Goal: Task Accomplishment & Management: Use online tool/utility

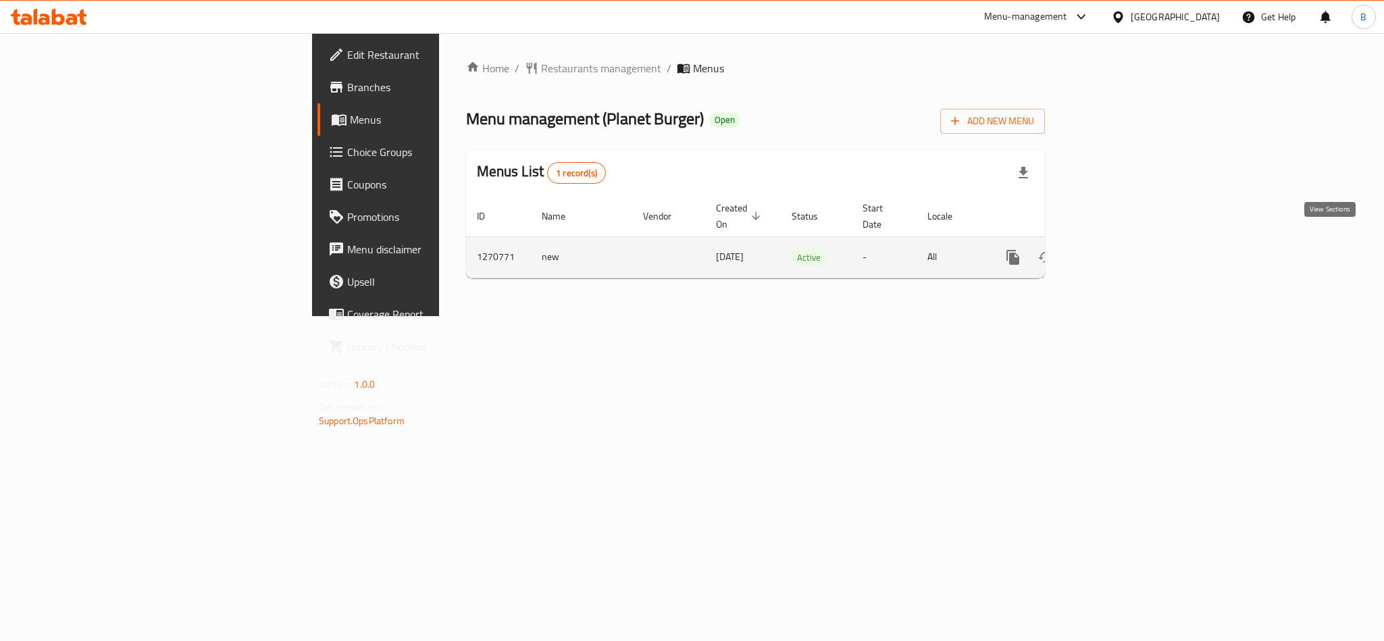
click at [1127, 245] on link "enhanced table" at bounding box center [1111, 257] width 32 height 32
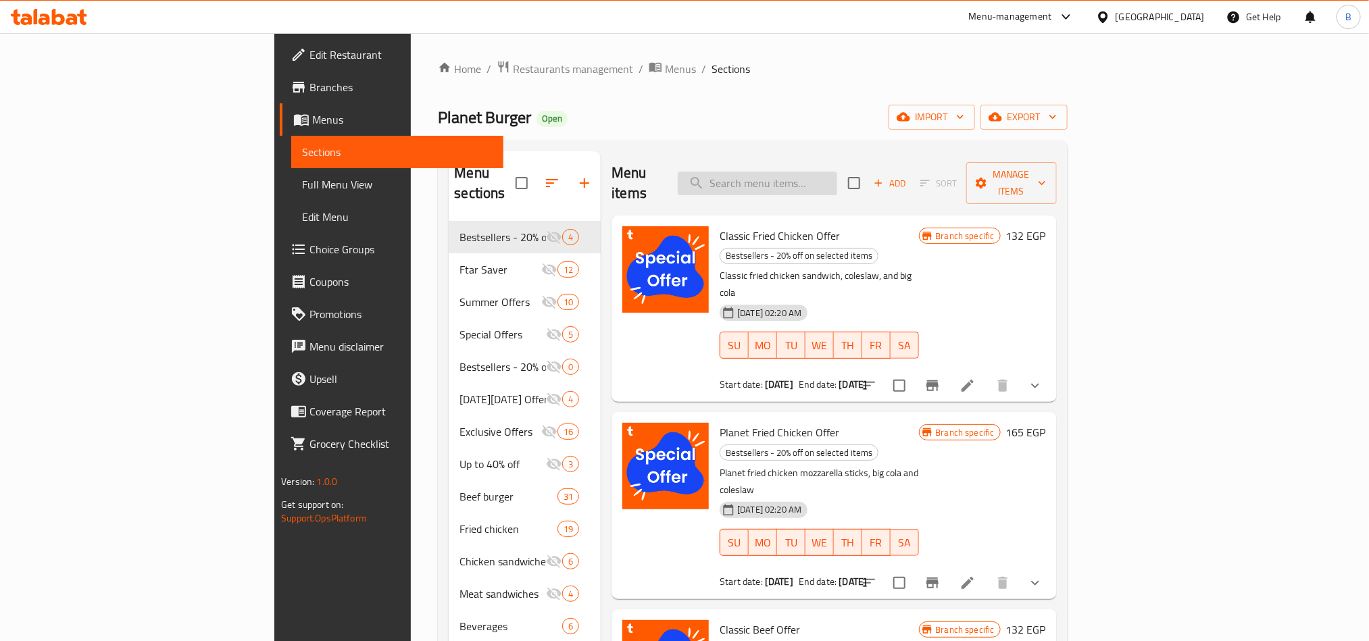
click at [837, 182] on input "search" at bounding box center [757, 184] width 159 height 24
paste input "دبل بلانتأى ساندويتش دبل فرايد تشيكن من اختيارك + بطاطس + بيج كولا وكولسلو"
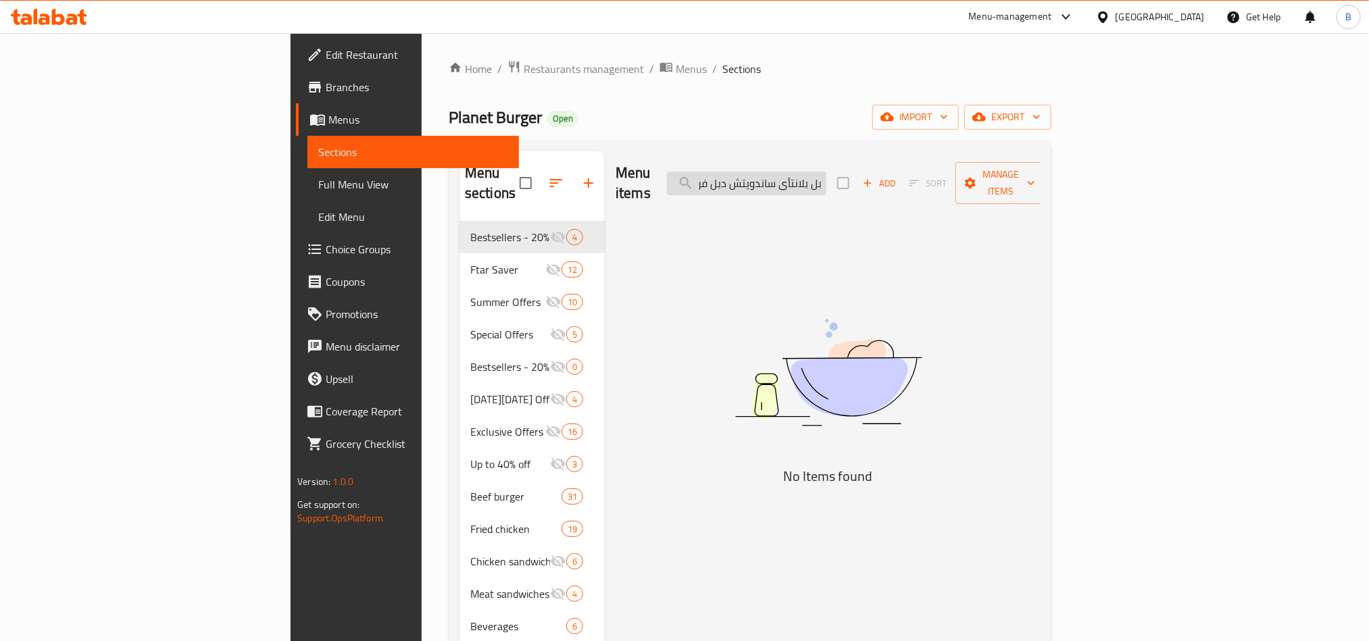
click at [826, 181] on input "دبل بلانتأى ساندويتش دبل فرايد تشيكن من اختيارك + بطاطس + بيج كولا وكولسلو" at bounding box center [746, 184] width 159 height 24
click at [826, 172] on input "دبل بلانتأى ساندويتش دبل فرايد تشيكن من اختيارك + بطاطس + بيج كولا وكولسلو" at bounding box center [746, 184] width 159 height 24
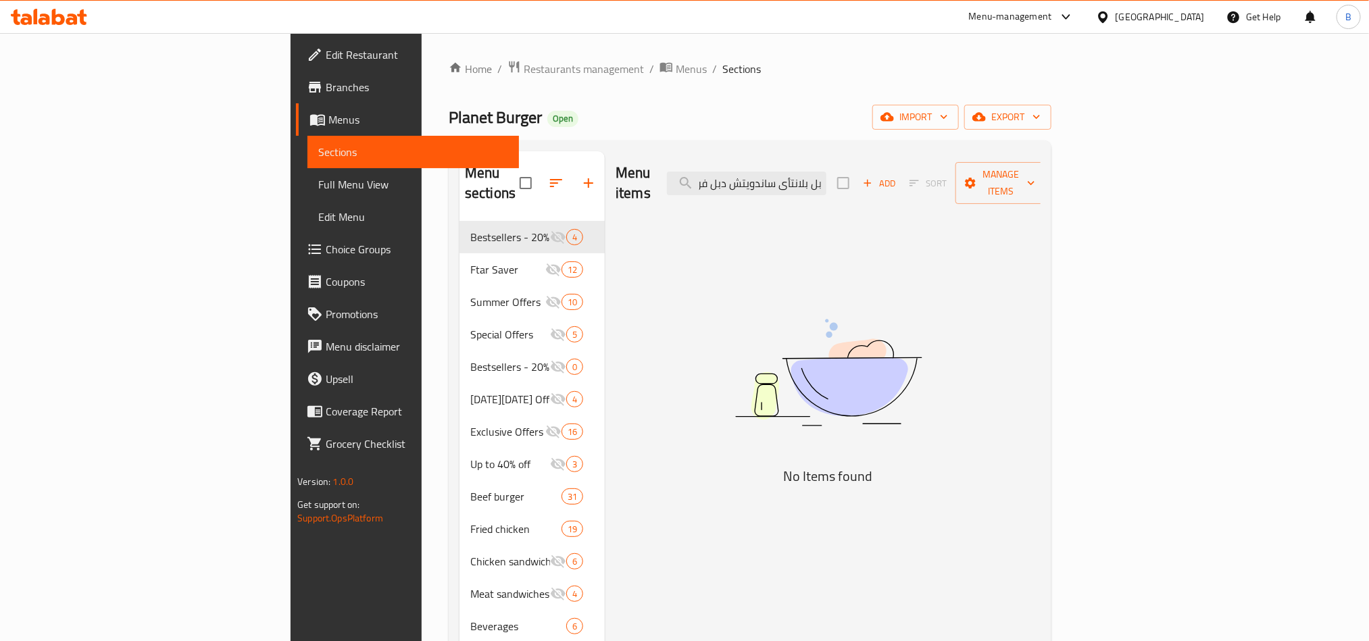
scroll to position [0, 0]
drag, startPoint x: 851, startPoint y: 170, endPoint x: 756, endPoint y: 172, distance: 95.3
click at [756, 172] on div "Menu items دبل بلانتأى ساندويتش دبل فرايد تشيكن من اختيارك + بطاطس + بيج كولا و…" at bounding box center [828, 183] width 425 height 64
click at [826, 172] on input "دبل بلانتأى ساندويتش دبل فرايد تشيكن من اختيارك + بطاطس + بيج كولا وكولسلو" at bounding box center [746, 184] width 159 height 24
click at [826, 174] on input "دبل بلانتأى ساندويتش دبل فرايد تشيكن من اختيارك + بطاطس + بيج كولا وكولسلو" at bounding box center [746, 184] width 159 height 24
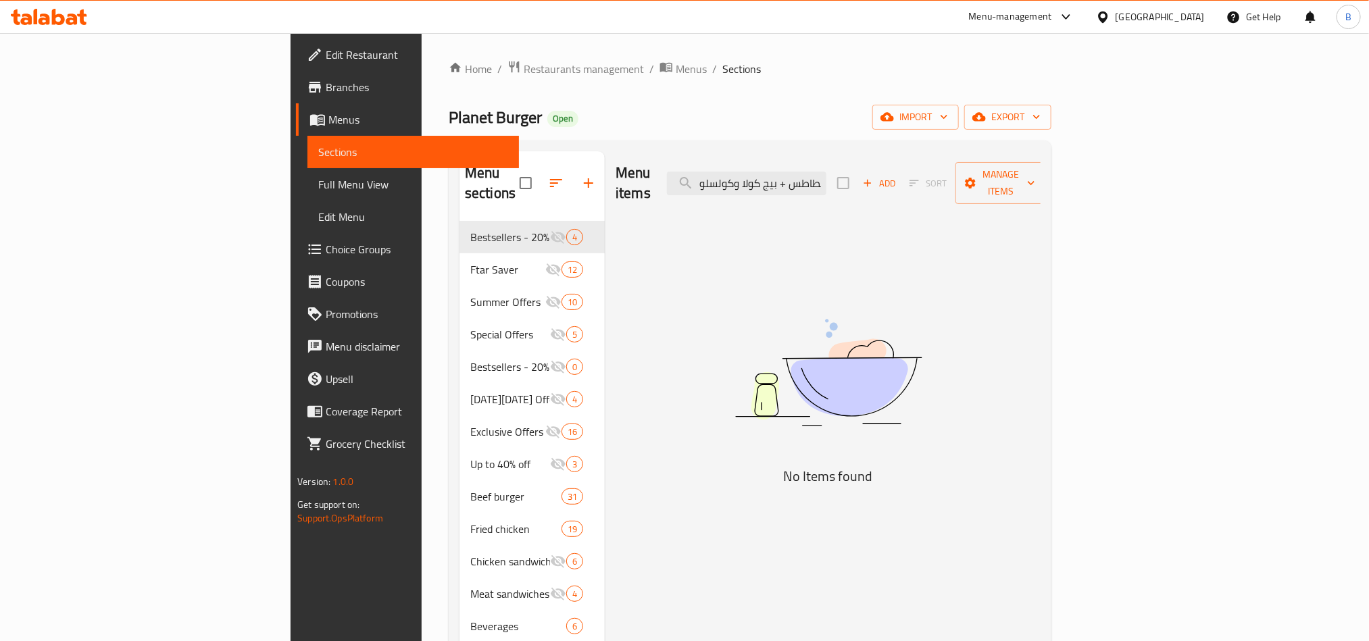
click at [903, 191] on div "Menu items دبل بلانتأى ساندويتش دبل فرايد تشيكن من اختيارك + بطاطس + بيج كولا و…" at bounding box center [828, 183] width 425 height 64
drag, startPoint x: 907, startPoint y: 177, endPoint x: 764, endPoint y: 179, distance: 142.6
click at [764, 179] on div "Menu items دبل بلانتأى ساندويتش دبل فرايد تشيكن من اختيارك + بطاطس + بيج كولا و…" at bounding box center [828, 183] width 425 height 64
drag, startPoint x: 878, startPoint y: 174, endPoint x: 852, endPoint y: 175, distance: 26.4
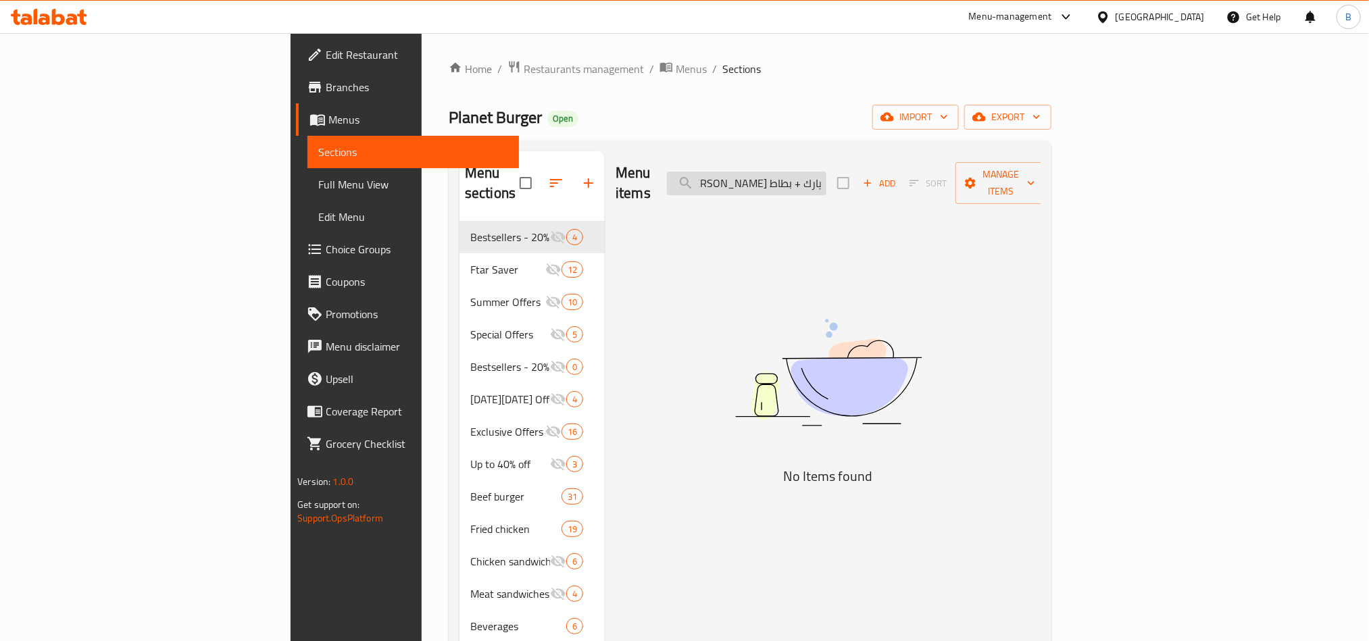
click at [826, 175] on input "دبل بلانتأى ساندويتش دبل [PERSON_NAME] من اختيارك + بطاط" at bounding box center [746, 184] width 159 height 24
click at [826, 177] on input "دبل بلانتأى ساندويتش دبل [PERSON_NAME] من اختيارك + بطاط" at bounding box center [746, 184] width 159 height 24
drag, startPoint x: 834, startPoint y: 177, endPoint x: 745, endPoint y: 164, distance: 90.1
click at [745, 164] on div "Menu items دبل بلانتأى ساندويتش دبل فرايد تشيكن من اختيارك + بطاط Add Sort Mana…" at bounding box center [828, 183] width 425 height 64
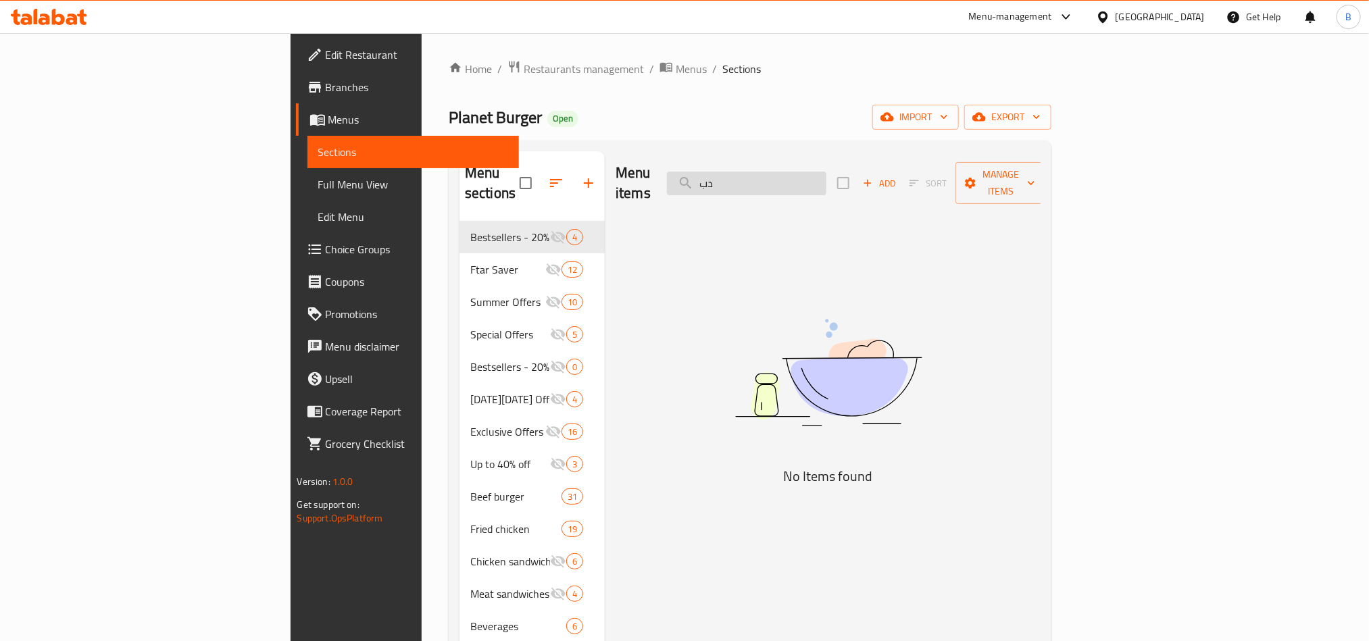
type input "د"
click at [826, 172] on input "double planet" at bounding box center [746, 184] width 159 height 24
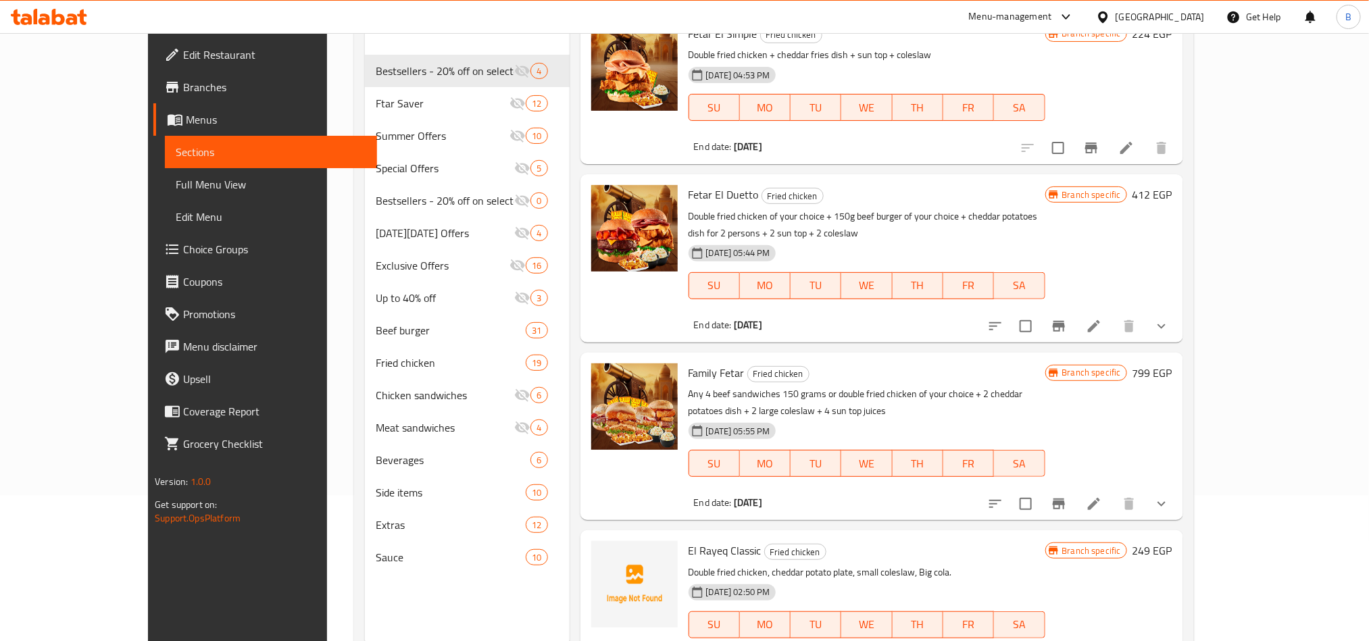
scroll to position [189, 0]
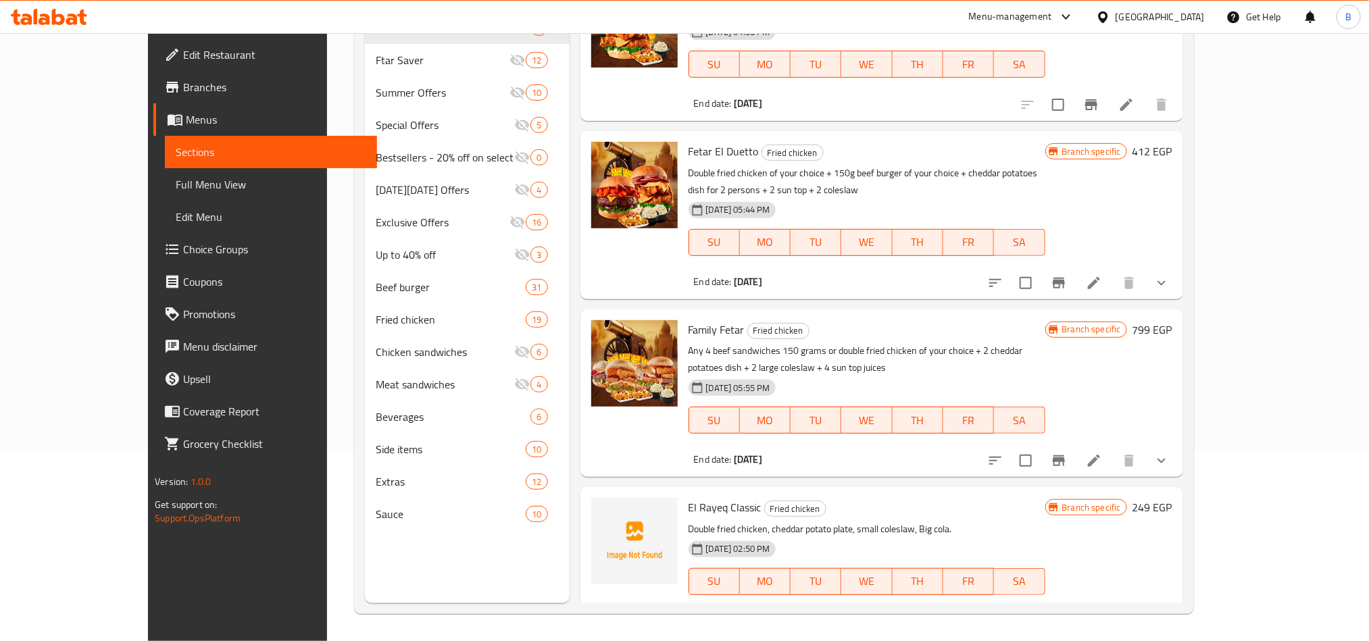
type input "double"
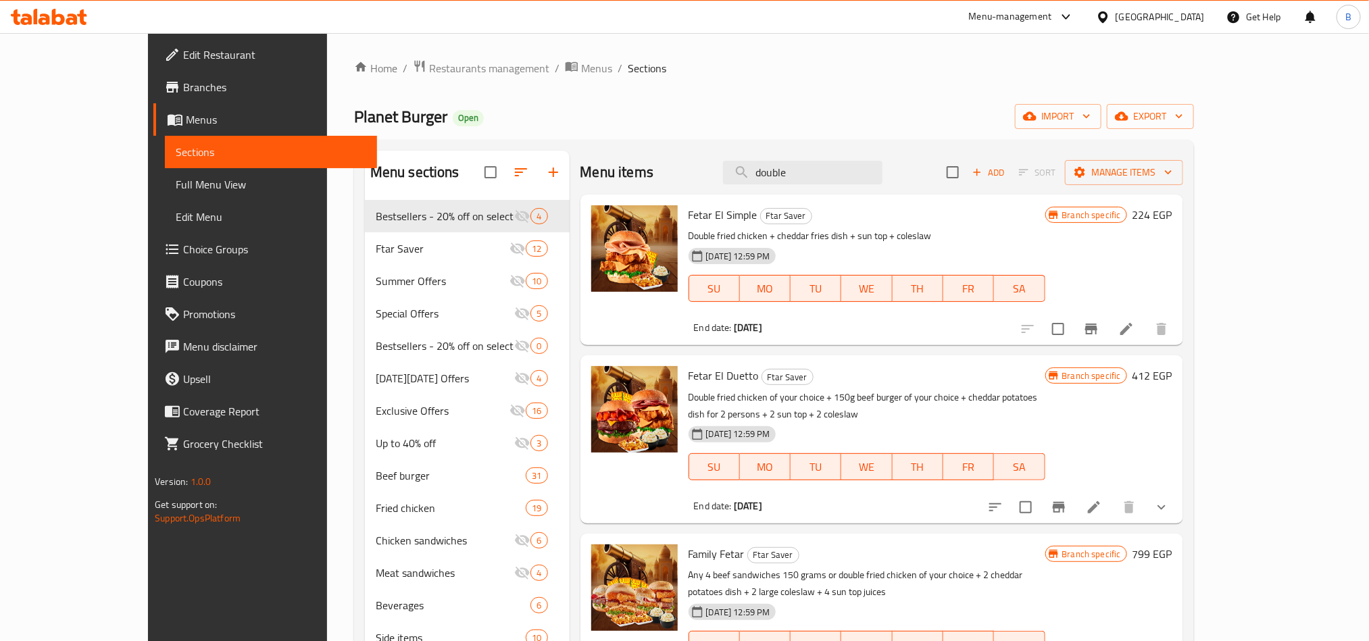
scroll to position [0, 0]
drag, startPoint x: 1013, startPoint y: 1, endPoint x: 1003, endPoint y: 96, distance: 95.8
click at [1003, 96] on div "Home / Restaurants management / Menus / Sections Planet Burger Open import expo…" at bounding box center [774, 431] width 840 height 743
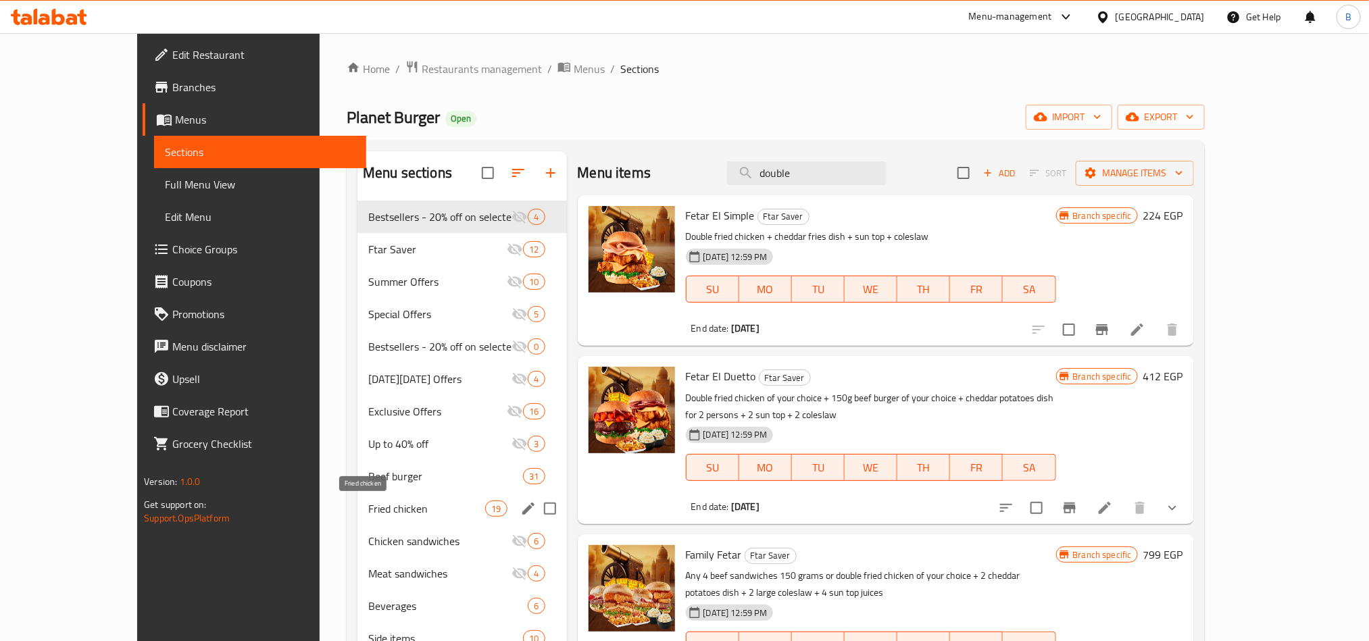
click at [368, 509] on span "Fried chicken" at bounding box center [426, 509] width 117 height 16
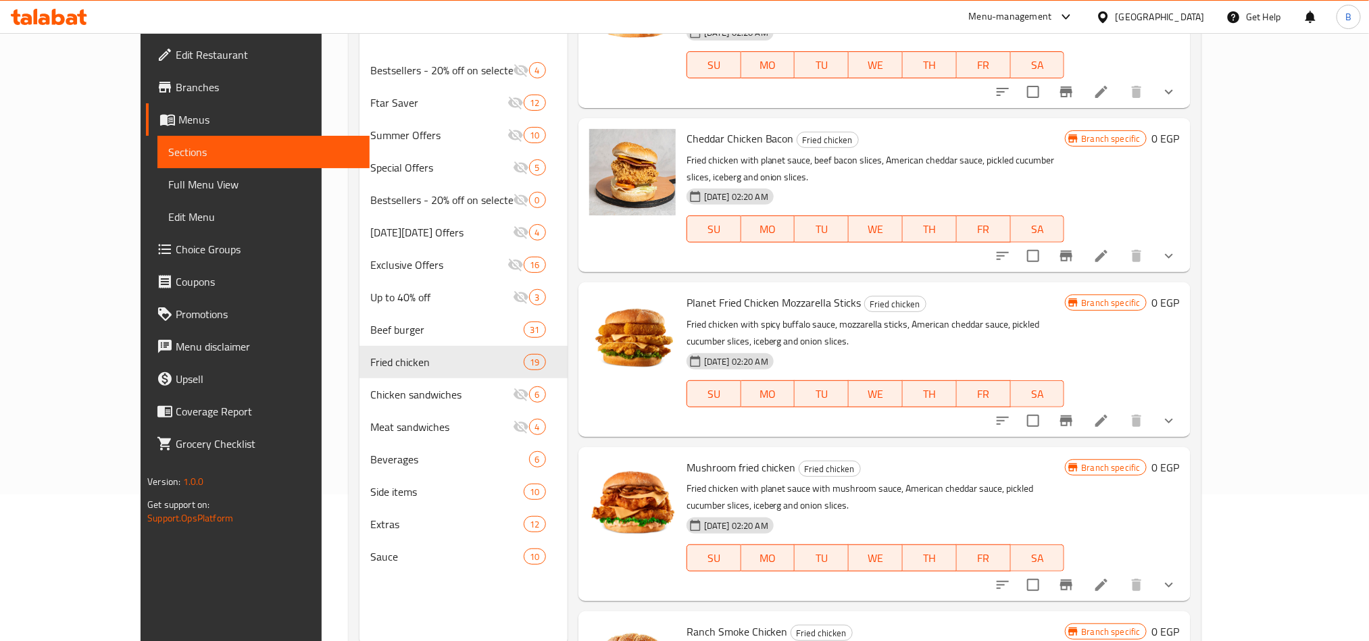
scroll to position [189, 0]
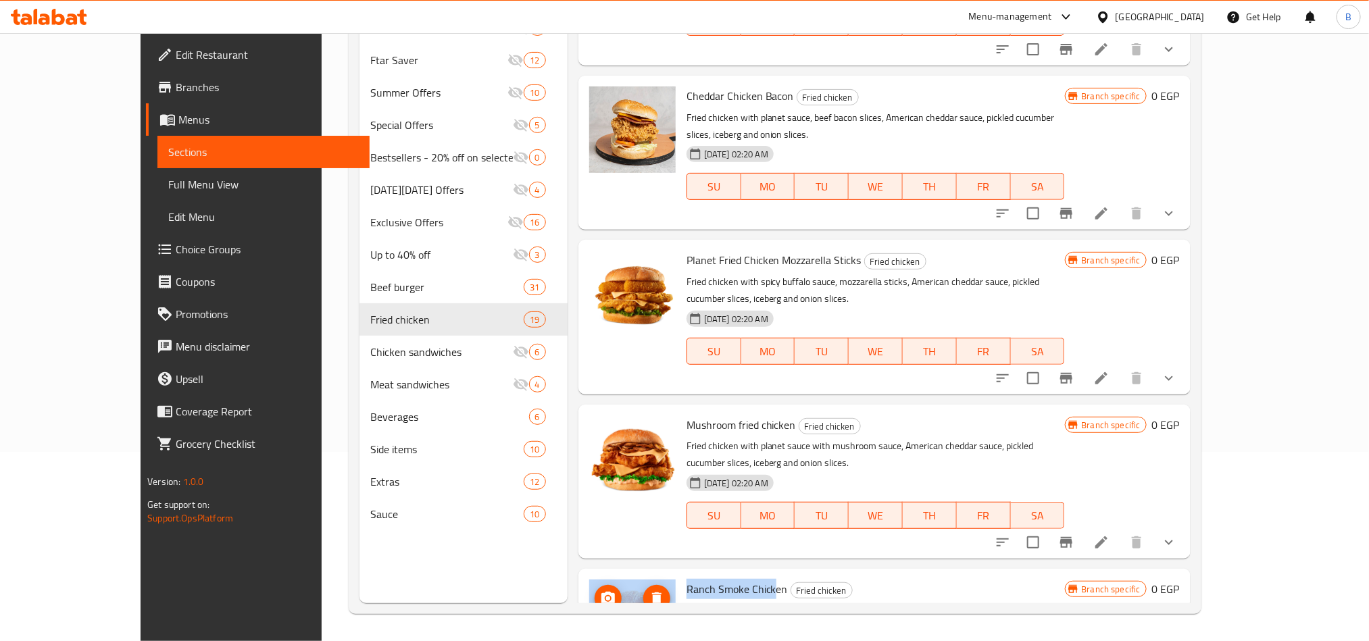
drag, startPoint x: 742, startPoint y: 469, endPoint x: 572, endPoint y: 465, distance: 170.3
click at [584, 574] on div "Ranch Smoke Chicken Fried chicken Fried chicken with planet sauce, ranch sauce,…" at bounding box center [884, 645] width 601 height 143
click at [815, 580] on h6 "Ranch Smoke Chicken Fried chicken" at bounding box center [875, 589] width 378 height 19
drag, startPoint x: 736, startPoint y: 468, endPoint x: 893, endPoint y: 471, distance: 156.8
click at [872, 580] on h6 "Ranch Smoke Chicken Fried chicken" at bounding box center [875, 589] width 378 height 19
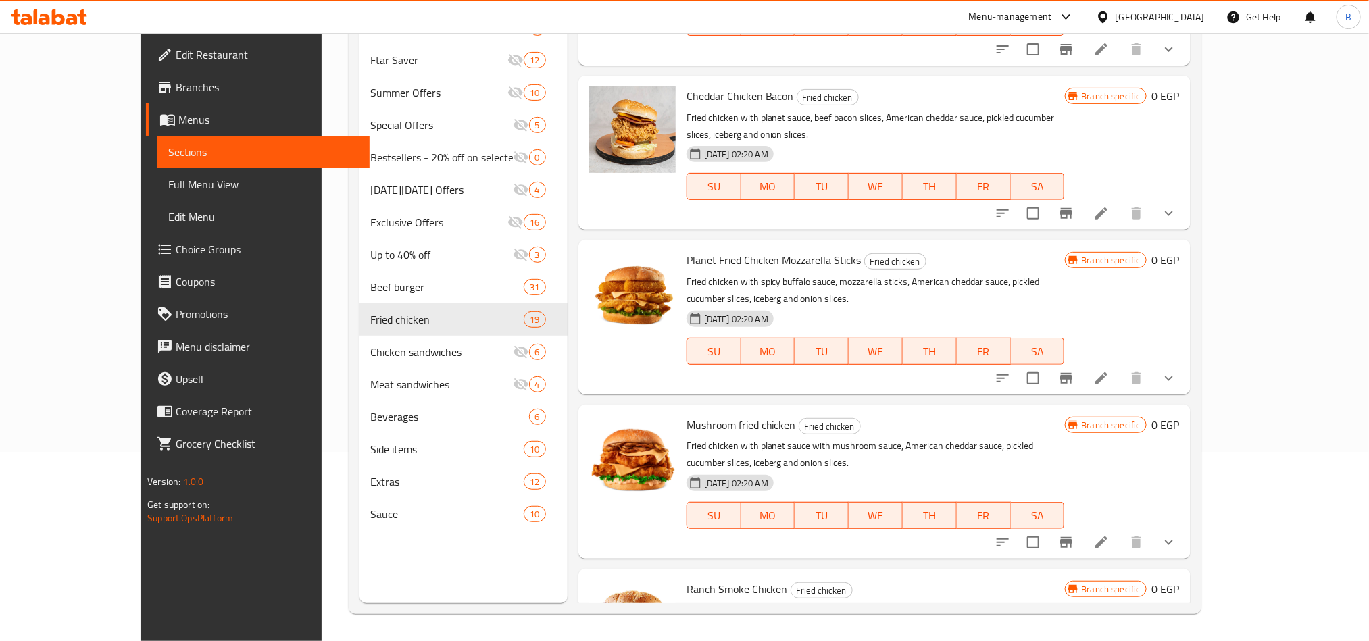
click at [895, 580] on h6 "Ranch Smoke Chicken Fried chicken" at bounding box center [875, 589] width 378 height 19
drag, startPoint x: 793, startPoint y: 470, endPoint x: 677, endPoint y: 444, distance: 119.2
click at [677, 444] on div "Menu items double Add Sort Manage items El Rayek Offer Fried chicken Single fri…" at bounding box center [879, 282] width 623 height 641
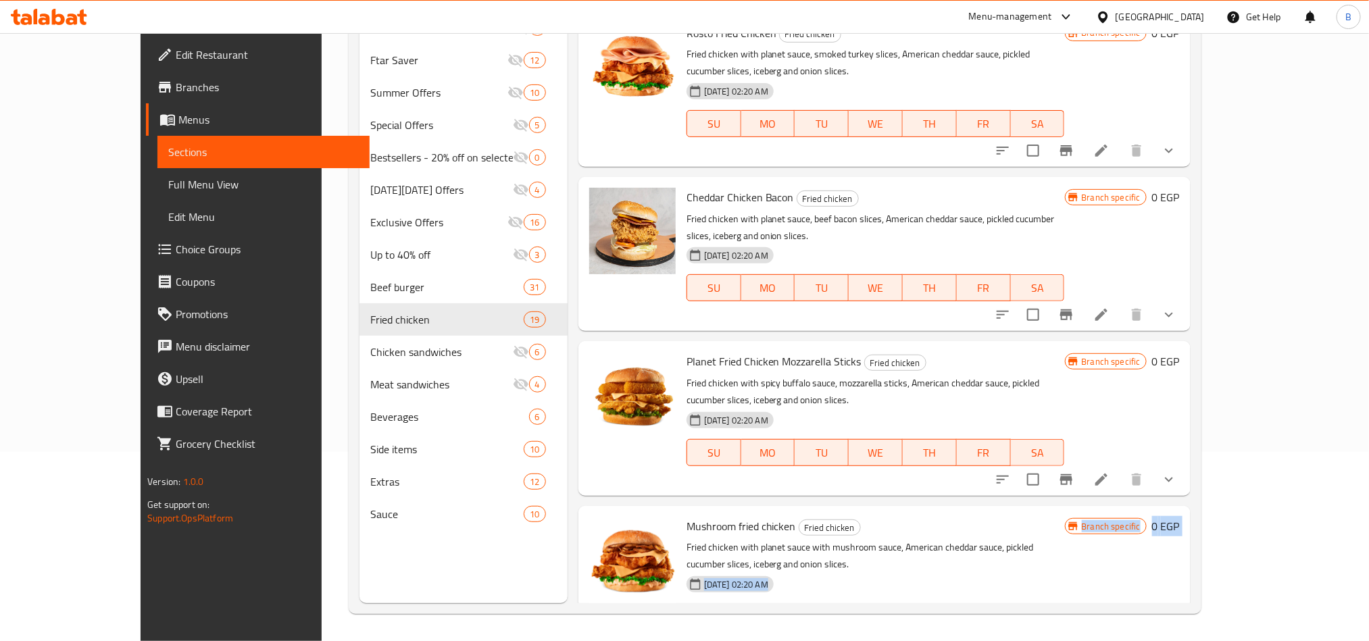
drag, startPoint x: 843, startPoint y: 474, endPoint x: 651, endPoint y: 458, distance: 192.6
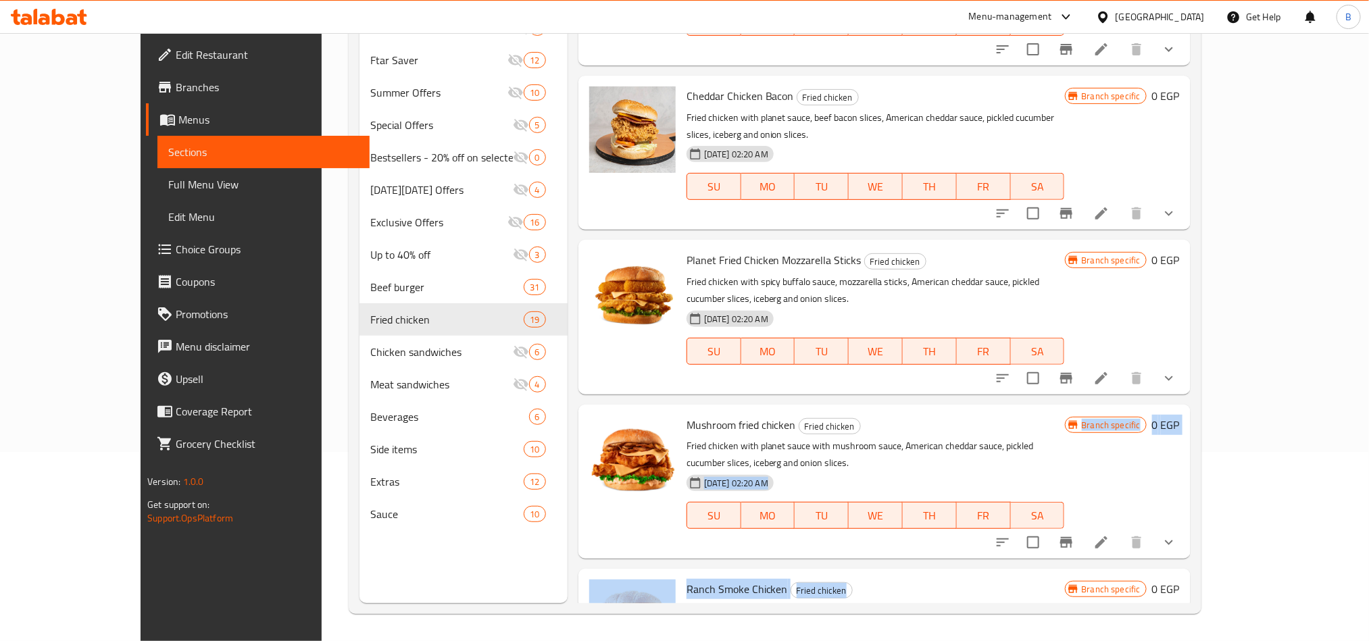
click at [696, 434] on div "Mushroom fried chicken Fried chicken Fried chicken with planet sauce with mushr…" at bounding box center [875, 481] width 389 height 143
drag, startPoint x: 657, startPoint y: 463, endPoint x: 844, endPoint y: 475, distance: 187.5
click at [844, 580] on h6 "Ranch Smoke Chicken Fried chicken" at bounding box center [875, 589] width 378 height 19
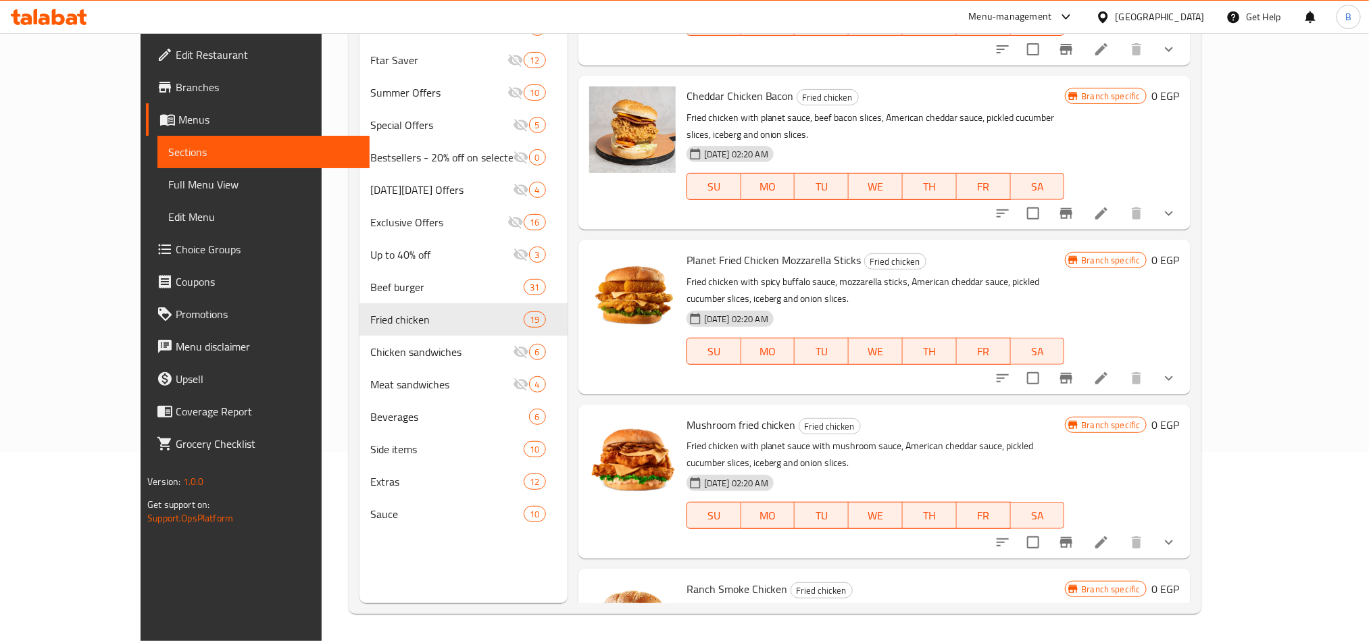
click at [844, 580] on h6 "Ranch Smoke Chicken Fried chicken" at bounding box center [875, 589] width 378 height 19
drag, startPoint x: 778, startPoint y: 482, endPoint x: 689, endPoint y: 462, distance: 91.5
click at [689, 574] on div "Ranch Smoke Chicken Fried chicken Fried chicken with planet sauce, ranch sauce,…" at bounding box center [875, 645] width 389 height 143
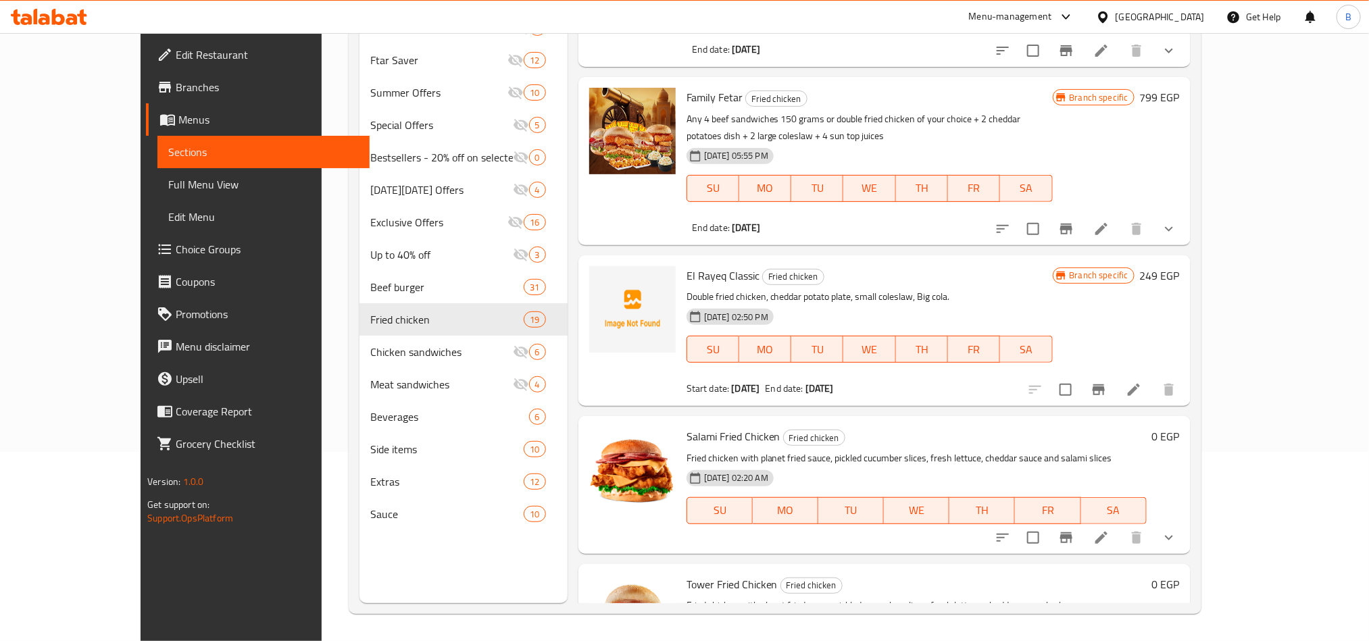
scroll to position [1364, 0]
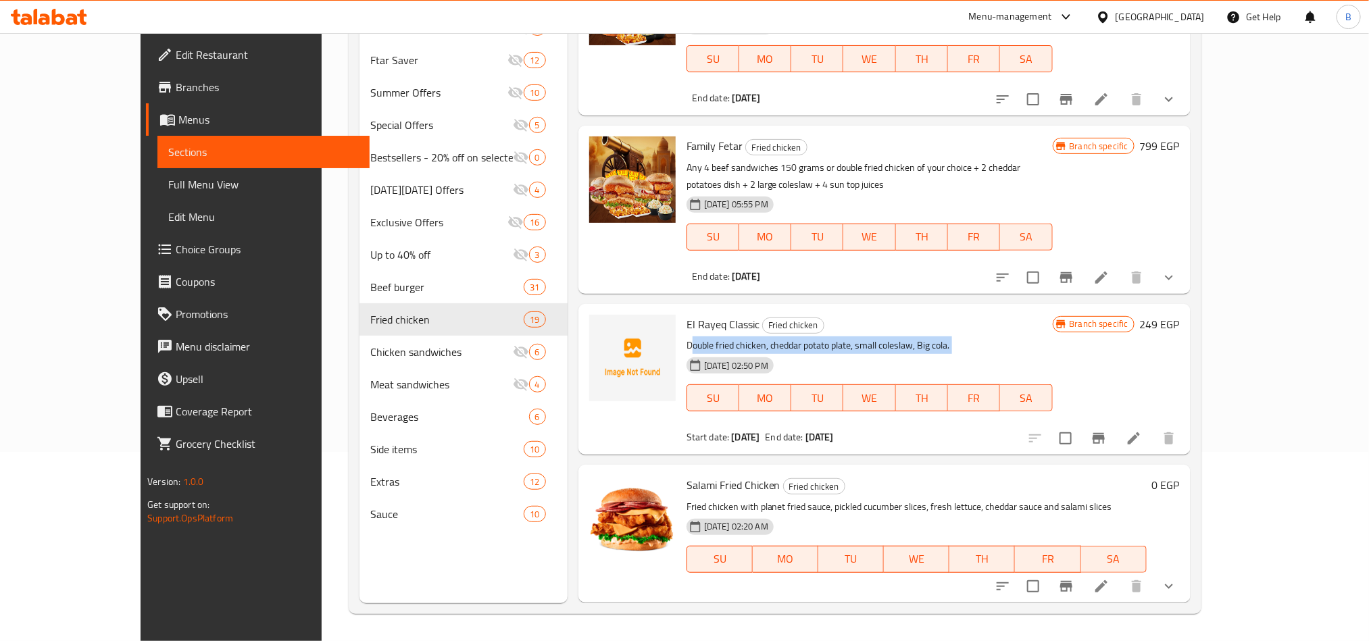
drag, startPoint x: 659, startPoint y: 309, endPoint x: 734, endPoint y: 317, distance: 75.4
click at [734, 317] on div "El Rayeq Classic Fried chicken Double fried chicken, cheddar potato plate, smal…" at bounding box center [869, 379] width 377 height 140
click at [784, 159] on p "Any 4 beef sandwiches 150 grams or double fried chicken of your choice + 2 ched…" at bounding box center [869, 176] width 366 height 34
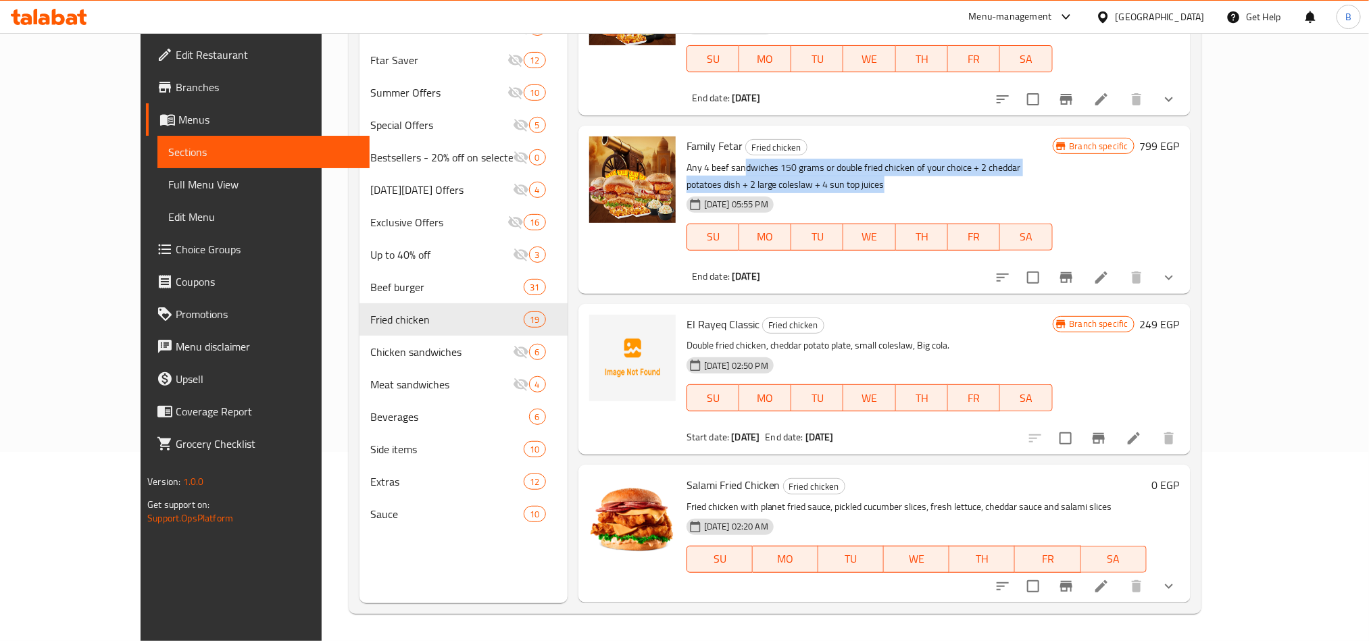
drag, startPoint x: 710, startPoint y: 128, endPoint x: 884, endPoint y: 148, distance: 174.7
click at [884, 159] on p "Any 4 beef sandwiches 150 grams or double fried chicken of your choice + 2 ched…" at bounding box center [869, 176] width 366 height 34
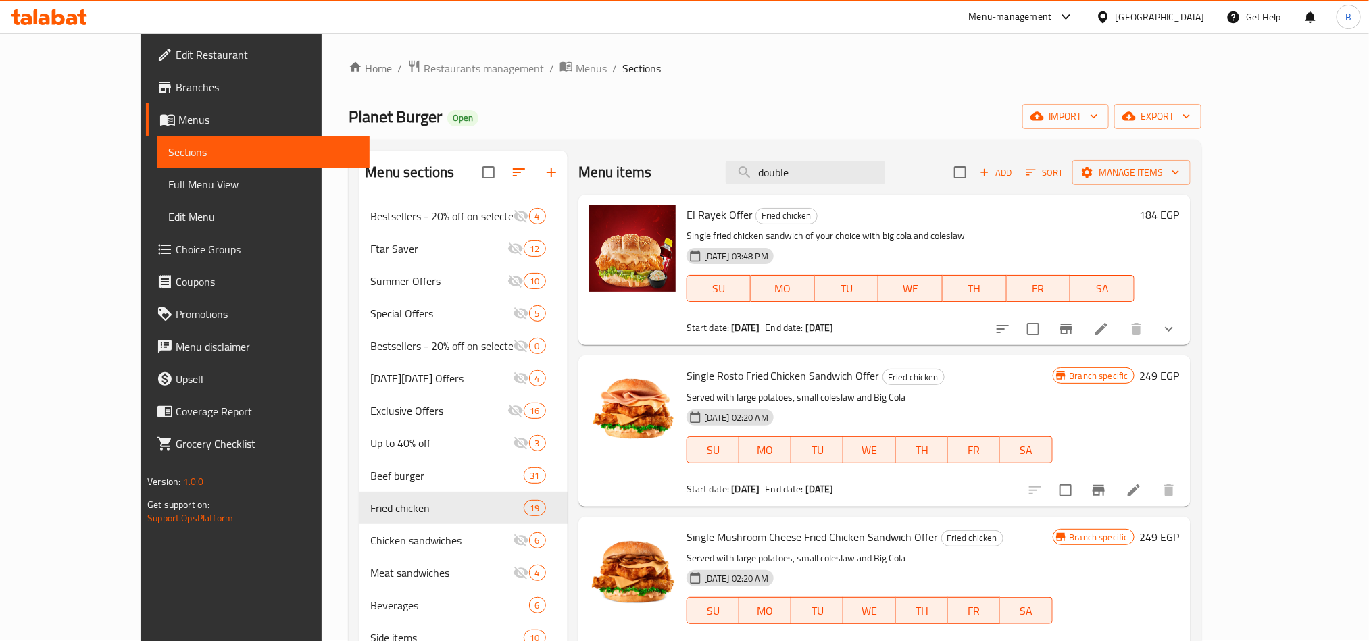
scroll to position [0, 0]
click at [838, 164] on input "double" at bounding box center [805, 173] width 159 height 24
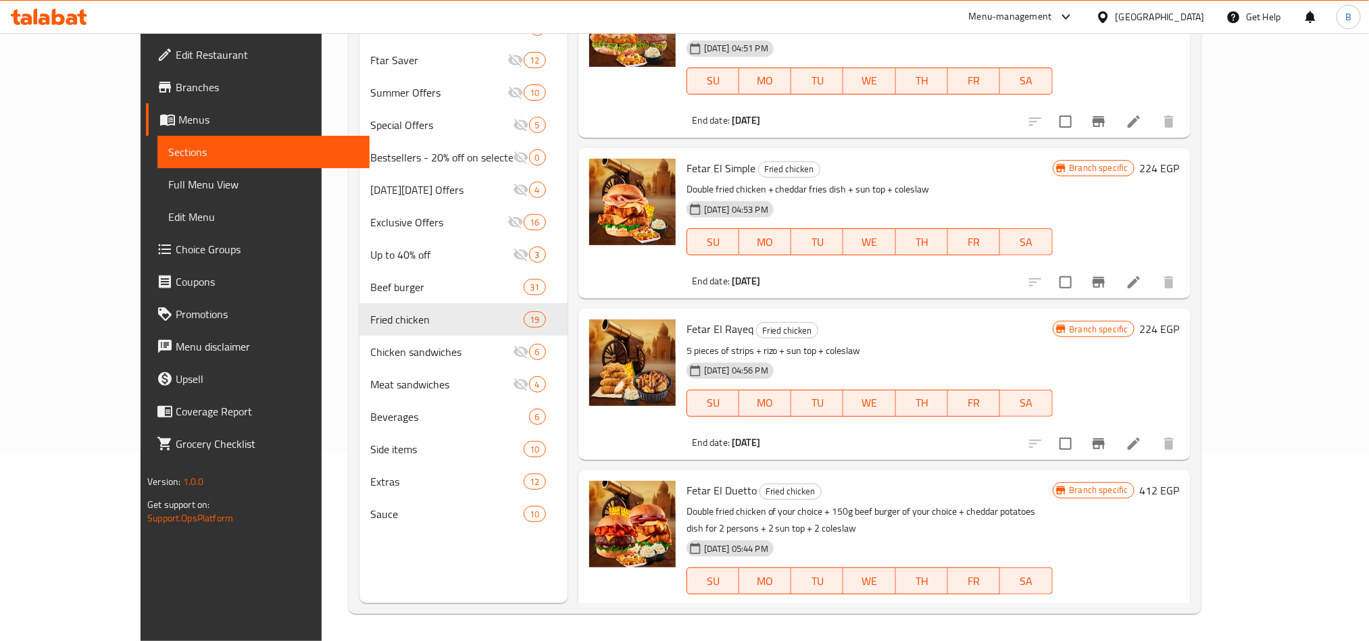
scroll to position [1214, 0]
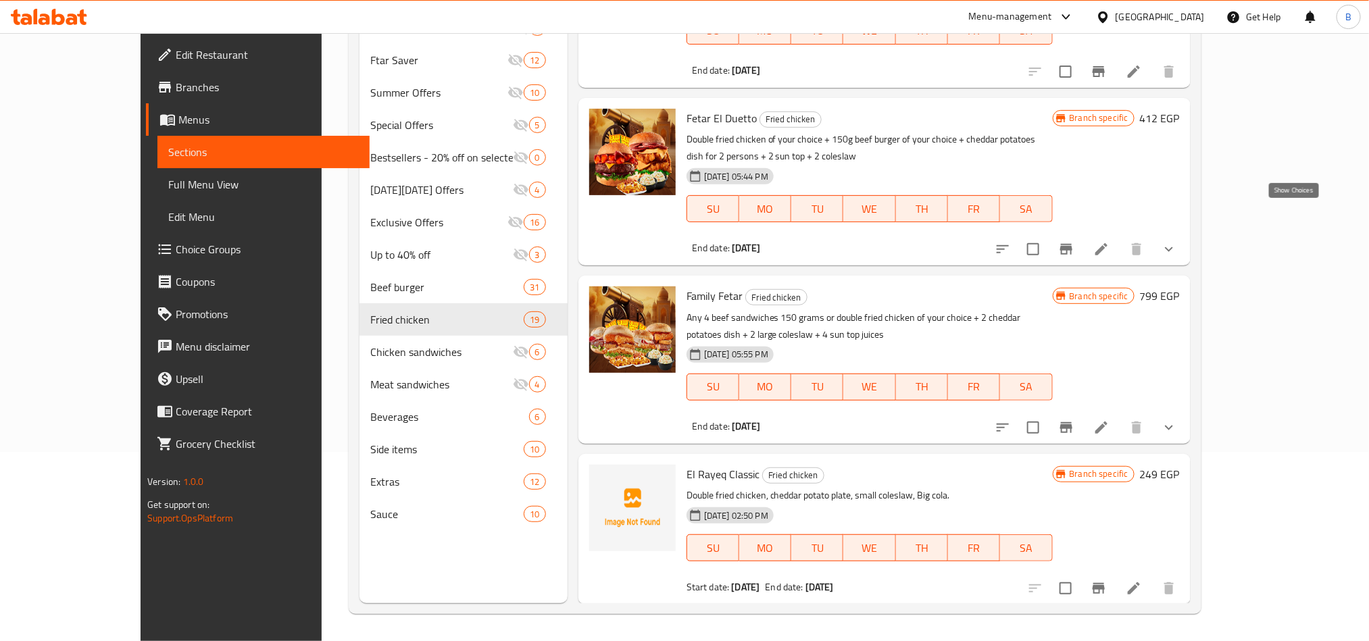
click at [1177, 241] on icon "show more" at bounding box center [1169, 249] width 16 height 16
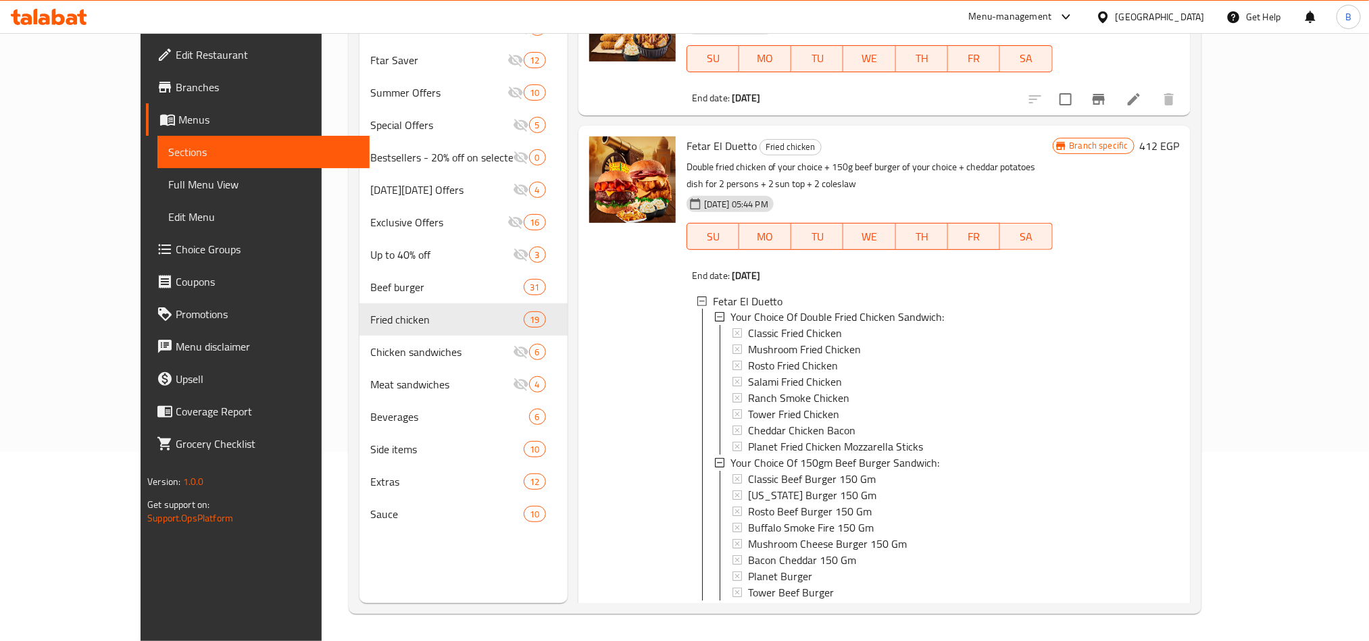
scroll to position [1575, 0]
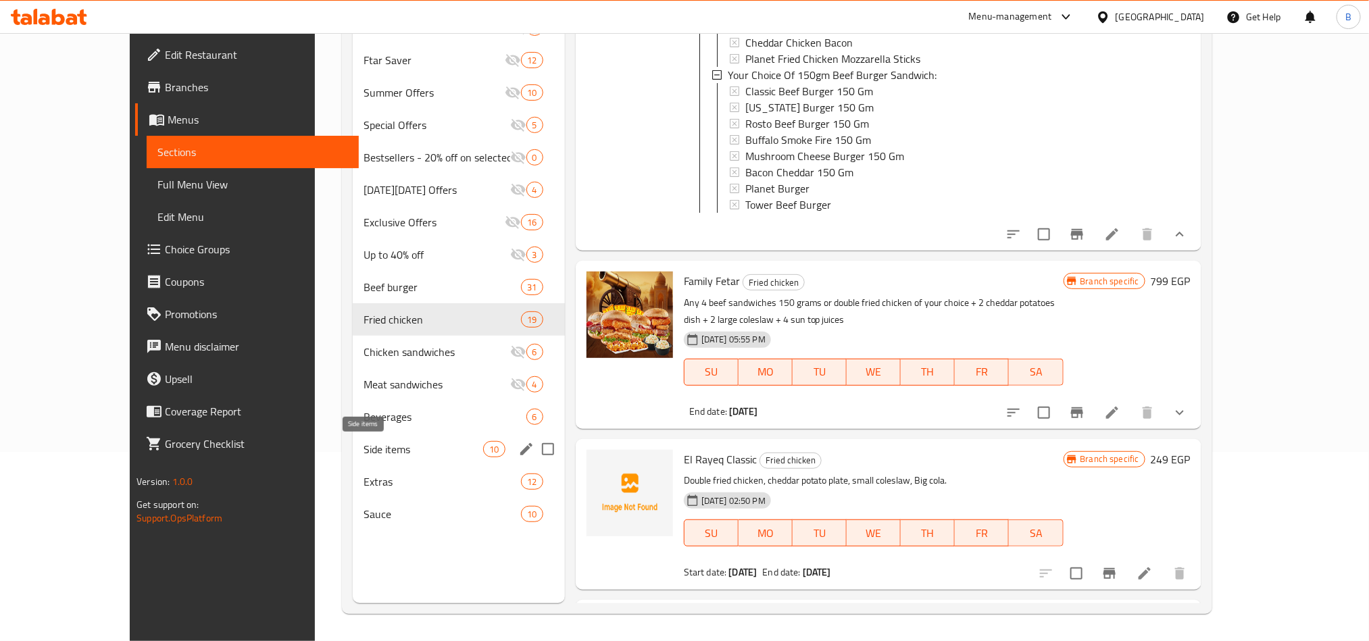
click at [363, 452] on span "Side items" at bounding box center [423, 449] width 120 height 16
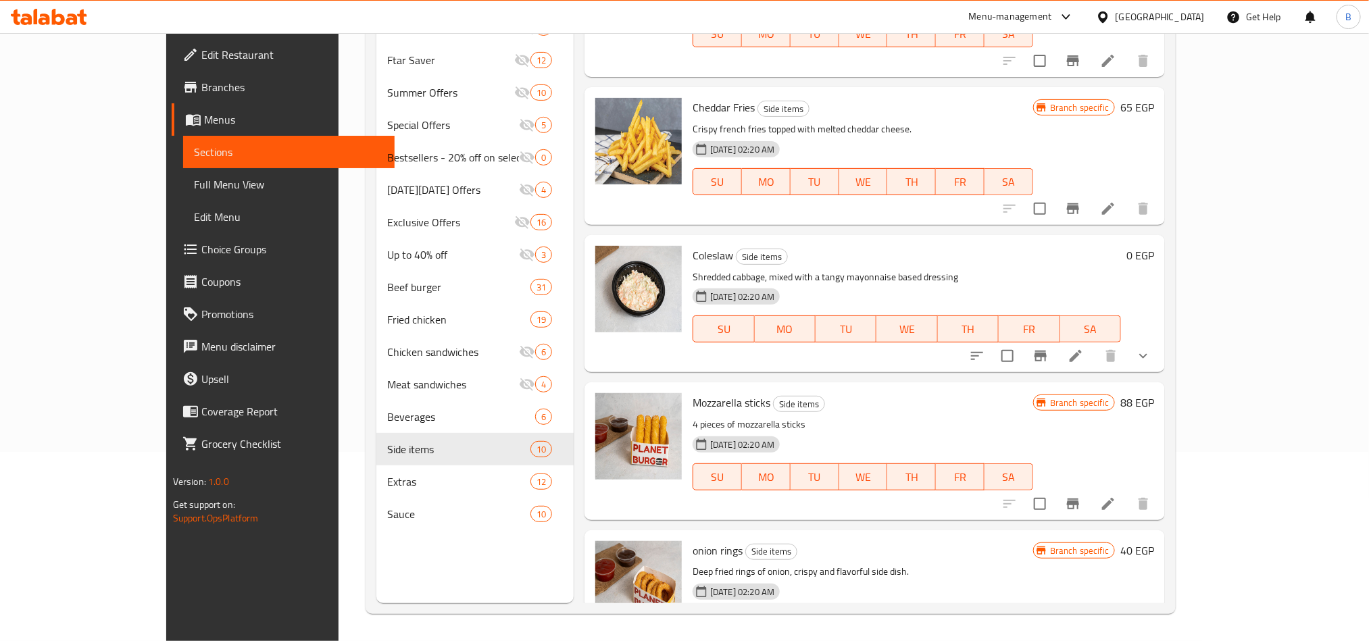
scroll to position [523, 0]
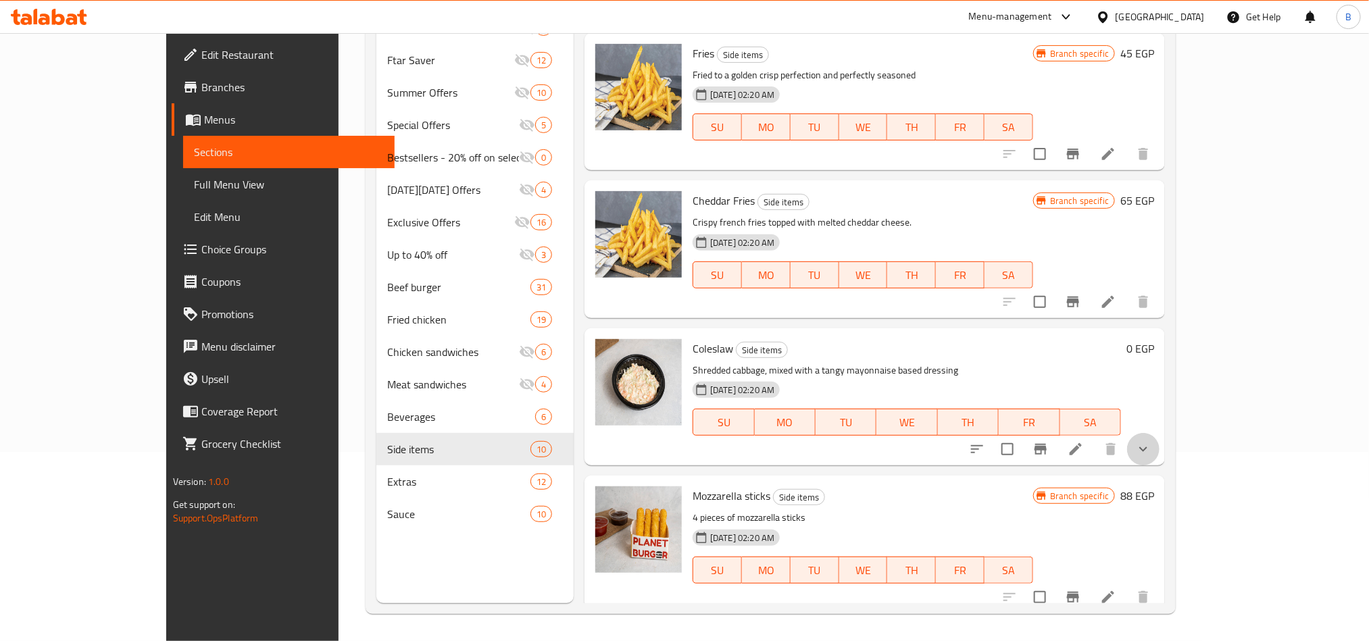
click at [1159, 454] on button "show more" at bounding box center [1143, 449] width 32 height 32
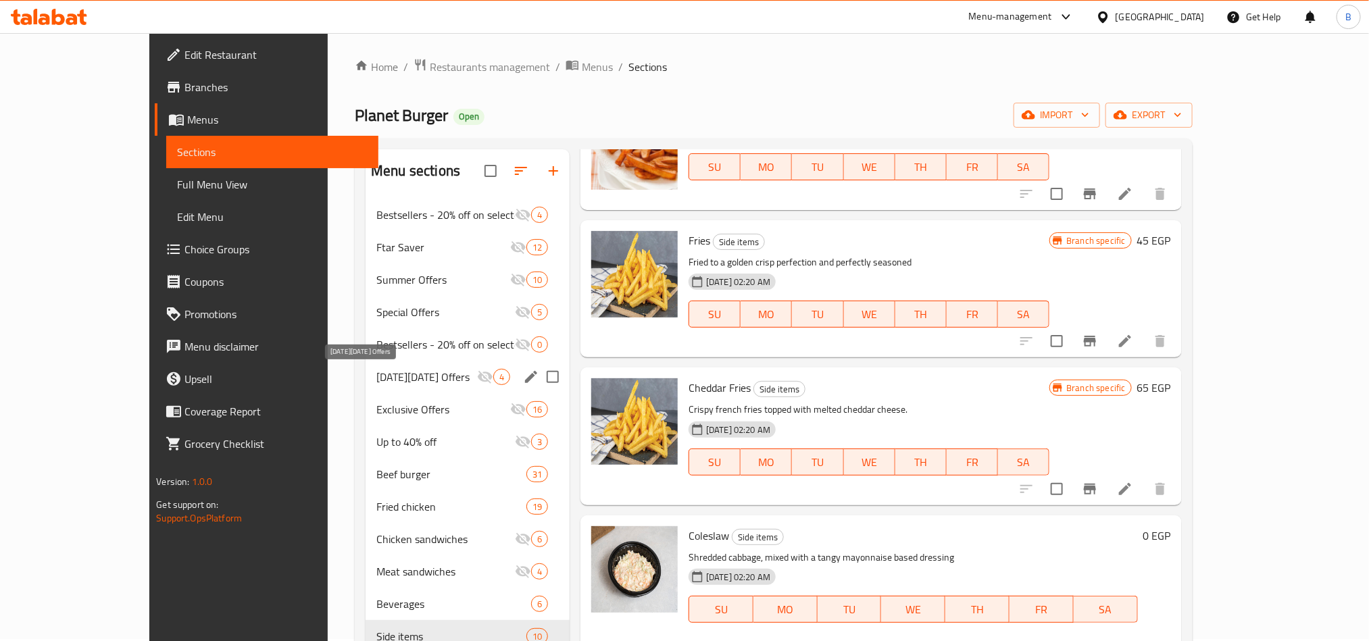
scroll to position [0, 0]
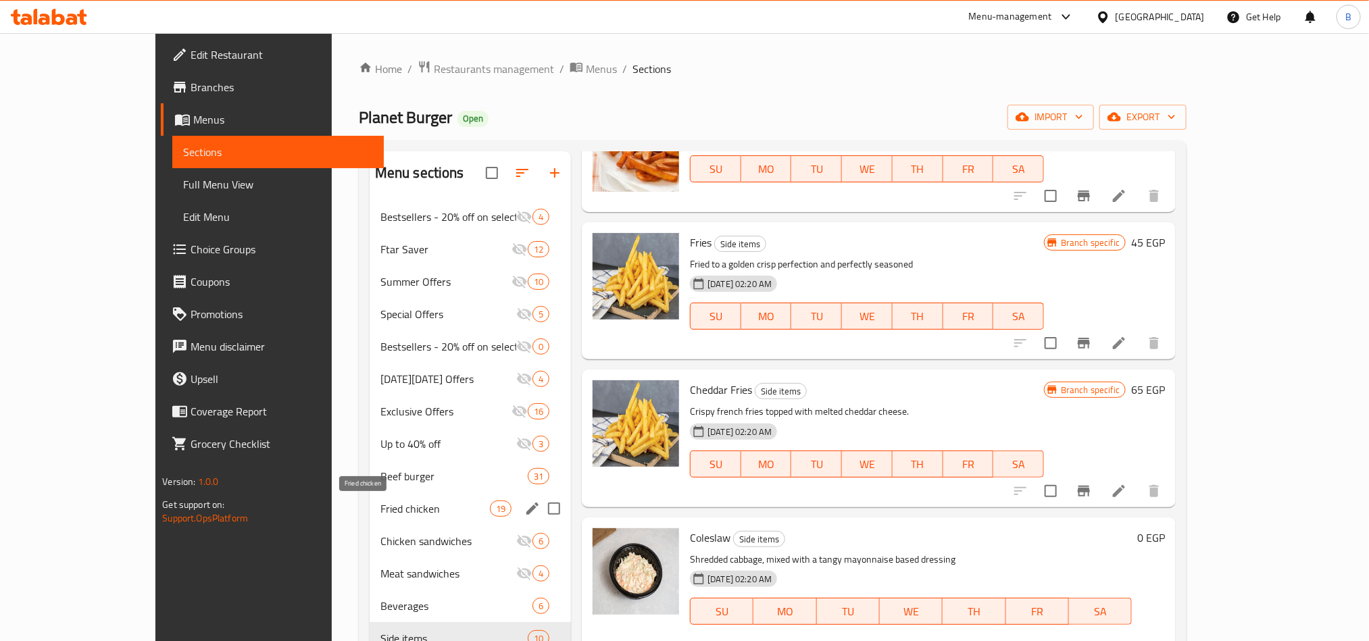
click at [380, 507] on span "Fried chicken" at bounding box center [434, 509] width 109 height 16
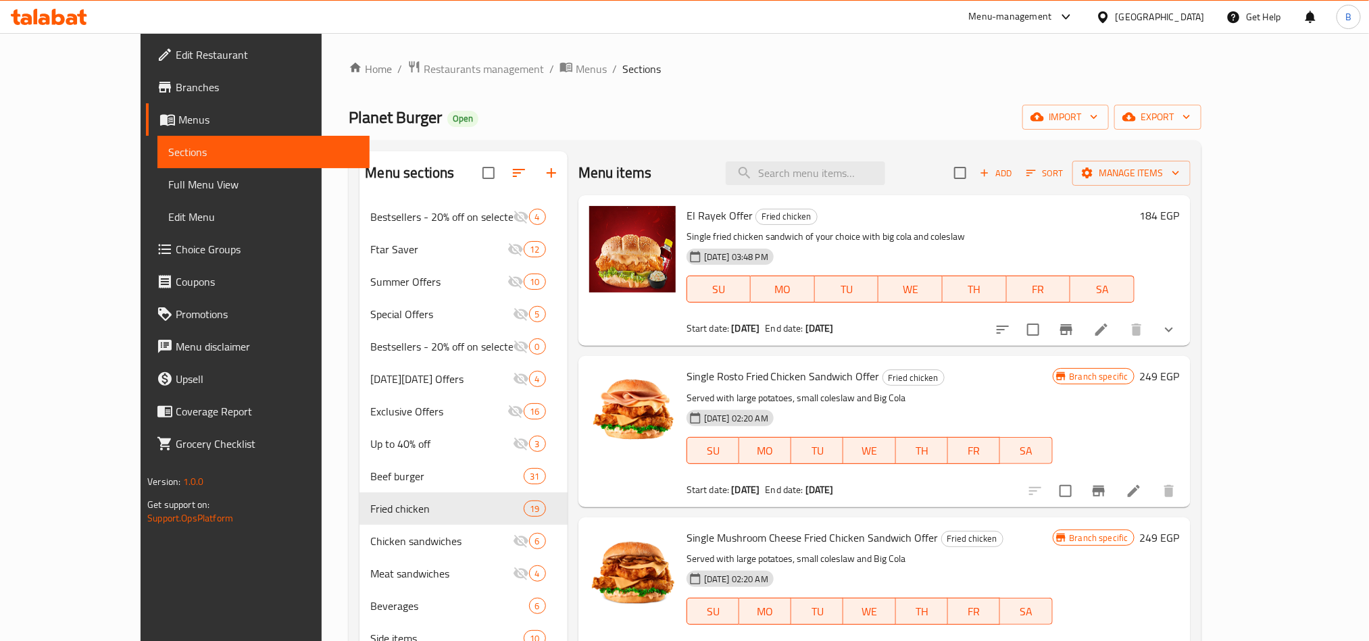
click at [1201, 132] on div "Home / Restaurants management / Menus / Sections Planet Burger Open import expo…" at bounding box center [775, 431] width 852 height 743
click at [1201, 126] on button "export" at bounding box center [1157, 117] width 87 height 25
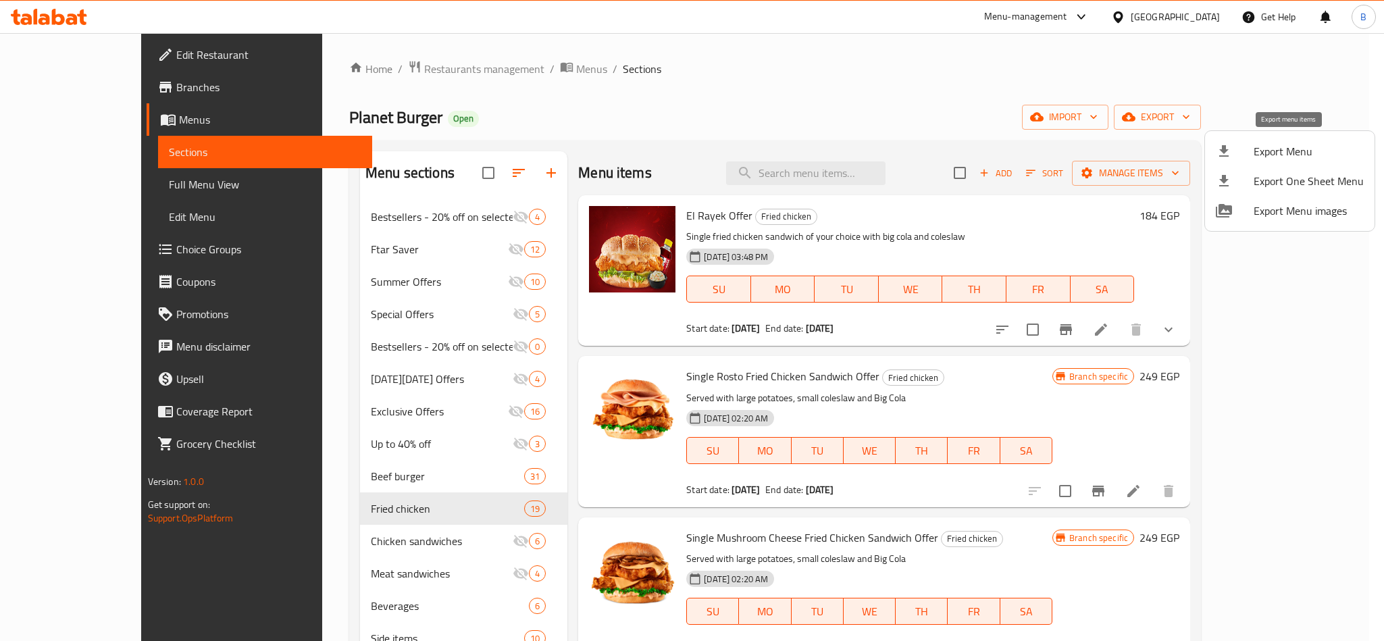
click at [1273, 153] on span "Export Menu" at bounding box center [1309, 151] width 110 height 16
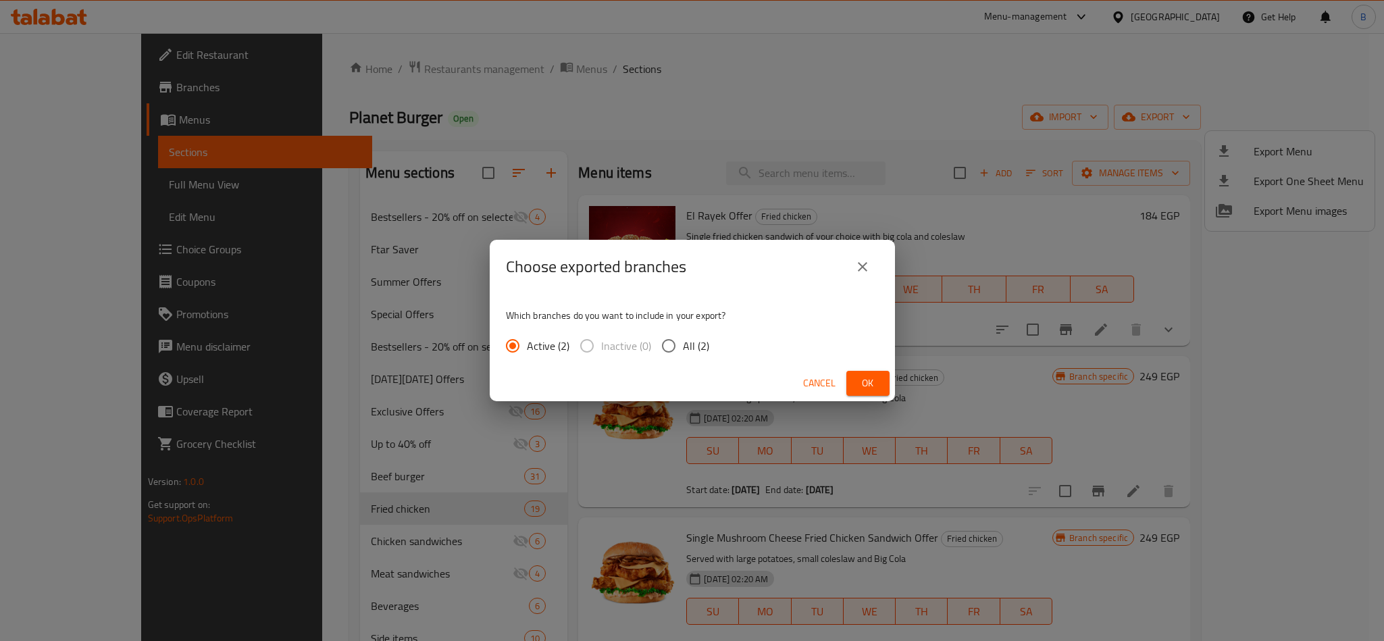
click at [700, 345] on span "All (2)" at bounding box center [696, 346] width 26 height 16
click at [683, 345] on input "All (2)" at bounding box center [669, 346] width 28 height 28
radio input "true"
click at [893, 377] on div "Cancel Ok" at bounding box center [692, 384] width 405 height 36
click at [882, 377] on button "Ok" at bounding box center [868, 383] width 43 height 25
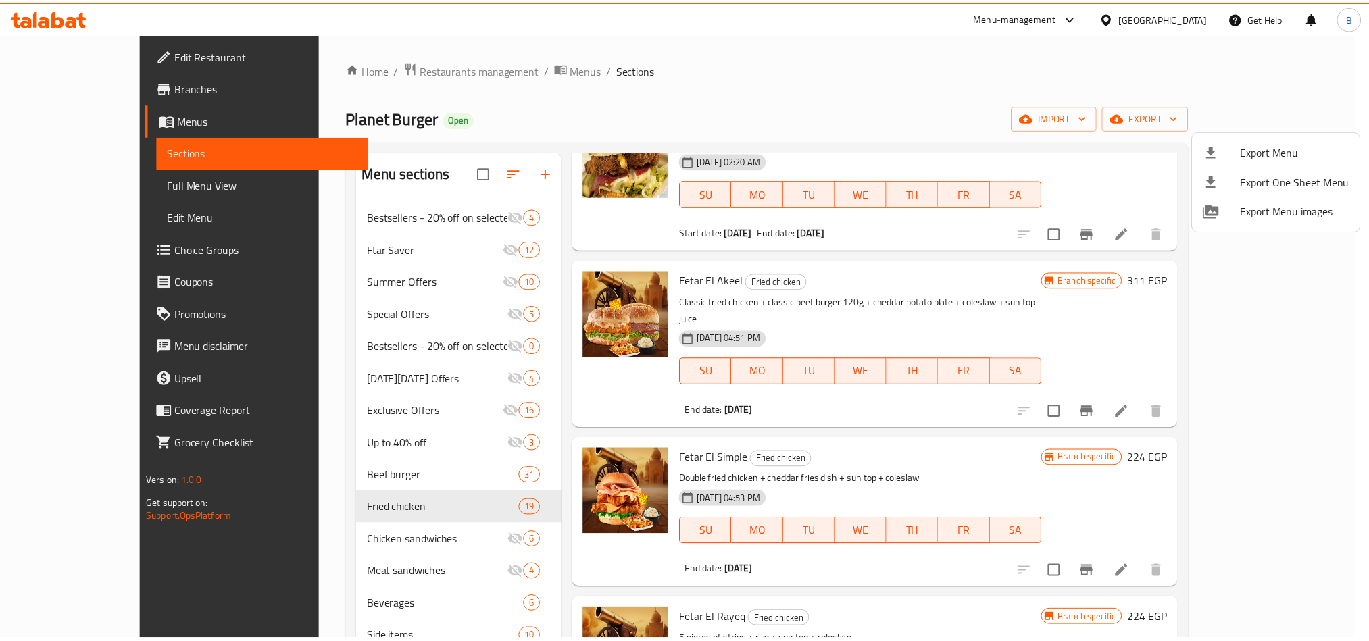
scroll to position [1214, 0]
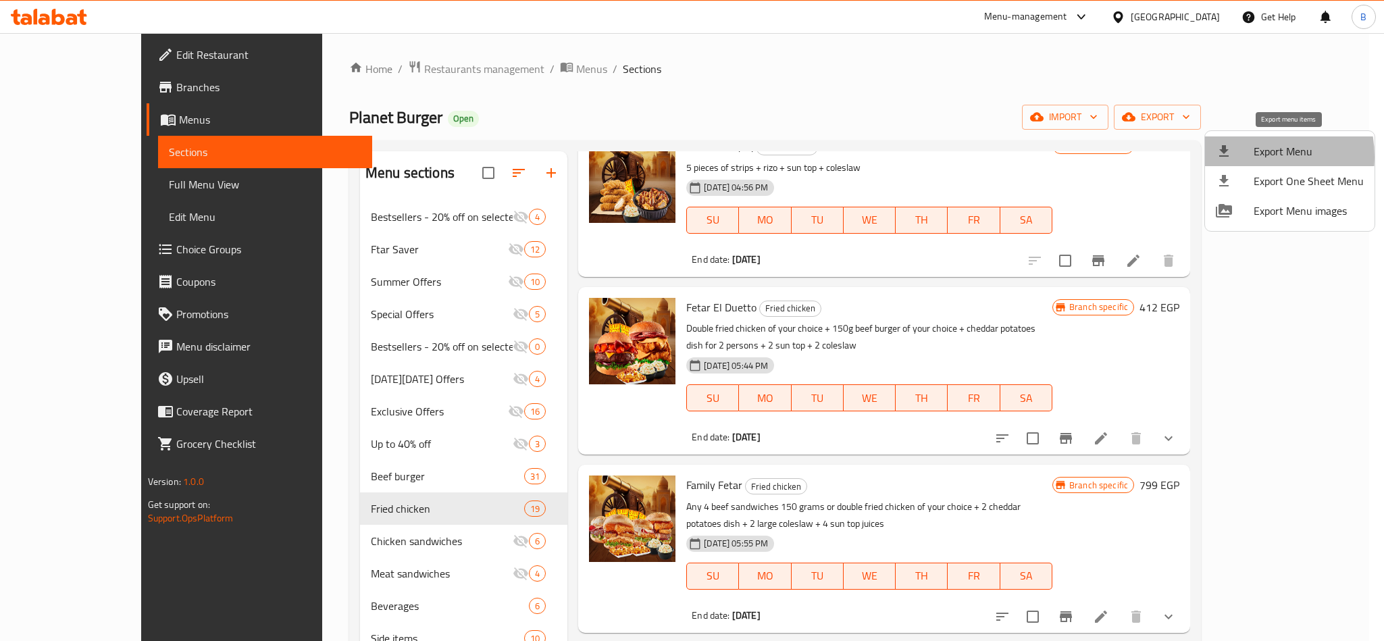
click at [1249, 157] on div at bounding box center [1235, 151] width 38 height 16
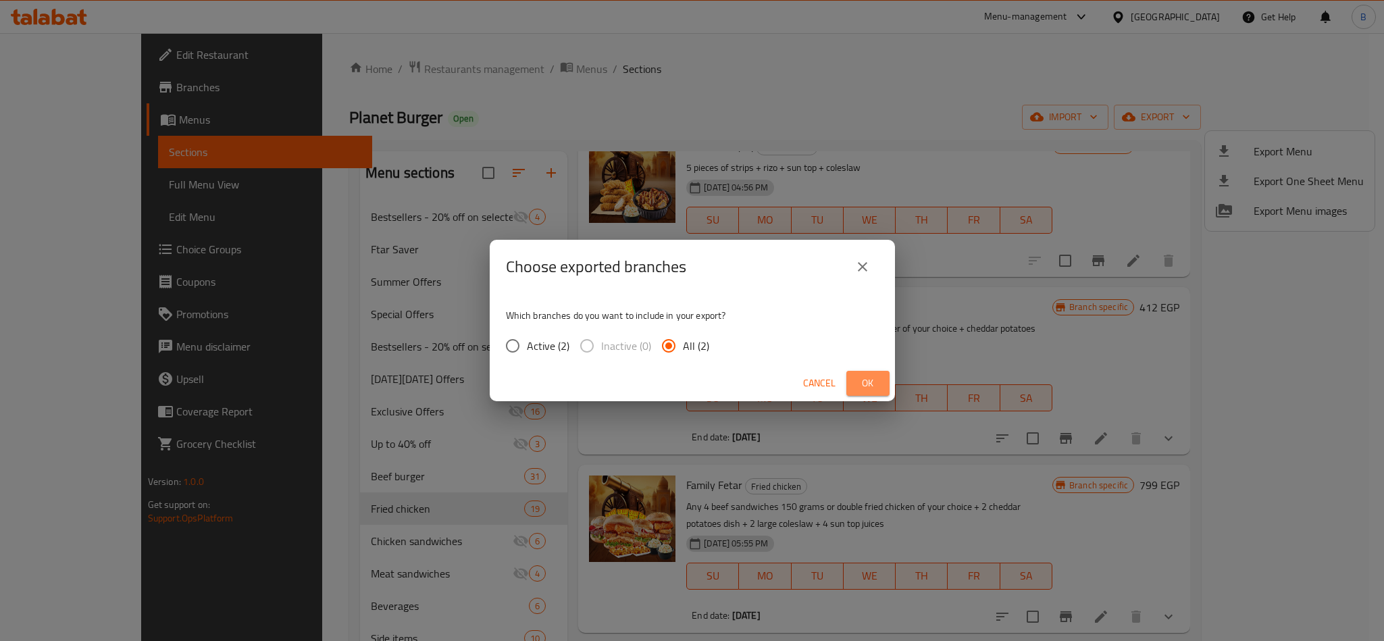
click at [865, 386] on span "Ok" at bounding box center [868, 383] width 22 height 17
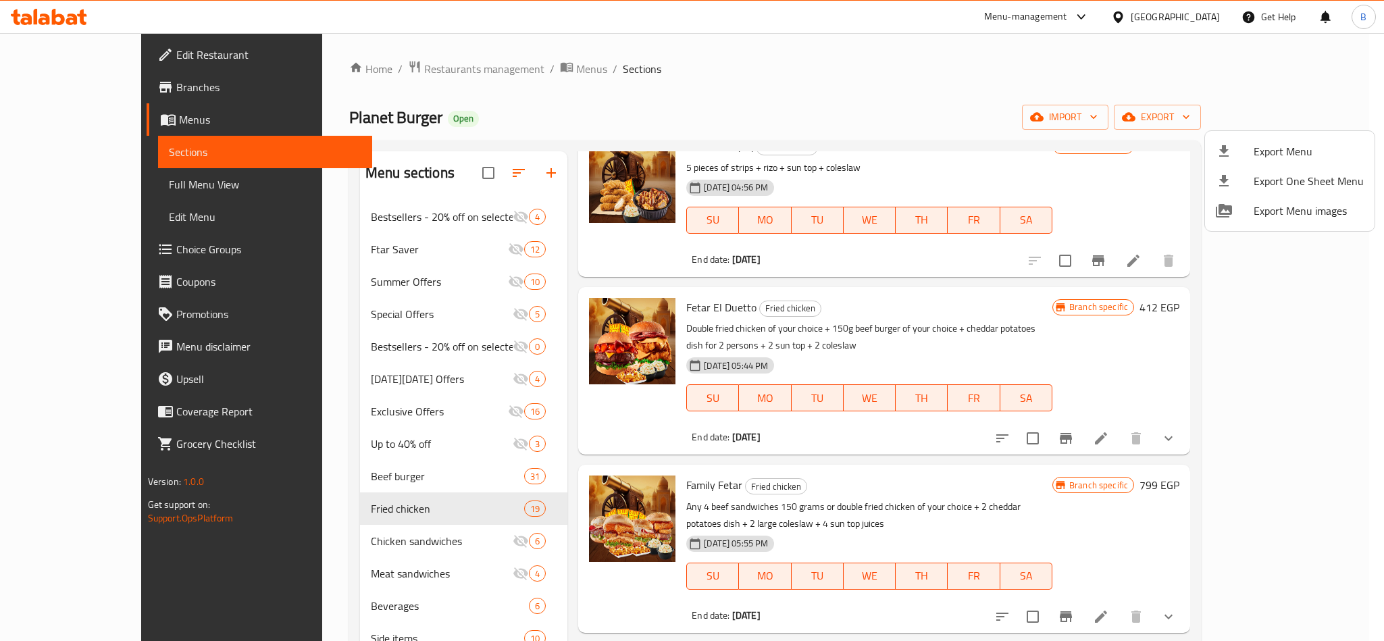
click at [698, 278] on div at bounding box center [692, 320] width 1384 height 641
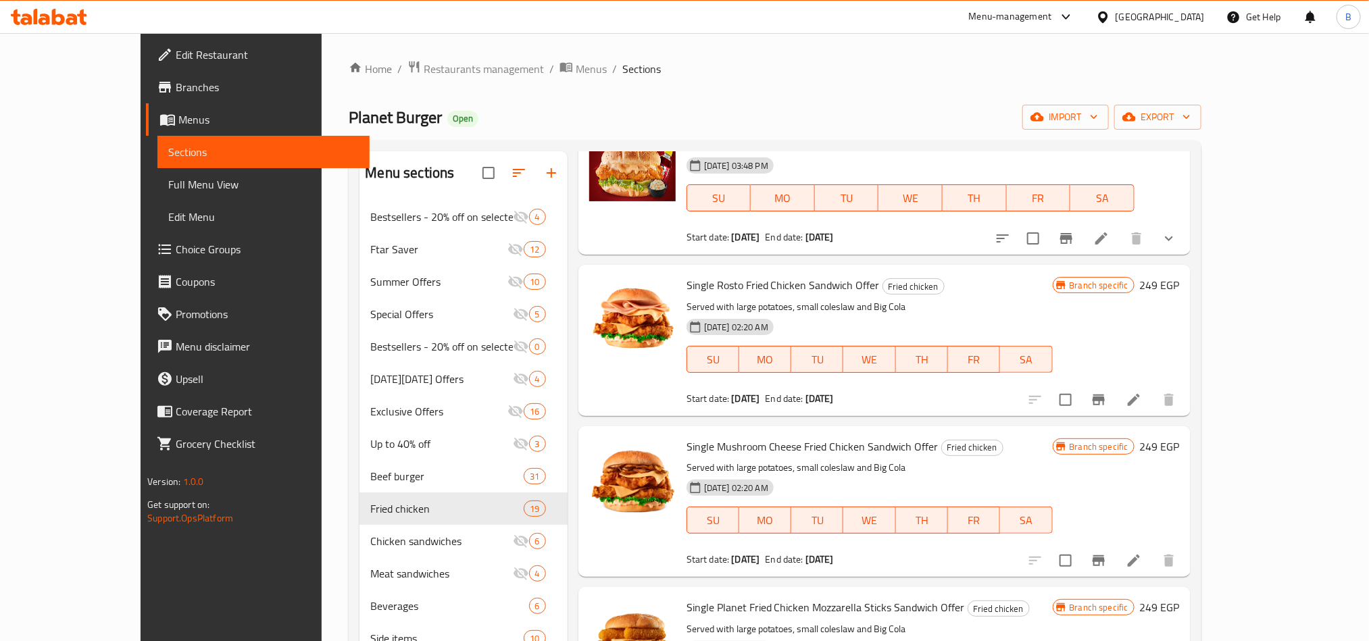
scroll to position [0, 0]
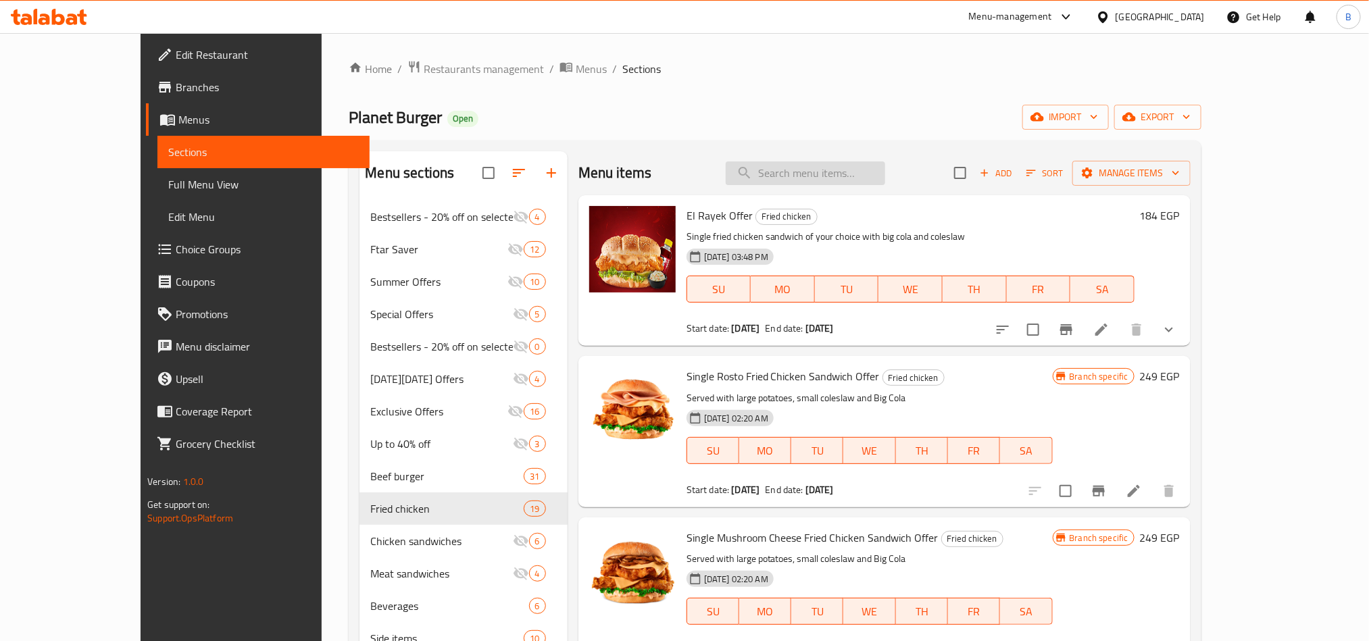
click at [850, 164] on input "search" at bounding box center [805, 173] width 159 height 24
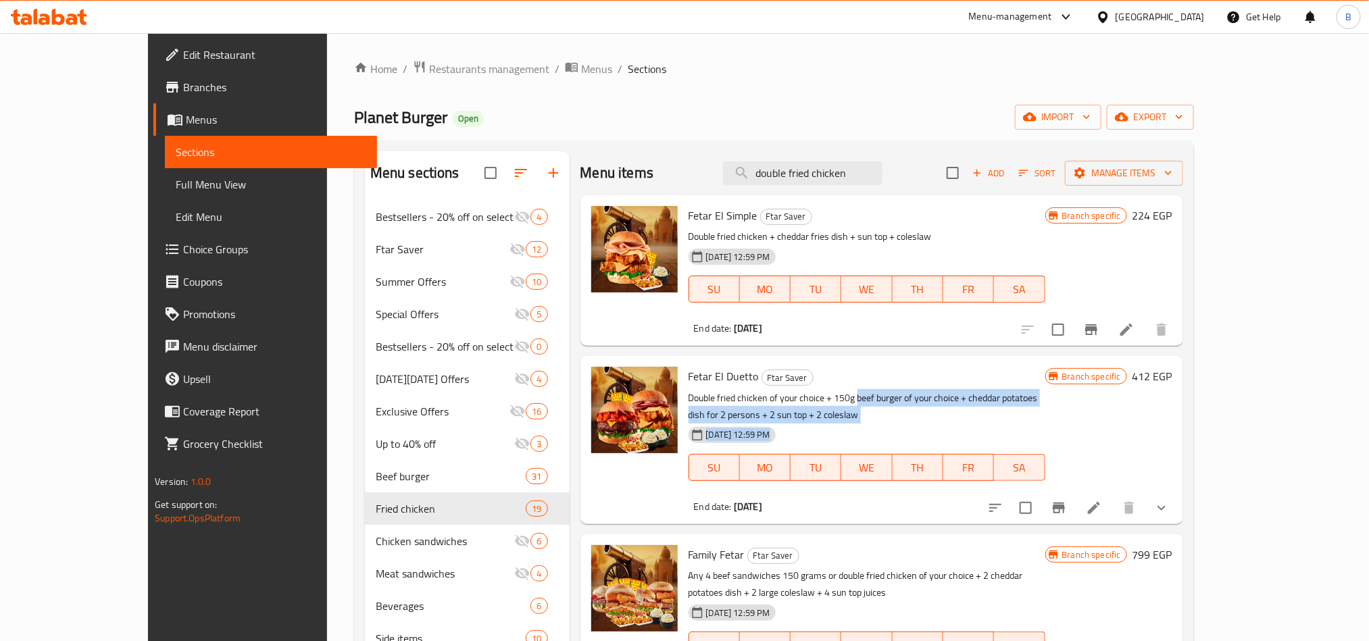
drag, startPoint x: 822, startPoint y: 396, endPoint x: 895, endPoint y: 418, distance: 76.3
click at [895, 418] on div "Fetar El Duetto Ftar Saver Double fried chicken of your choice + 150g beef burg…" at bounding box center [867, 439] width 368 height 157
click at [868, 422] on div "[DATE] 12:59 PM SU MO TU WE TH FR SA" at bounding box center [867, 458] width 368 height 73
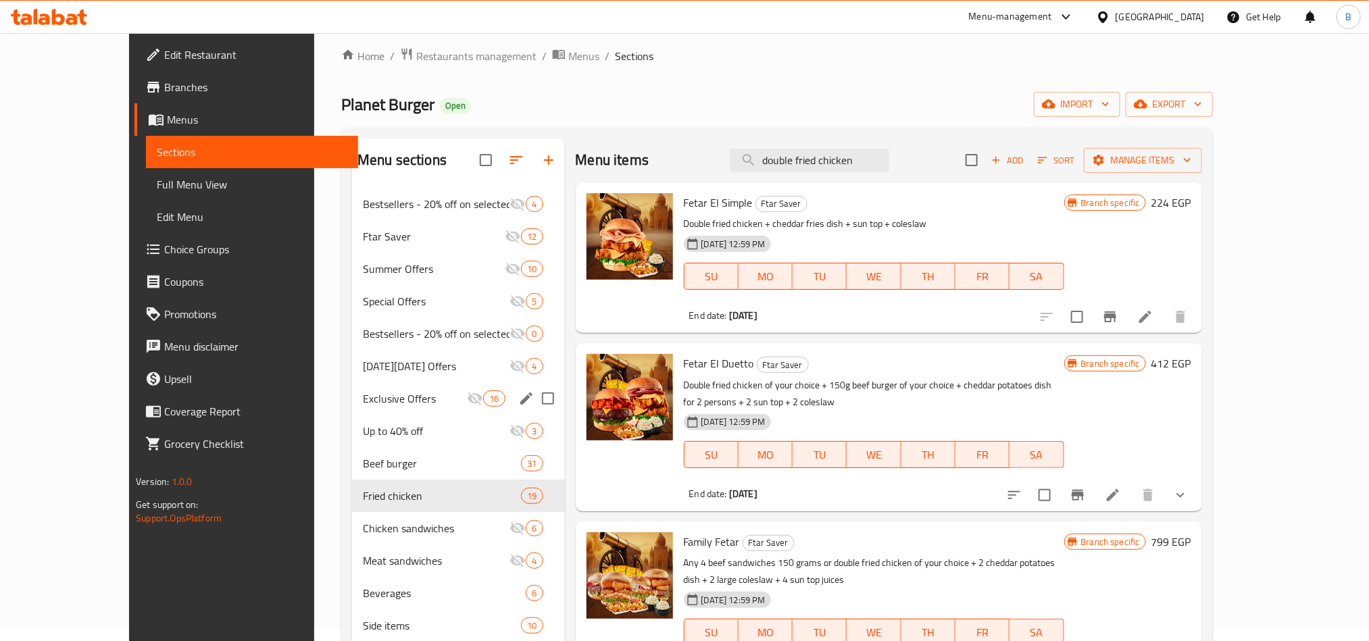
scroll to position [101, 0]
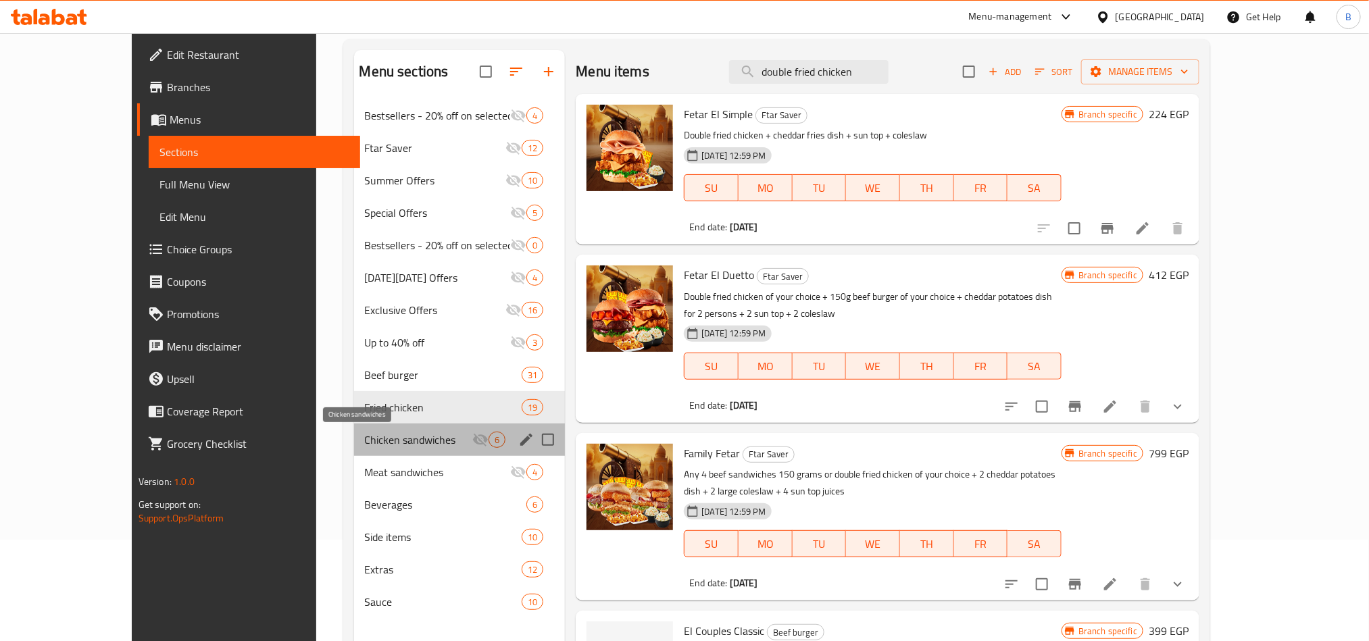
click at [365, 436] on span "Chicken sandwiches" at bounding box center [419, 440] width 108 height 16
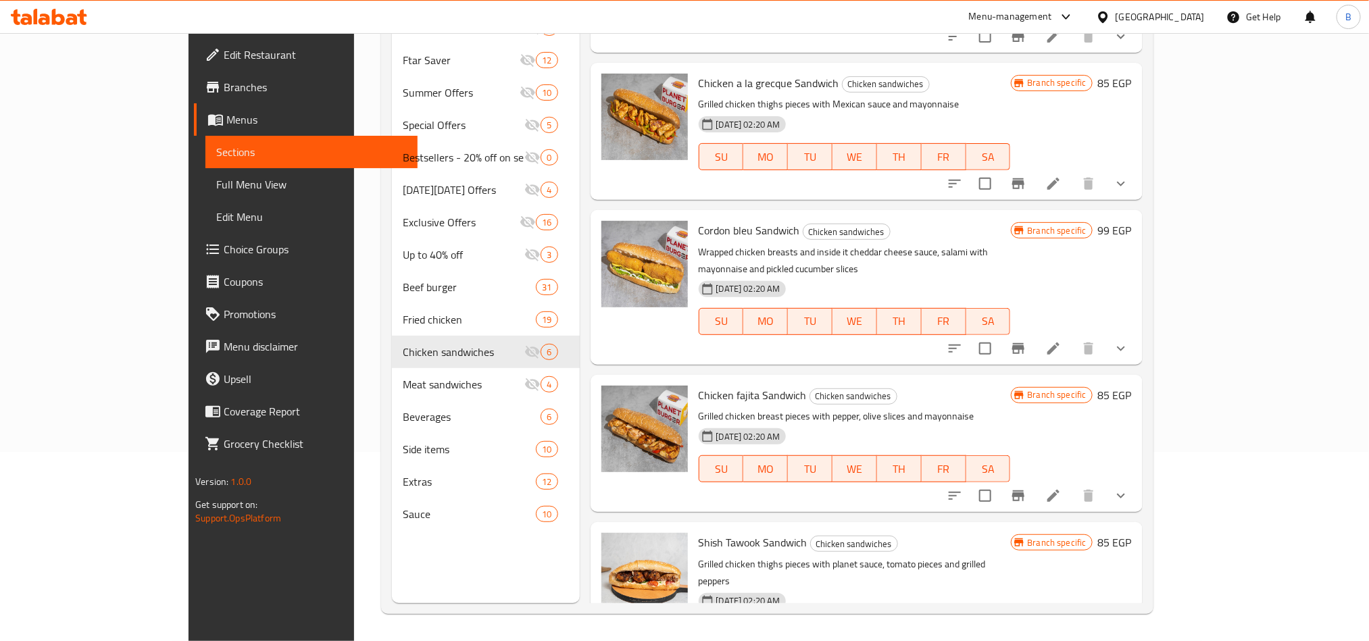
scroll to position [278, 0]
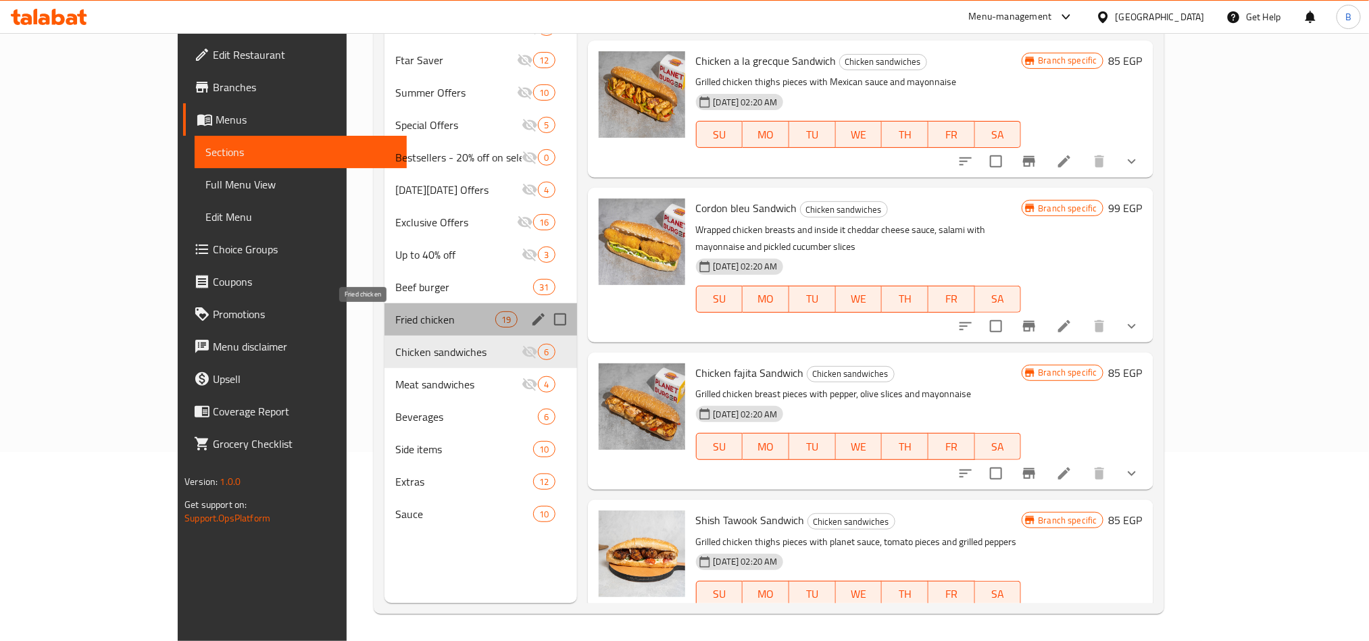
click at [395, 315] on span "Fried chicken" at bounding box center [445, 319] width 100 height 16
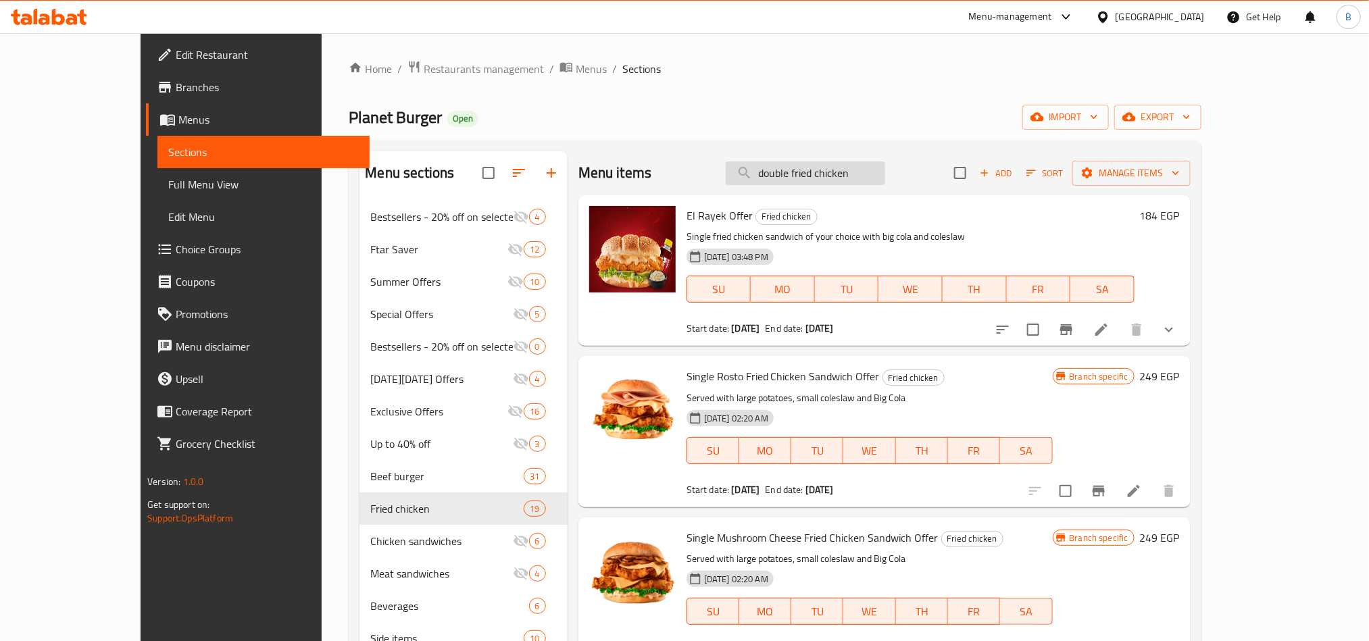
click at [825, 176] on input "double fried chicken" at bounding box center [805, 173] width 159 height 24
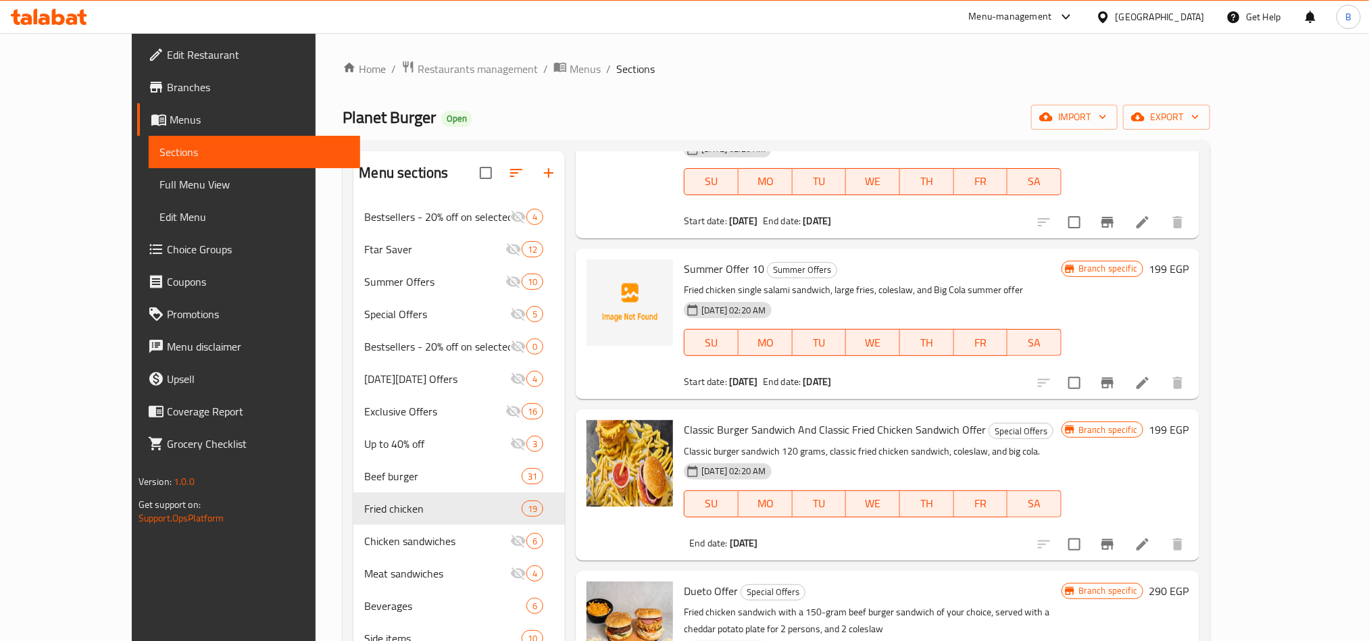
scroll to position [2128, 0]
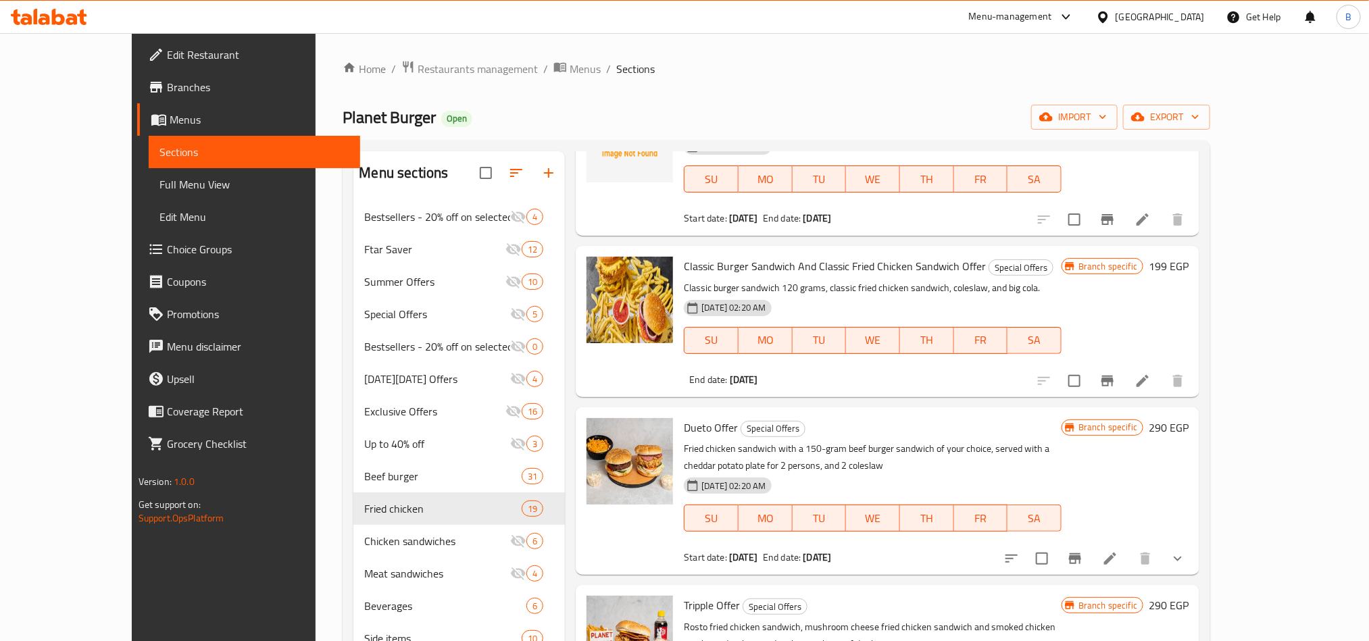
type input "fried chicken"
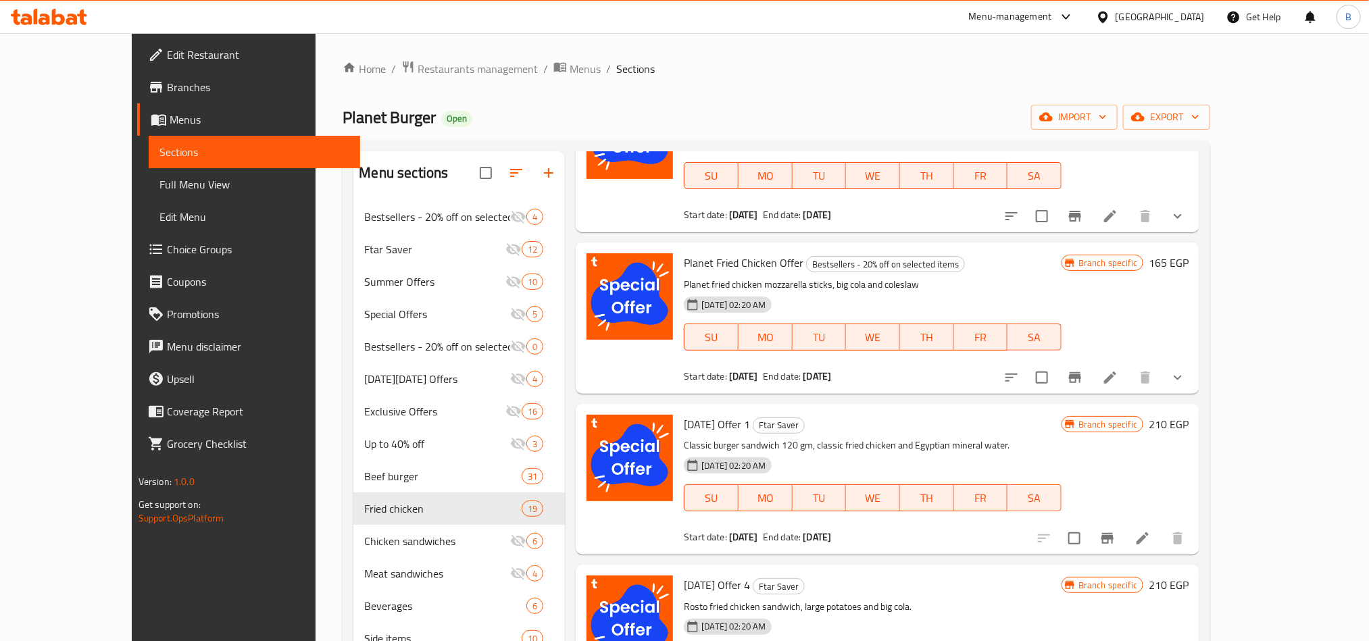
scroll to position [0, 0]
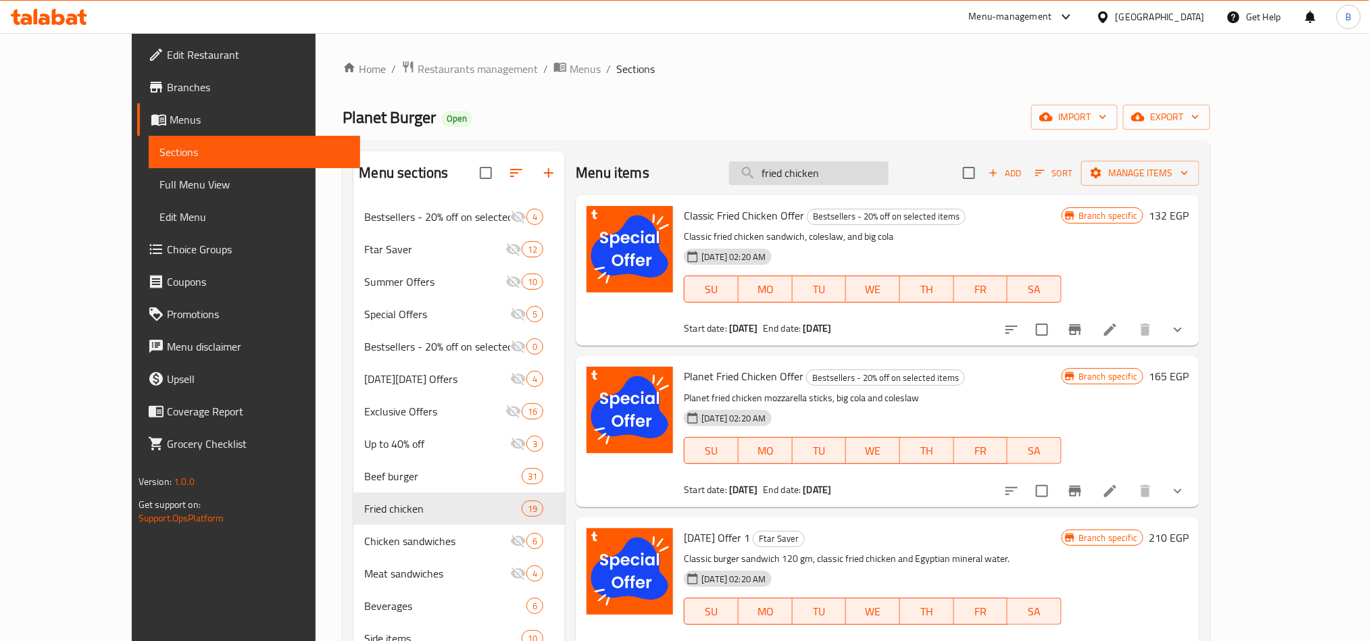
click at [825, 165] on input "fried chicken" at bounding box center [808, 173] width 159 height 24
drag, startPoint x: 801, startPoint y: 174, endPoint x: 888, endPoint y: 181, distance: 86.7
click at [888, 181] on input "fried chicken" at bounding box center [808, 173] width 159 height 24
click at [849, 179] on input "fried chicken" at bounding box center [808, 173] width 159 height 24
click at [878, 172] on input "fried chicken" at bounding box center [808, 173] width 159 height 24
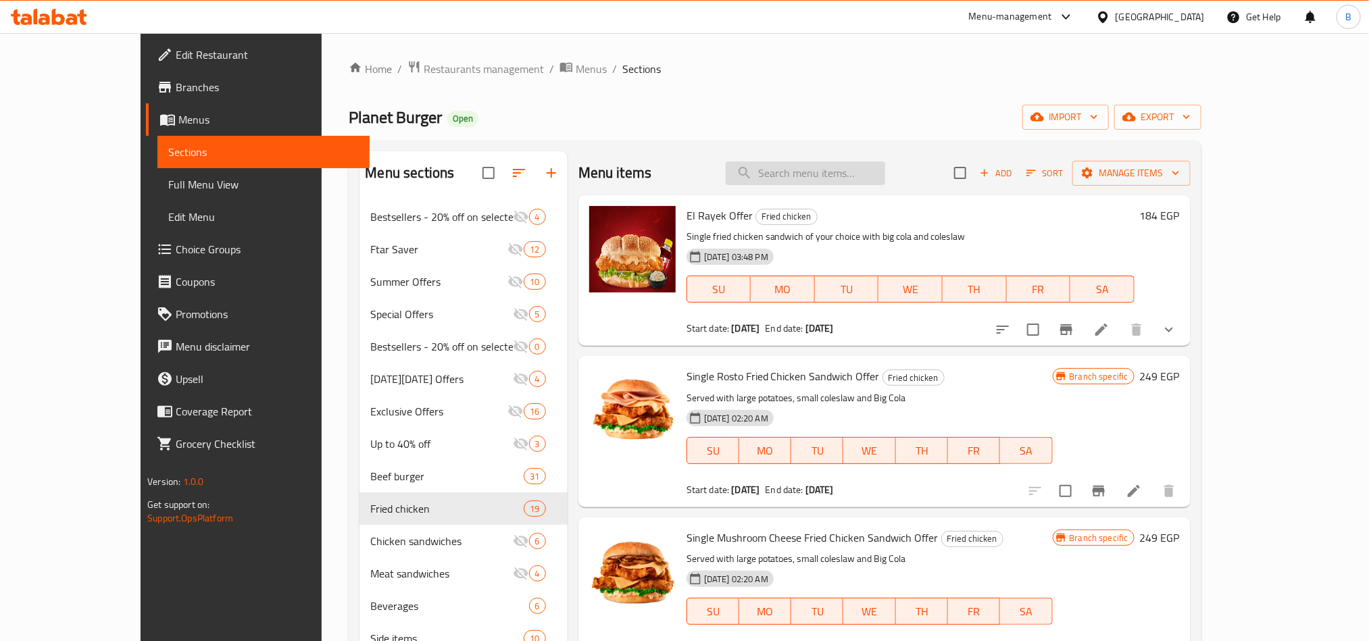
paste input "fried chicken"
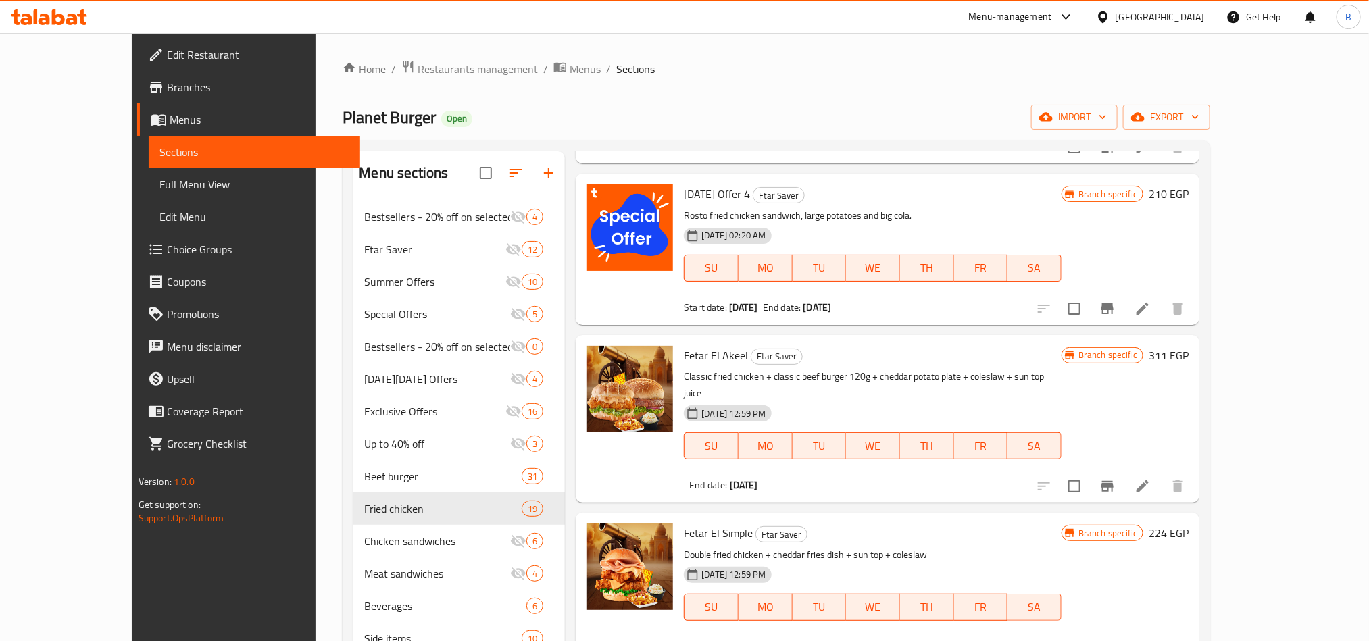
scroll to position [507, 0]
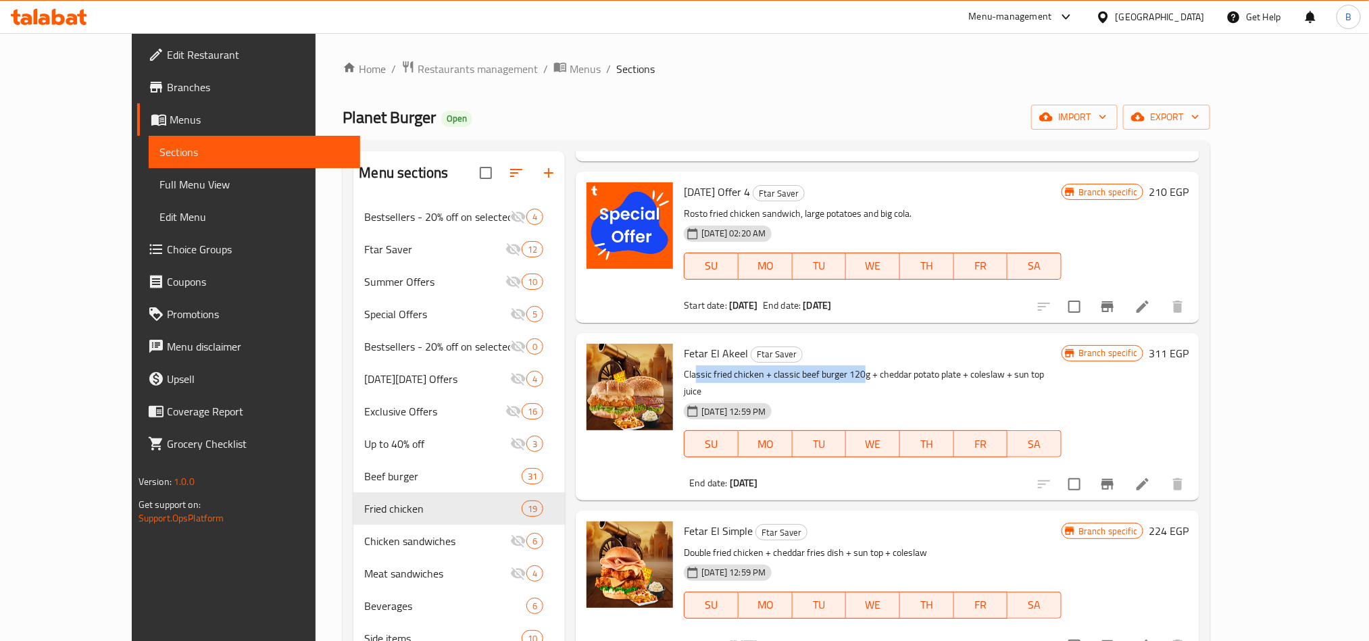
drag, startPoint x: 663, startPoint y: 375, endPoint x: 829, endPoint y: 374, distance: 166.2
click at [829, 374] on p "Classic fried chicken + classic beef burger 120g + cheddar potato plate + coles…" at bounding box center [873, 383] width 378 height 34
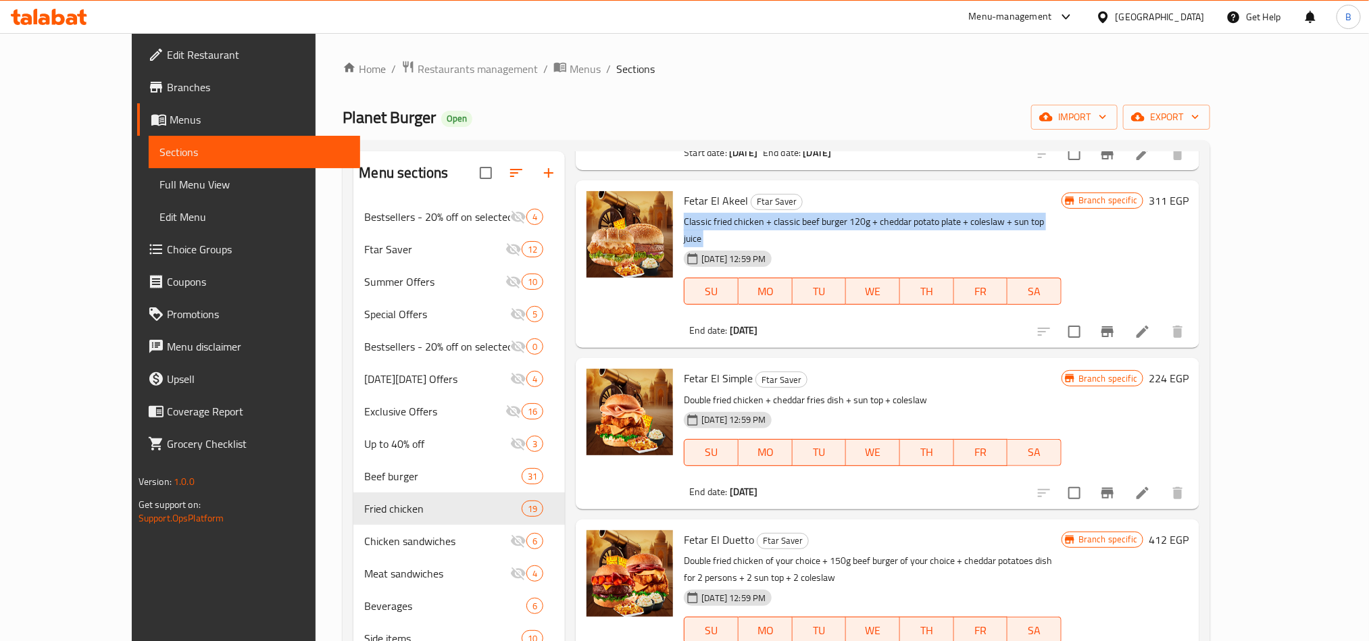
scroll to position [709, 0]
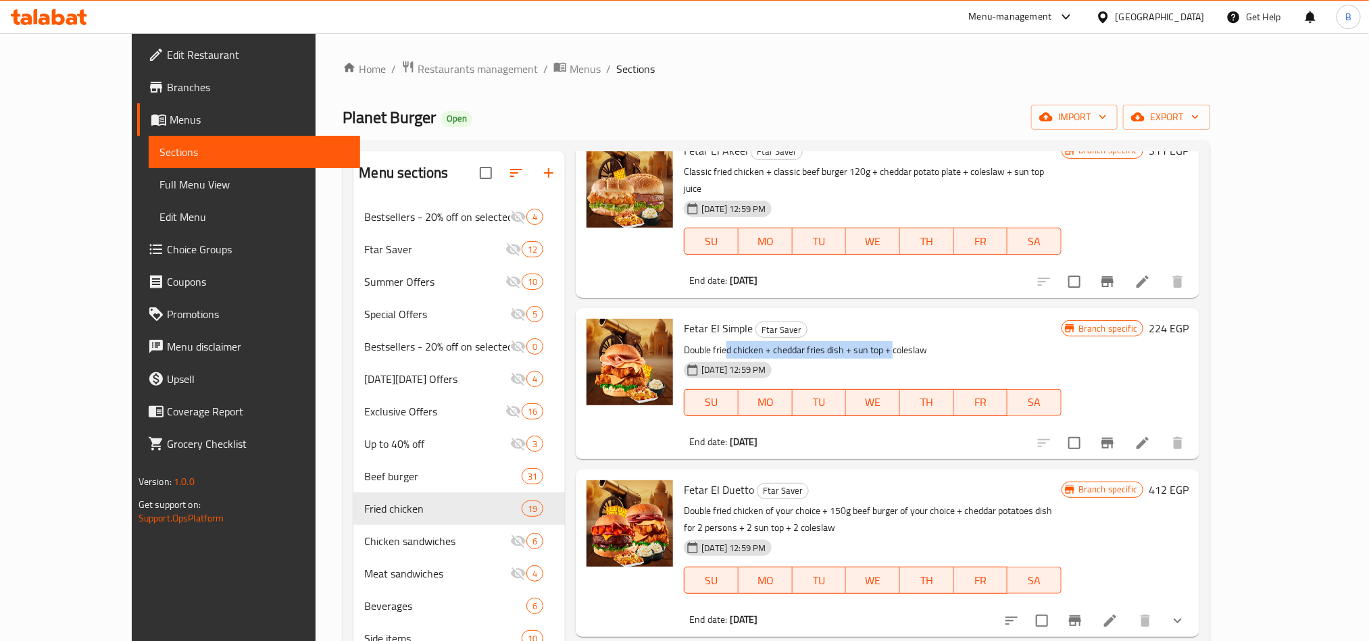
drag, startPoint x: 692, startPoint y: 326, endPoint x: 861, endPoint y: 335, distance: 169.8
click at [861, 342] on p "Double fried chicken + cheddar fries dish + sun top + coleslaw" at bounding box center [873, 350] width 378 height 17
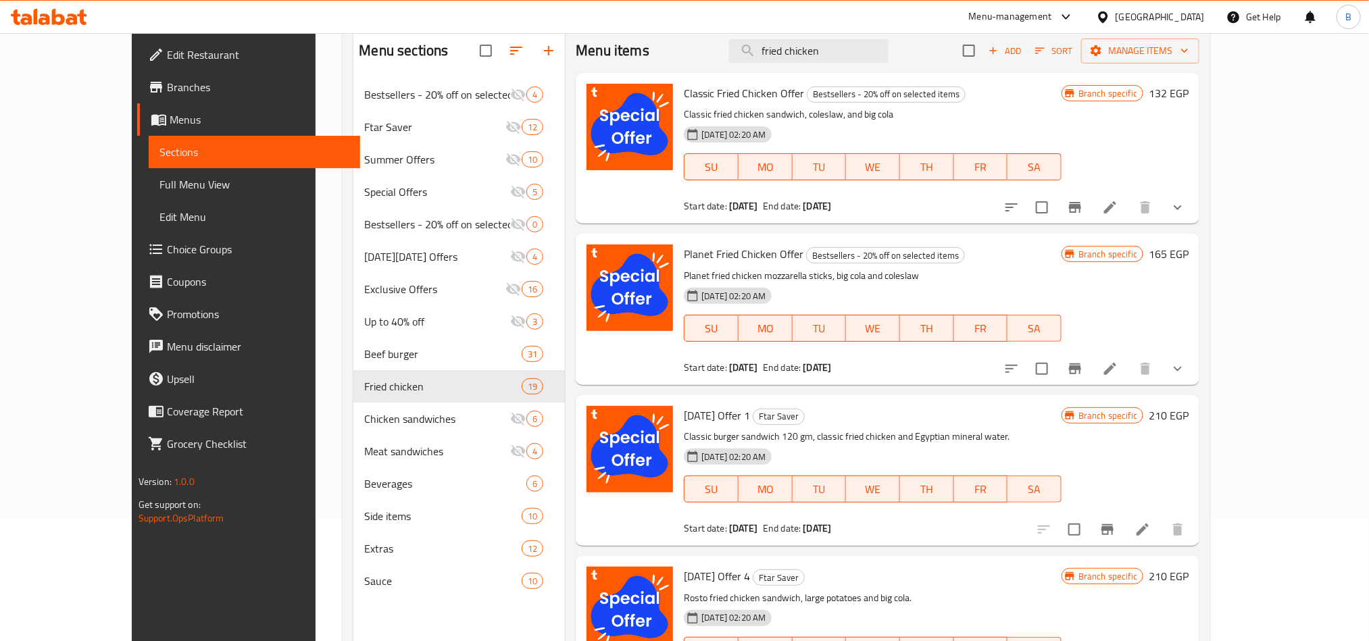
scroll to position [0, 0]
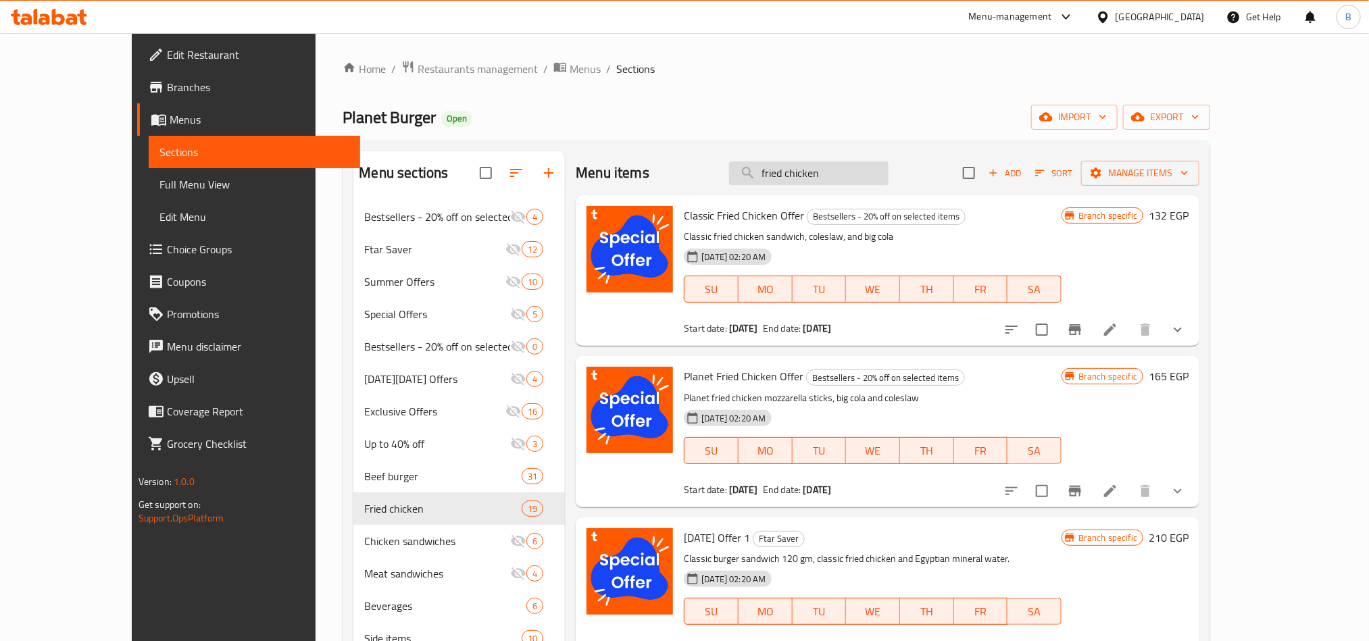
click at [838, 178] on input "fried chicken" at bounding box center [808, 173] width 159 height 24
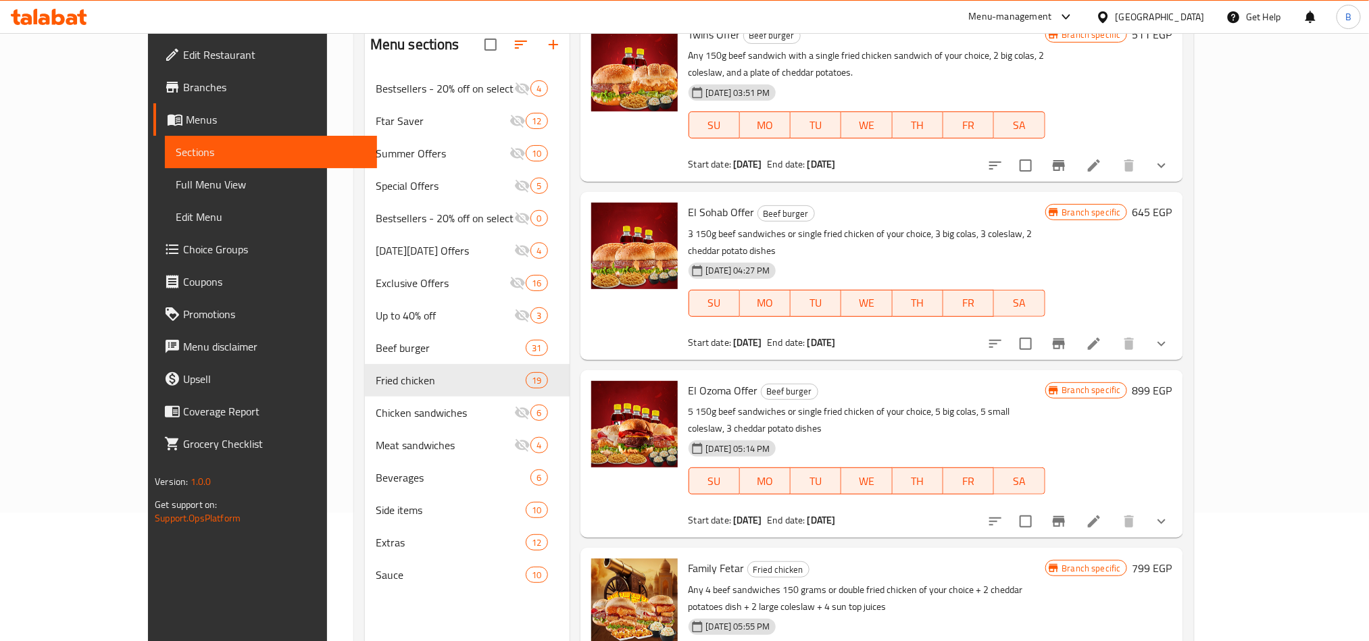
scroll to position [189, 0]
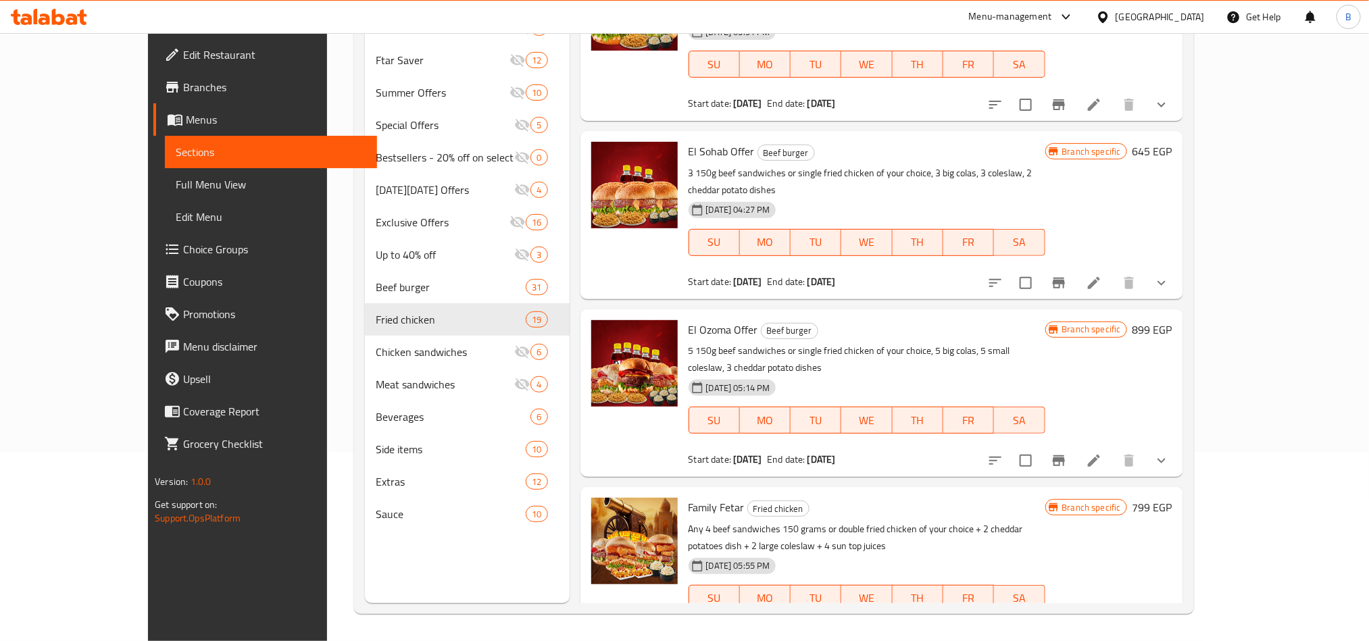
drag, startPoint x: 1299, startPoint y: 424, endPoint x: 1292, endPoint y: 410, distance: 15.4
click at [1178, 445] on button "show more" at bounding box center [1161, 461] width 32 height 32
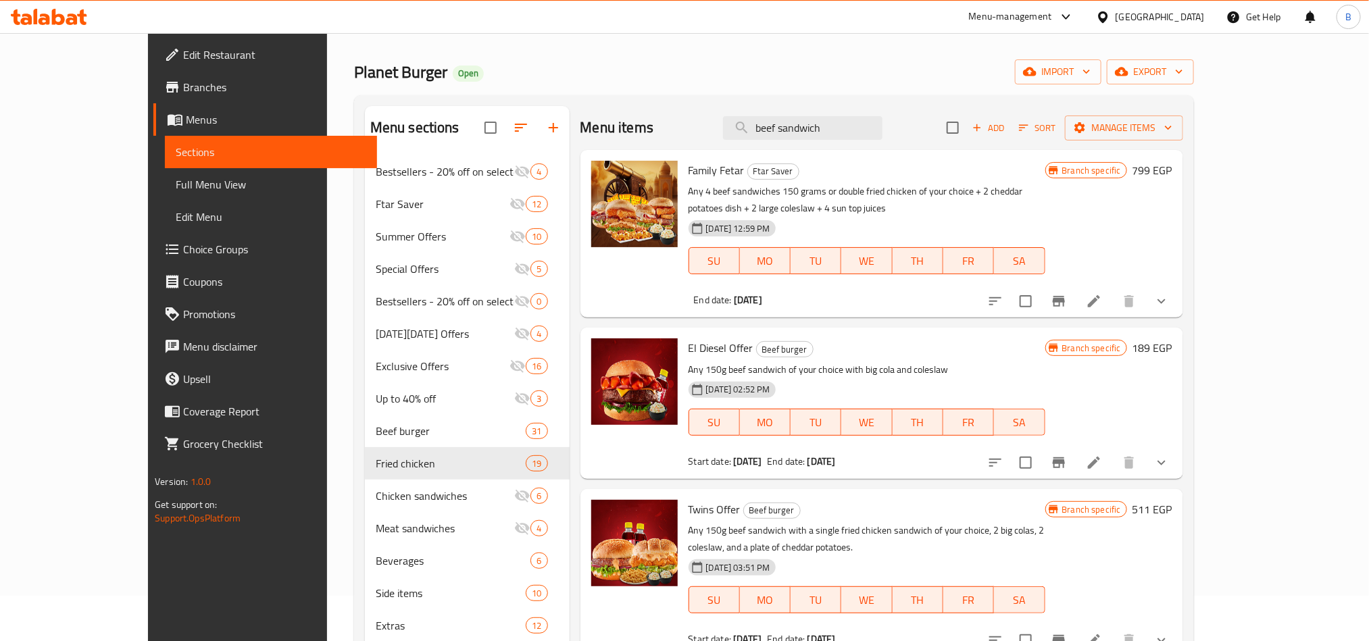
scroll to position [0, 0]
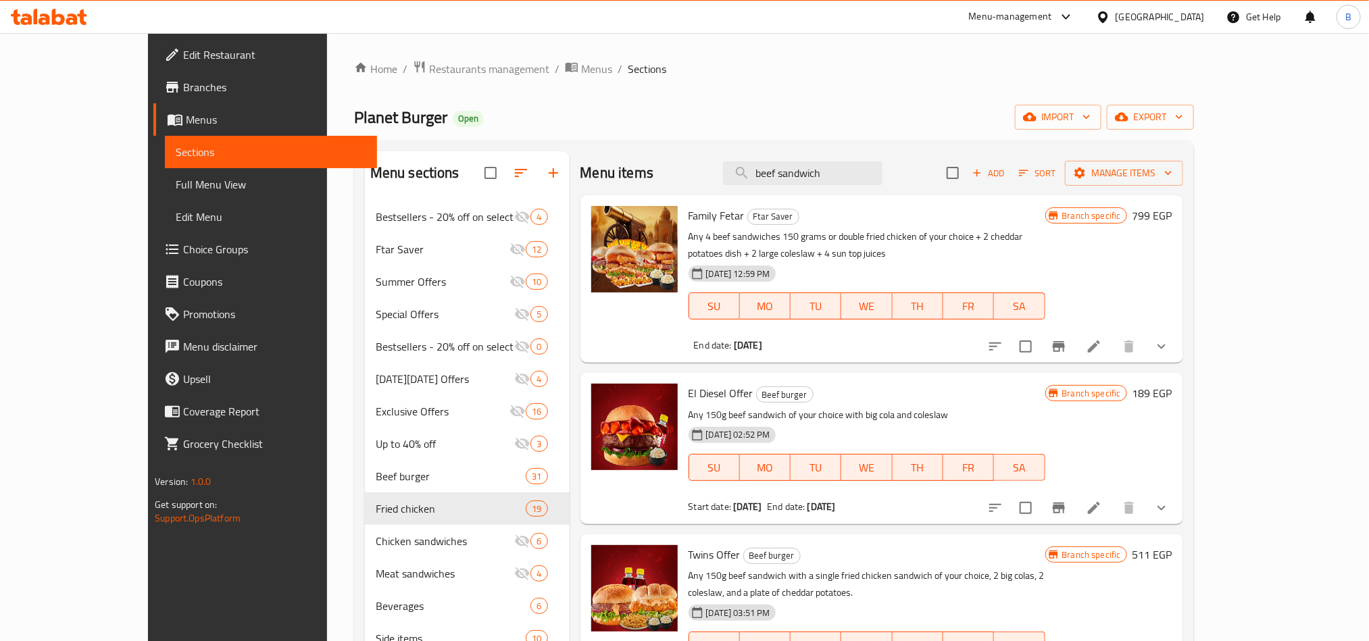
click at [845, 158] on div "Menu items beef sandwich Add Sort Manage items" at bounding box center [881, 173] width 603 height 44
click at [833, 169] on input "beef sandwich" at bounding box center [802, 173] width 159 height 24
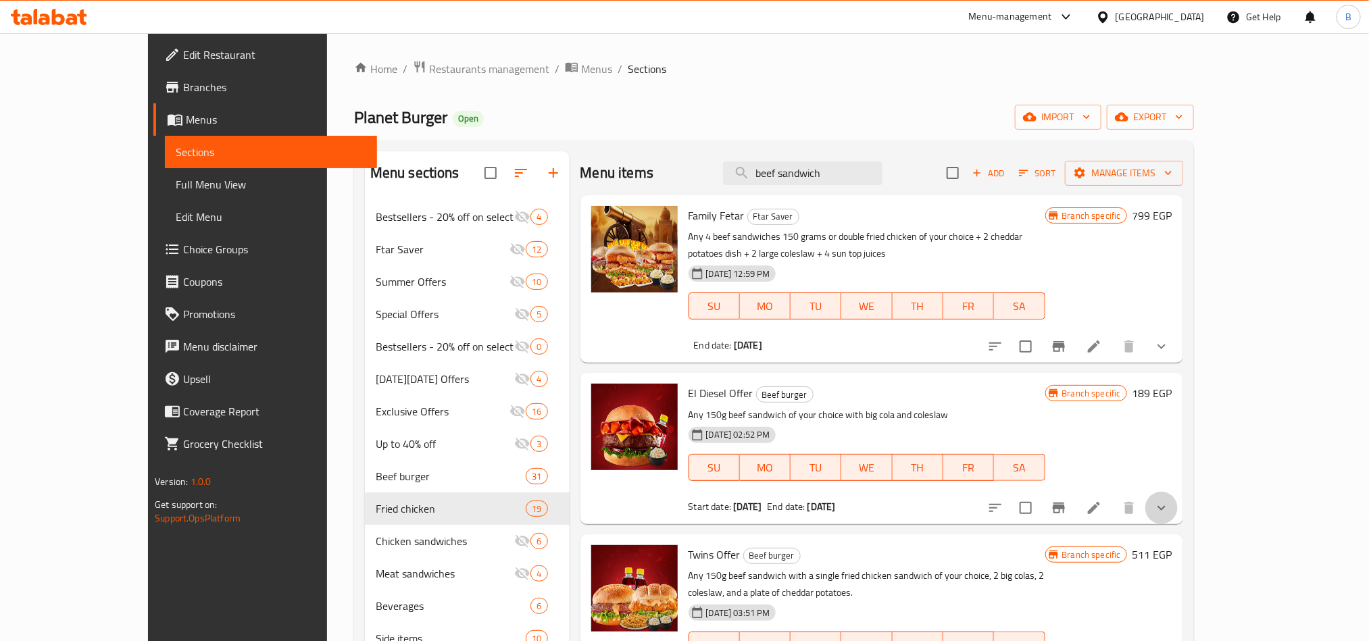
click at [1165, 507] on icon "show more" at bounding box center [1161, 507] width 8 height 5
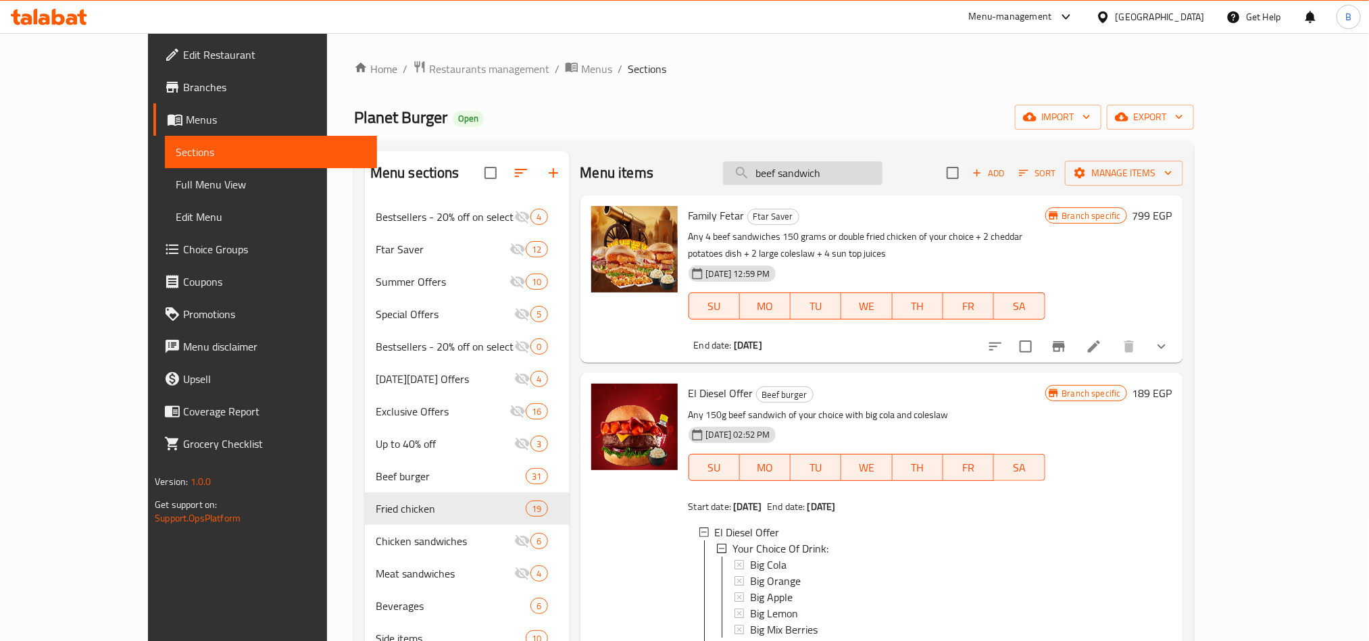
click at [807, 163] on input "beef sandwich" at bounding box center [802, 173] width 159 height 24
click at [811, 166] on input "beef sandwich" at bounding box center [802, 173] width 159 height 24
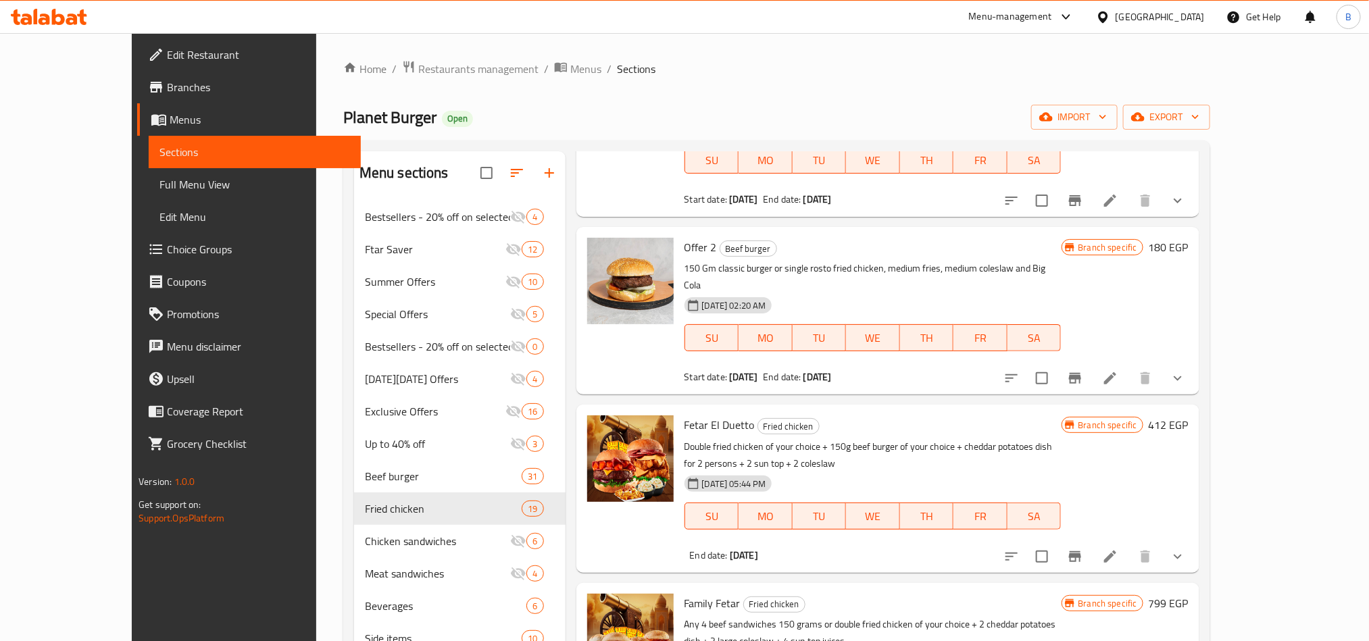
scroll to position [189, 0]
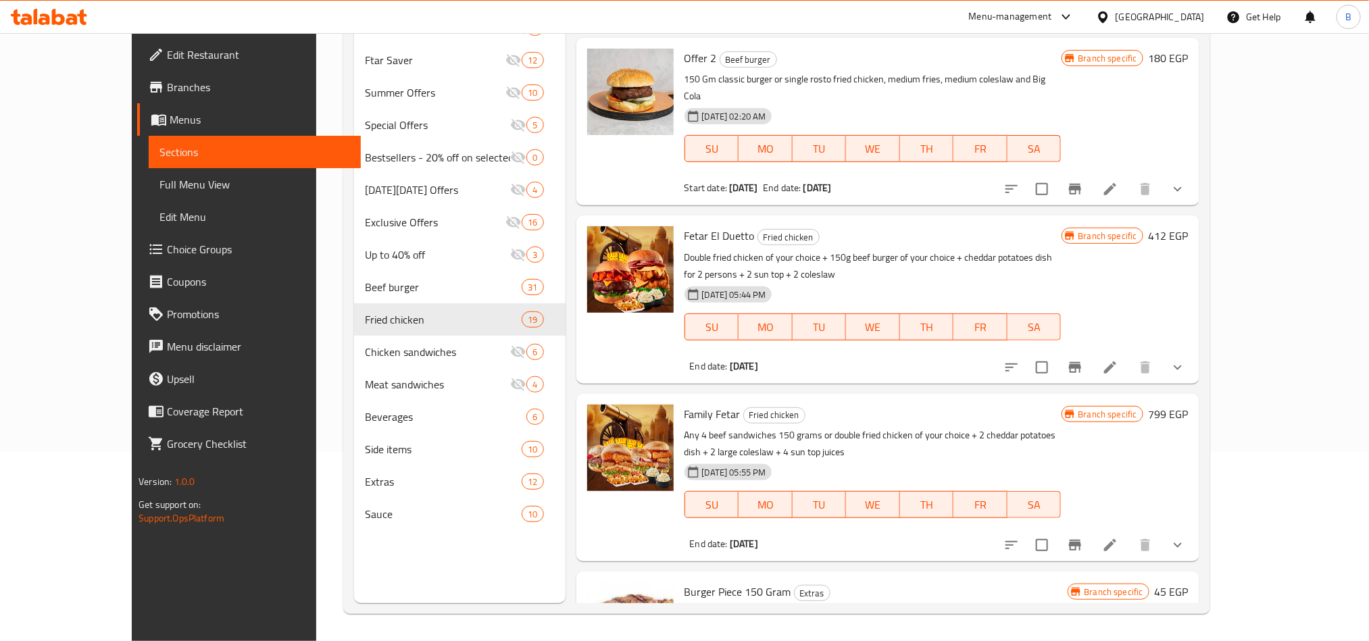
type input "150"
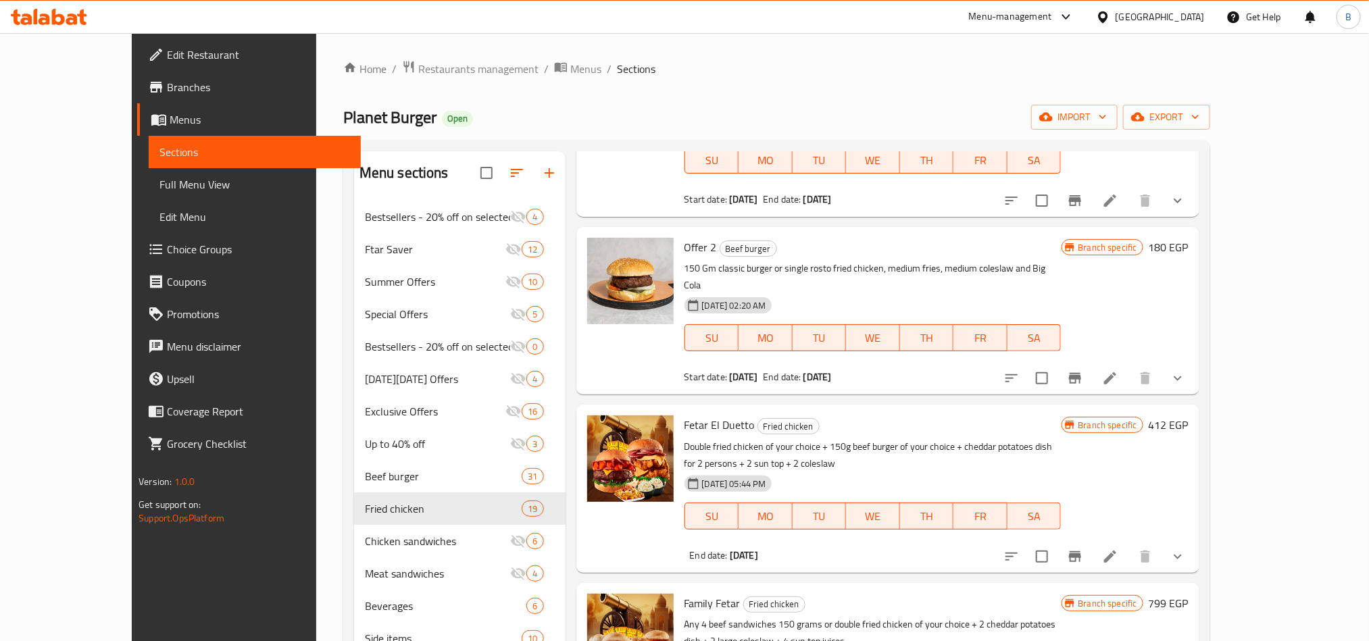
scroll to position [0, 0]
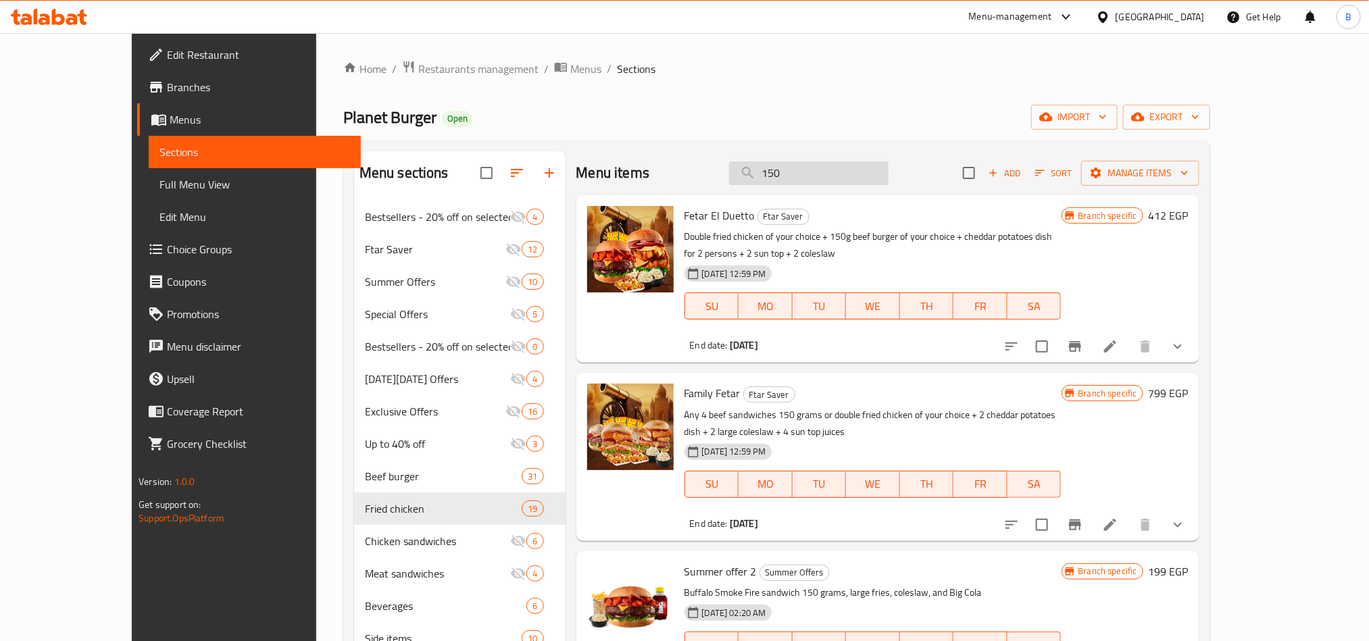
click at [874, 162] on input "150" at bounding box center [808, 173] width 159 height 24
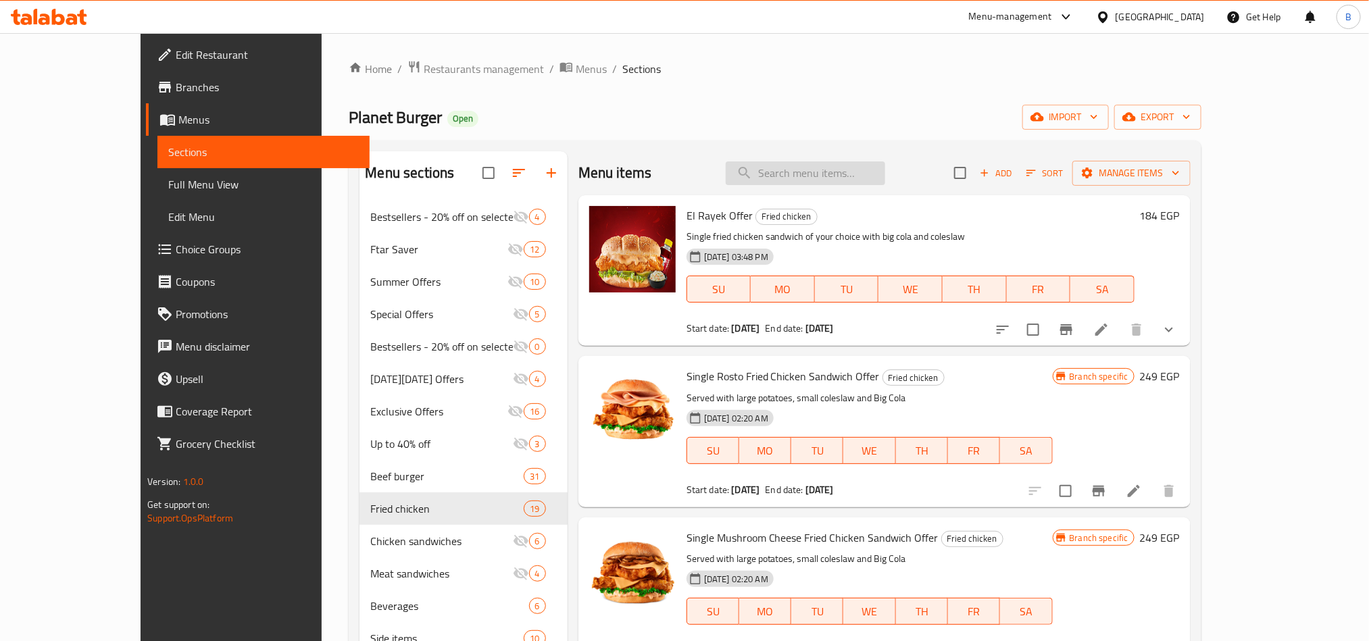
click at [843, 166] on input "search" at bounding box center [805, 173] width 159 height 24
paste input "كلاسيك فرايد تشيكن دبل"
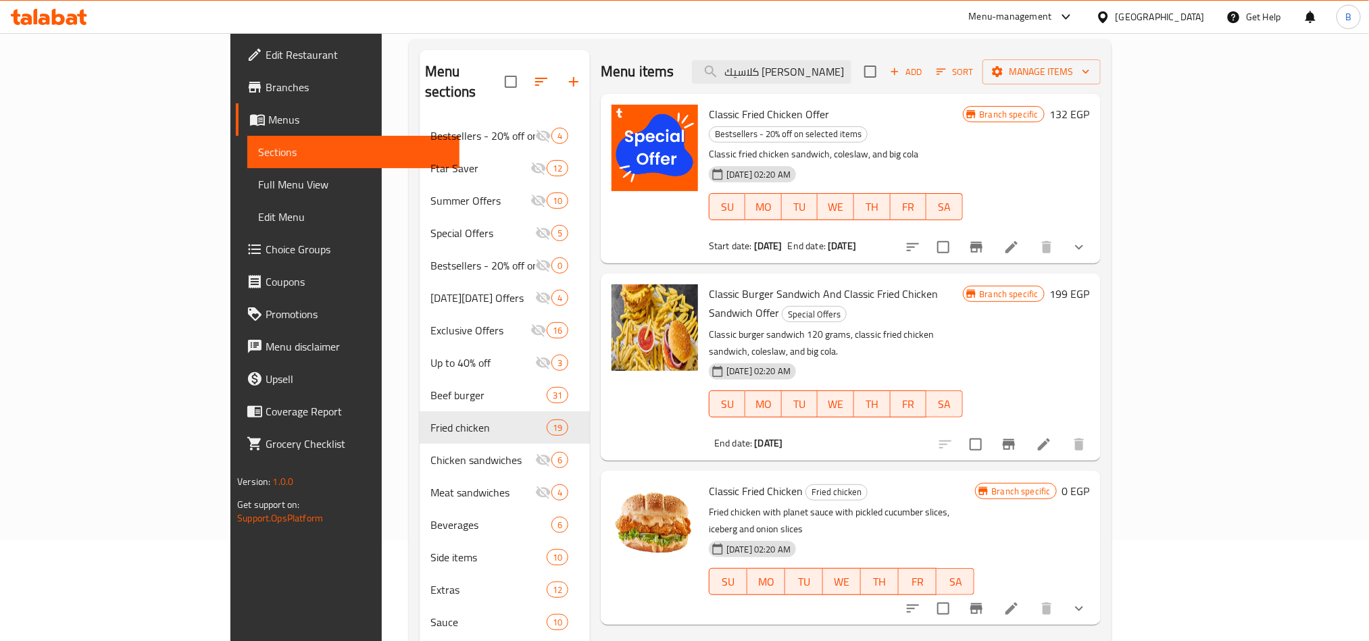
scroll to position [189, 0]
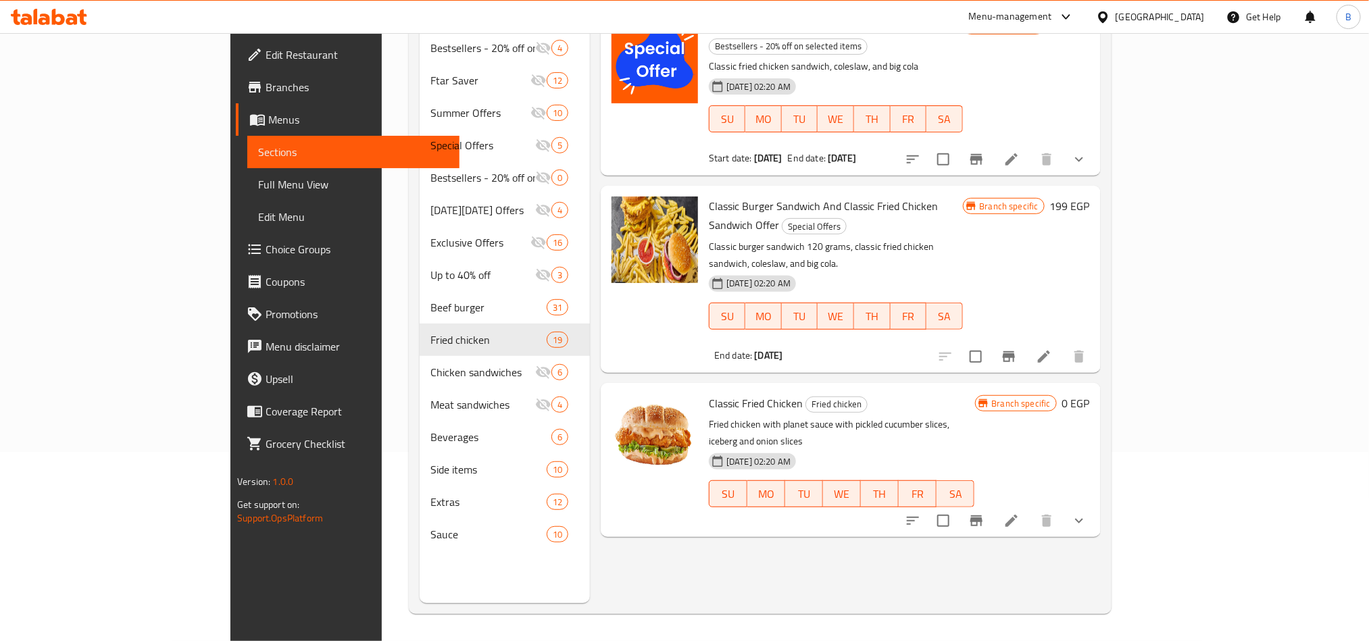
type input "كلاسيك [PERSON_NAME]"
click at [709, 393] on span "Classic Fried Chicken" at bounding box center [756, 403] width 94 height 20
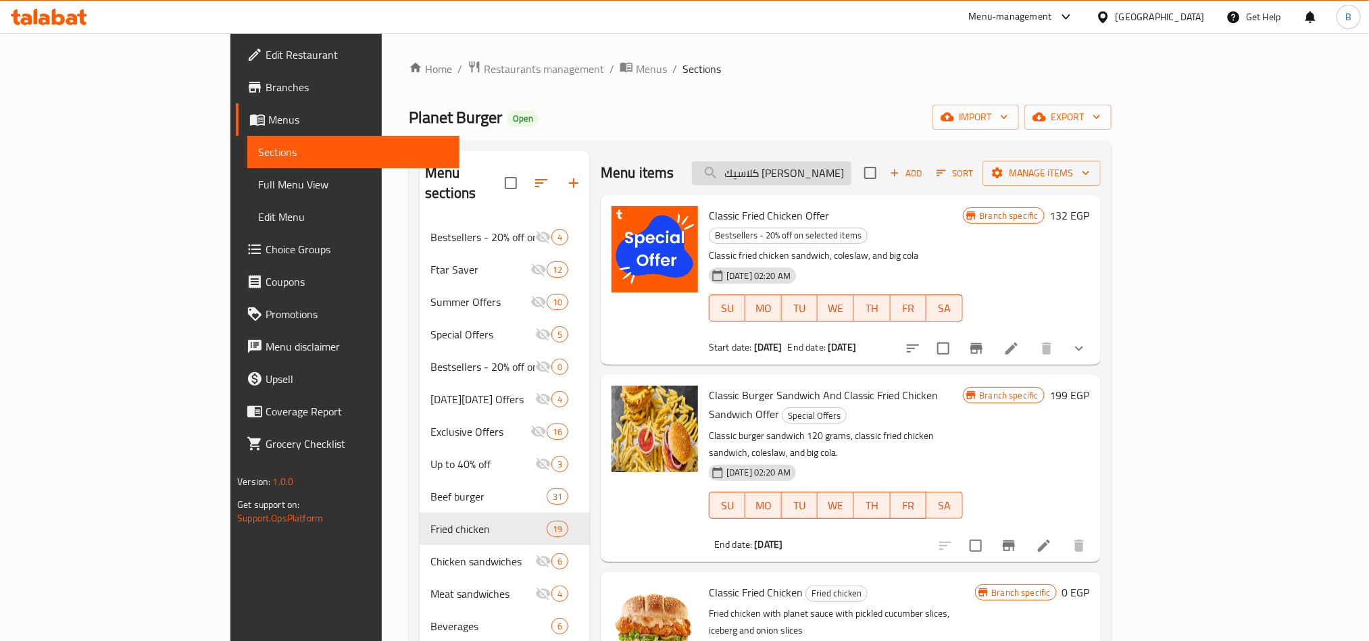
click at [822, 171] on input "كلاسيك [PERSON_NAME]" at bounding box center [771, 173] width 159 height 24
click at [819, 173] on input "كلاسيك [PERSON_NAME]" at bounding box center [771, 173] width 159 height 24
click at [817, 174] on input "كلاسيك [PERSON_NAME]" at bounding box center [771, 173] width 159 height 24
click at [817, 175] on input "كلاسيك [PERSON_NAME]" at bounding box center [771, 173] width 159 height 24
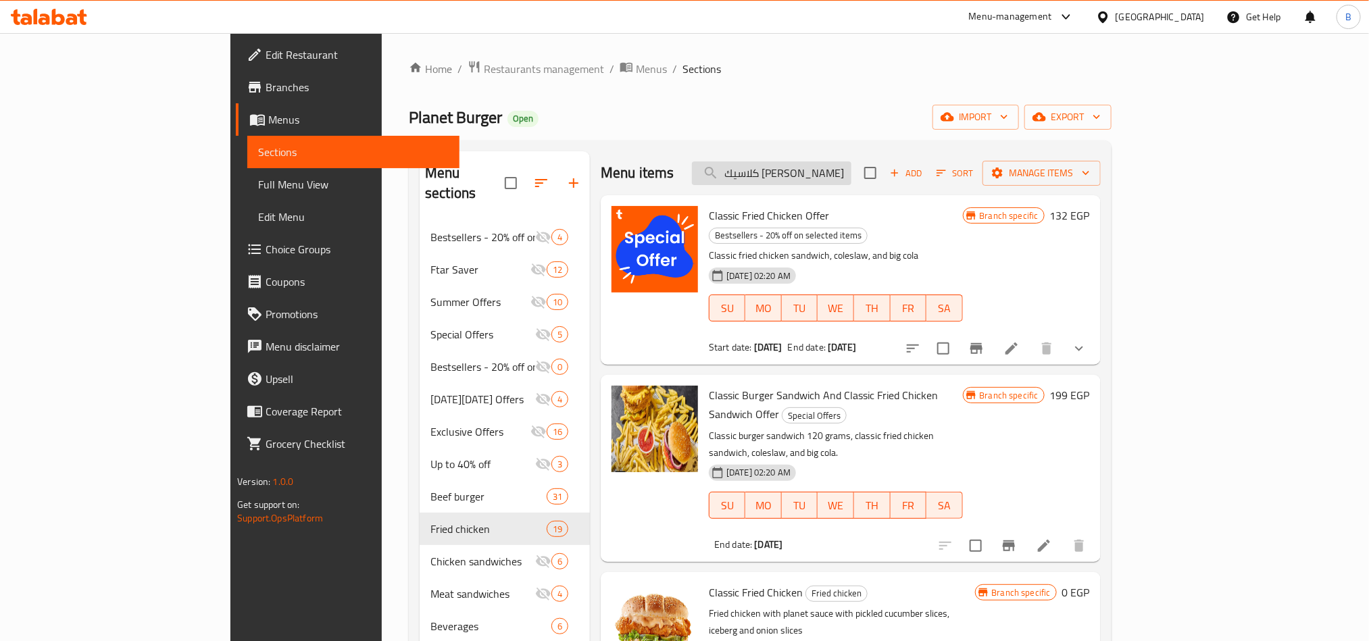
click at [817, 175] on input "كلاسيك [PERSON_NAME]" at bounding box center [771, 173] width 159 height 24
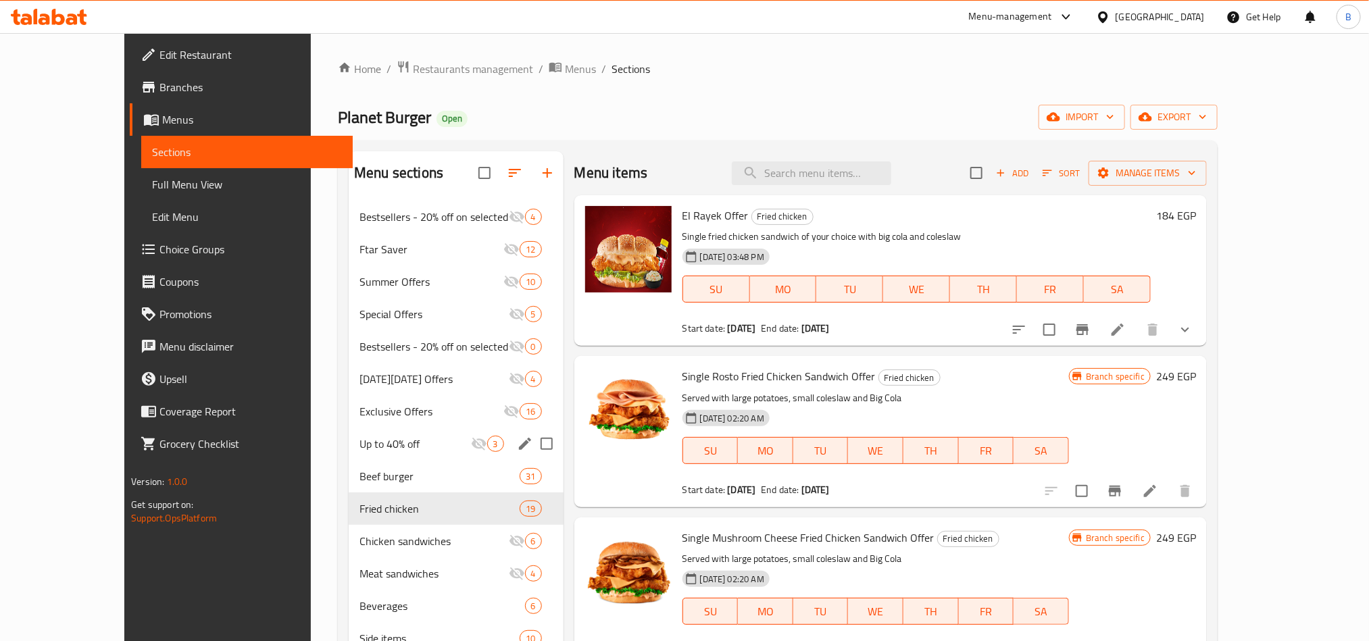
scroll to position [189, 0]
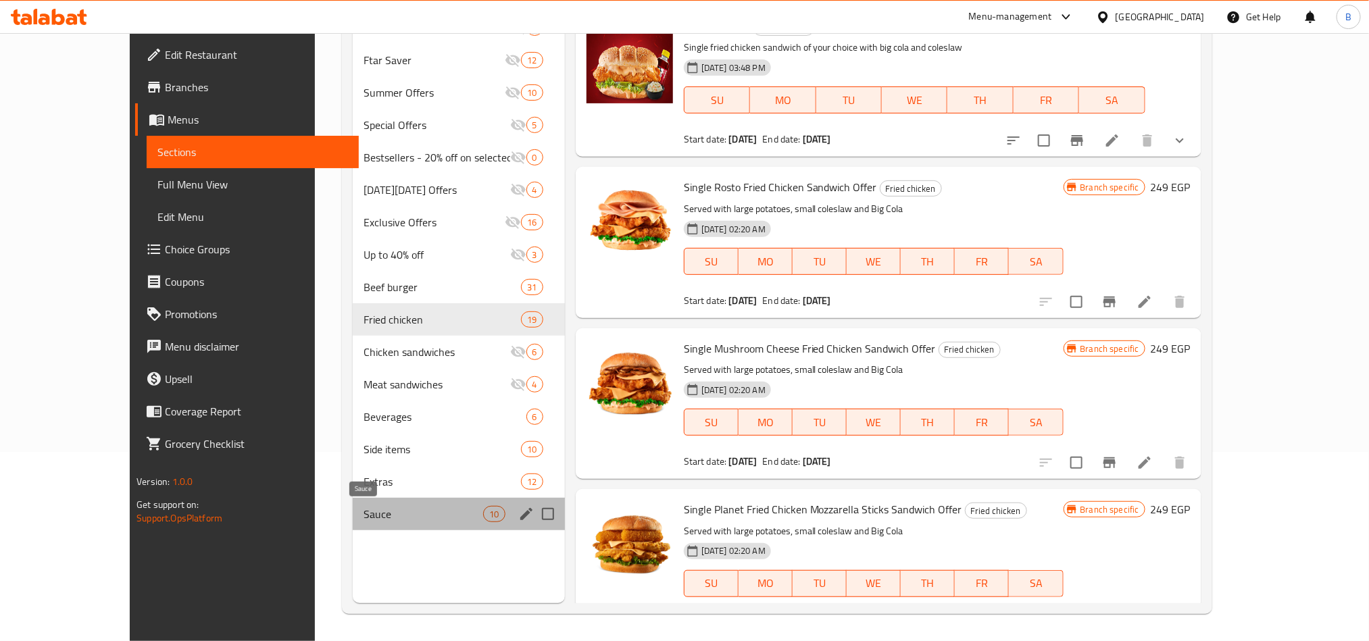
click at [363, 509] on span "Sauce" at bounding box center [423, 514] width 120 height 16
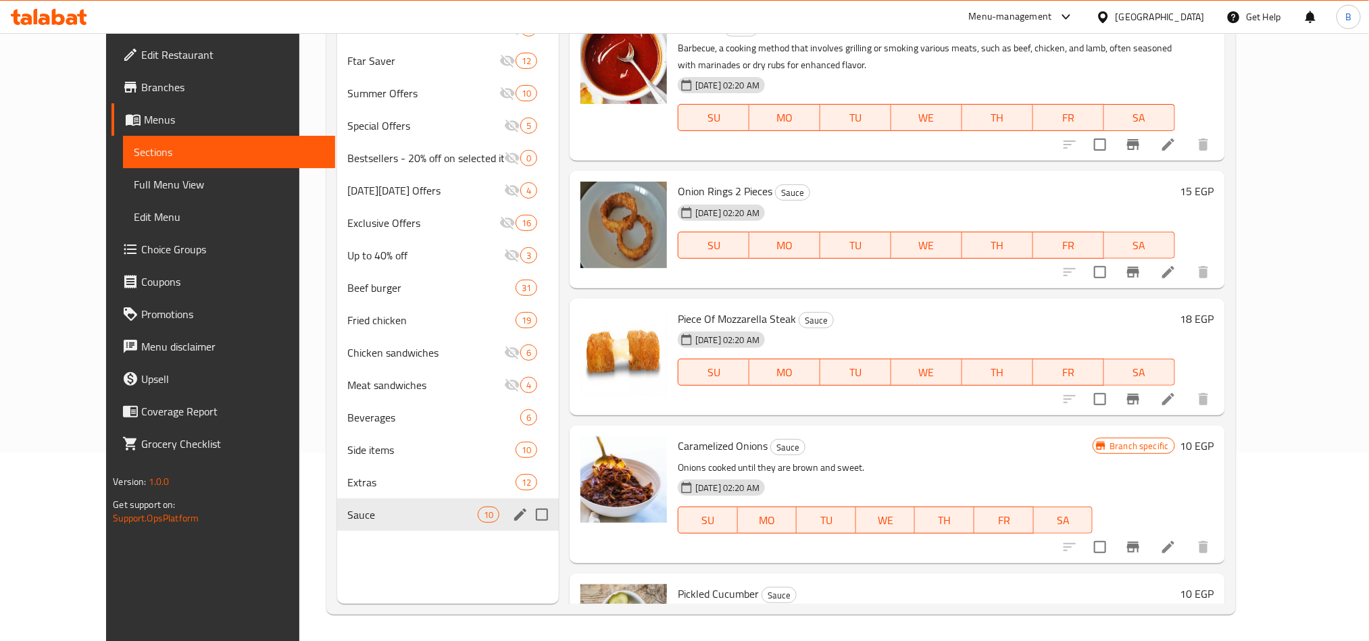
scroll to position [189, 0]
click at [357, 446] on span "Side items" at bounding box center [413, 449] width 130 height 16
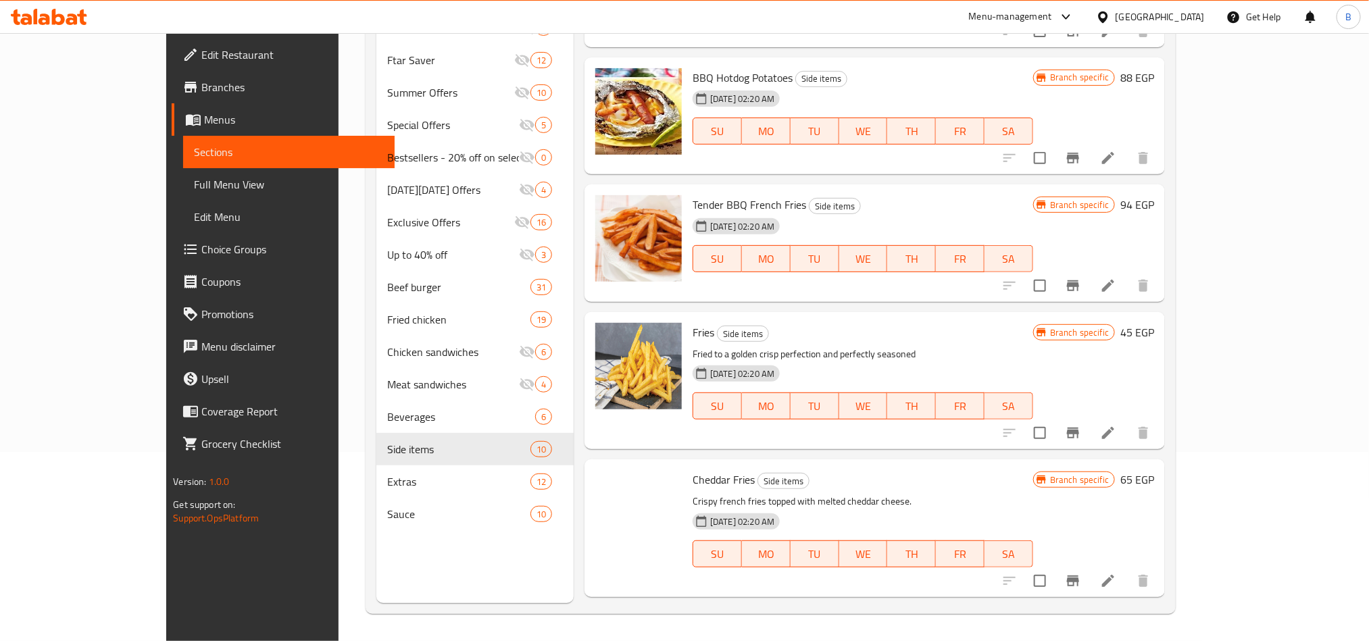
scroll to position [304, 0]
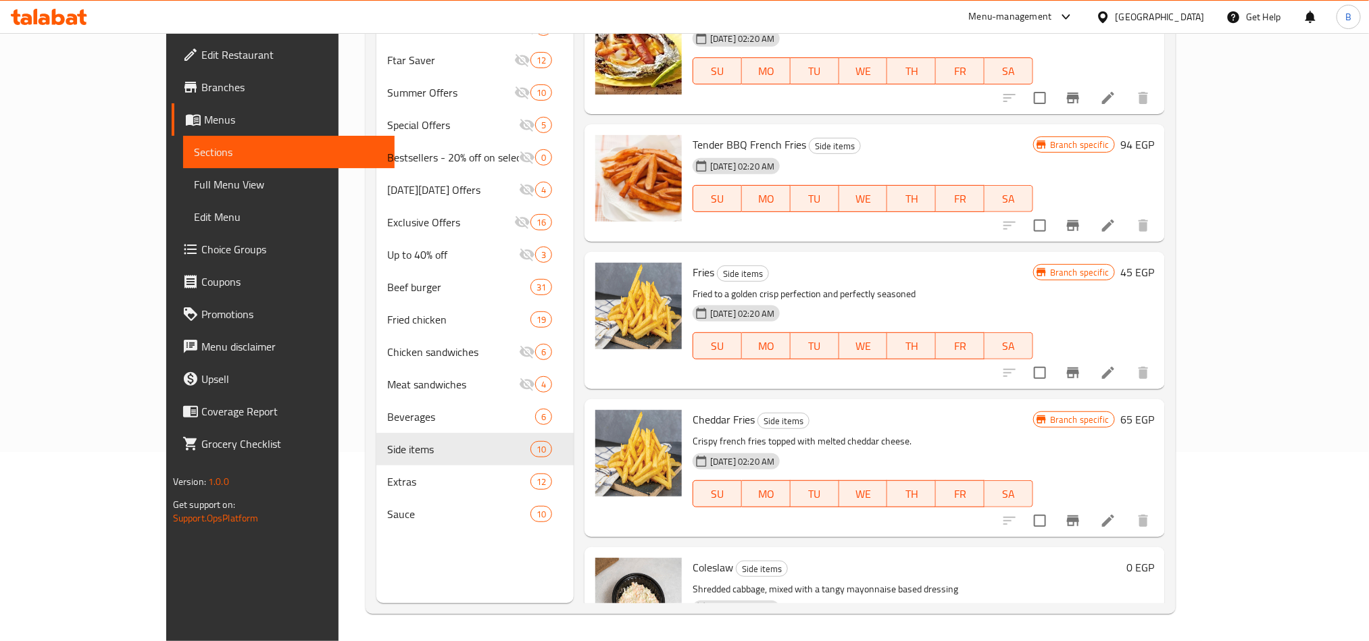
click at [708, 414] on span "Cheddar Fries" at bounding box center [724, 419] width 62 height 20
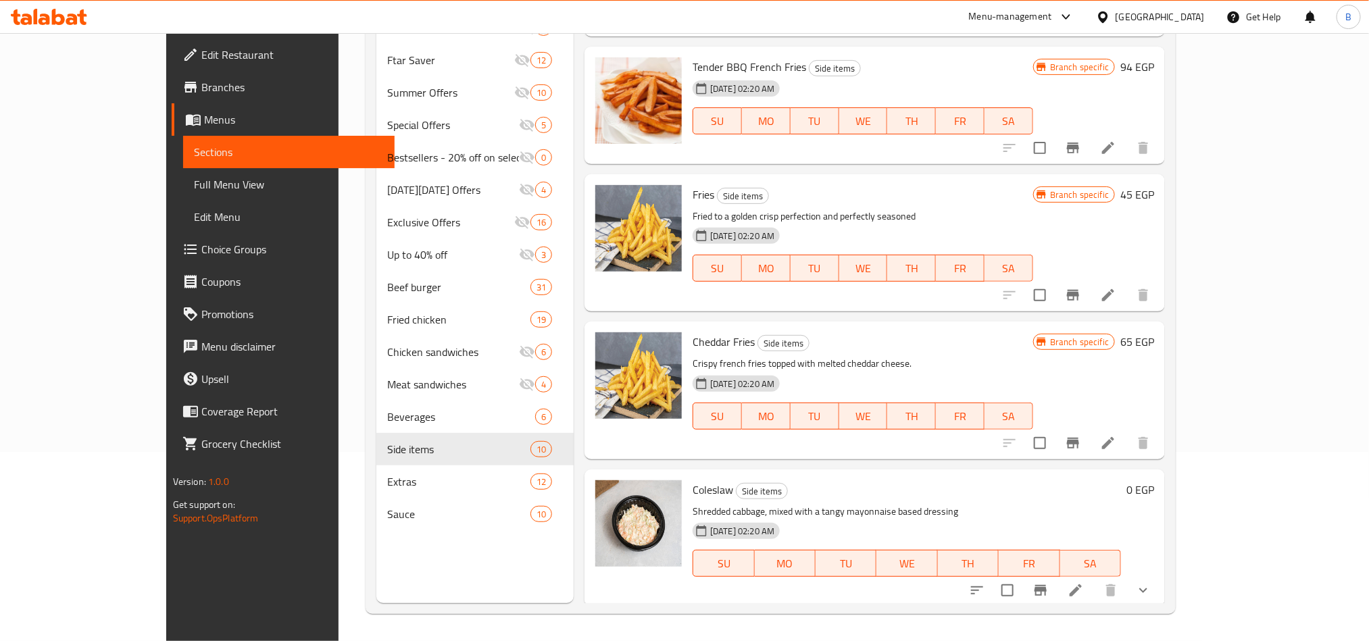
scroll to position [405, 0]
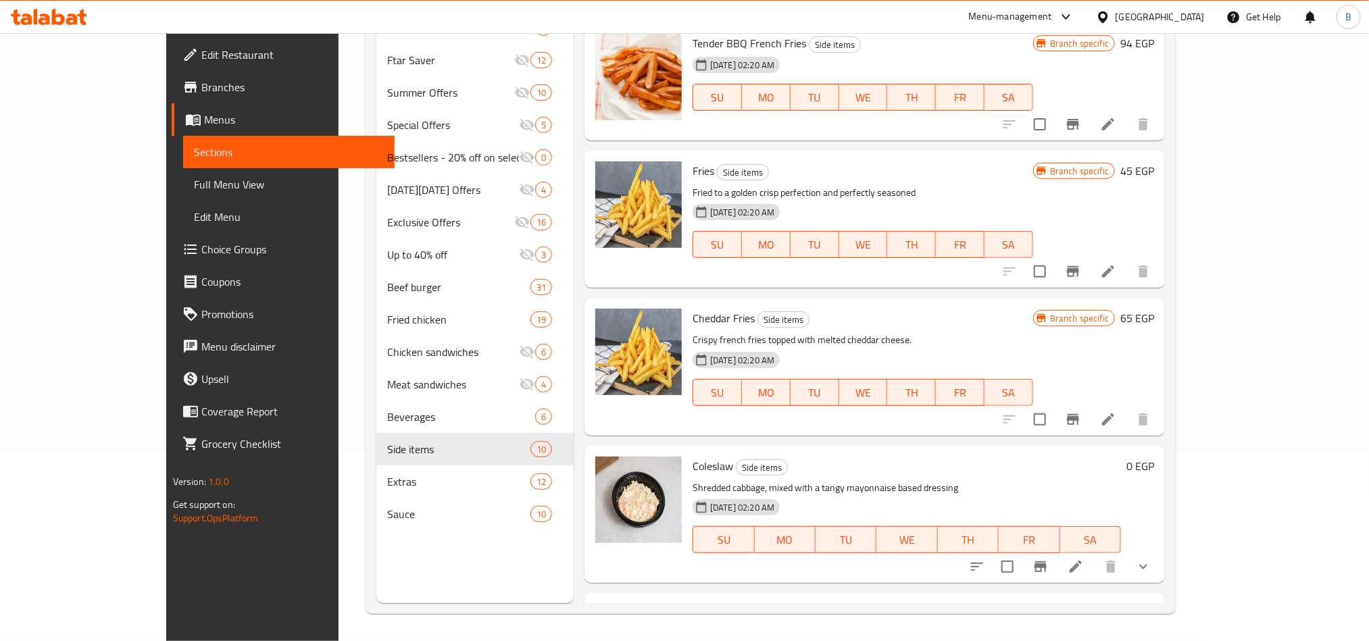
click at [693, 169] on span "Fries" at bounding box center [704, 171] width 22 height 20
copy h6 "Fries"
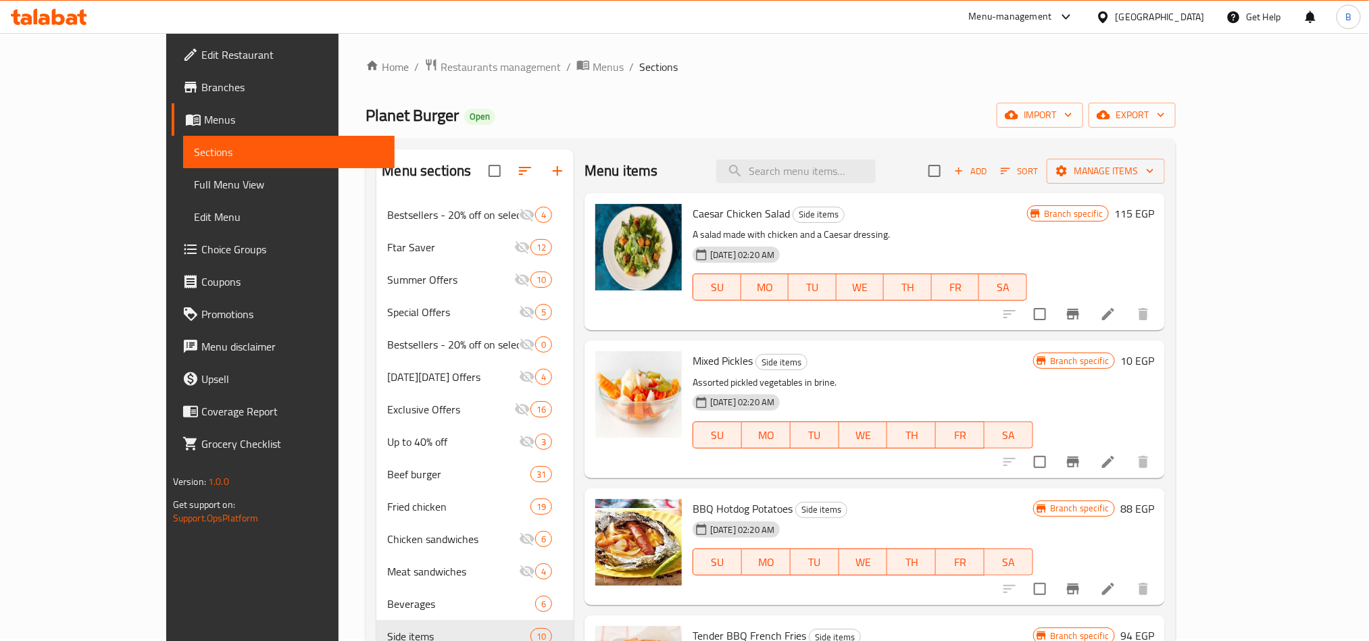
scroll to position [0, 0]
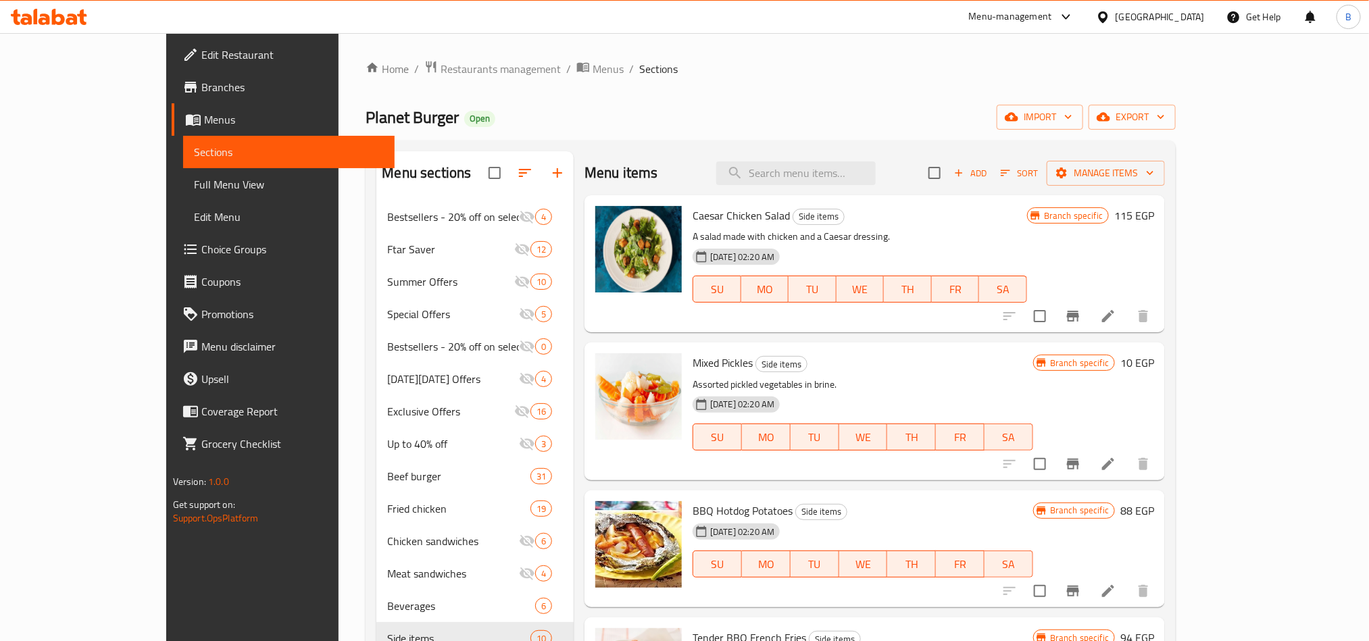
click at [825, 153] on div "Menu items Add Sort Manage items" at bounding box center [874, 173] width 580 height 44
click at [832, 170] on input "search" at bounding box center [795, 173] width 159 height 24
paste input "Fries"
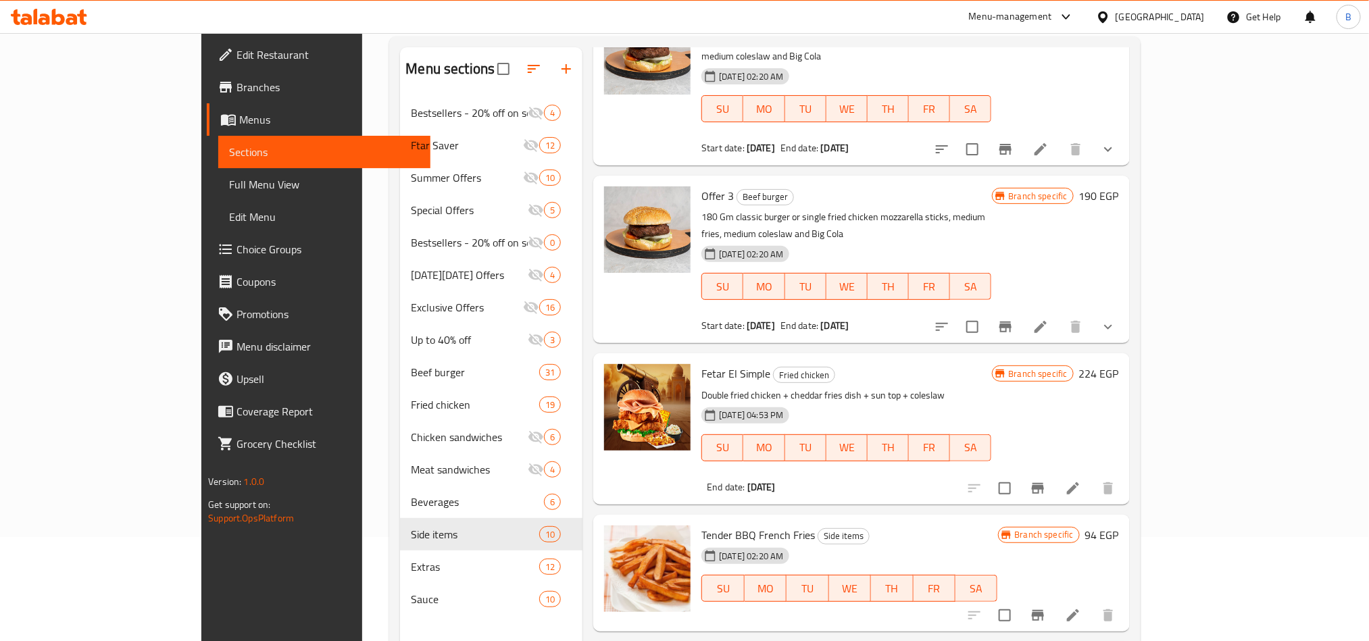
scroll to position [189, 0]
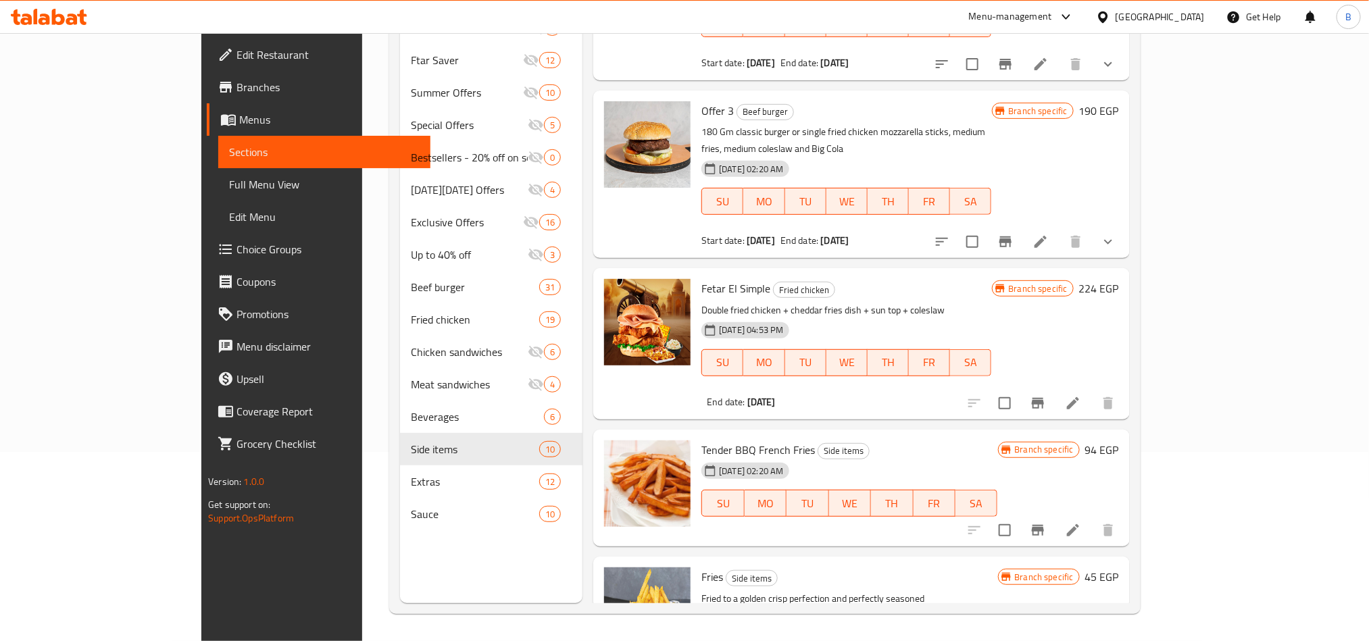
click at [712, 591] on p "Fried to a golden crisp perfection and perfectly seasoned" at bounding box center [849, 599] width 296 height 17
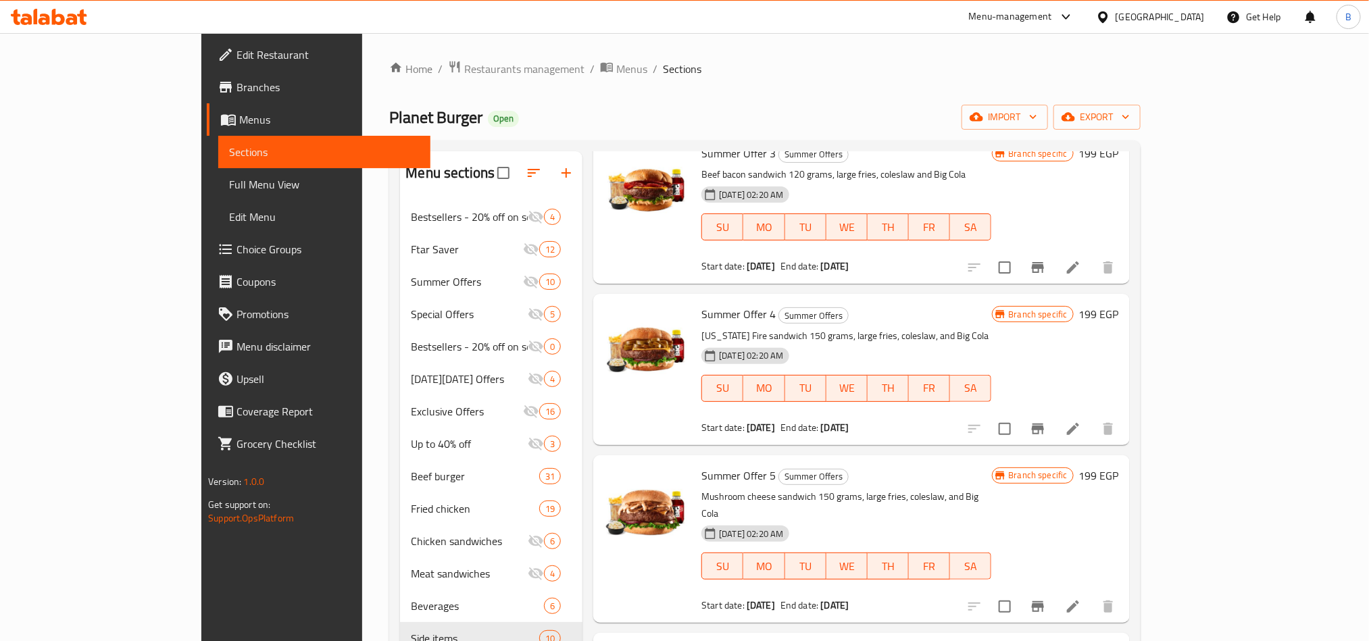
scroll to position [405, 0]
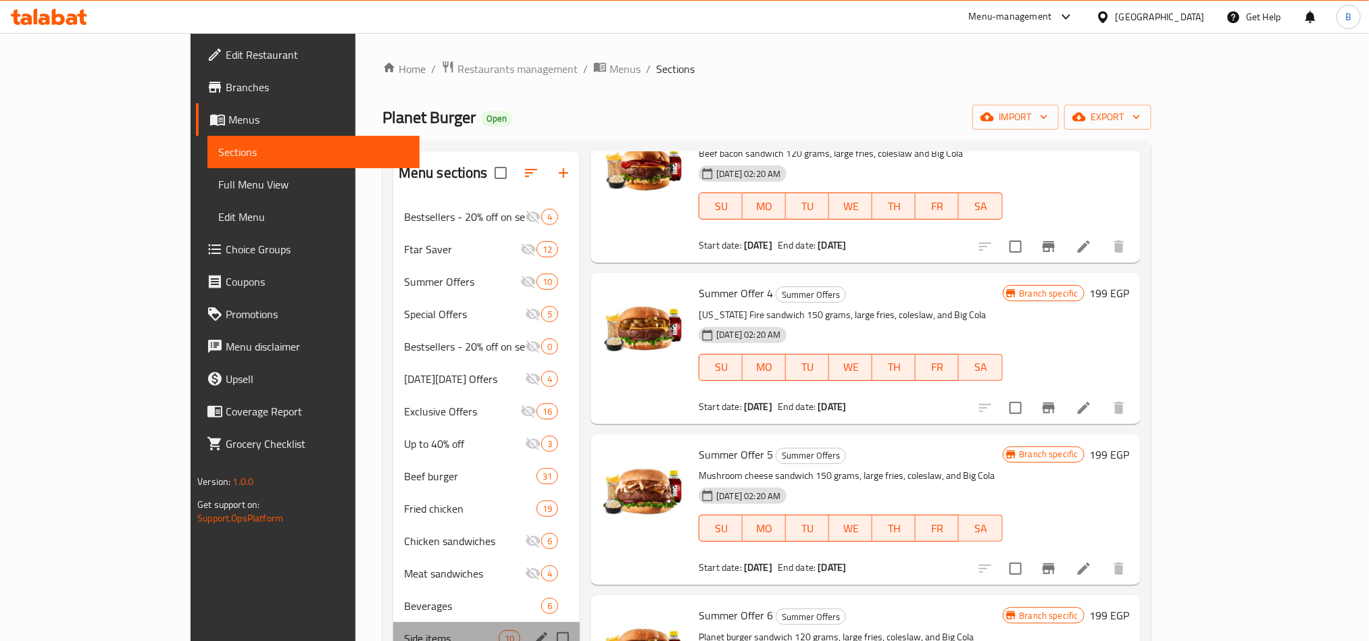
click at [424, 628] on div "Side items 10" at bounding box center [486, 638] width 186 height 32
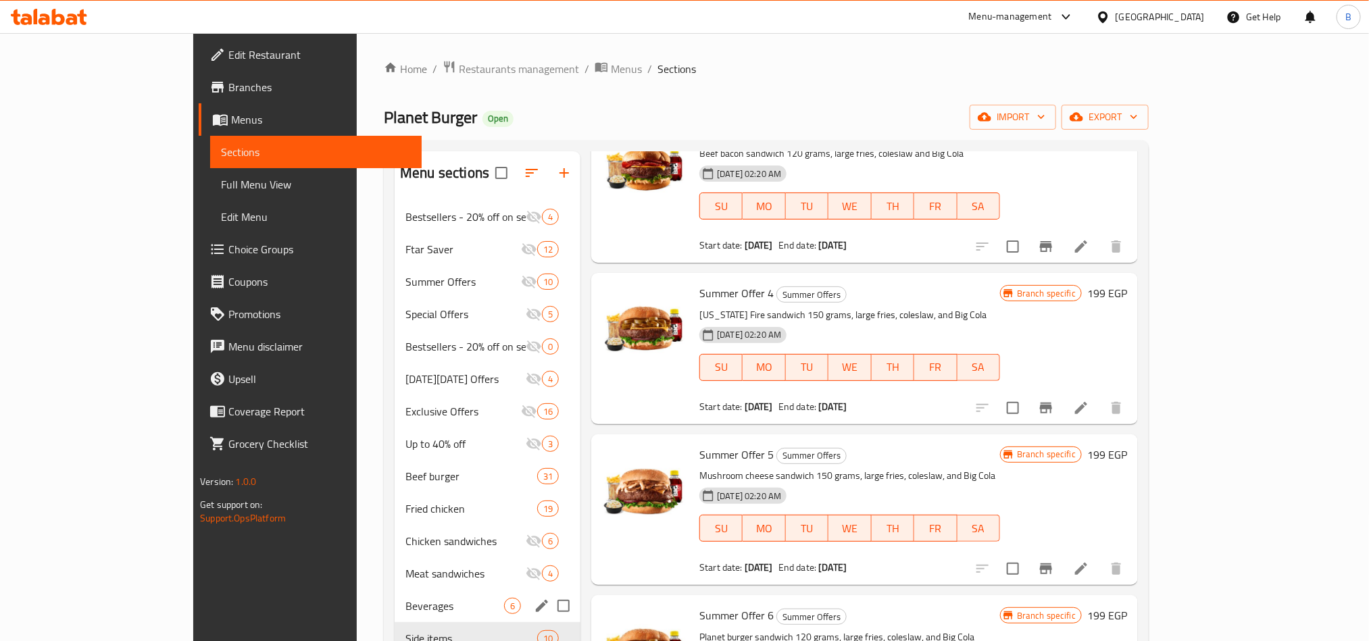
click at [422, 595] on div "Beverages 6" at bounding box center [488, 606] width 186 height 32
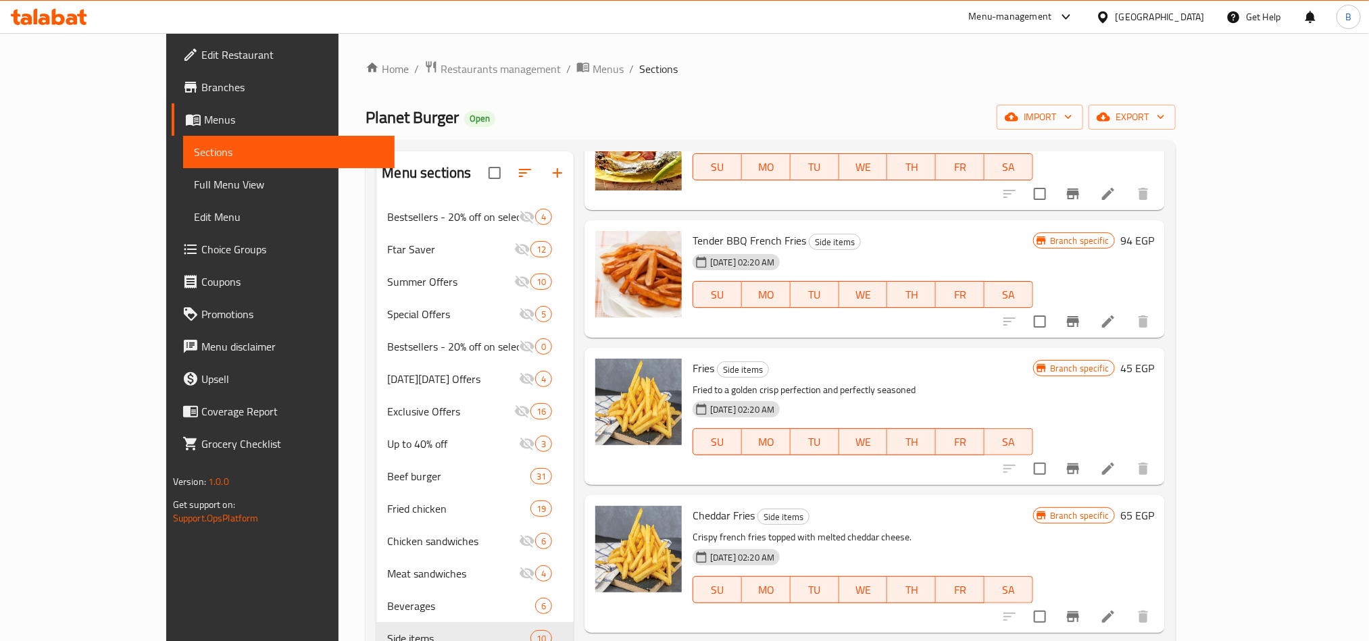
scroll to position [405, 0]
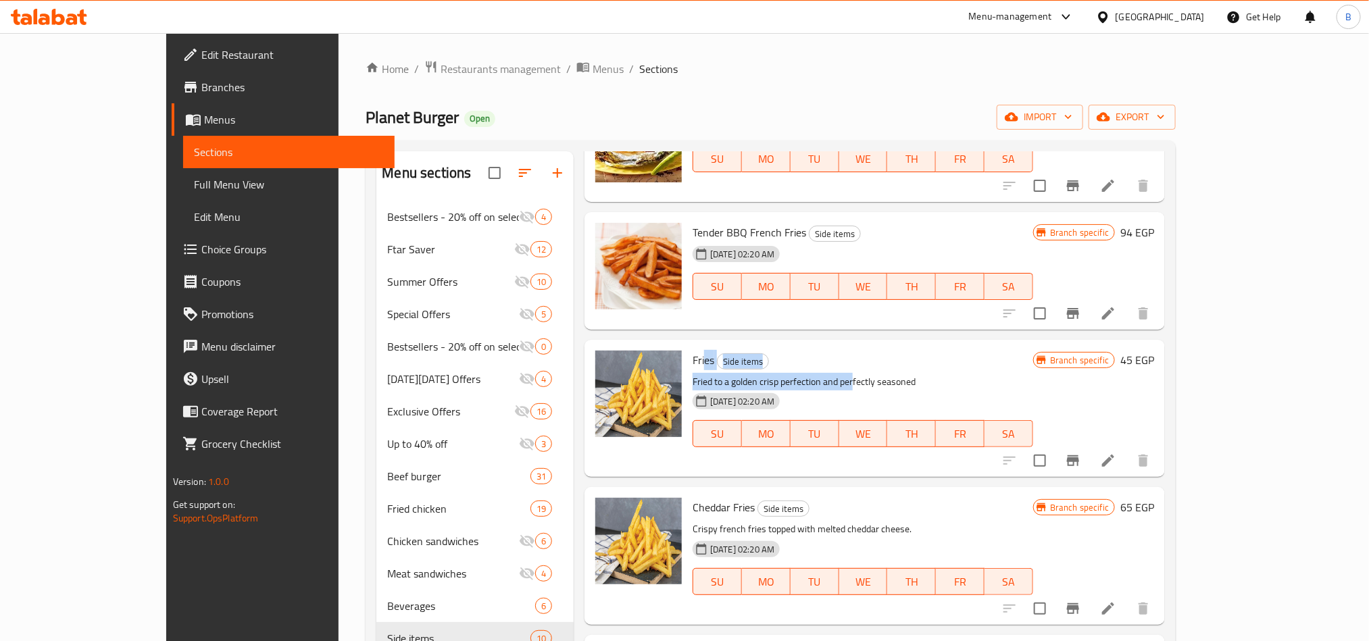
drag, startPoint x: 661, startPoint y: 363, endPoint x: 813, endPoint y: 386, distance: 153.7
click at [813, 386] on div "Fries Side items Fried to a golden crisp perfection and perfectly seasoned [DAT…" at bounding box center [862, 408] width 351 height 126
click at [813, 386] on p "Fried to a golden crisp perfection and perfectly seasoned" at bounding box center [863, 382] width 341 height 17
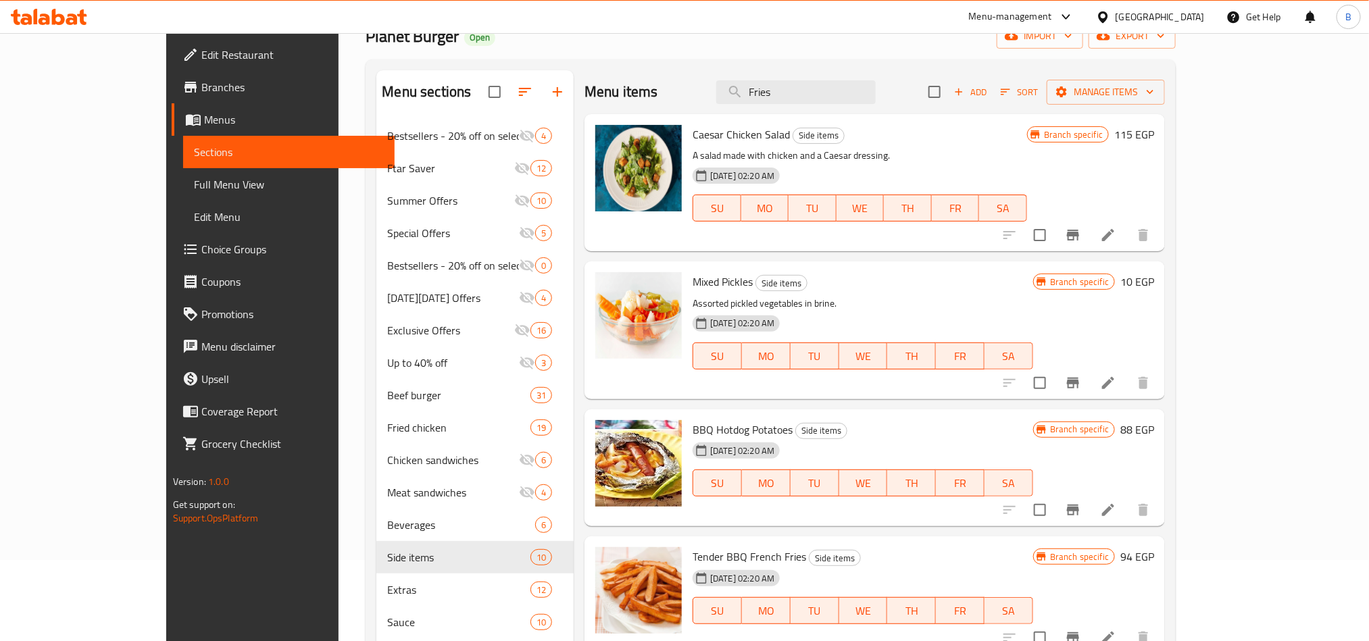
scroll to position [0, 0]
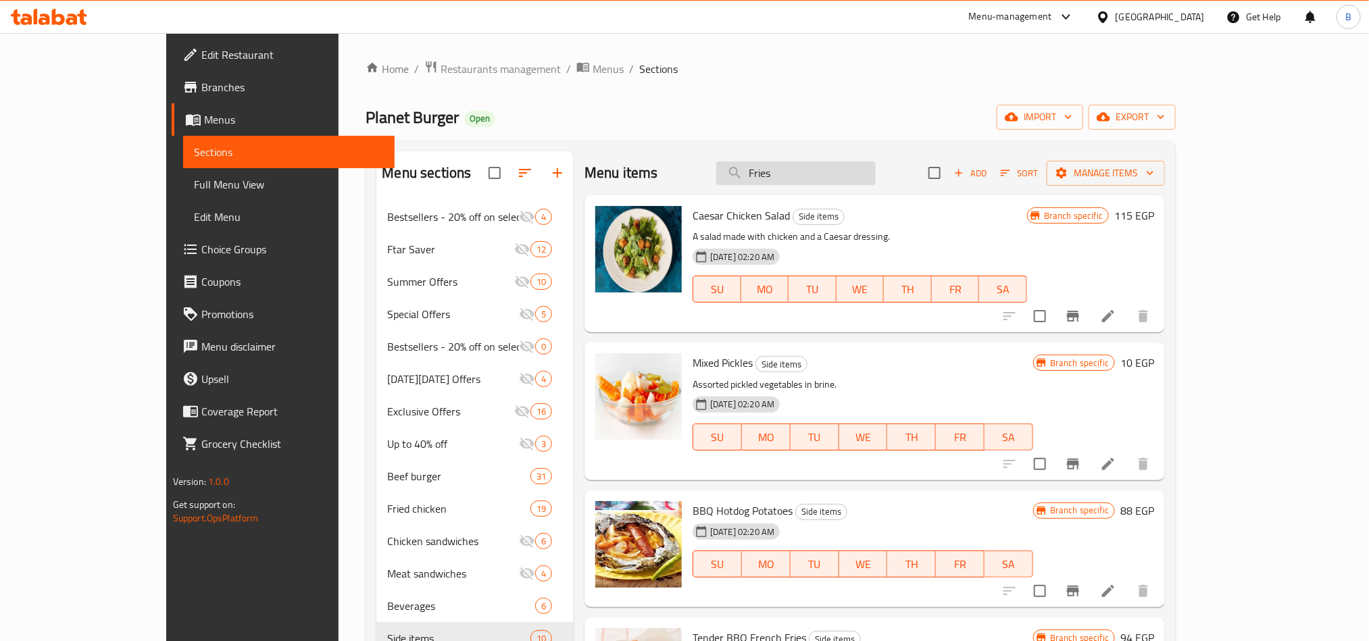
click at [865, 170] on input "Fries" at bounding box center [795, 173] width 159 height 24
paste input "Fries"
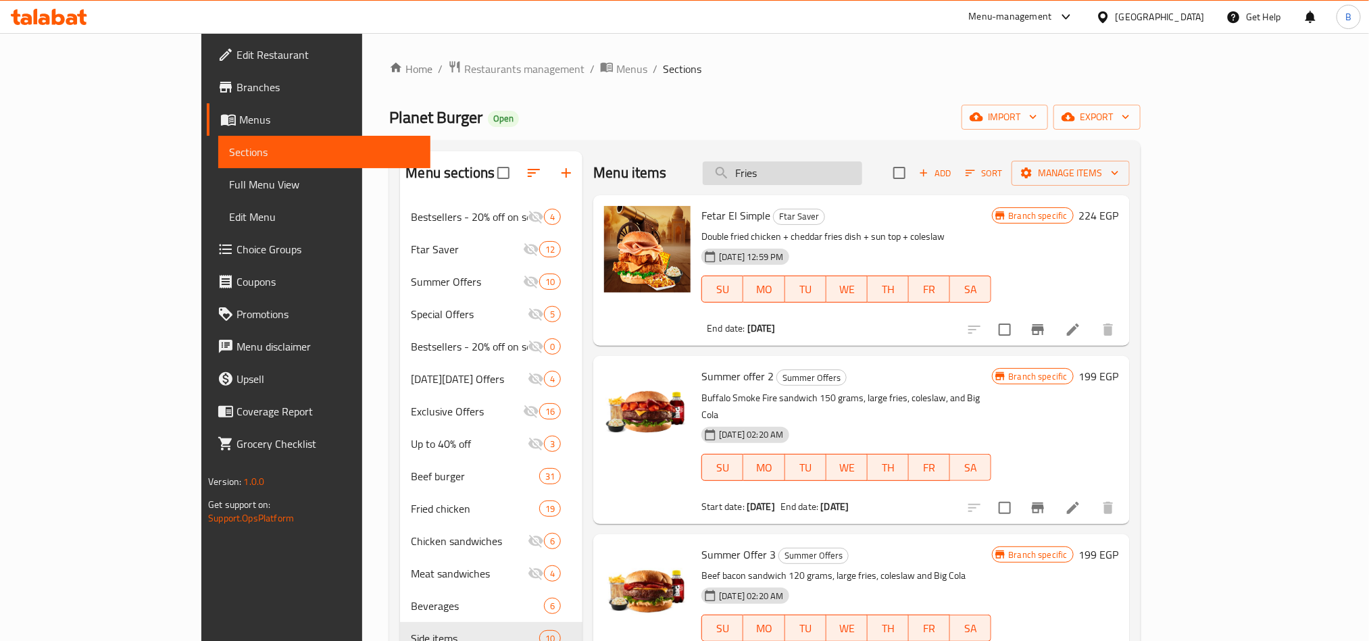
click at [803, 170] on input "Fries" at bounding box center [782, 173] width 159 height 24
type input "regular Fries"
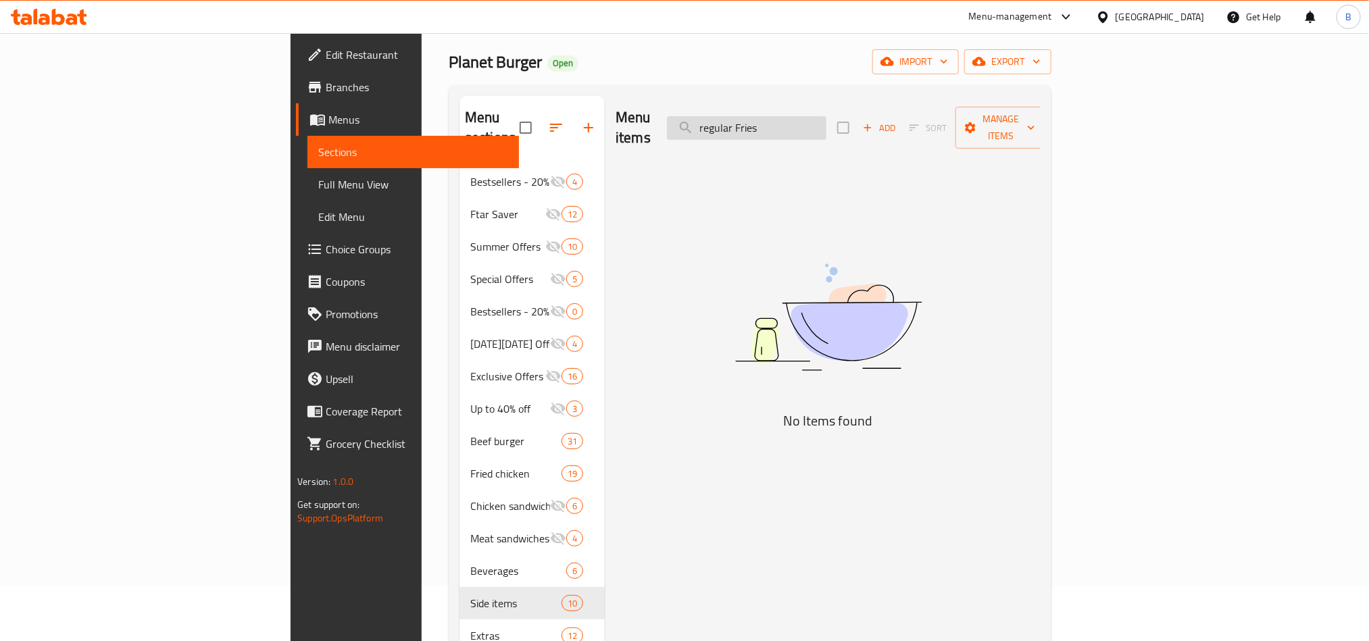
scroll to position [101, 0]
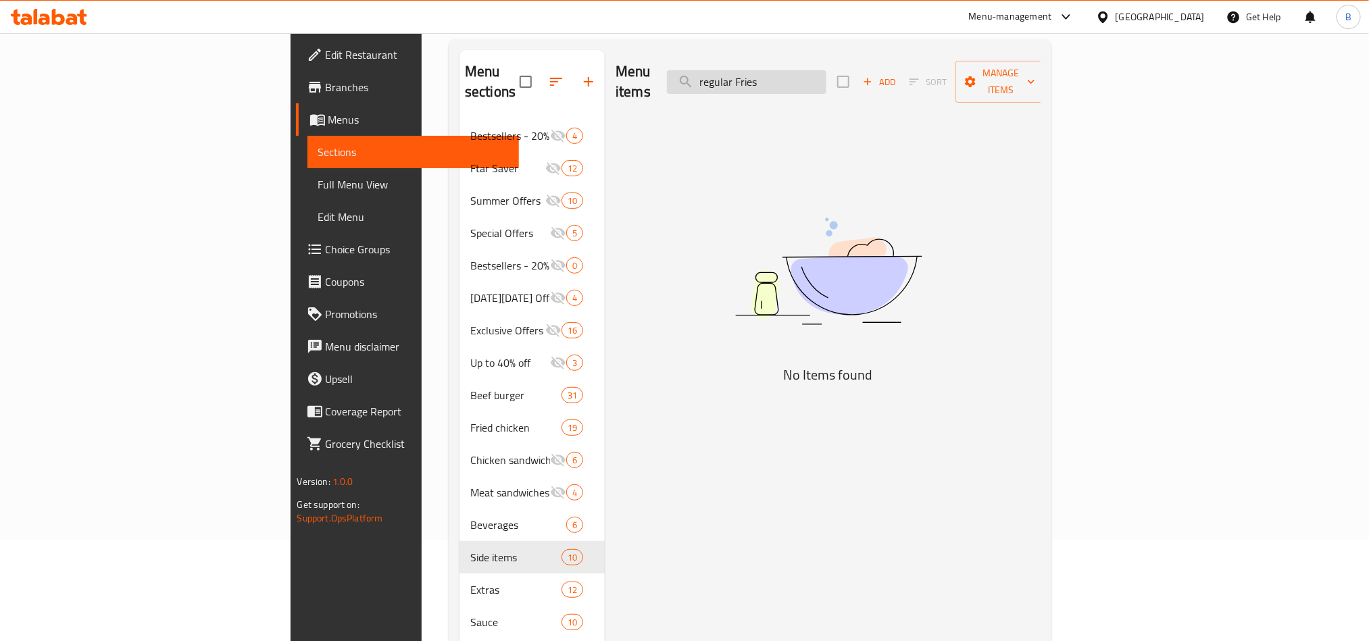
click at [826, 82] on input "regular Fries" at bounding box center [746, 82] width 159 height 24
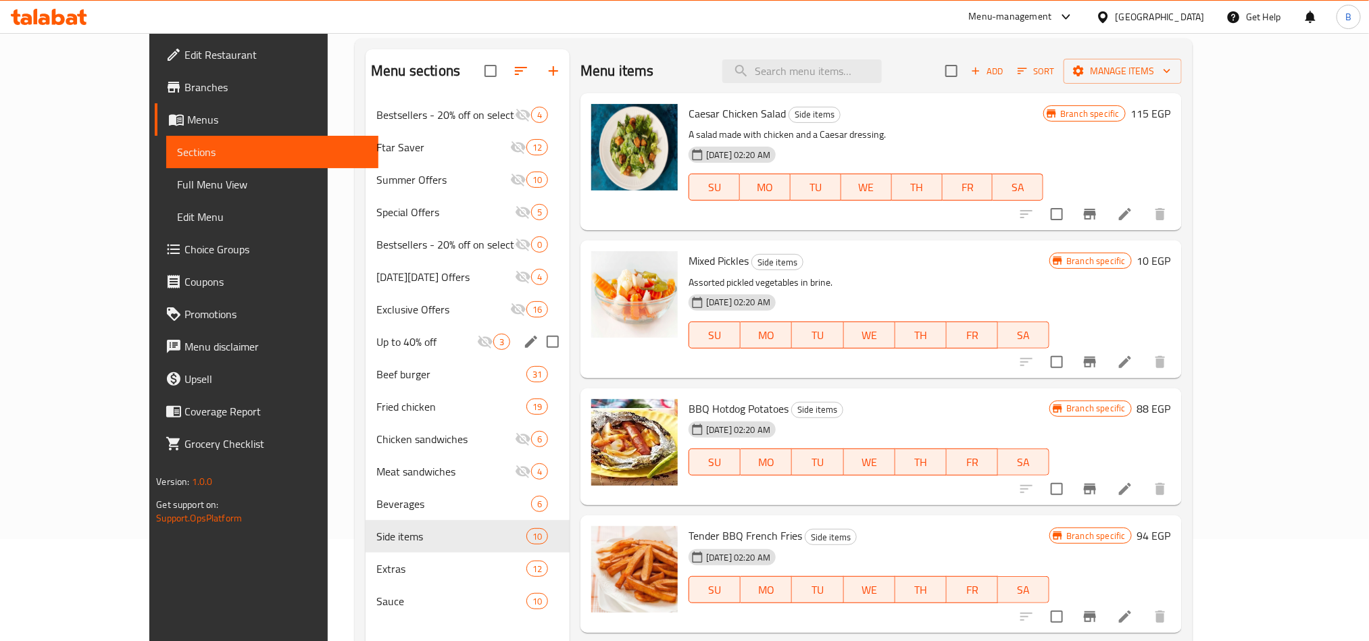
scroll to position [189, 0]
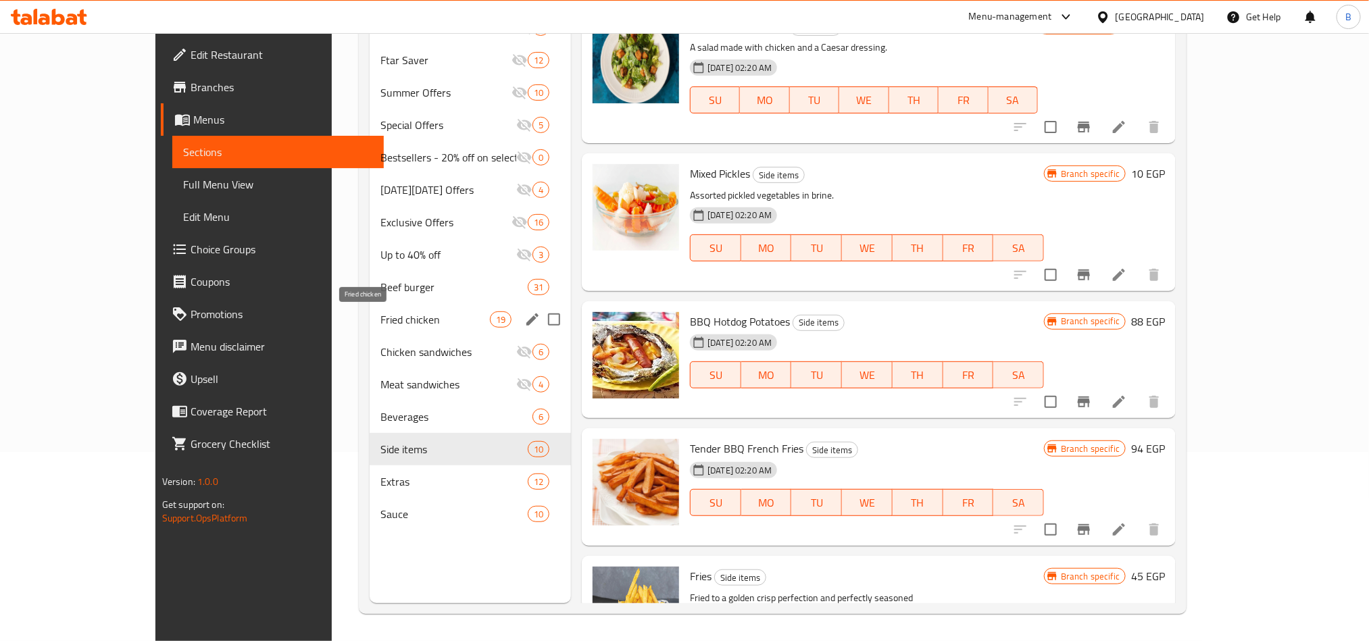
click at [380, 316] on span "Fried chicken" at bounding box center [434, 319] width 109 height 16
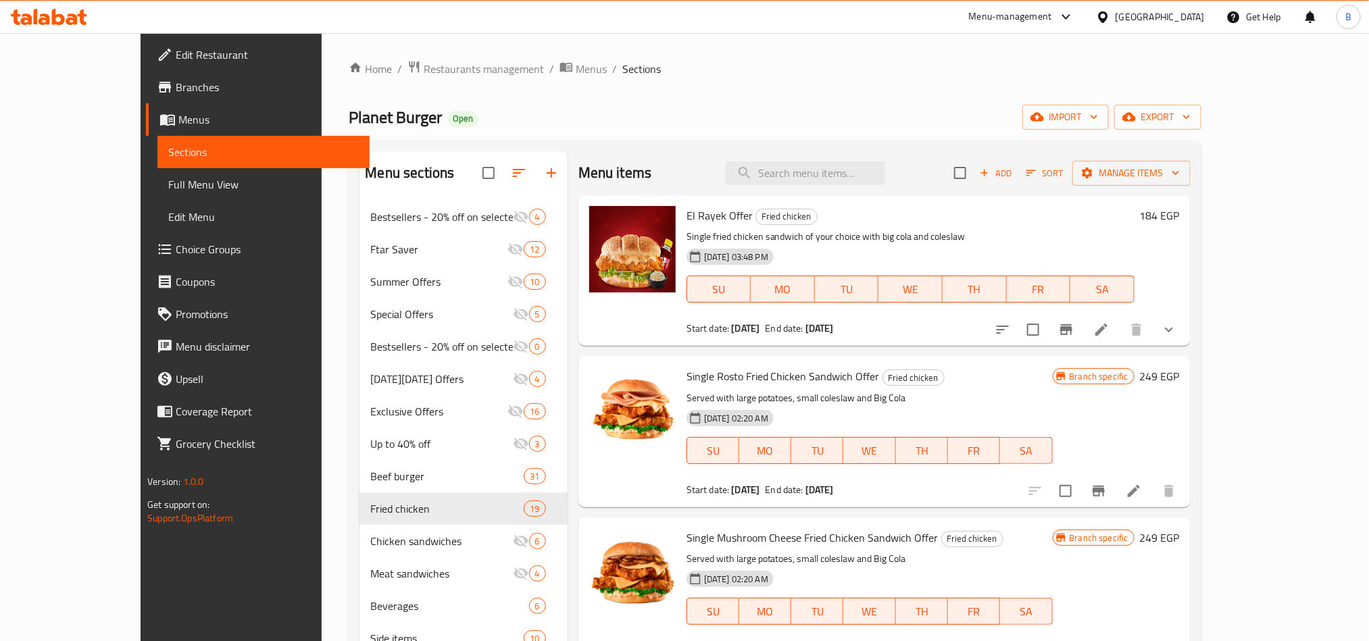
click at [706, 234] on p "Single fried chicken sandwich of your choice with big cola and coleslaw" at bounding box center [910, 236] width 448 height 17
click at [711, 234] on p "Single fried chicken sandwich of your choice with big cola and coleslaw" at bounding box center [910, 236] width 448 height 17
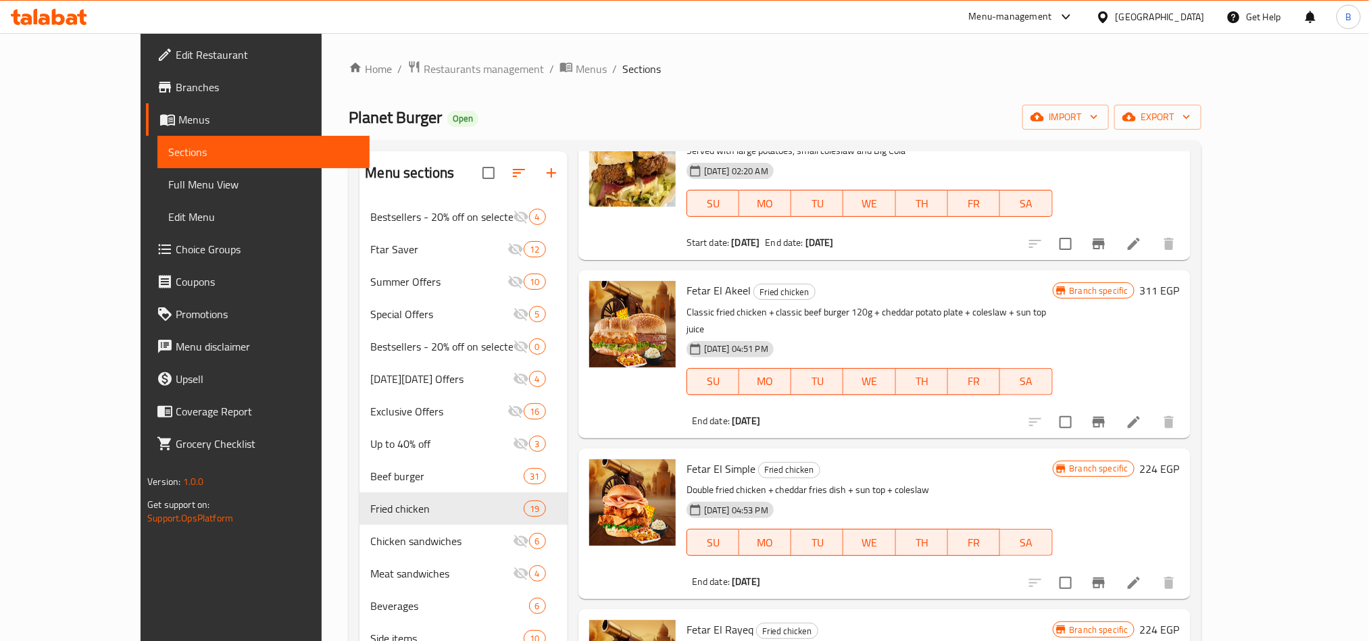
scroll to position [189, 0]
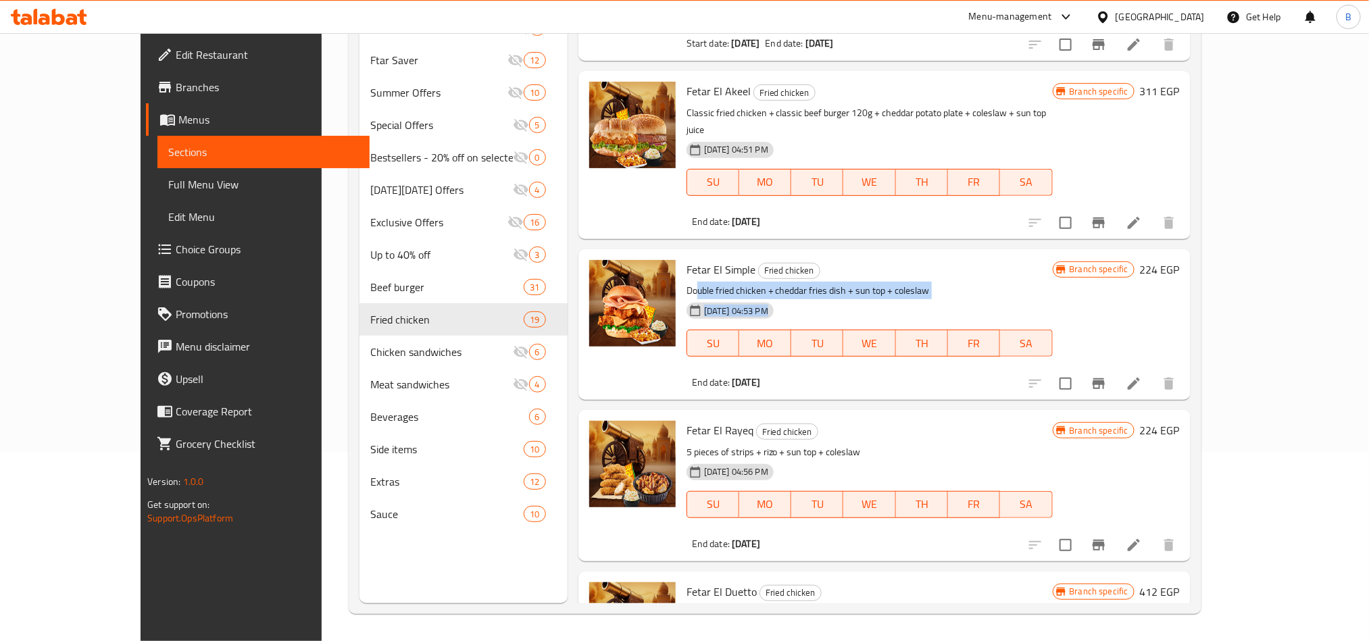
drag, startPoint x: 696, startPoint y: 278, endPoint x: 838, endPoint y: 284, distance: 142.0
click at [838, 284] on div "Fetar El Simple Fried chicken Double fried chicken + cheddar fries dish + sun t…" at bounding box center [869, 325] width 377 height 140
click at [779, 282] on p "Double fried chicken + cheddar fries dish + sun top + coleslaw" at bounding box center [869, 290] width 366 height 17
drag, startPoint x: 751, startPoint y: 270, endPoint x: 876, endPoint y: 280, distance: 126.0
click at [876, 282] on p "Double fried chicken + cheddar fries dish + sun top + coleslaw" at bounding box center [869, 290] width 366 height 17
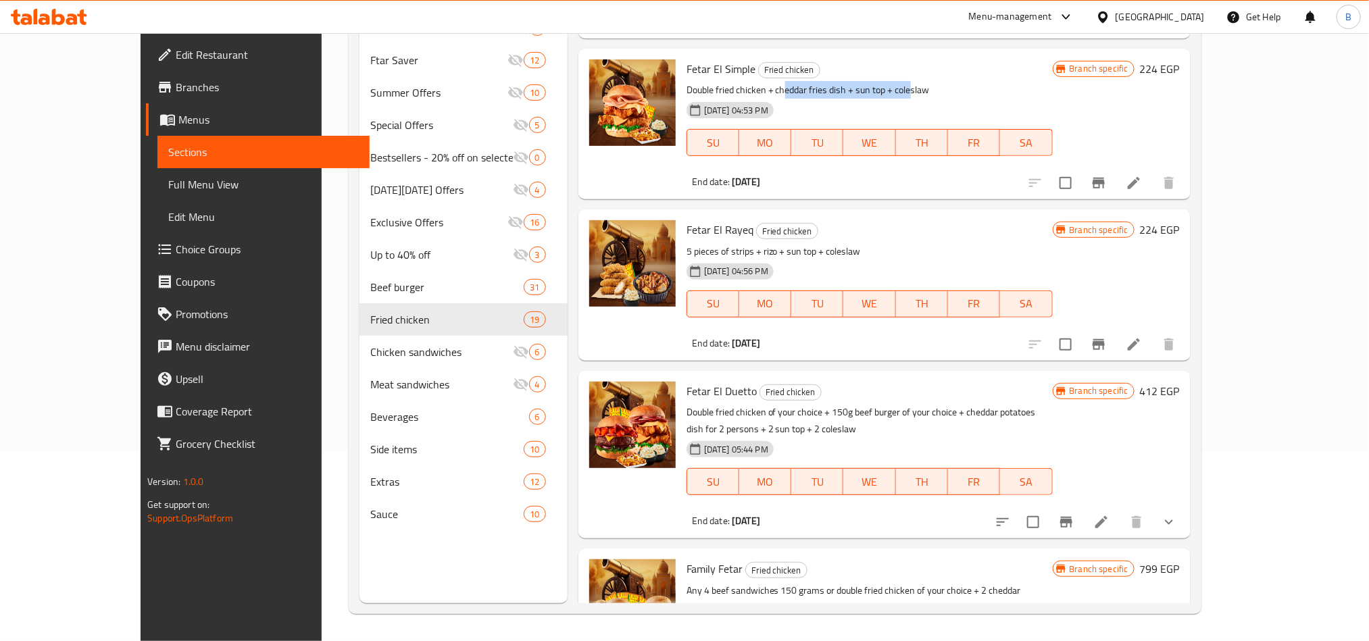
scroll to position [943, 0]
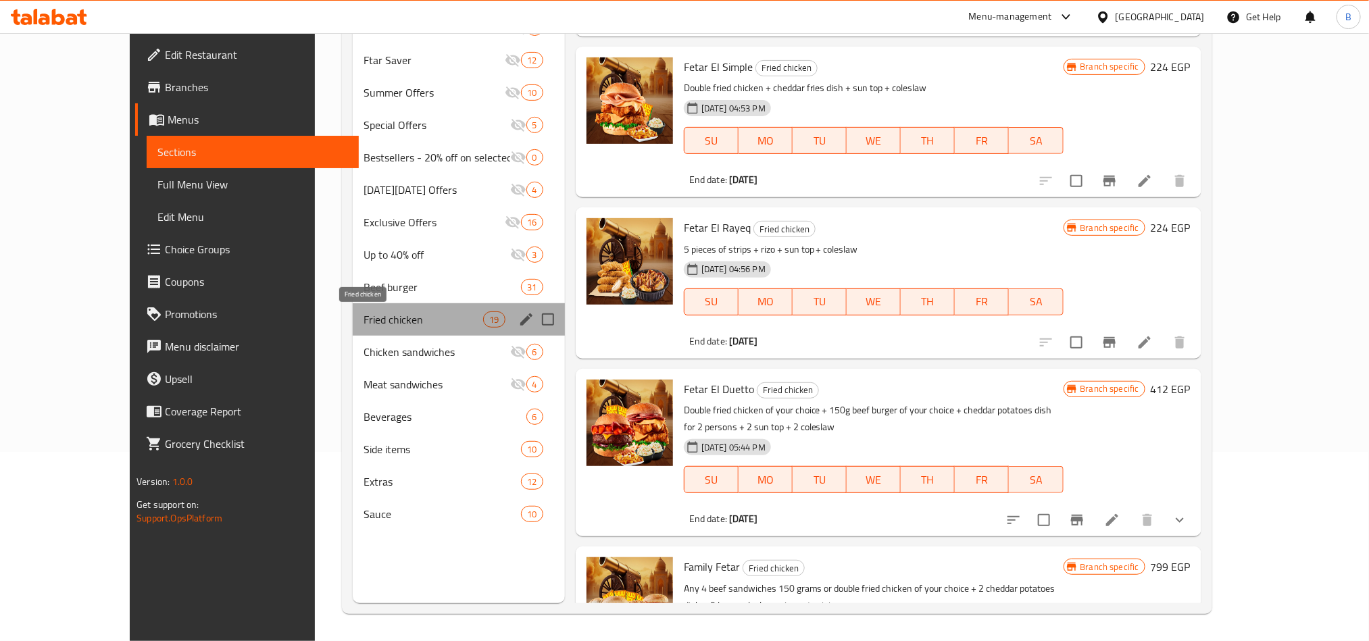
click at [363, 324] on span "Fried chicken" at bounding box center [423, 319] width 120 height 16
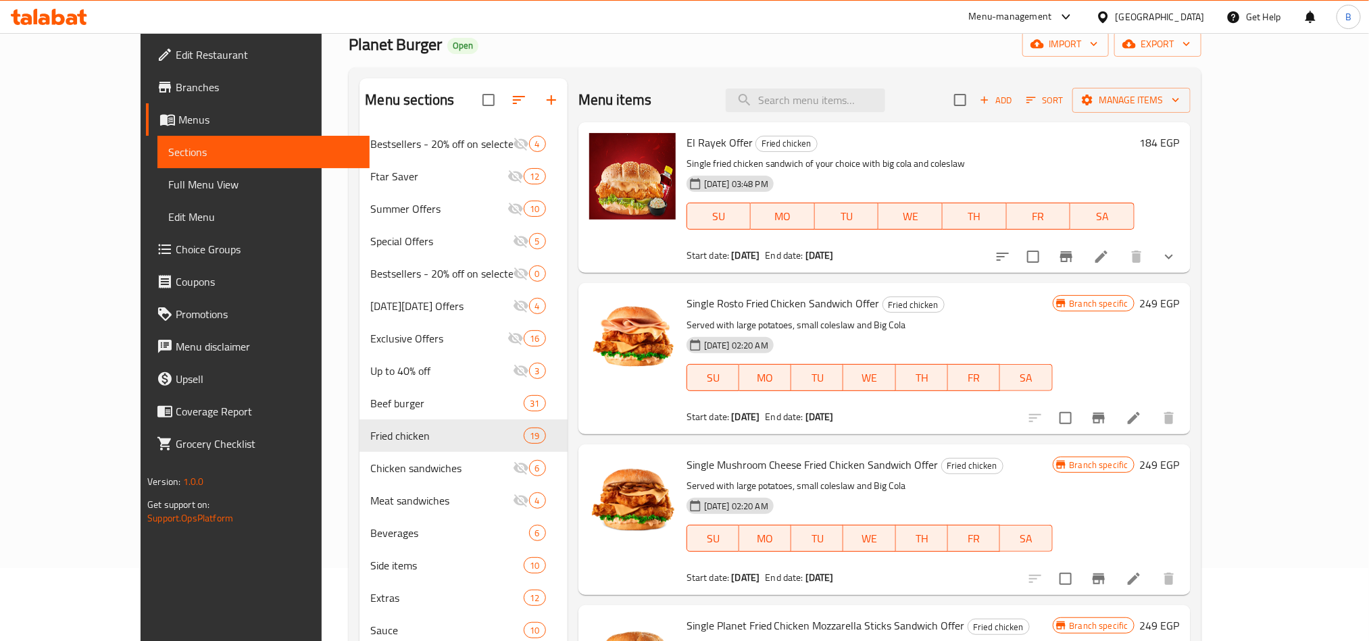
scroll to position [0, 0]
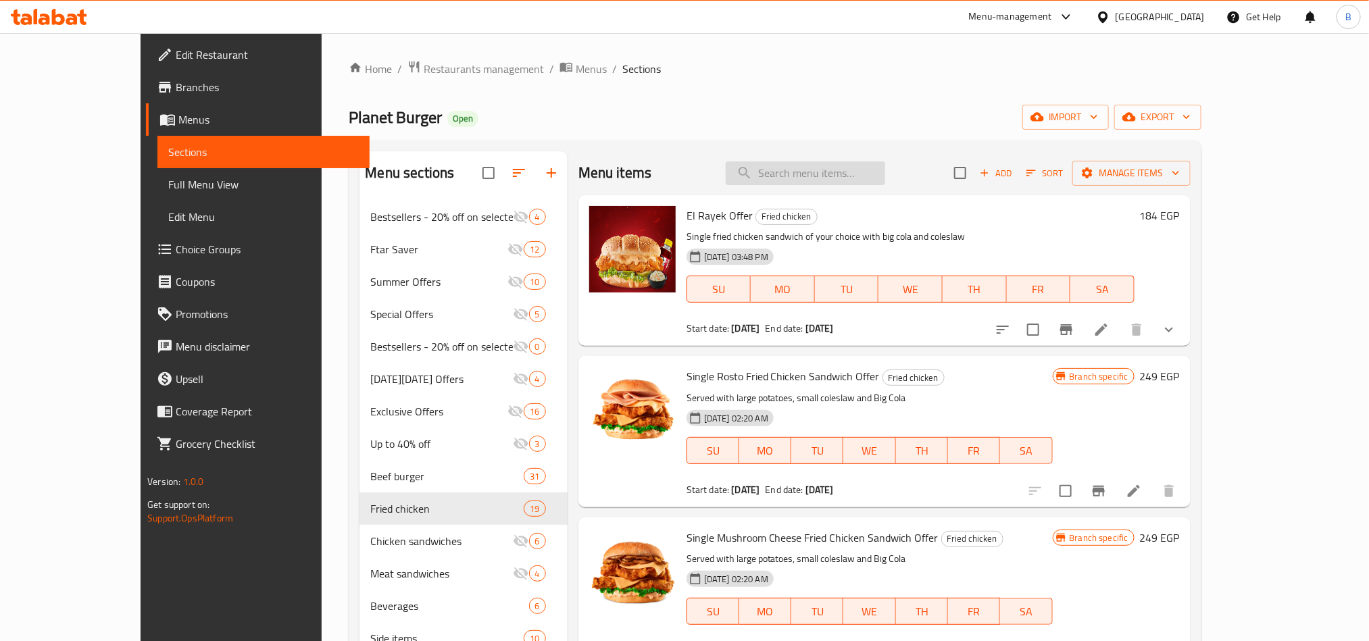
click at [832, 184] on input "search" at bounding box center [805, 173] width 159 height 24
click at [907, 114] on div "Planet Burger Open import export" at bounding box center [775, 117] width 852 height 25
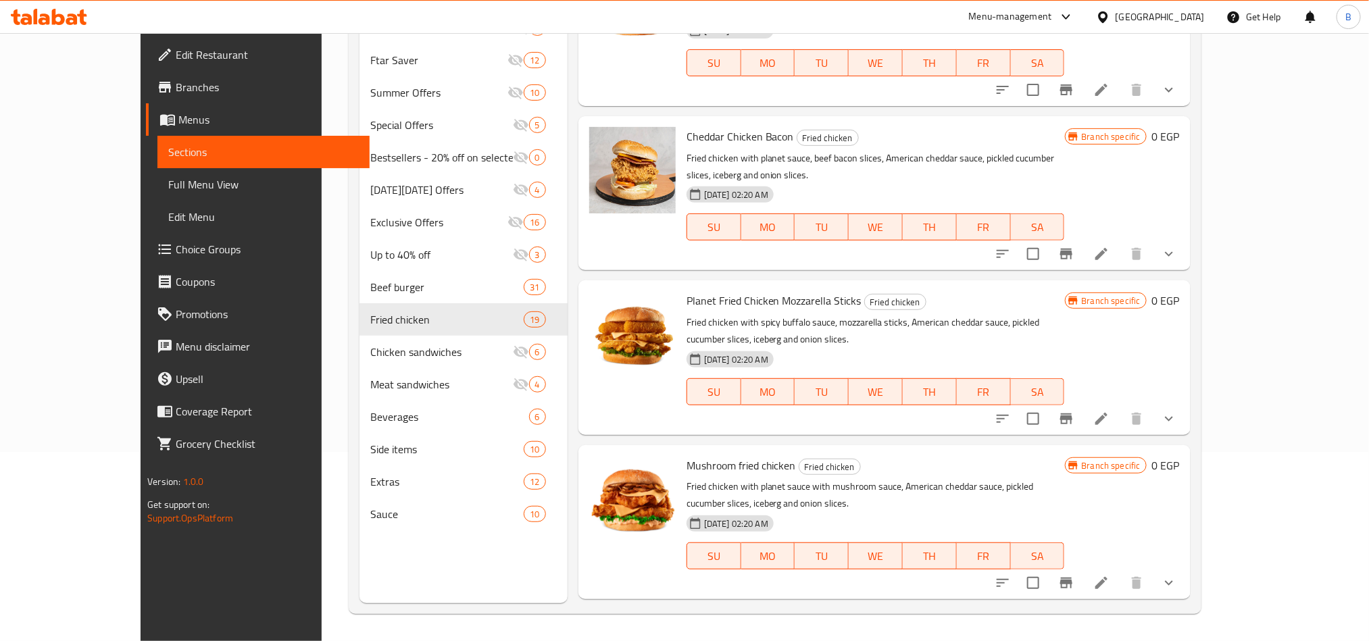
scroll to position [2378, 0]
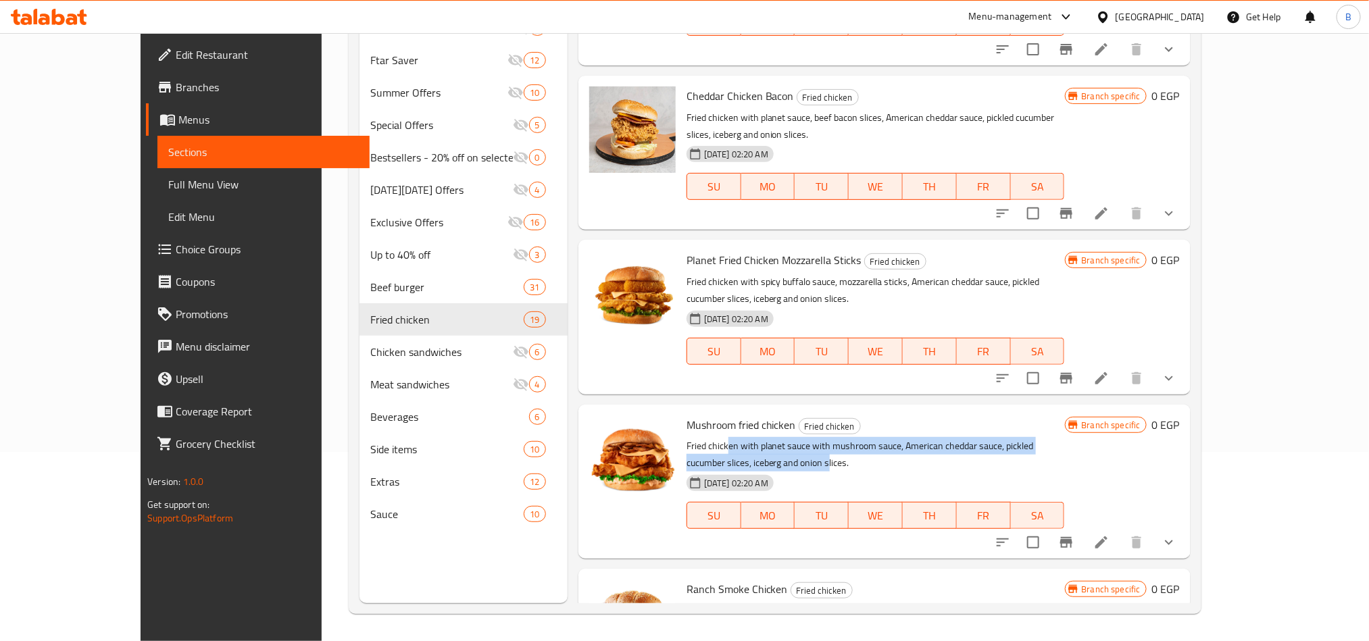
drag, startPoint x: 734, startPoint y: 332, endPoint x: 1143, endPoint y: 347, distance: 409.7
click at [1065, 438] on p "Fried chicken with planet sauce with mushroom sauce, American cheddar sauce, pi…" at bounding box center [875, 455] width 378 height 34
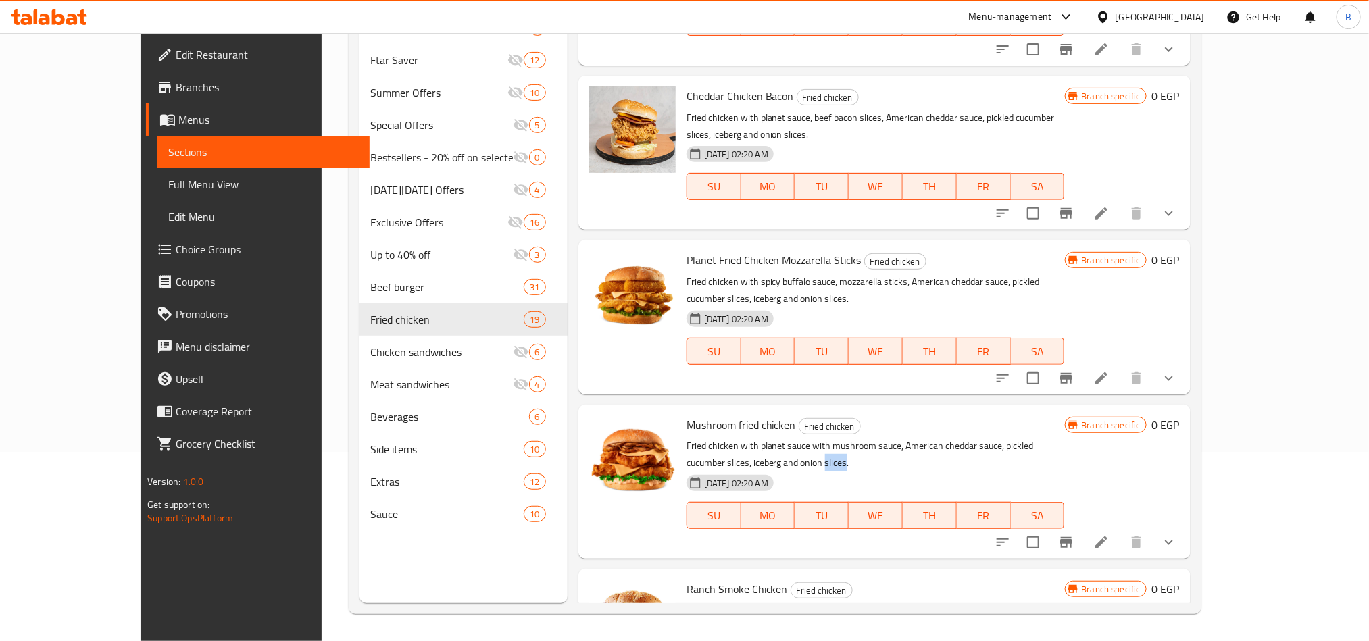
click at [1065, 438] on p "Fried chicken with planet sauce with mushroom sauce, American cheddar sauce, pi…" at bounding box center [875, 455] width 378 height 34
click at [839, 603] on p "Fried chicken with planet sauce, ranch sauce, smoked salami slices, American ch…" at bounding box center [875, 620] width 378 height 34
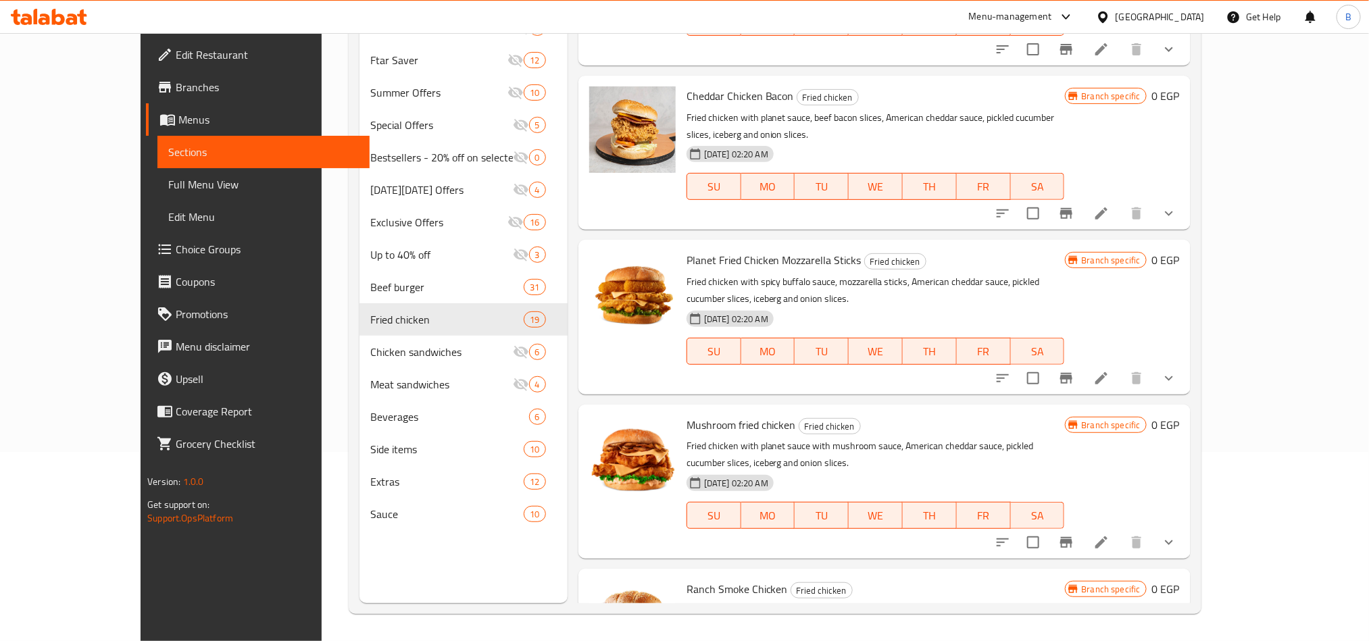
click at [805, 305] on div "[DATE] 02:20 AM SU MO TU WE TH FR SA" at bounding box center [875, 341] width 389 height 73
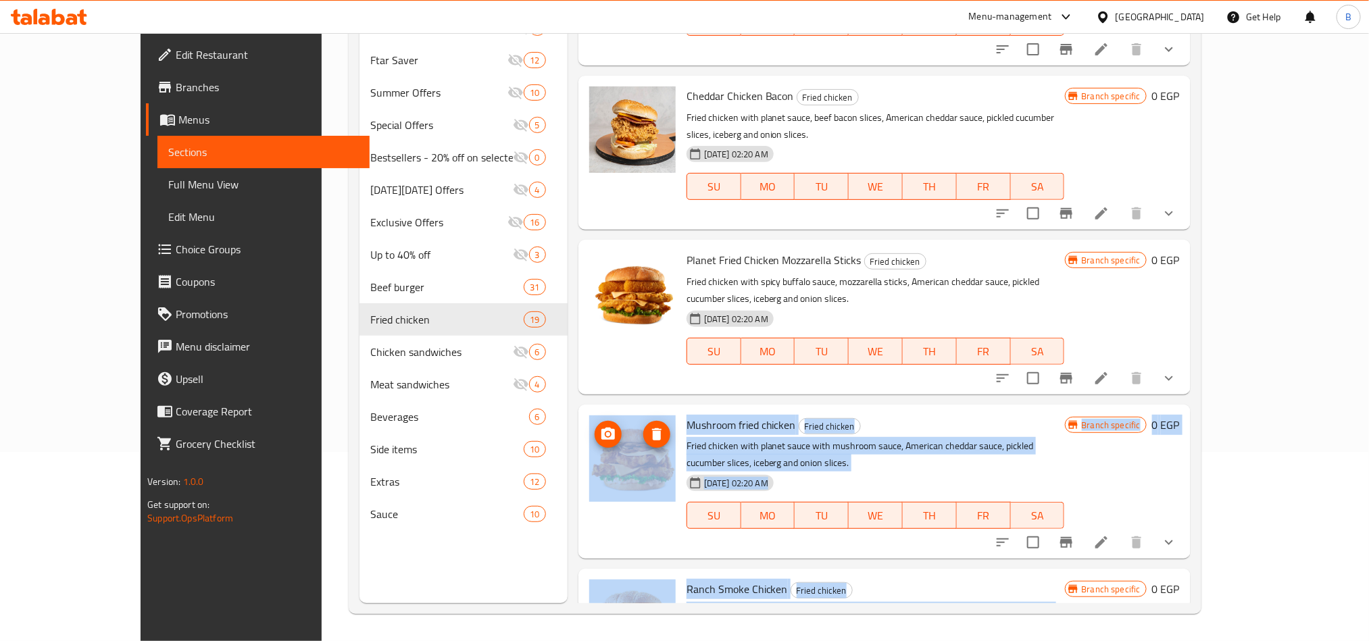
drag, startPoint x: 839, startPoint y: 515, endPoint x: 620, endPoint y: 303, distance: 304.8
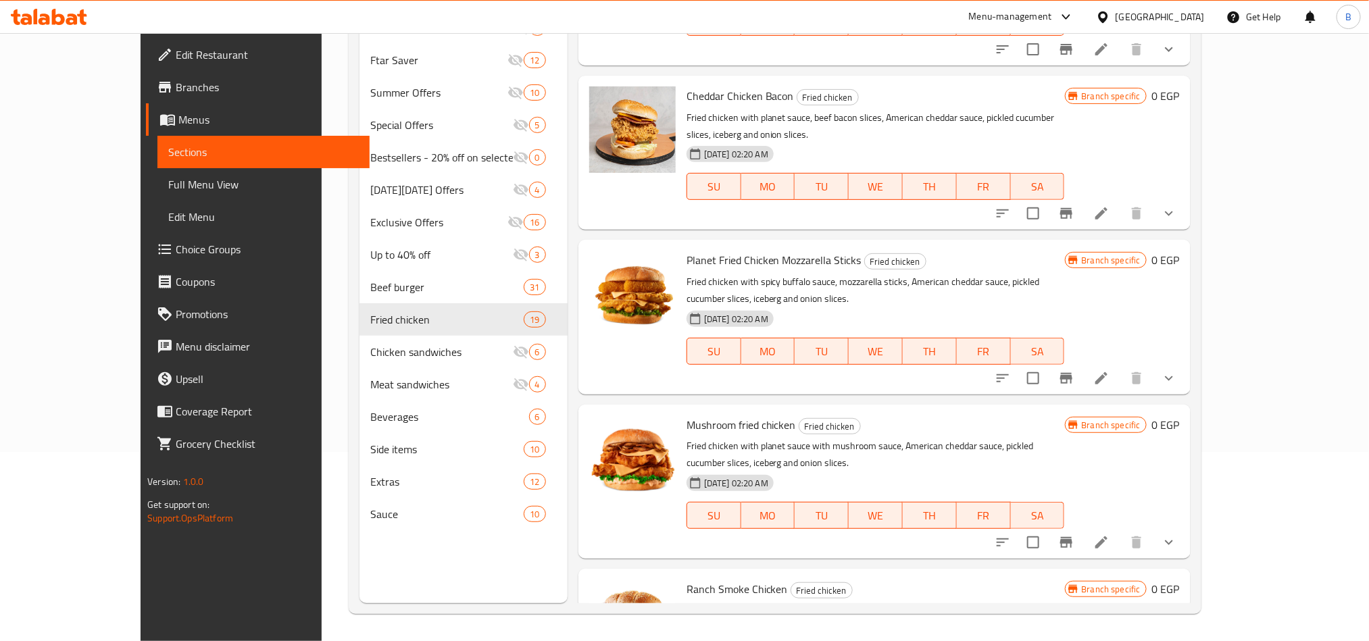
click at [734, 292] on div "Planet Fried Chicken Mozzarella Sticks Fried chicken Fried chicken with spicy b…" at bounding box center [884, 317] width 612 height 154
click at [714, 250] on span "Planet Fried Chicken Mozzarella Sticks" at bounding box center [773, 260] width 175 height 20
click at [713, 250] on span "Planet Fried Chicken Mozzarella Sticks" at bounding box center [773, 260] width 175 height 20
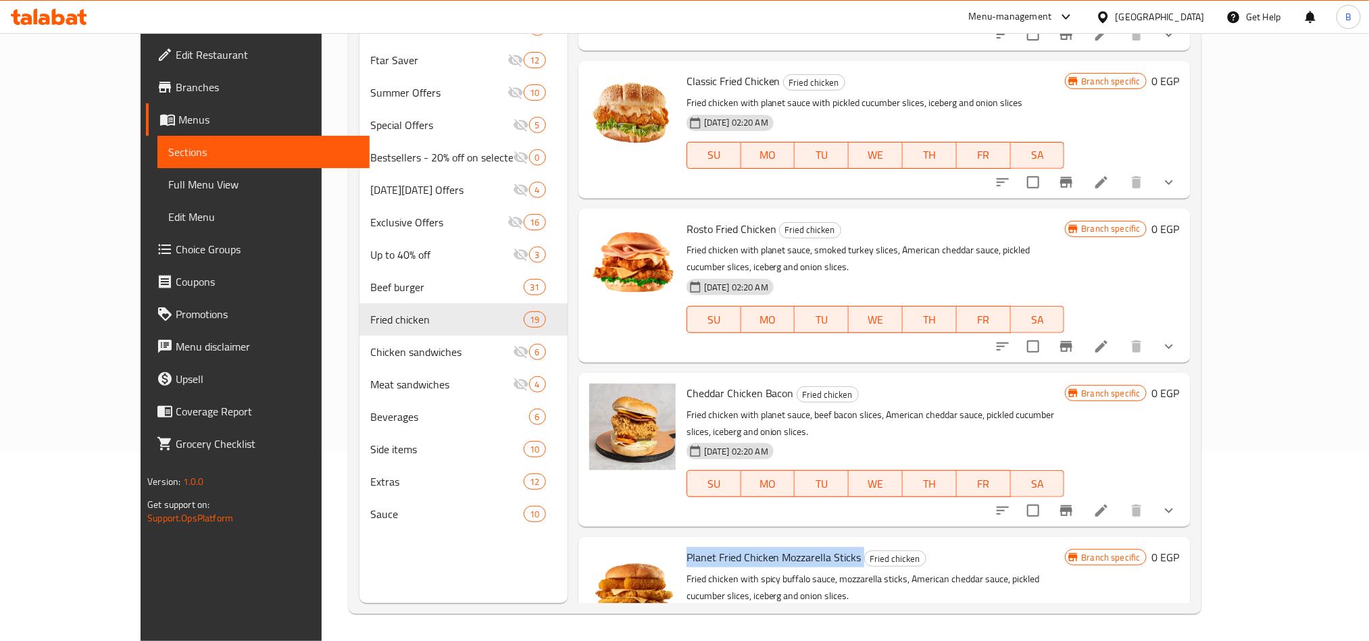
scroll to position [2074, 0]
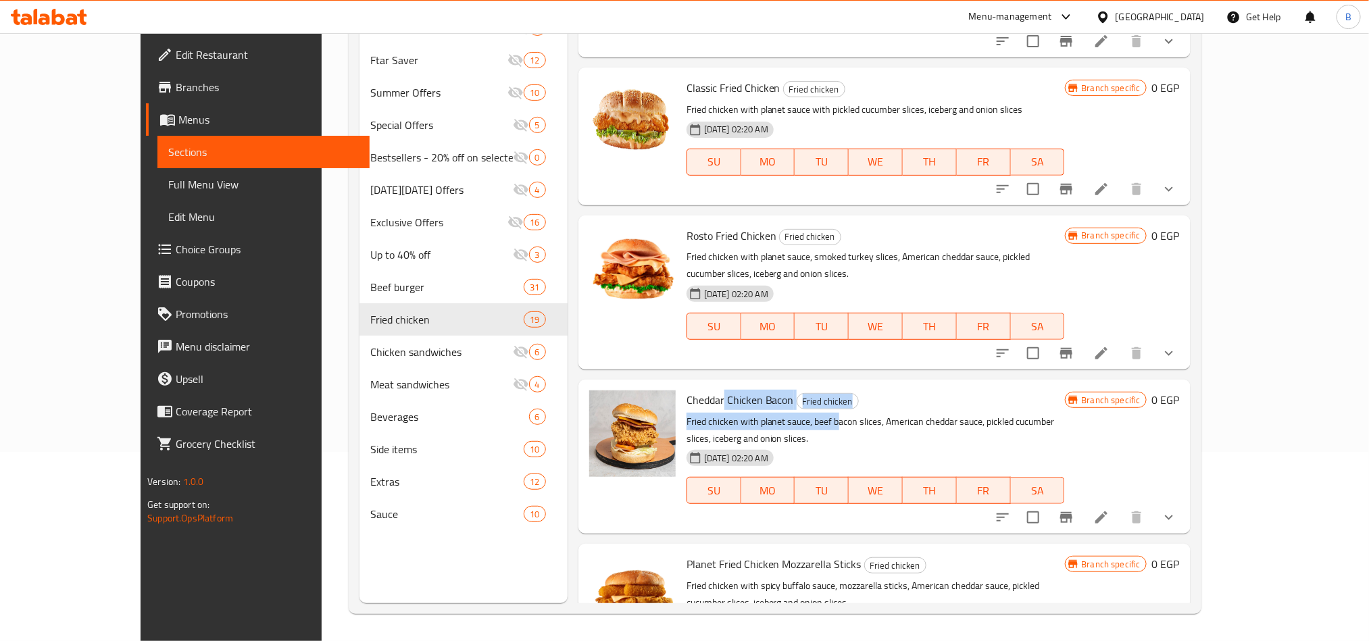
drag, startPoint x: 699, startPoint y: 337, endPoint x: 803, endPoint y: 351, distance: 104.9
click at [803, 385] on div "Cheddar Chicken Bacon Fried chicken Fried chicken with planet sauce, beef bacon…" at bounding box center [875, 456] width 389 height 143
click at [803, 413] on p "Fried chicken with planet sauce, beef bacon slices, American cheddar sauce, pic…" at bounding box center [875, 430] width 378 height 34
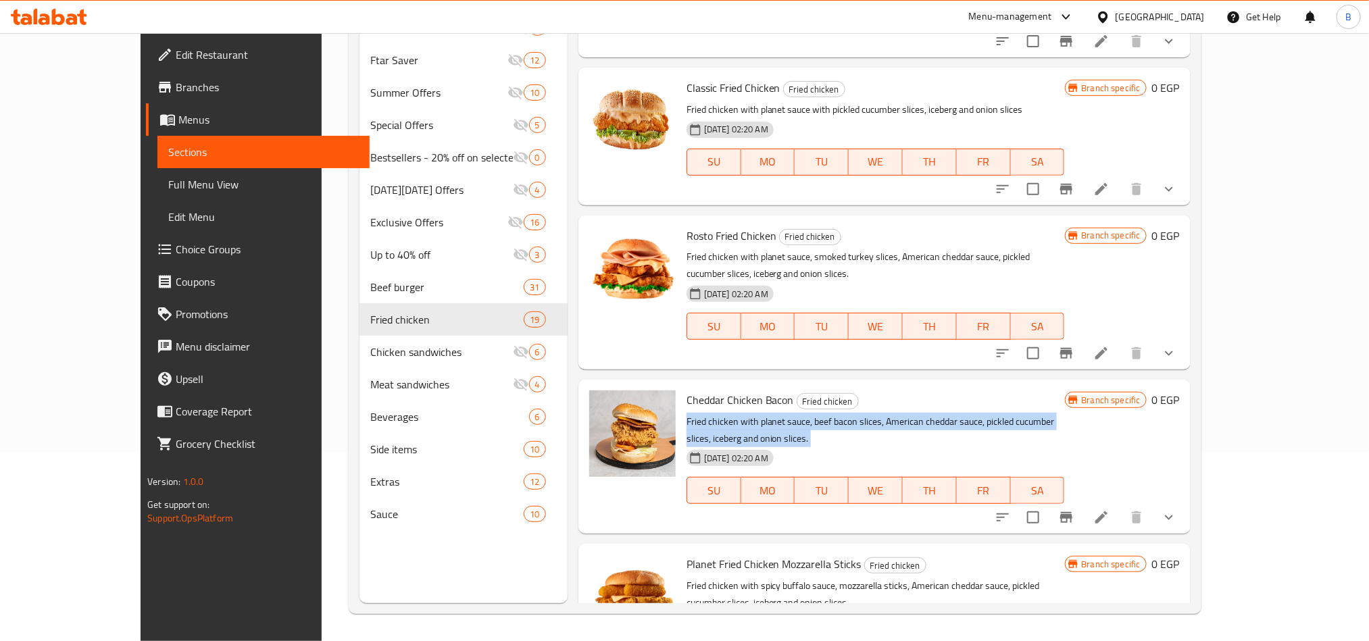
click at [803, 413] on p "Fried chicken with planet sauce, beef bacon slices, American cheddar sauce, pic…" at bounding box center [875, 430] width 378 height 34
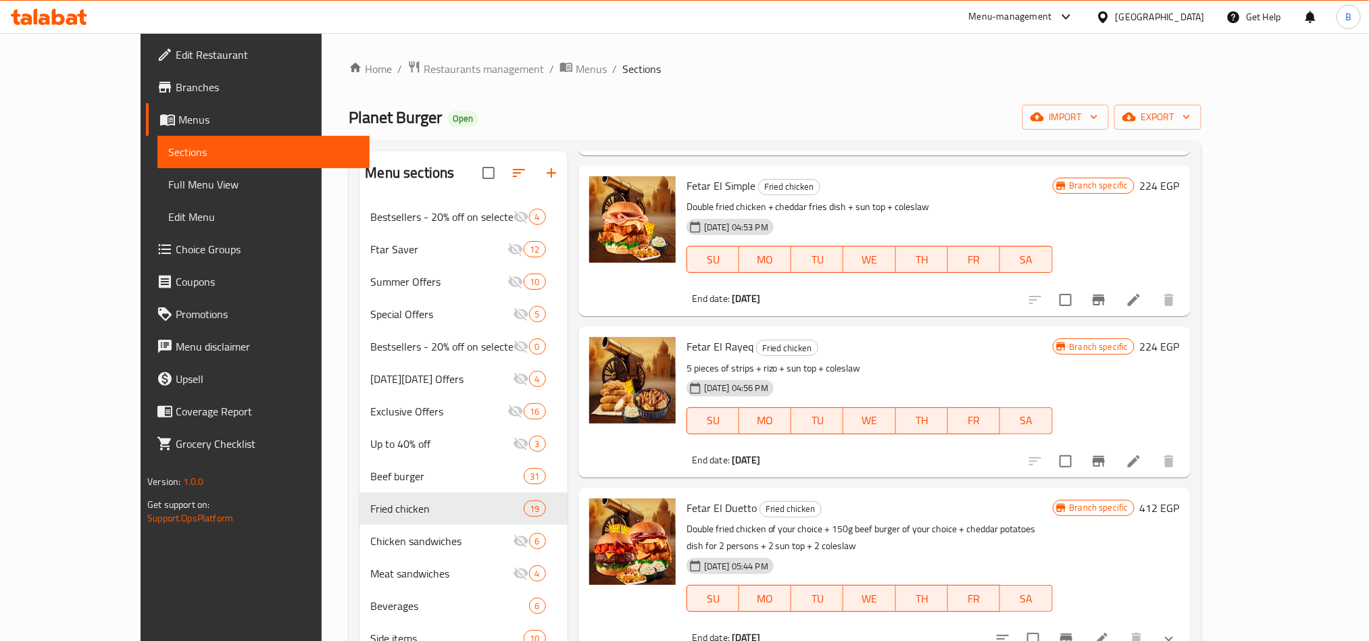
scroll to position [1115, 0]
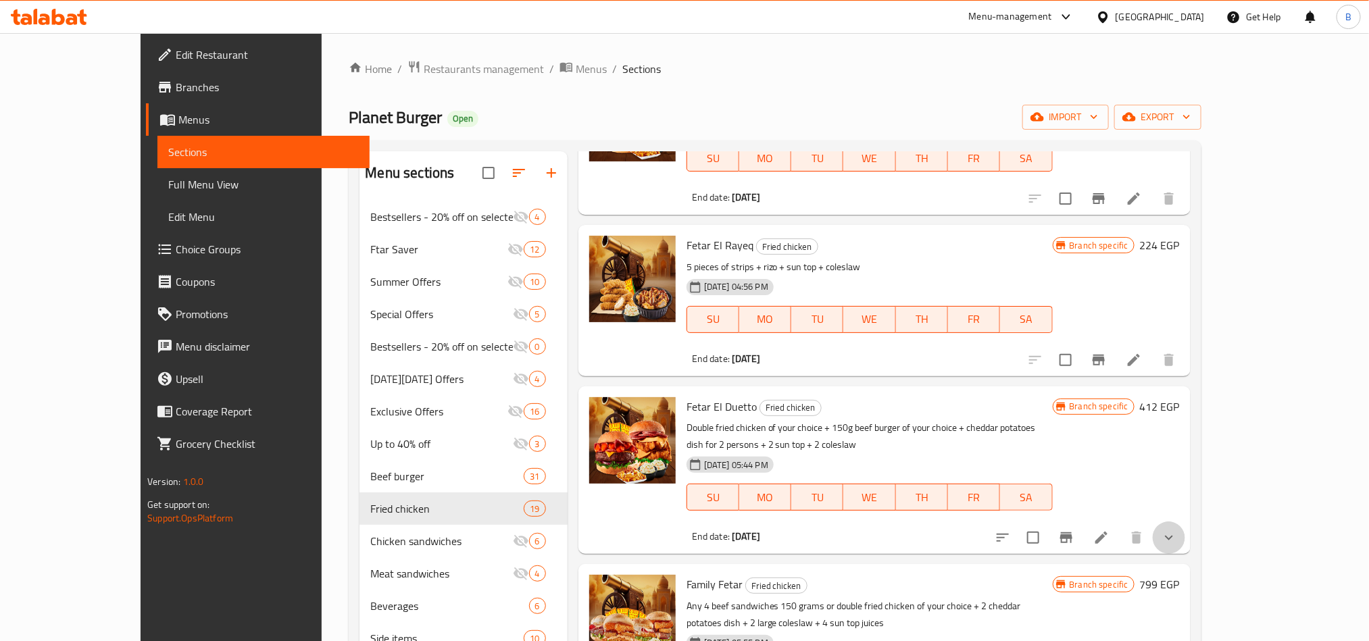
click at [1185, 522] on button "show more" at bounding box center [1169, 538] width 32 height 32
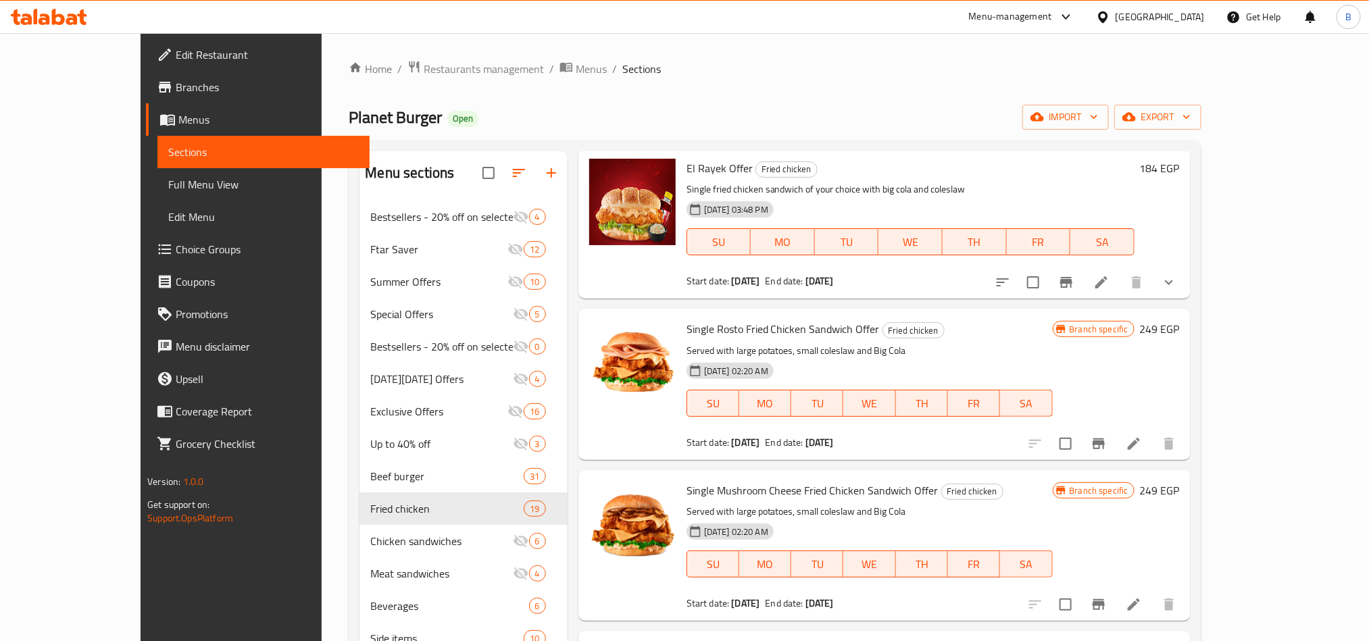
scroll to position [0, 0]
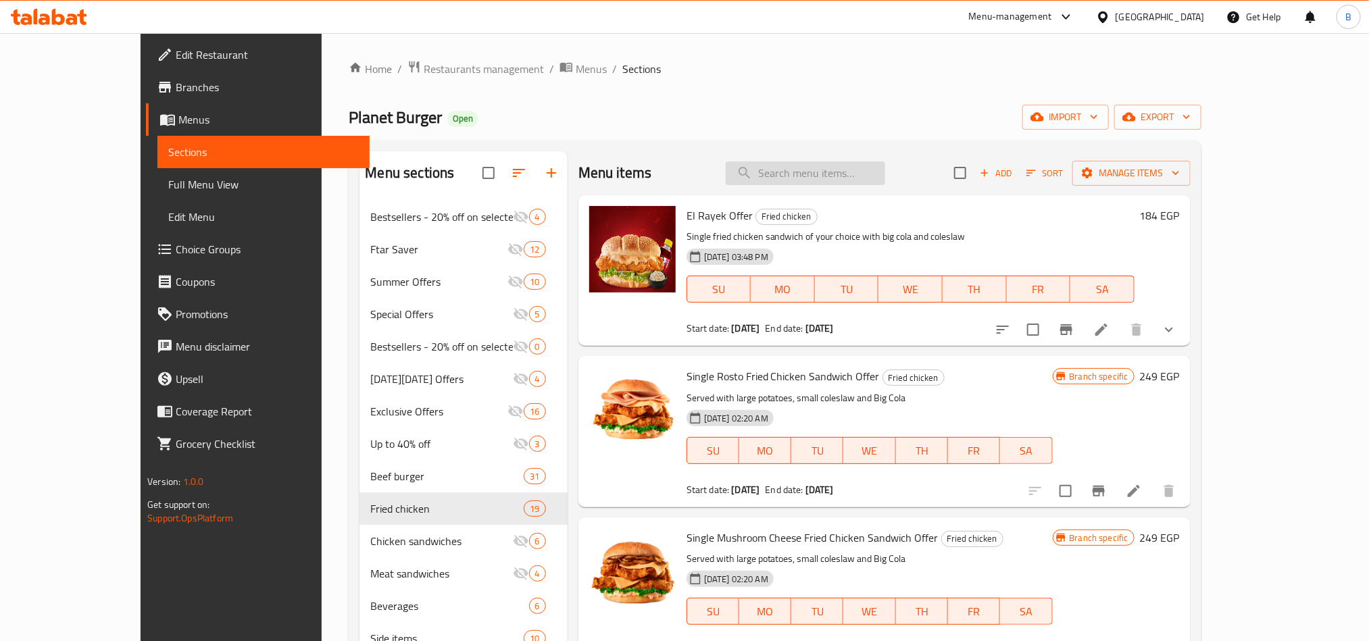
click at [859, 167] on input "search" at bounding box center [805, 173] width 159 height 24
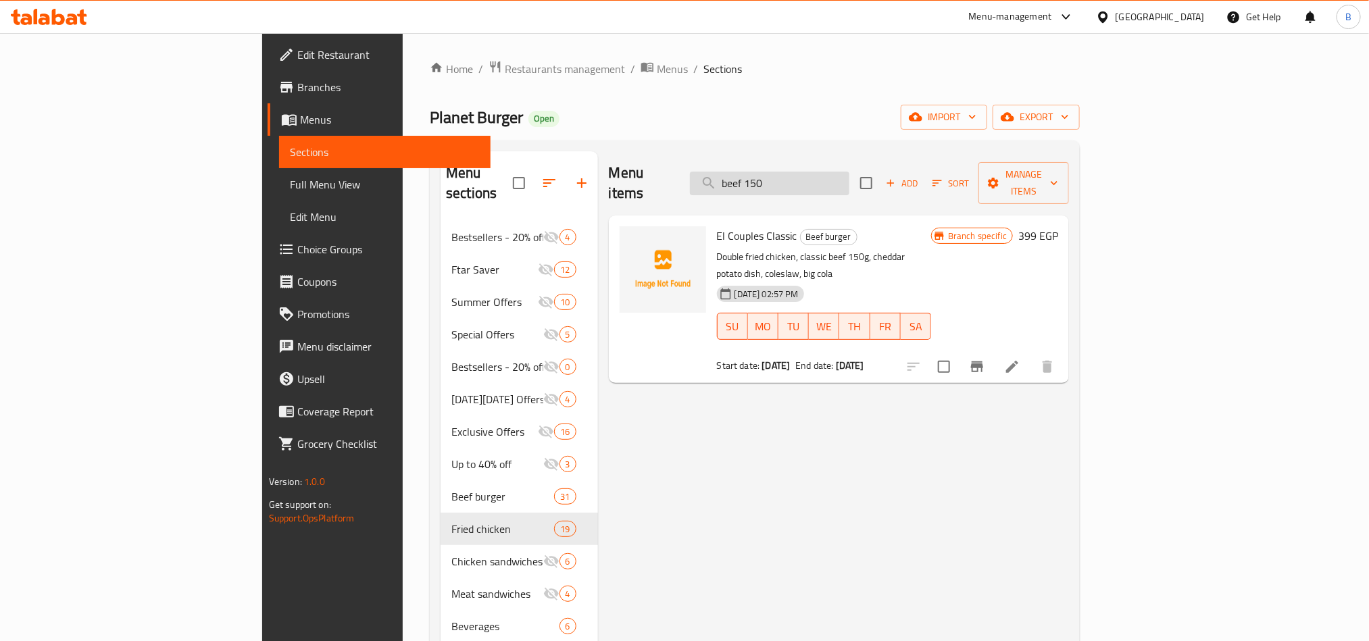
click at [822, 172] on input "beef 150" at bounding box center [769, 184] width 159 height 24
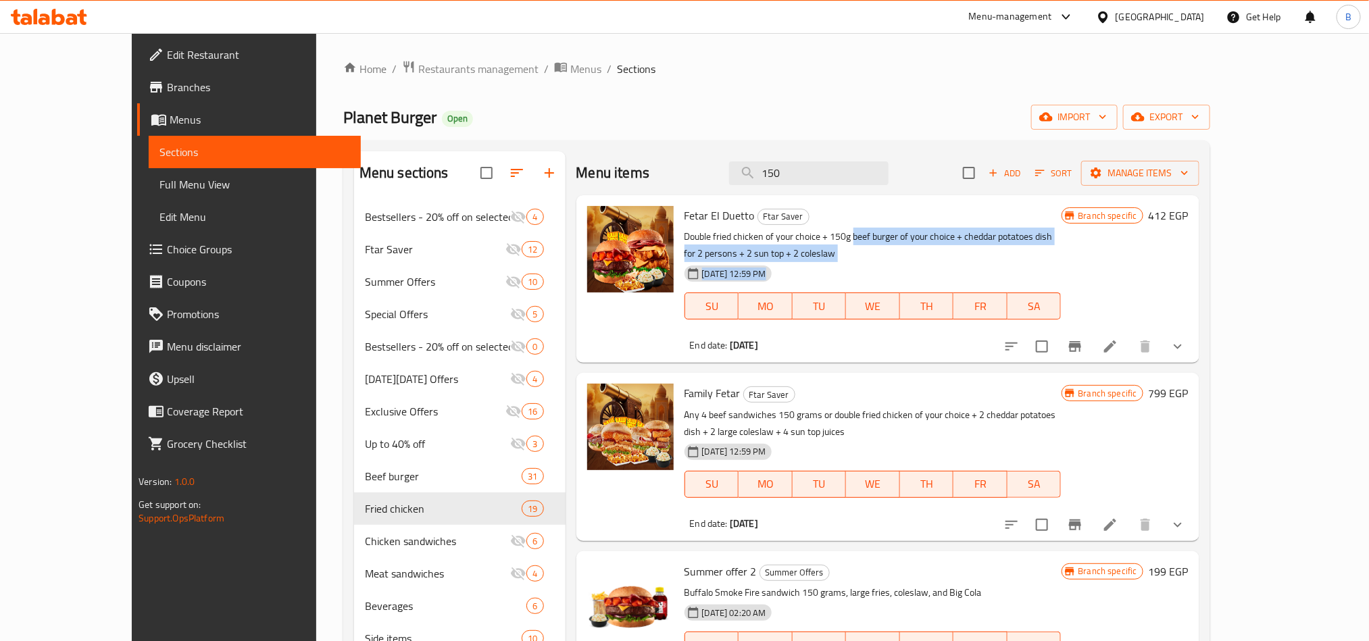
drag, startPoint x: 821, startPoint y: 242, endPoint x: 846, endPoint y: 246, distance: 25.3
click at [846, 246] on div "Fetar El Duetto Ftar Saver Double fried chicken of your choice + 150g beef burg…" at bounding box center [873, 279] width 388 height 157
click at [789, 260] on div "[DATE] 12:59 PM SU MO TU WE TH FR SA" at bounding box center [873, 296] width 388 height 73
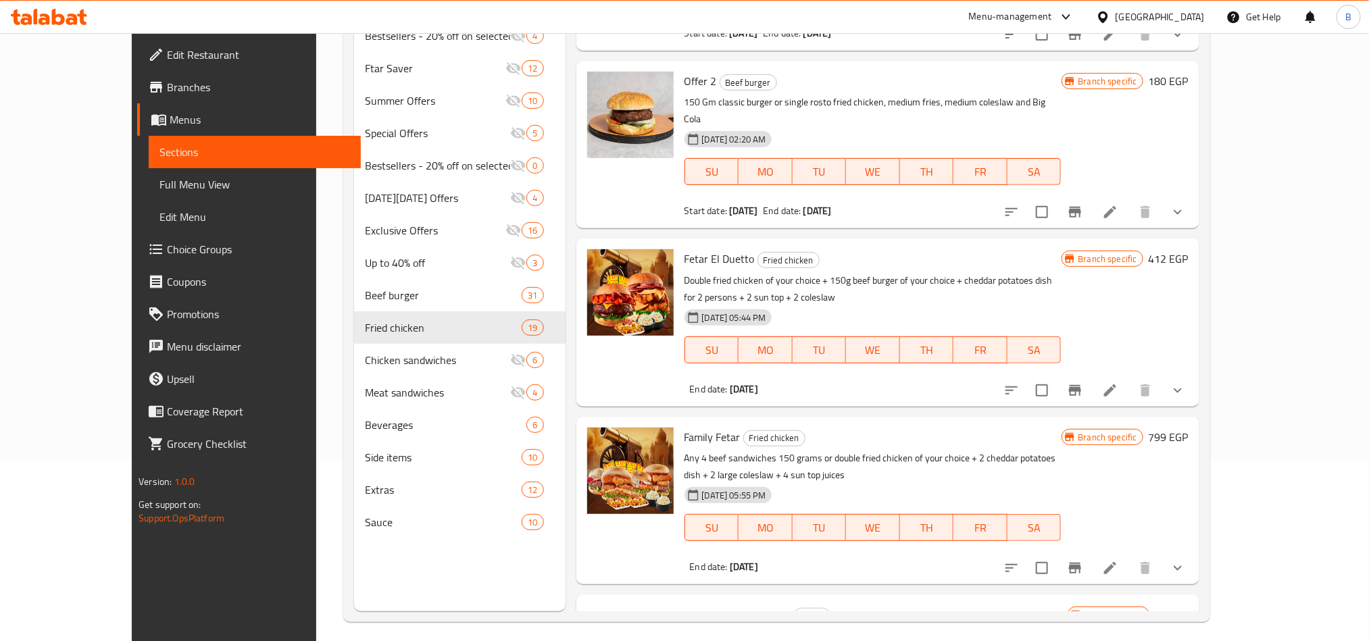
scroll to position [189, 0]
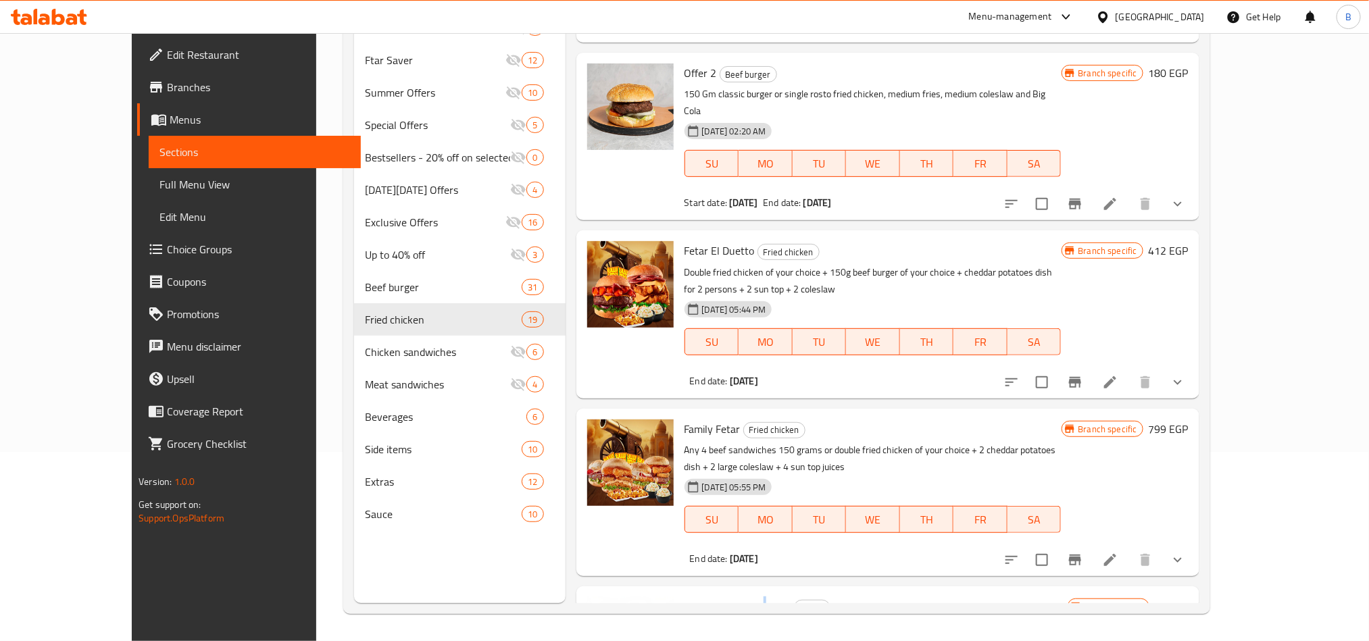
click at [730, 597] on span "Burger Piece 150 Gram" at bounding box center [737, 607] width 107 height 20
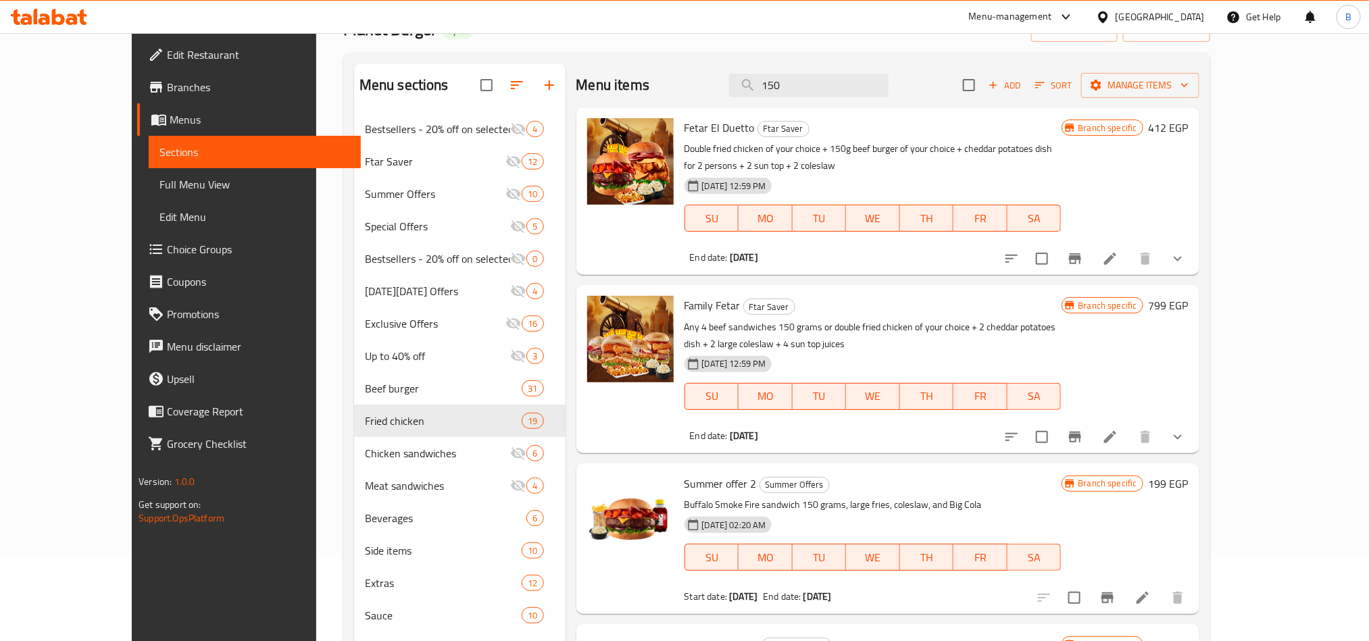
scroll to position [0, 0]
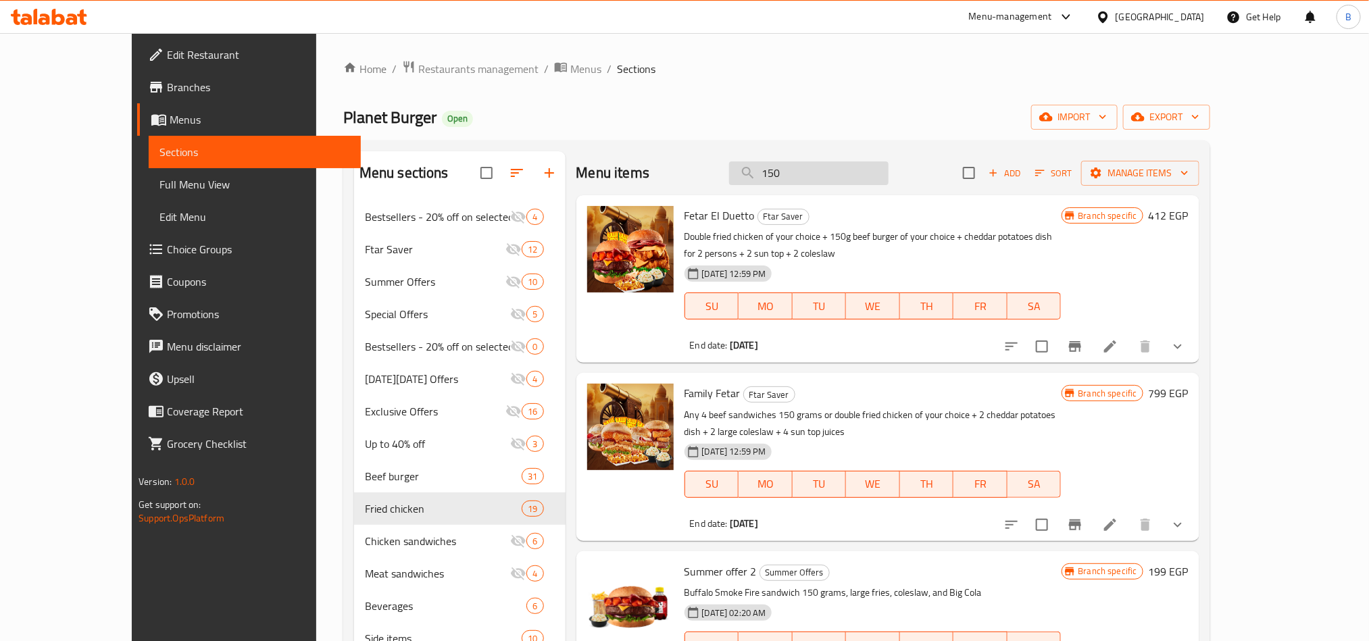
click at [841, 170] on input "150" at bounding box center [808, 173] width 159 height 24
paste input "بطاطس"
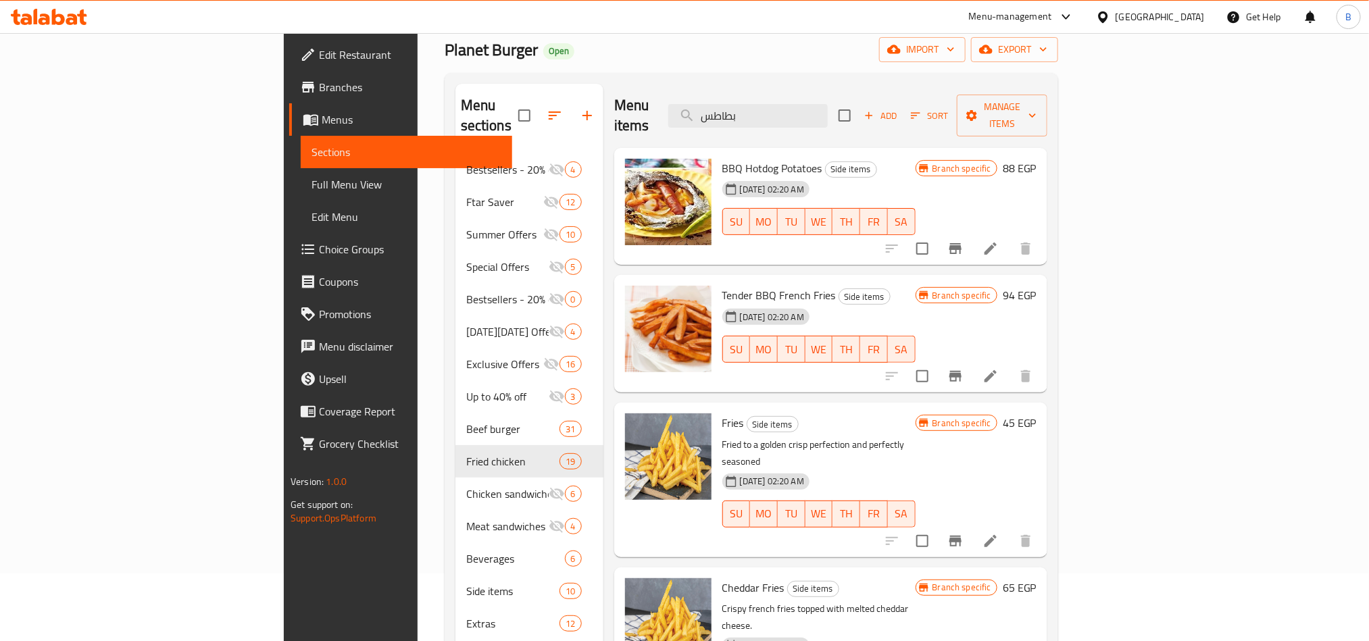
scroll to position [189, 0]
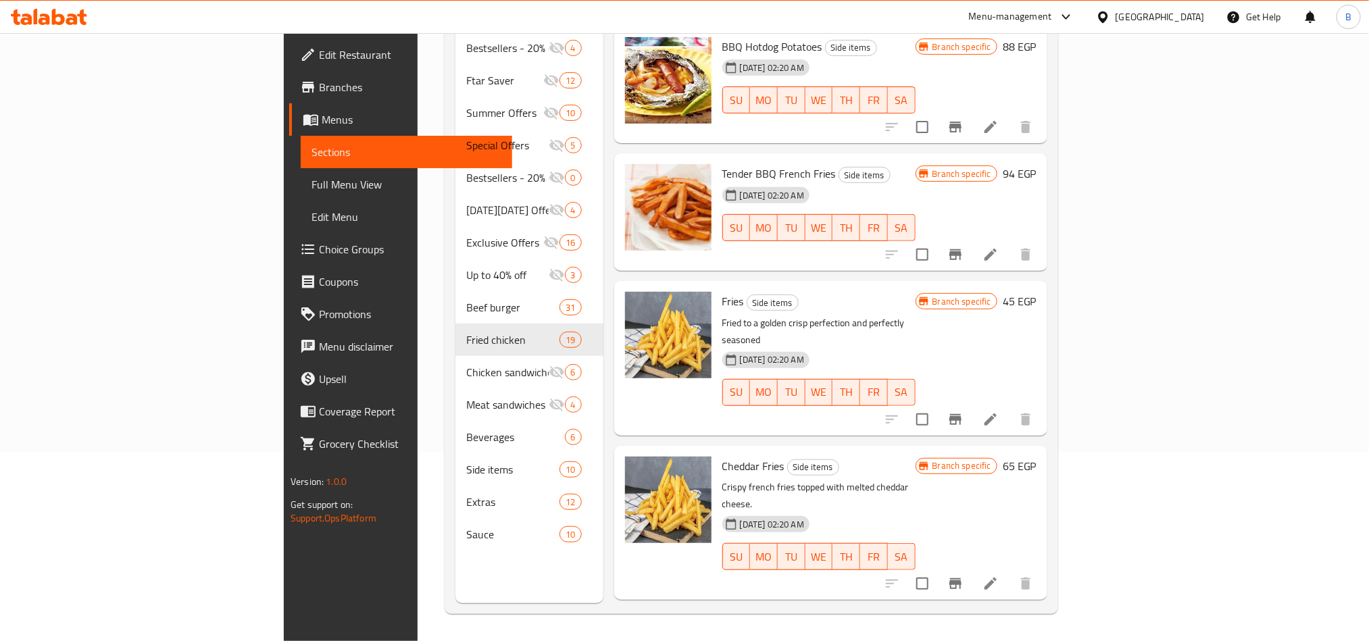
type input "بطاطس"
drag, startPoint x: 748, startPoint y: 274, endPoint x: 936, endPoint y: 293, distance: 189.4
click at [886, 294] on div "Fries Side items Fried to a golden crisp perfection and perfectly seasoned [DAT…" at bounding box center [819, 357] width 204 height 143
click at [890, 292] on h6 "Fries Side items" at bounding box center [818, 301] width 193 height 19
drag, startPoint x: 890, startPoint y: 317, endPoint x: 680, endPoint y: 294, distance: 212.0
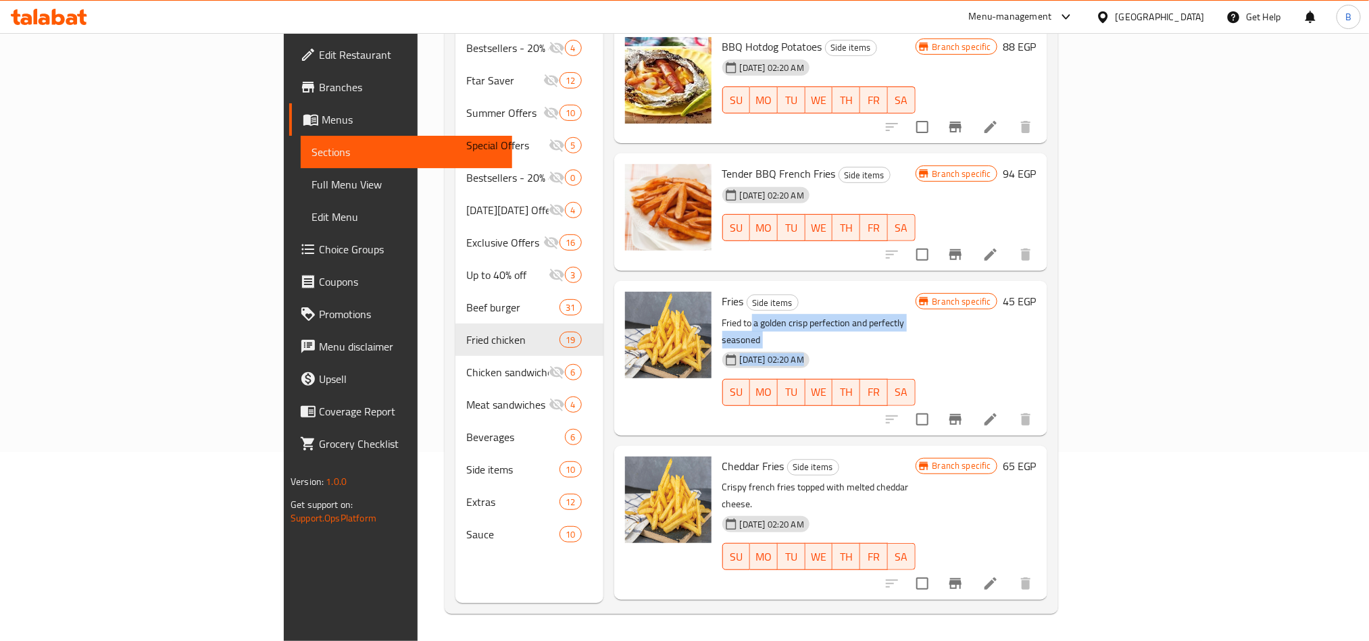
click at [717, 294] on div "Fries Side items Fried to a golden crisp perfection and perfectly seasoned [DAT…" at bounding box center [819, 357] width 204 height 143
click at [747, 295] on span "Side items" at bounding box center [772, 303] width 51 height 16
click at [717, 291] on div "Fries Side items Fried to a golden crisp perfection and perfectly seasoned [DAT…" at bounding box center [819, 357] width 204 height 143
click at [717, 292] on div "Fries Side items Fried to a golden crisp perfection and perfectly seasoned [DAT…" at bounding box center [819, 357] width 204 height 143
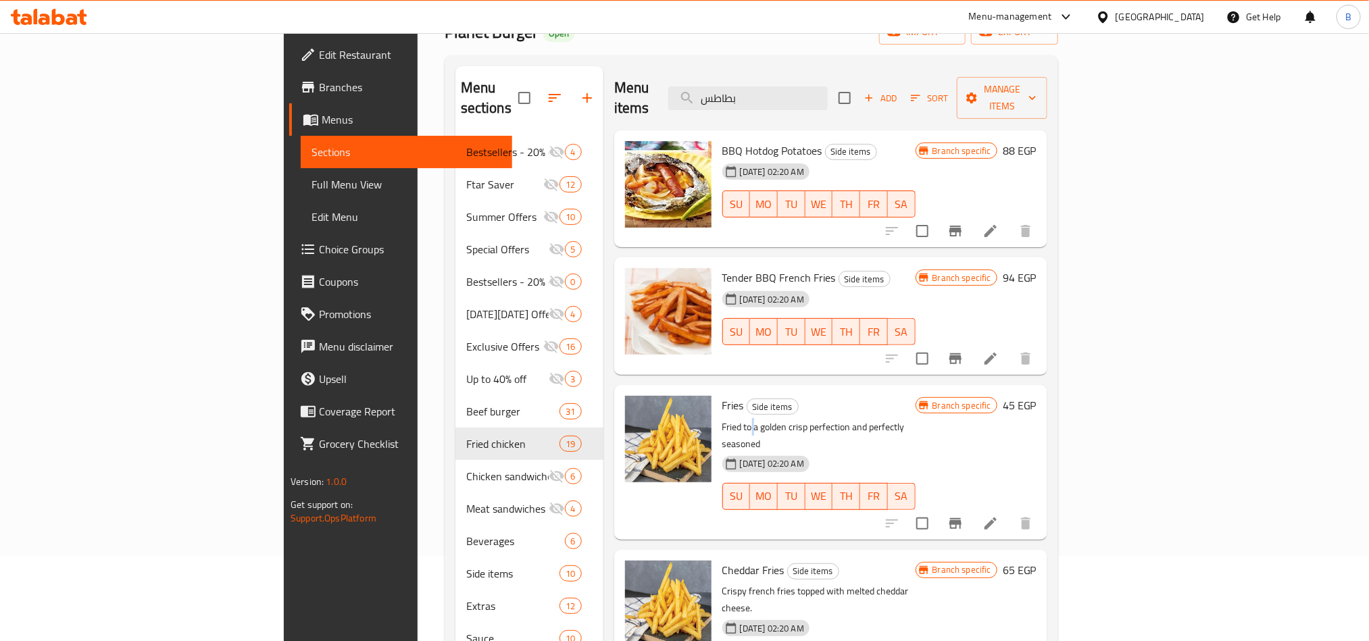
scroll to position [0, 0]
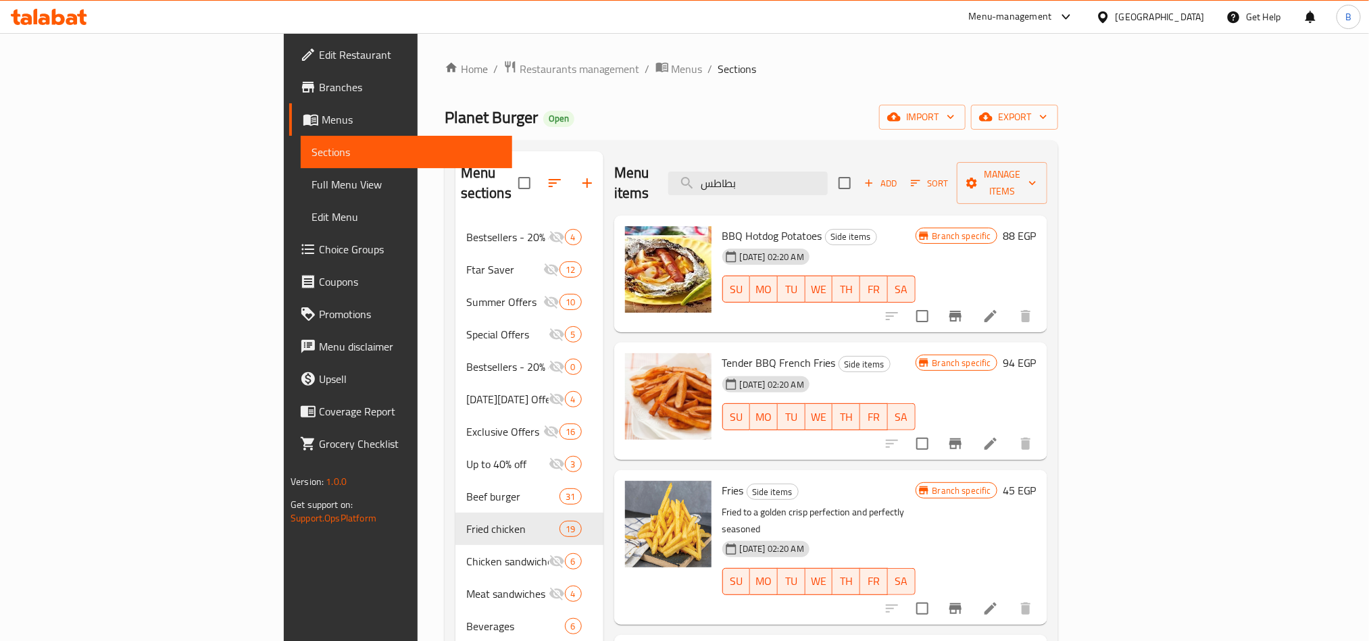
click at [732, 353] on span "Tender BBQ French Fries" at bounding box center [779, 363] width 114 height 20
click at [722, 504] on p "Fried to a golden crisp perfection and perfectly seasoned" at bounding box center [818, 521] width 193 height 34
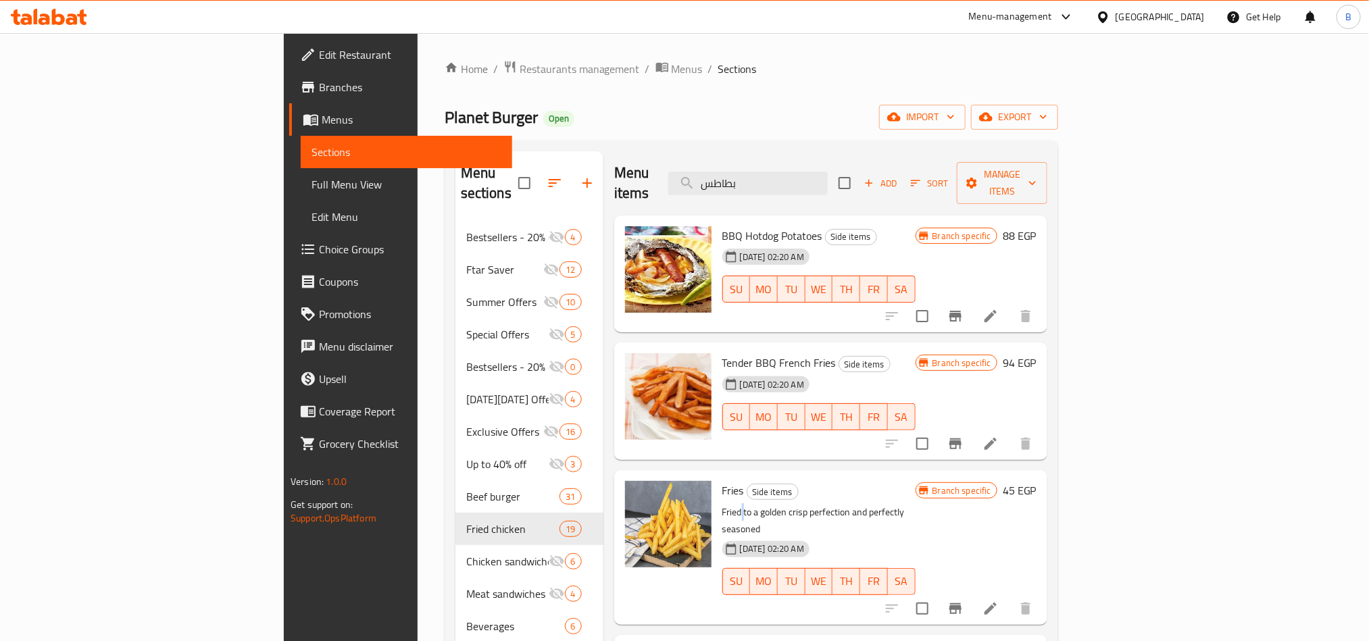
click at [722, 504] on p "Fried to a golden crisp perfection and perfectly seasoned" at bounding box center [818, 521] width 193 height 34
click at [722, 480] on span "Fries" at bounding box center [733, 490] width 22 height 20
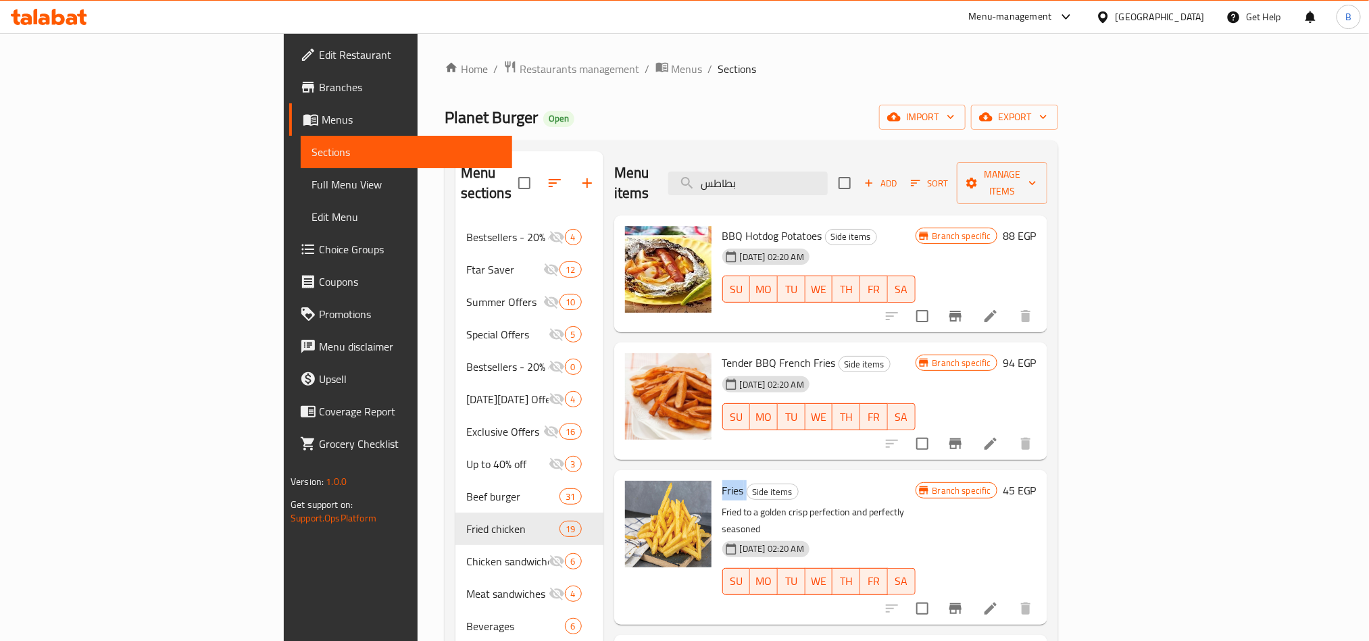
click at [722, 480] on span "Fries" at bounding box center [733, 490] width 22 height 20
click at [722, 353] on span "Tender BBQ French Fries" at bounding box center [779, 363] width 114 height 20
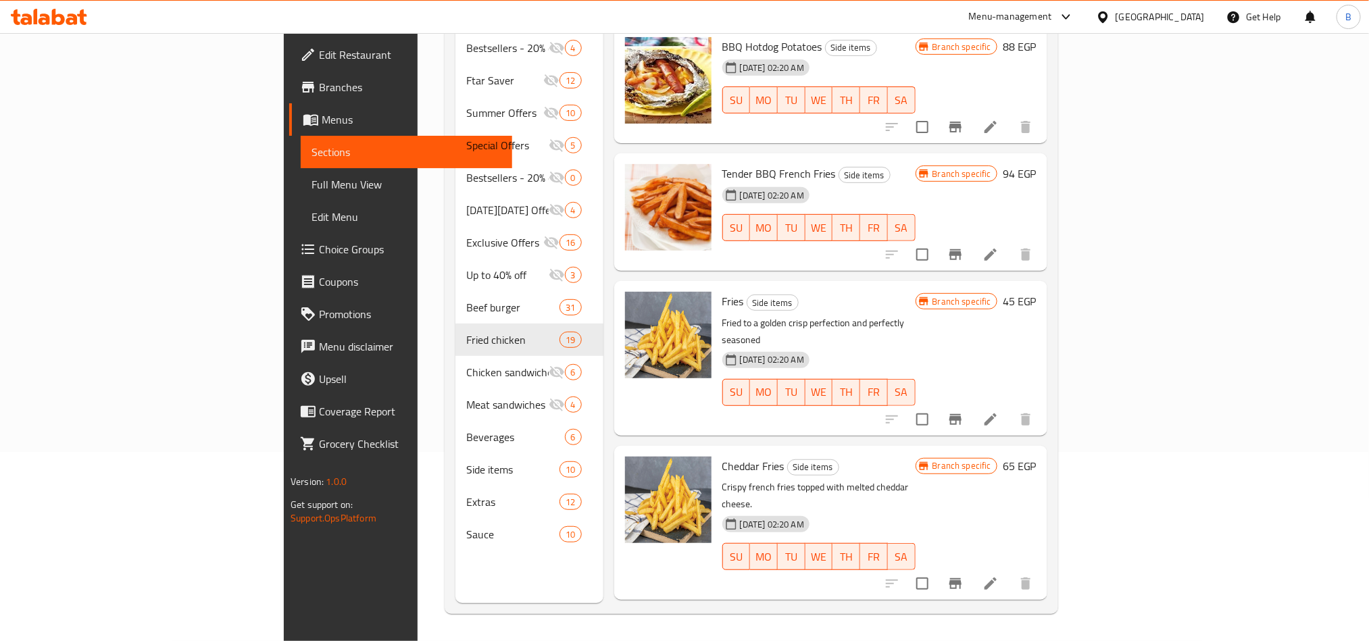
click at [722, 479] on p "Crispy french fries topped with melted cheddar cheese." at bounding box center [818, 496] width 193 height 34
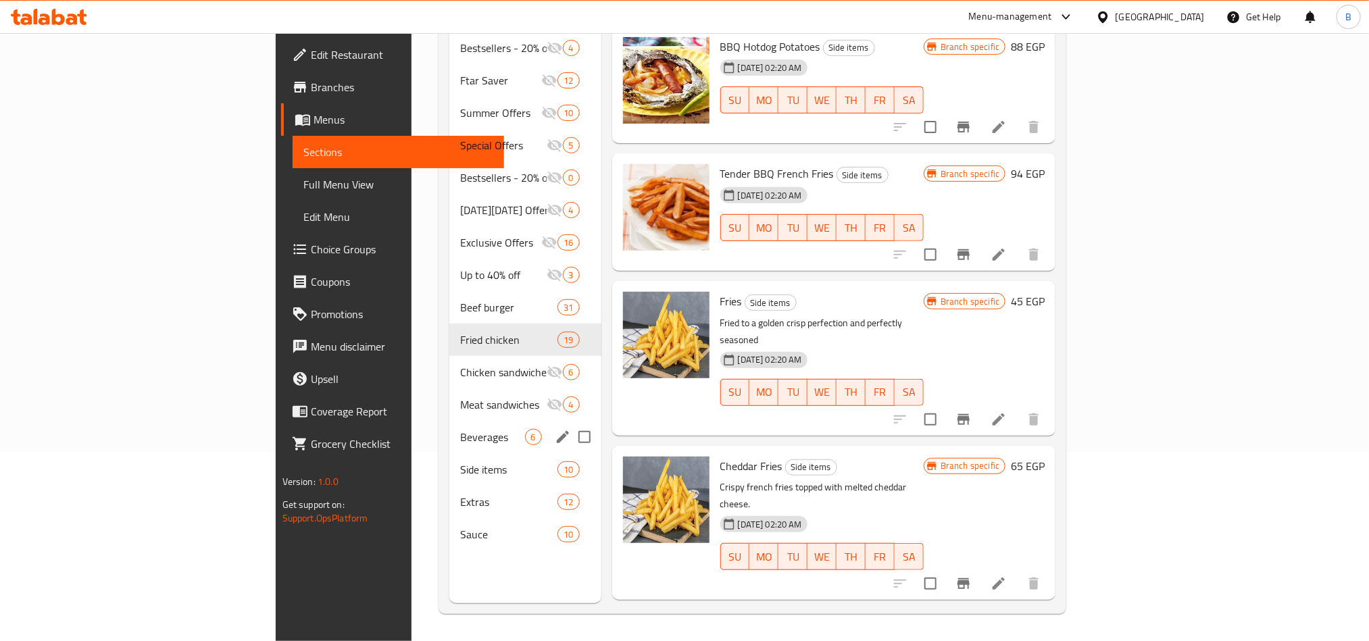
click at [460, 429] on span "Beverages" at bounding box center [492, 437] width 64 height 16
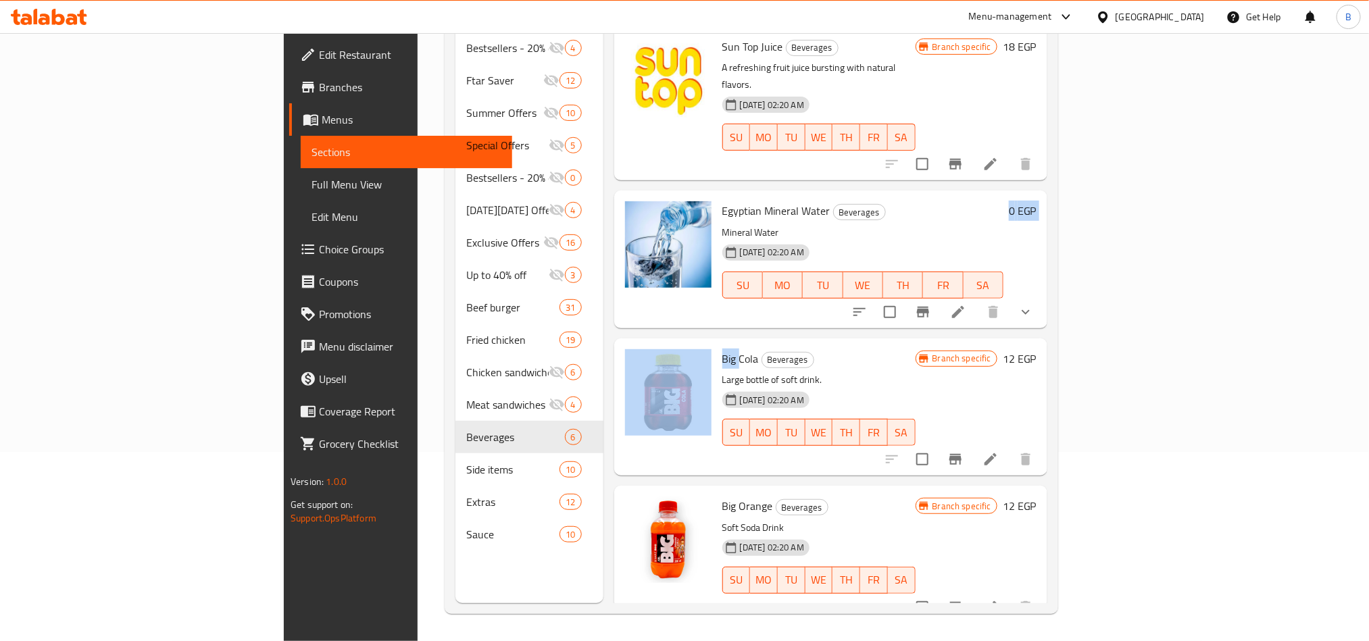
drag, startPoint x: 671, startPoint y: 257, endPoint x: 687, endPoint y: 274, distance: 23.4
click at [687, 67] on div "Sun Top Juice Beverages A refreshing fruit juice bursting with natural flavors.…" at bounding box center [830, 46] width 433 height 41
click at [717, 344] on div "Big Cola Beverages Large bottle of soft drink. [DATE] 02:20 AM SU MO TU WE TH F…" at bounding box center [819, 407] width 204 height 126
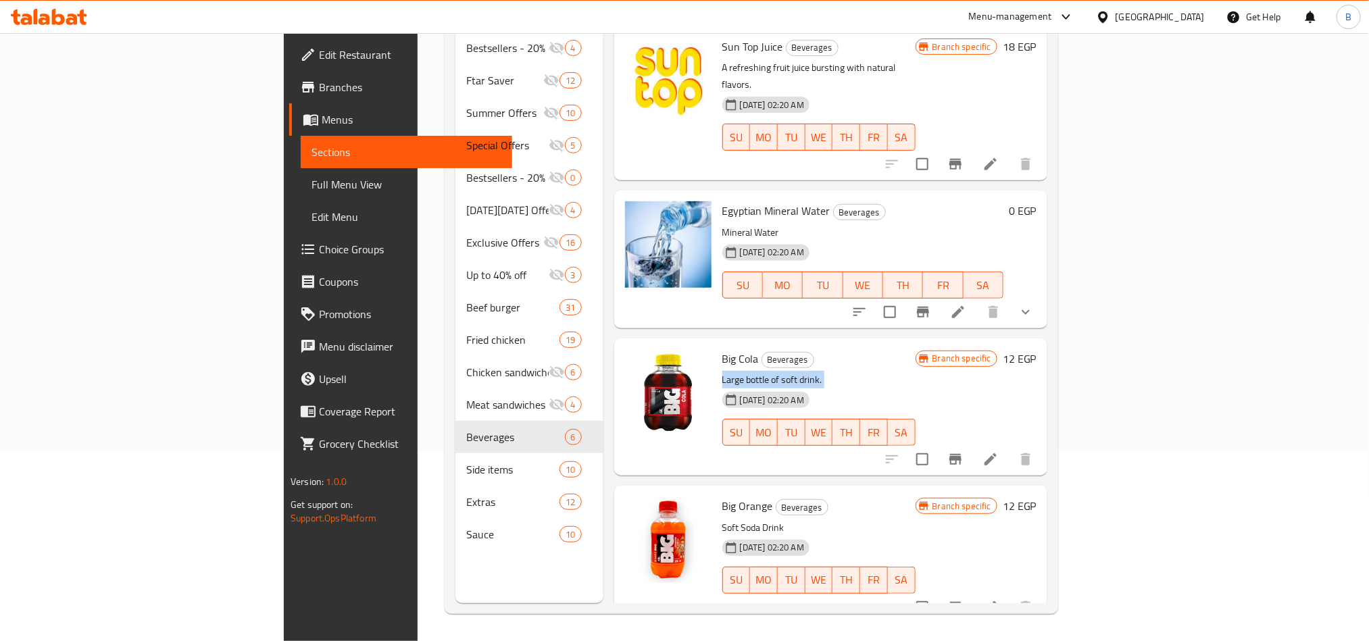
click at [717, 344] on div "Big Cola Beverages Large bottle of soft drink. [DATE] 02:20 AM SU MO TU WE TH F…" at bounding box center [819, 407] width 204 height 126
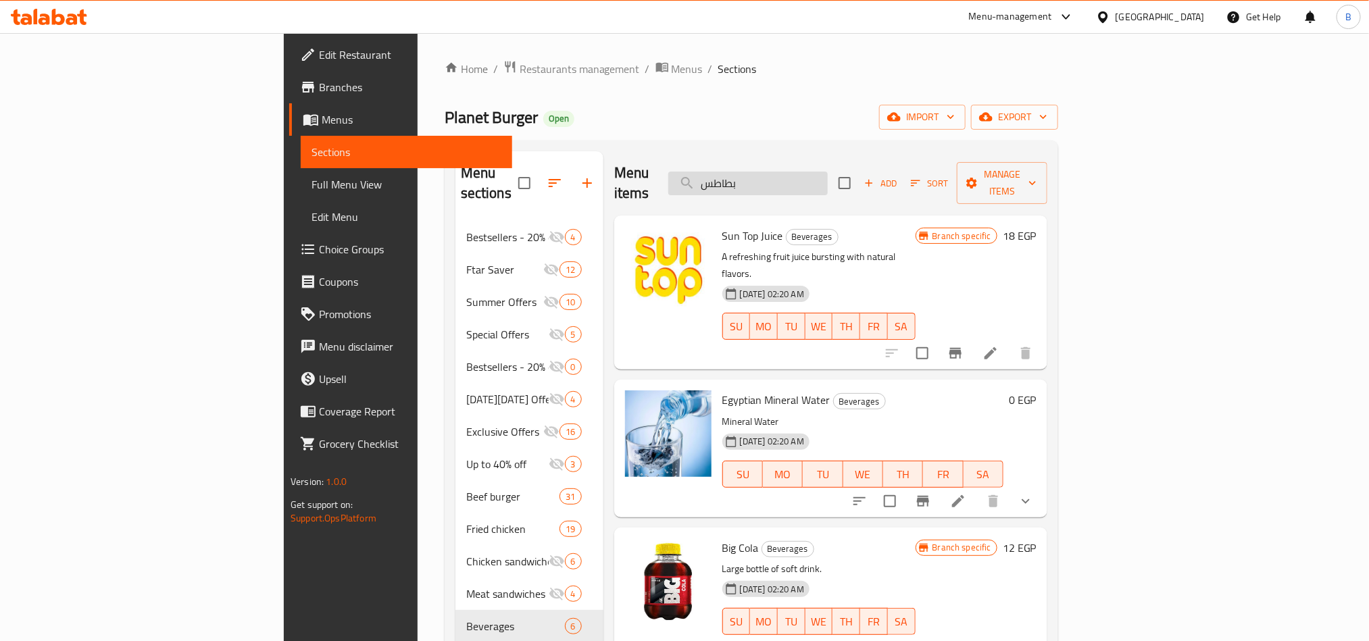
click at [828, 176] on input "بطاطس" at bounding box center [747, 184] width 159 height 24
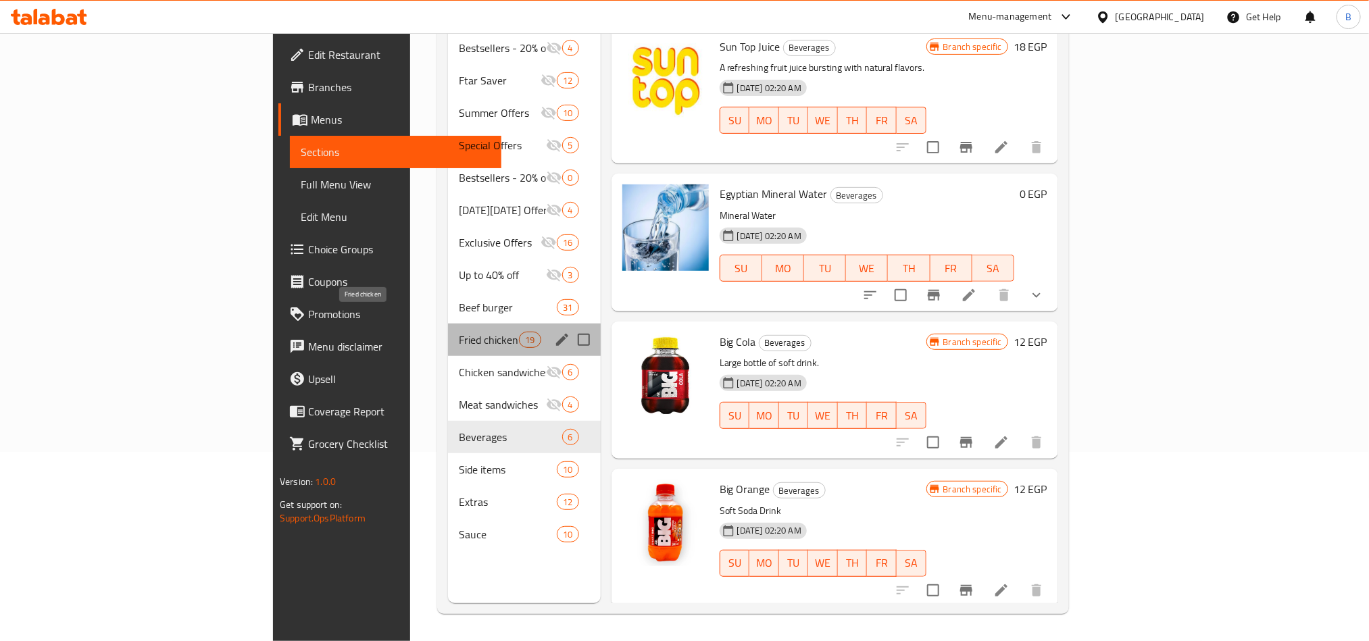
click at [459, 332] on span "Fried chicken" at bounding box center [489, 340] width 60 height 16
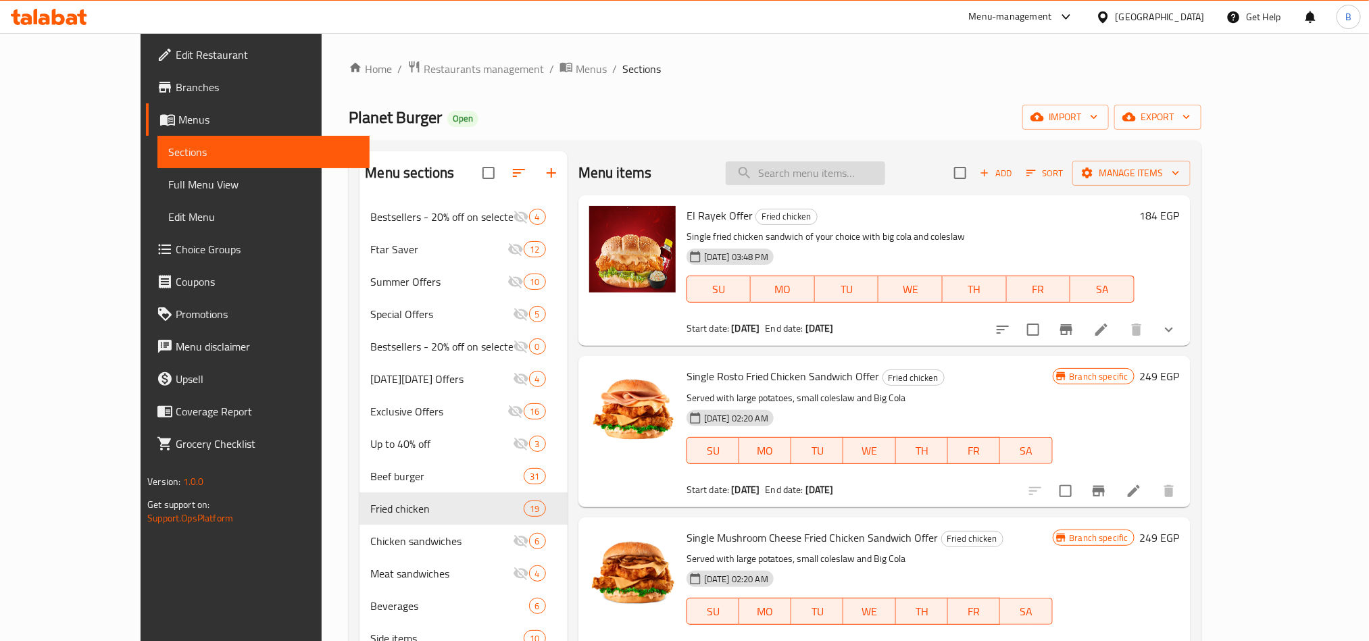
click at [805, 171] on input "search" at bounding box center [805, 173] width 159 height 24
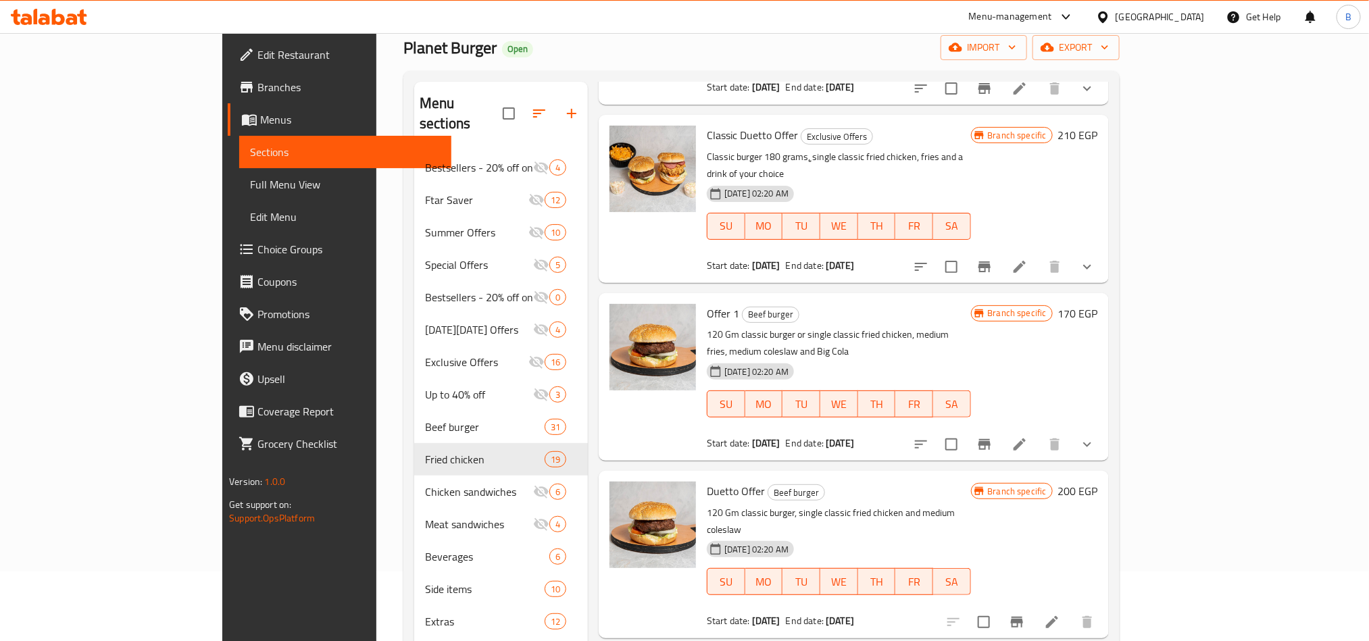
scroll to position [189, 0]
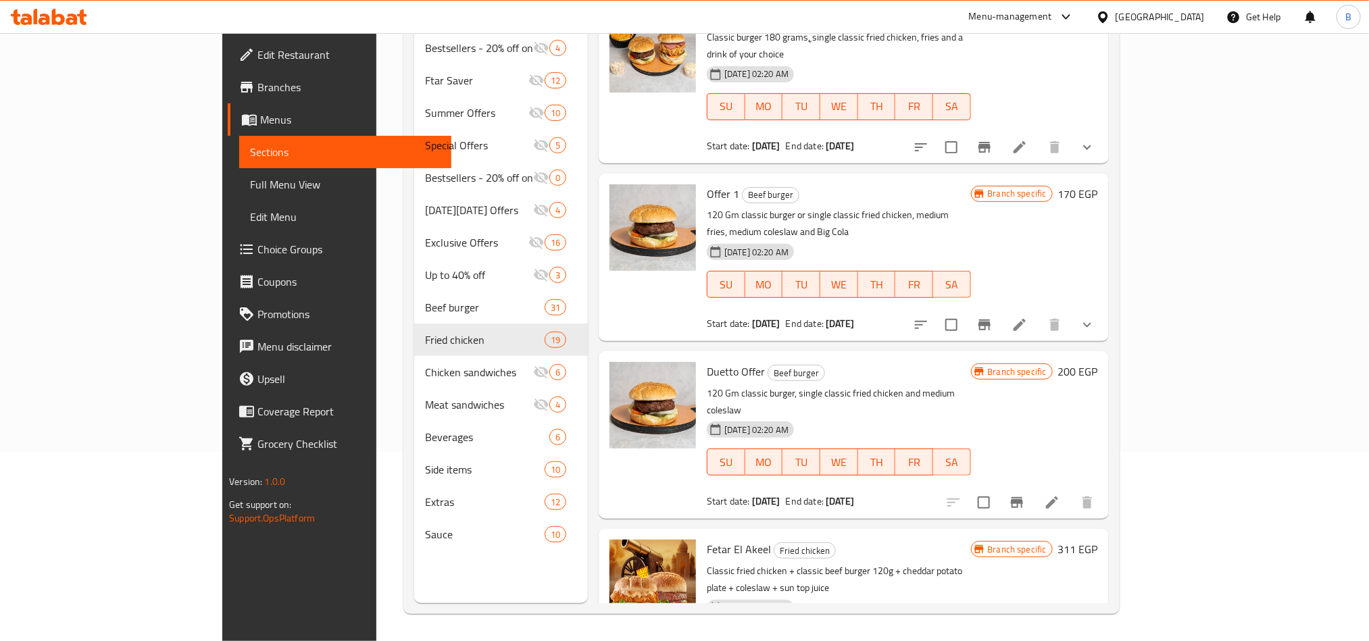
type input "classic frie"
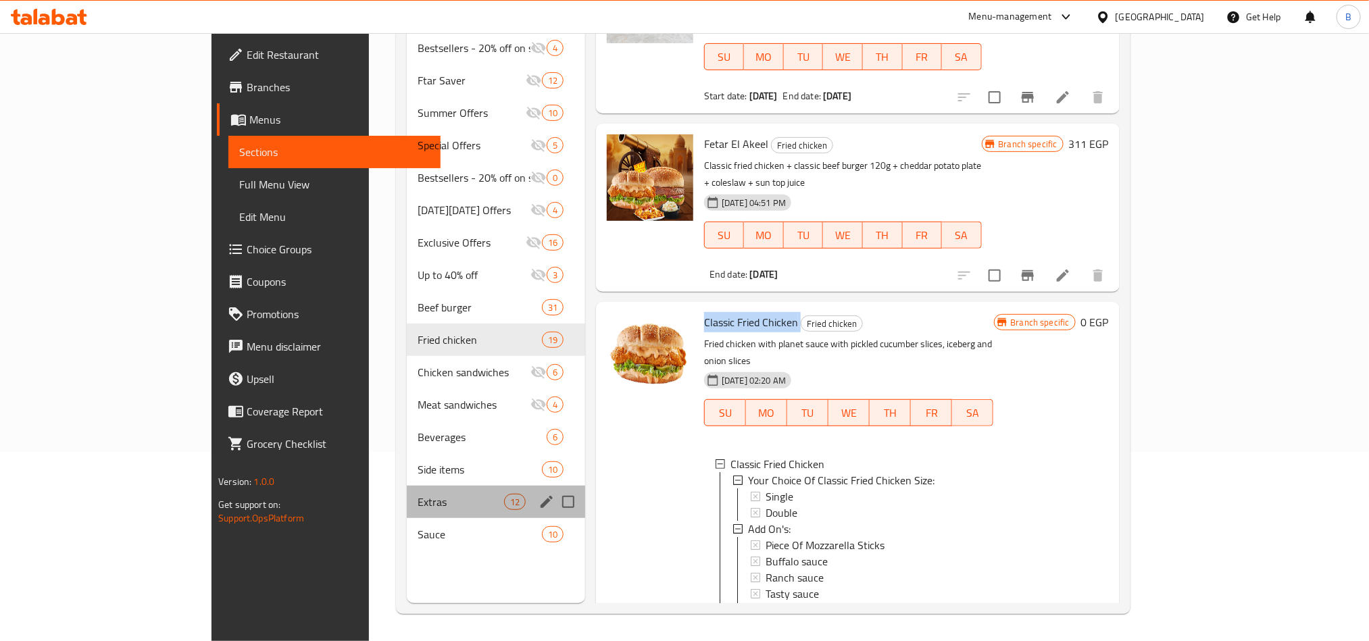
click at [407, 486] on div "Extras 12" at bounding box center [496, 502] width 178 height 32
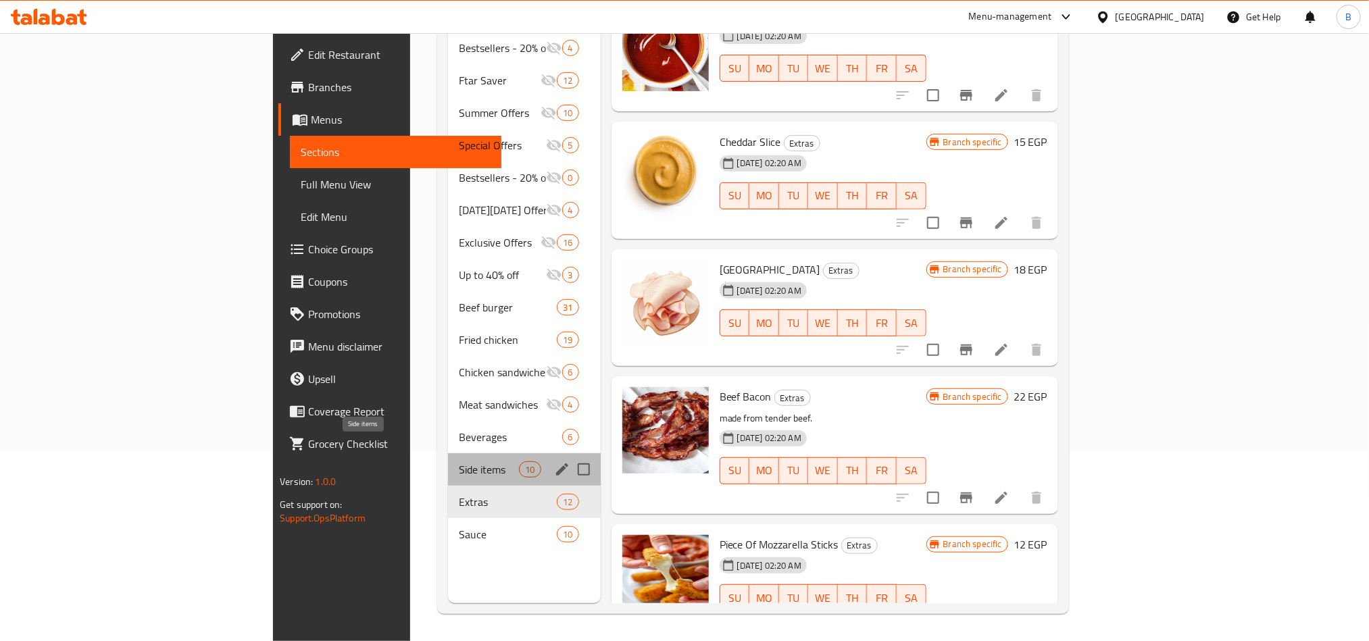
click at [459, 461] on span "Side items" at bounding box center [489, 469] width 60 height 16
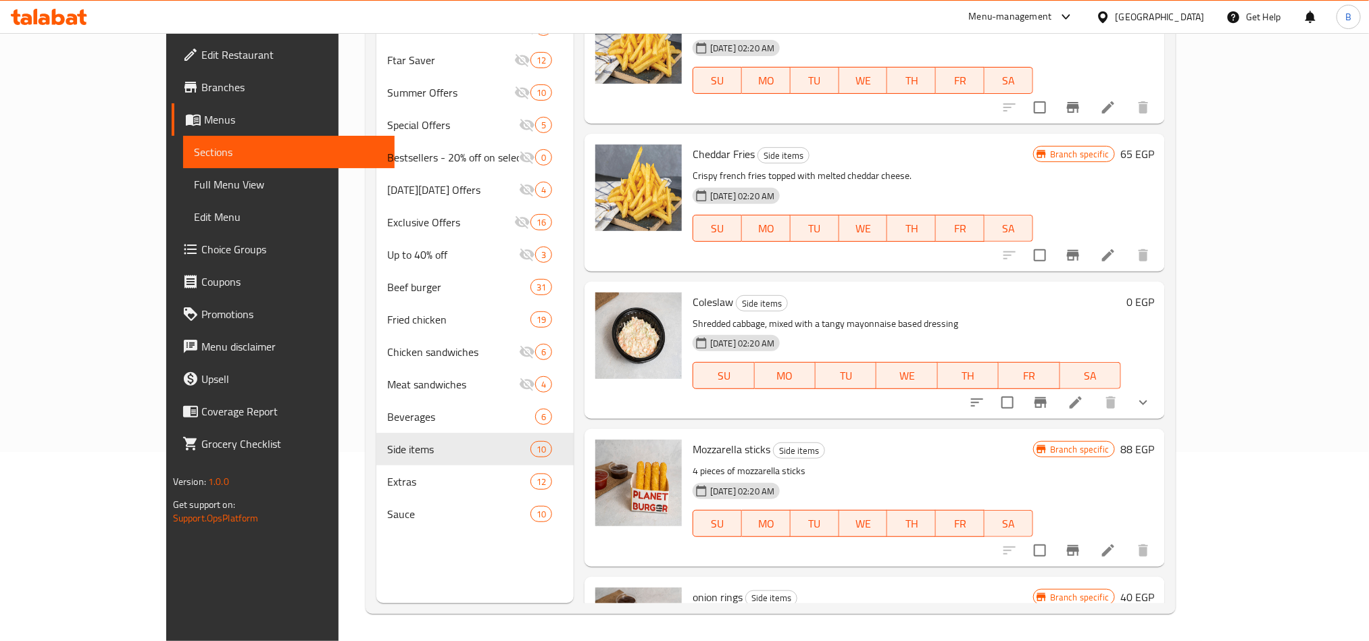
scroll to position [523, 0]
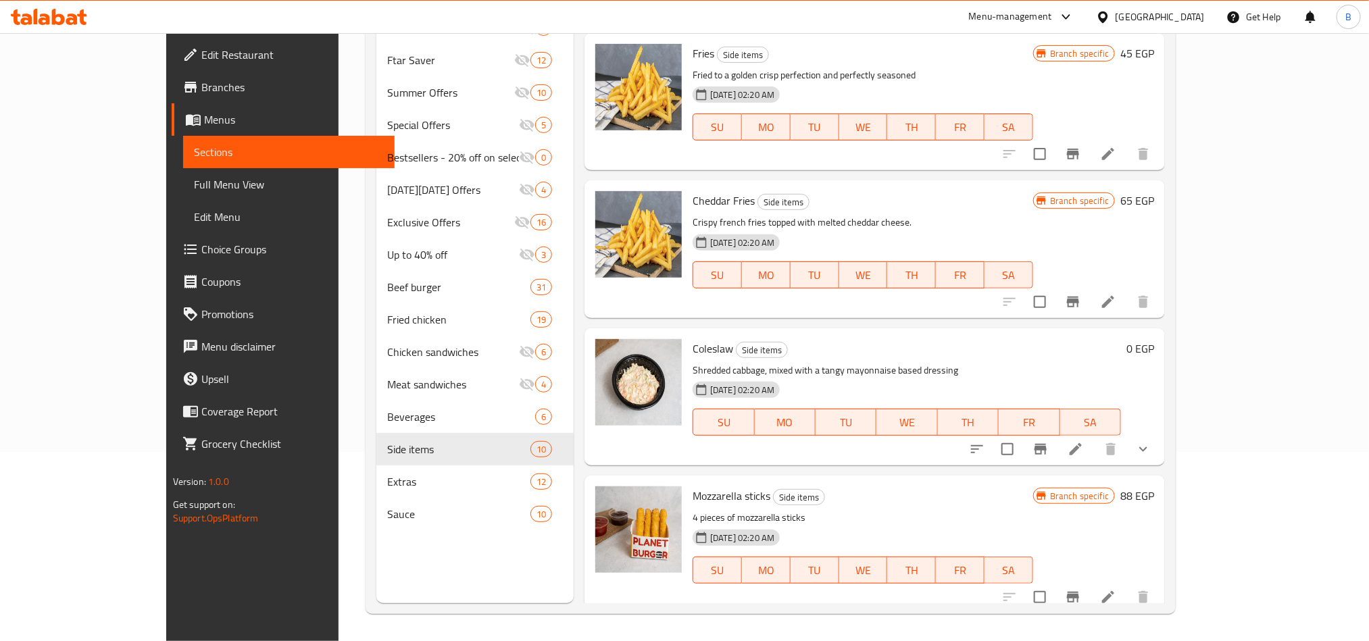
click at [693, 351] on span "Coleslaw" at bounding box center [713, 348] width 41 height 20
click at [1151, 454] on icon "show more" at bounding box center [1143, 449] width 16 height 16
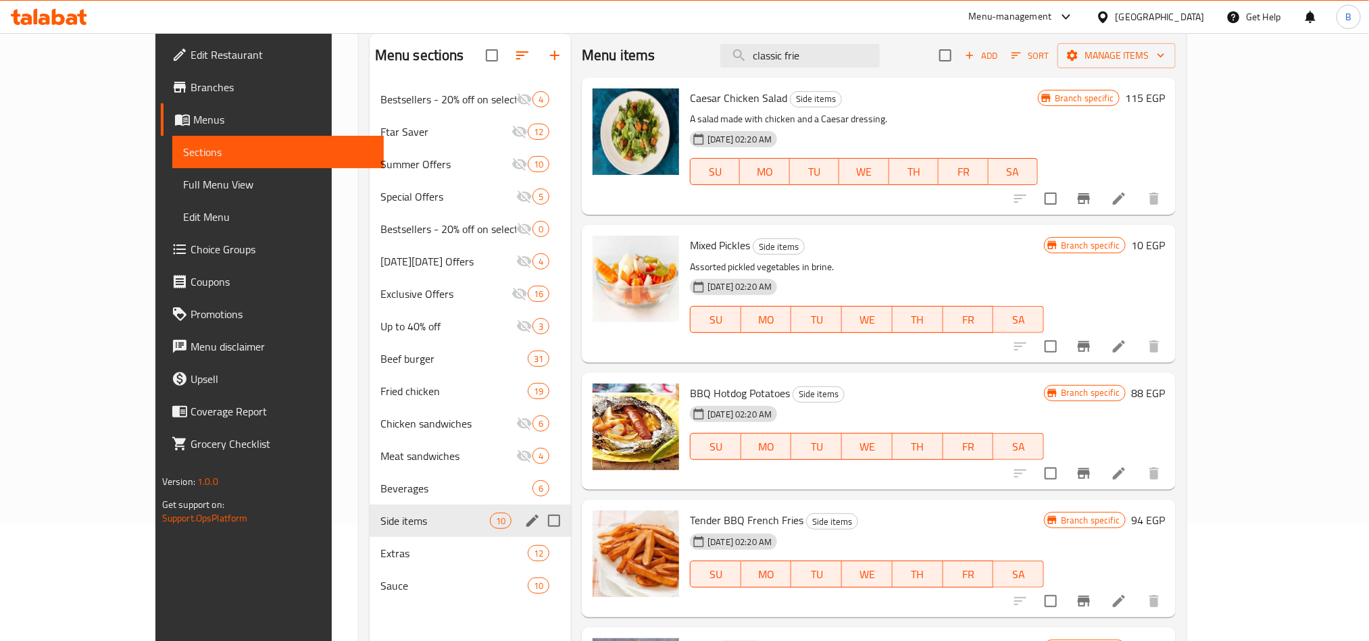
scroll to position [189, 0]
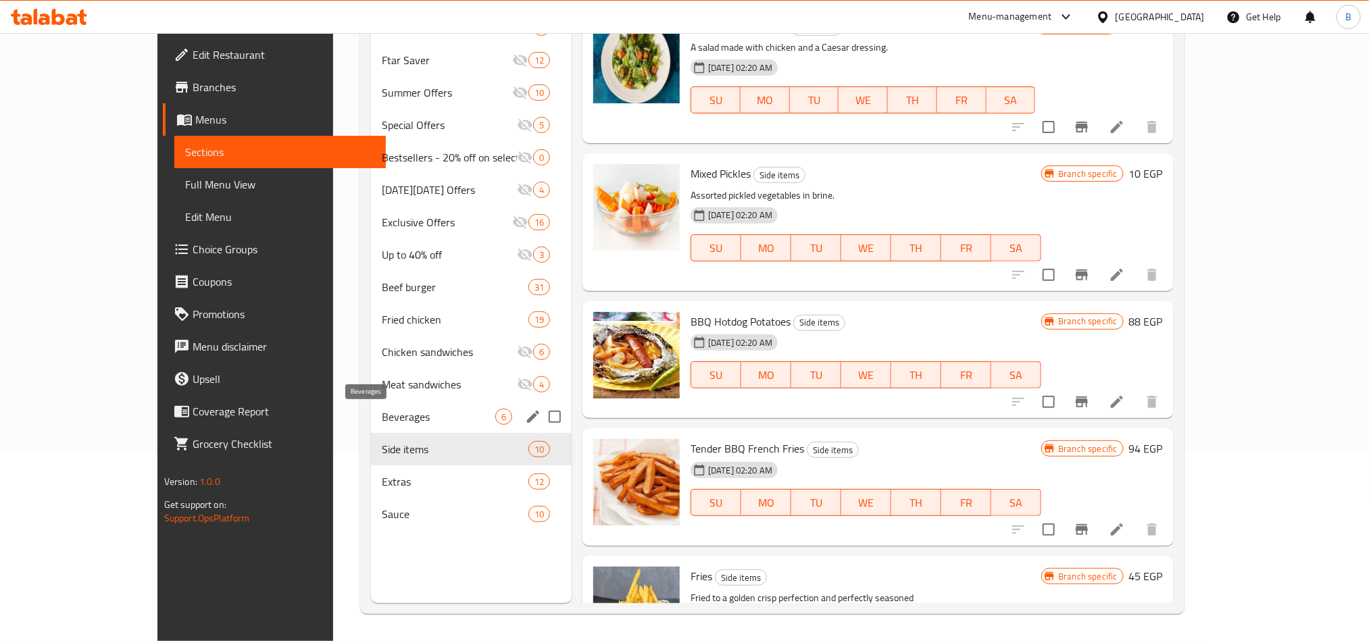
click at [396, 411] on span "Beverages" at bounding box center [439, 417] width 114 height 16
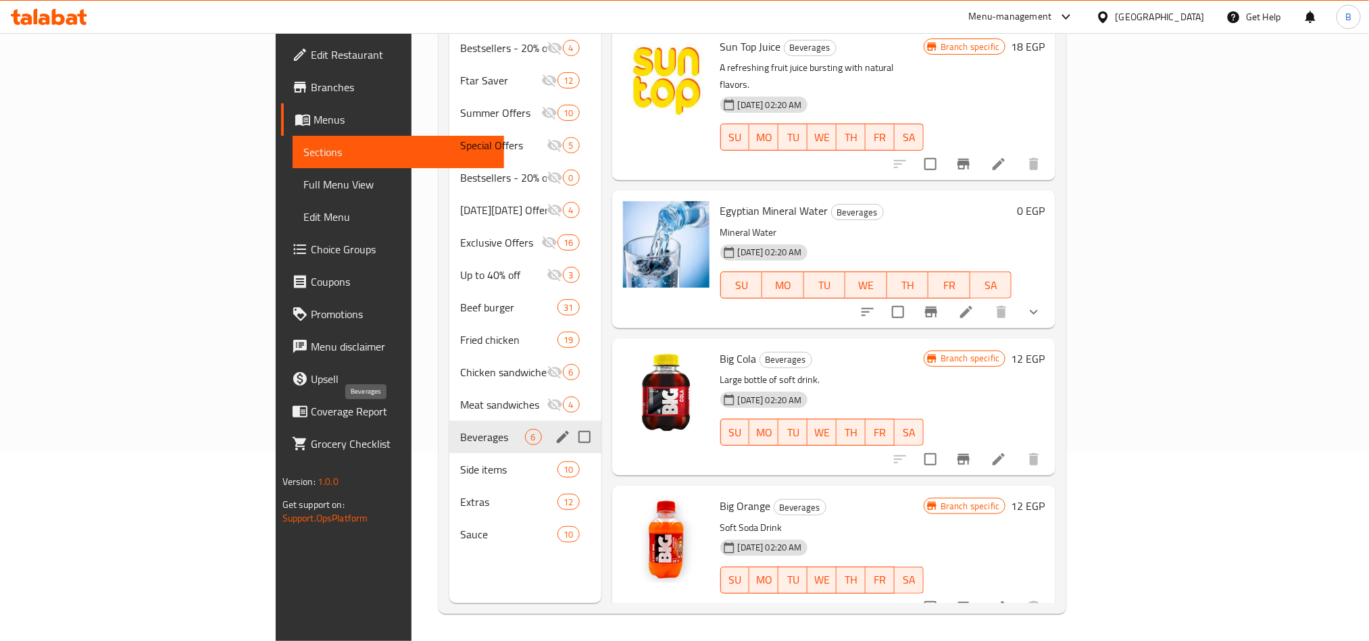
click at [460, 429] on span "Beverages" at bounding box center [492, 437] width 64 height 16
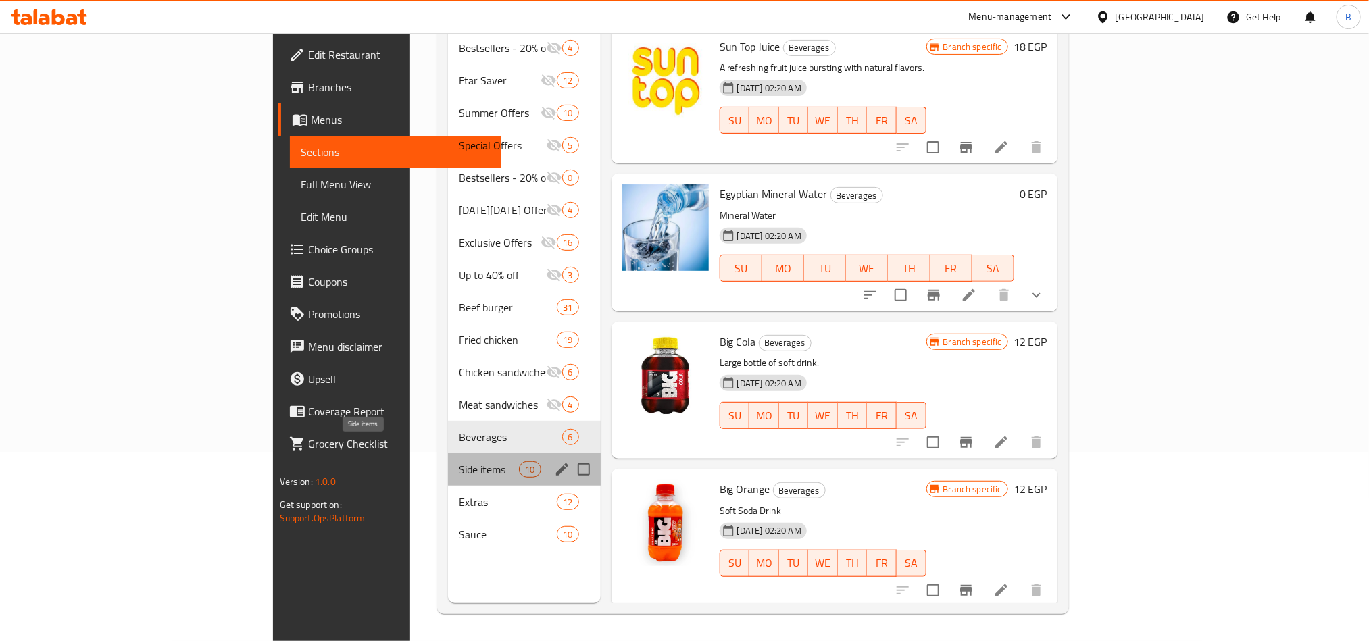
click at [459, 461] on span "Side items" at bounding box center [489, 469] width 60 height 16
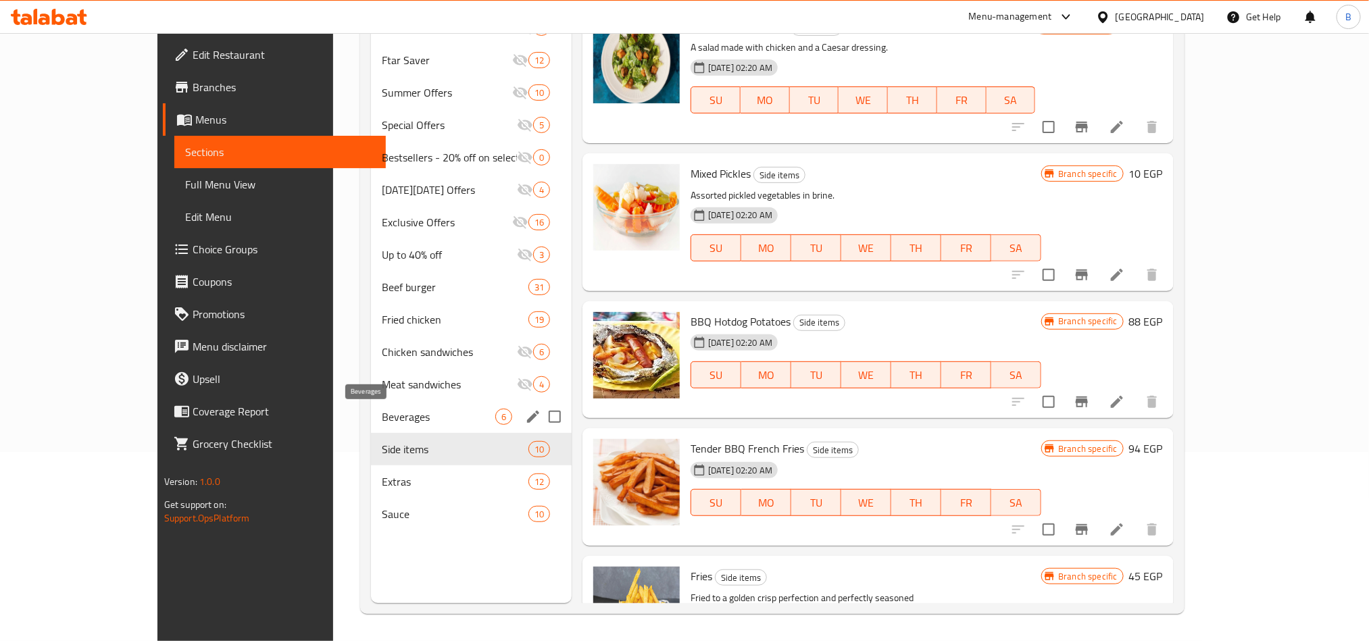
click at [382, 420] on span "Beverages" at bounding box center [439, 417] width 114 height 16
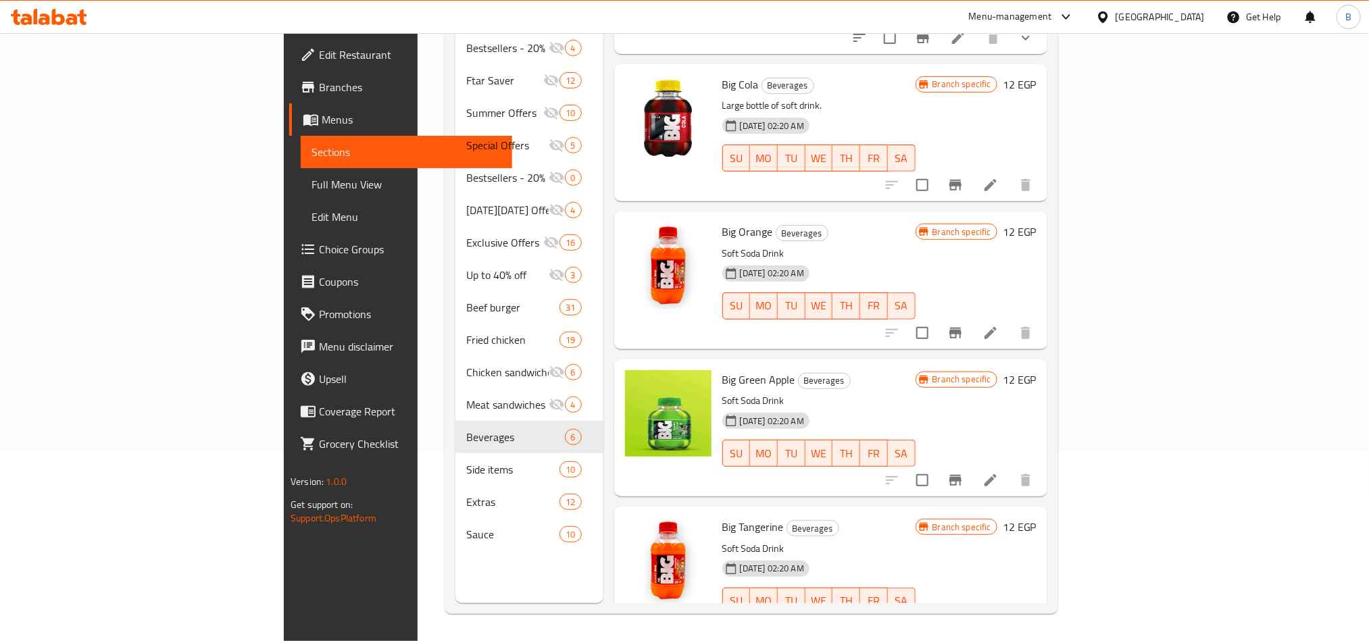
scroll to position [278, 0]
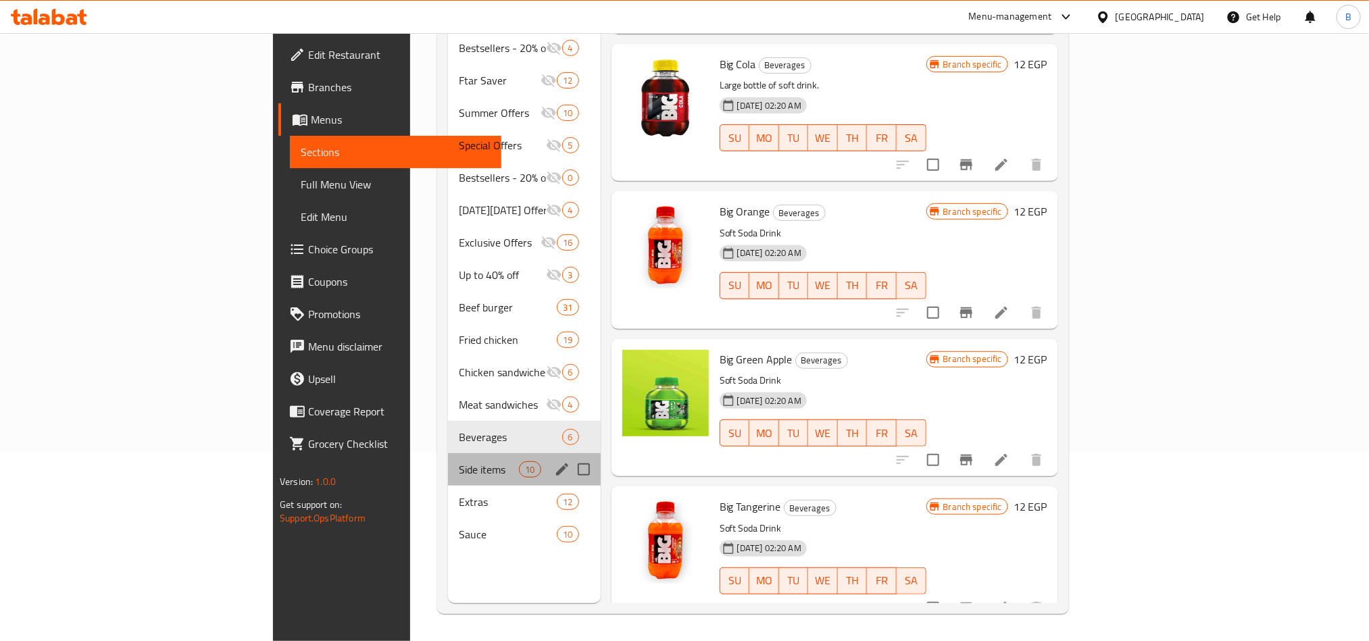
click at [448, 453] on div "Side items 10" at bounding box center [524, 469] width 153 height 32
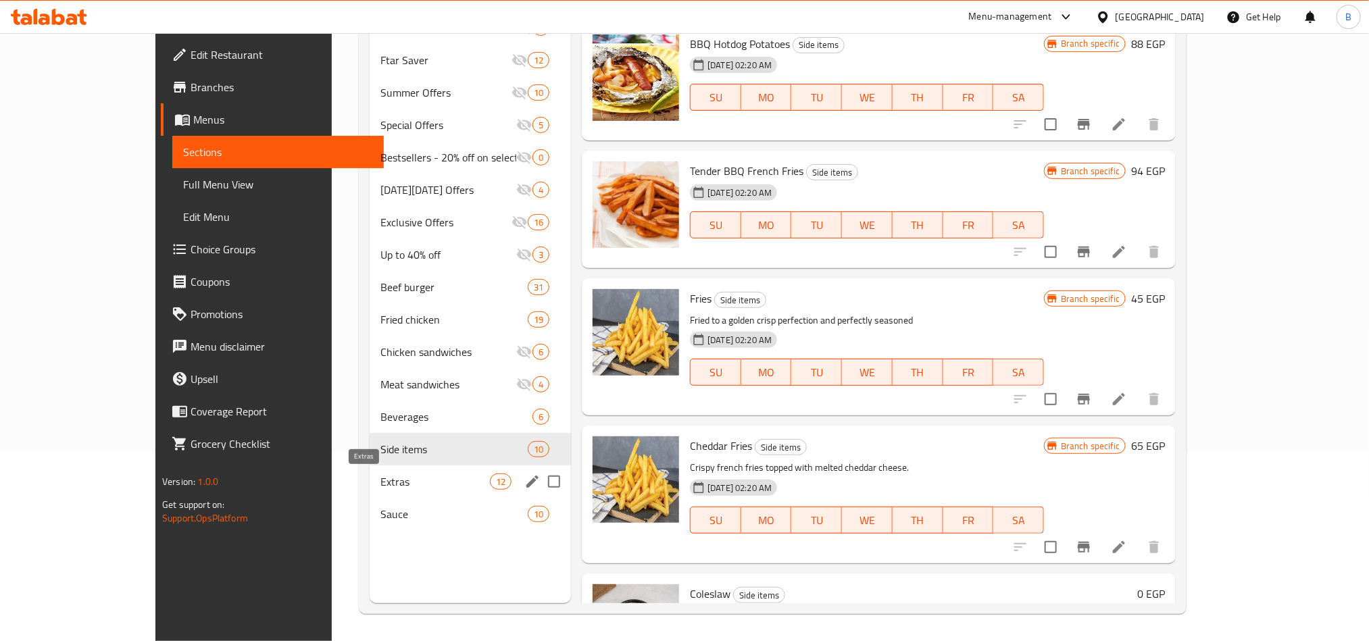
click at [408, 472] on div "Extras 12" at bounding box center [470, 482] width 201 height 32
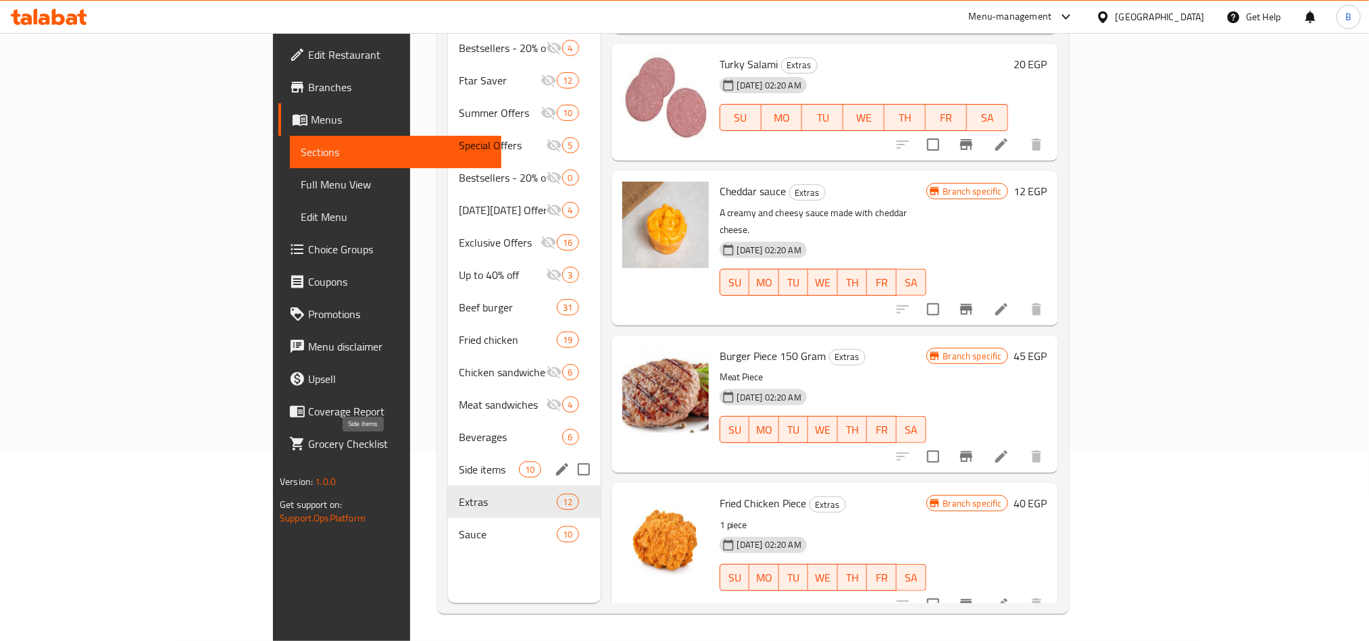
click at [459, 461] on span "Side items" at bounding box center [489, 469] width 60 height 16
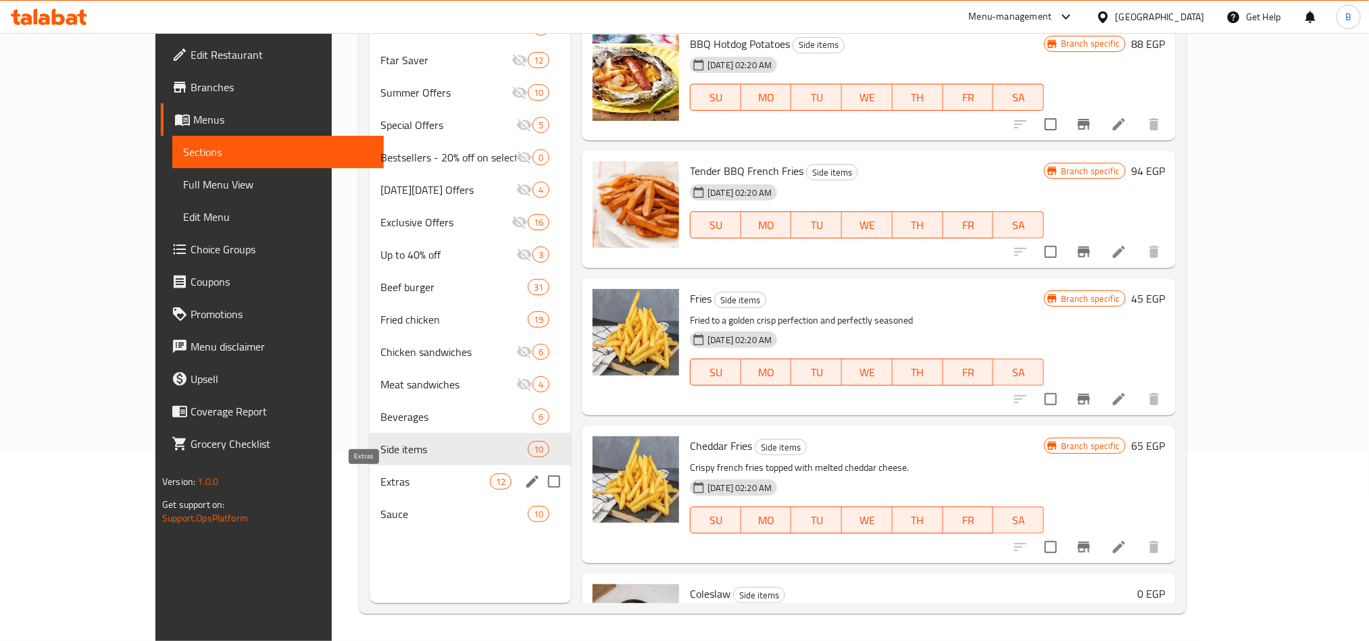
click at [410, 480] on span "Extras" at bounding box center [434, 482] width 109 height 16
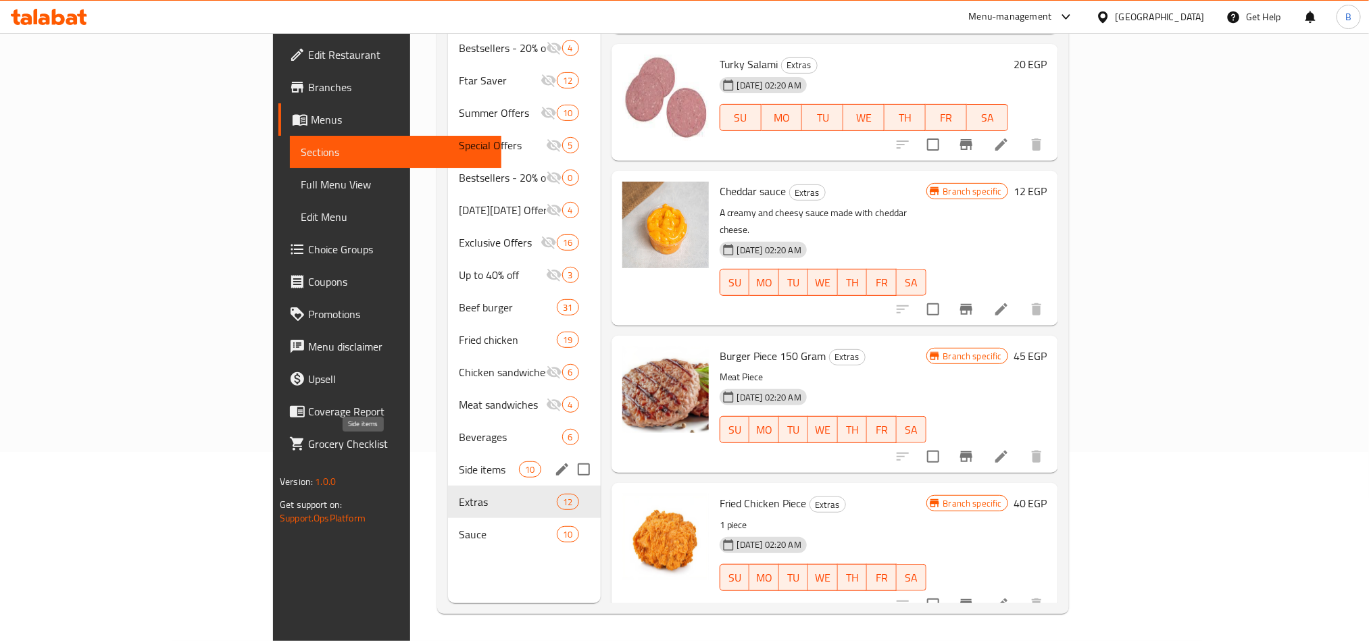
click at [459, 461] on span "Side items" at bounding box center [489, 469] width 60 height 16
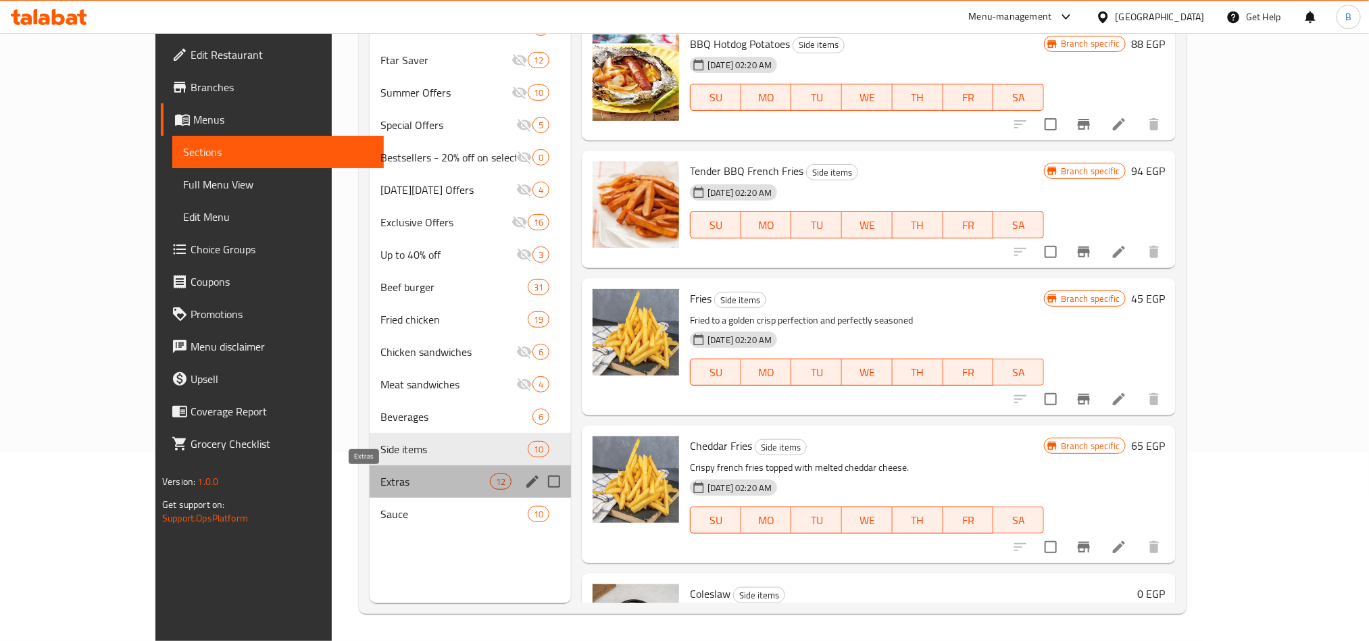
click at [418, 485] on span "Extras" at bounding box center [434, 482] width 109 height 16
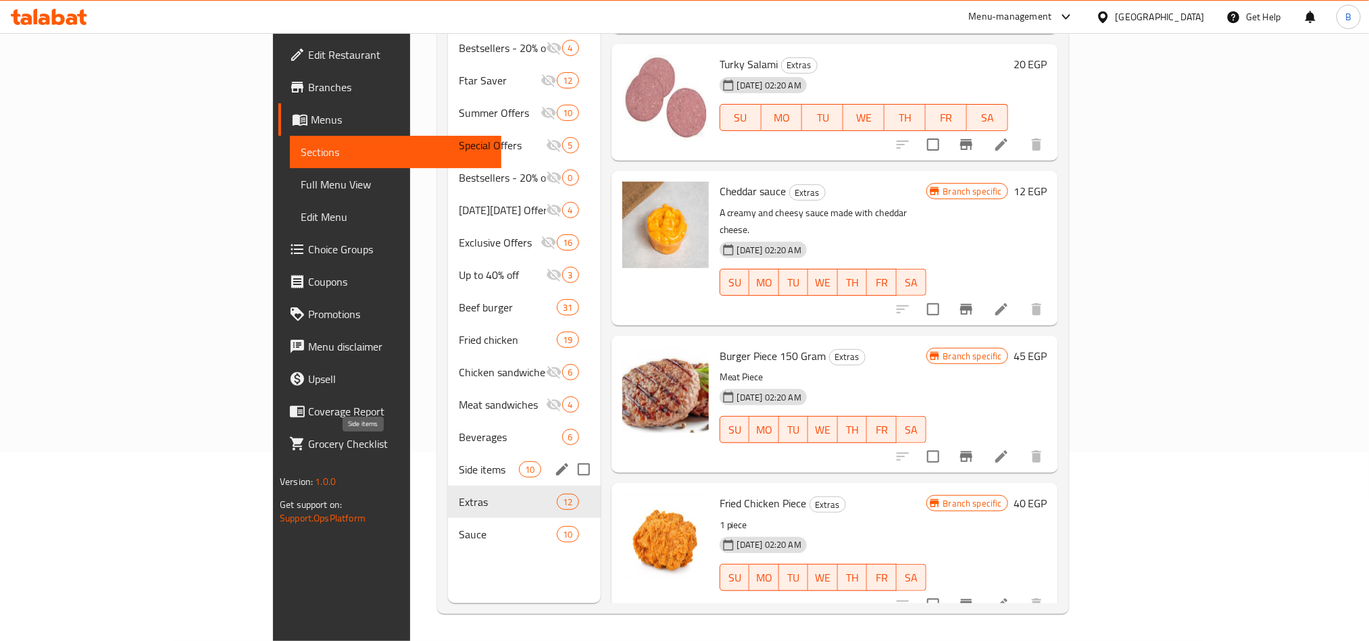
click at [459, 461] on span "Side items" at bounding box center [489, 469] width 60 height 16
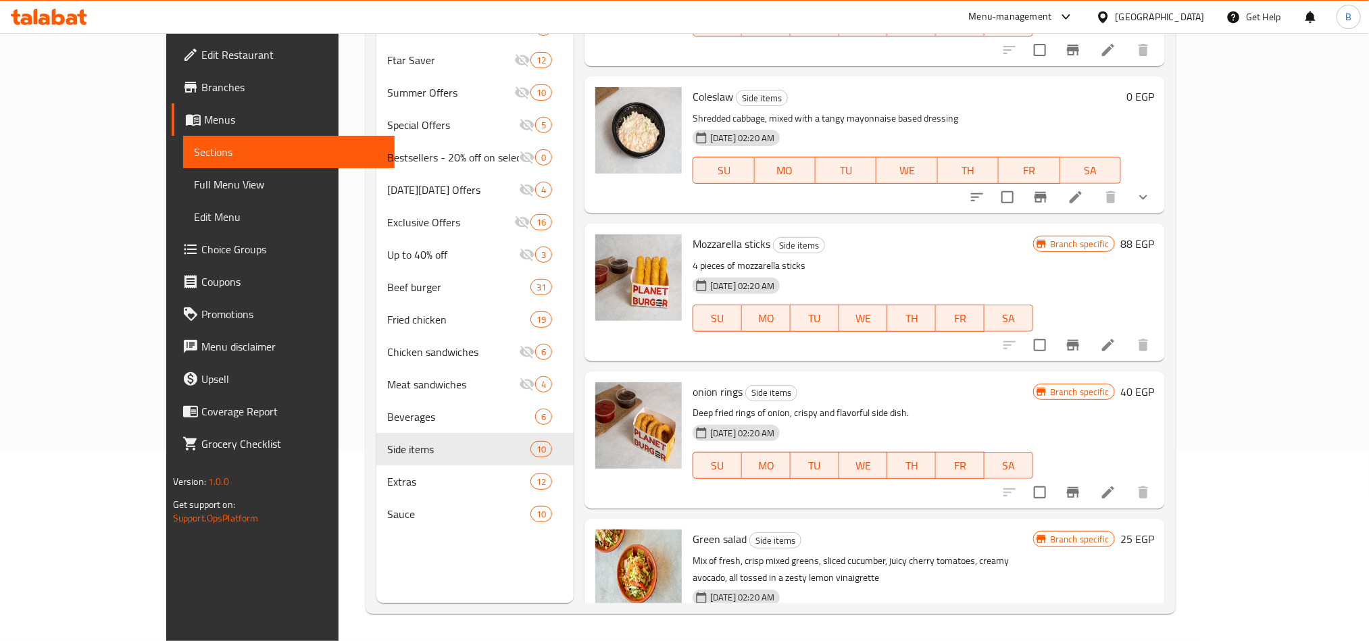
scroll to position [726, 0]
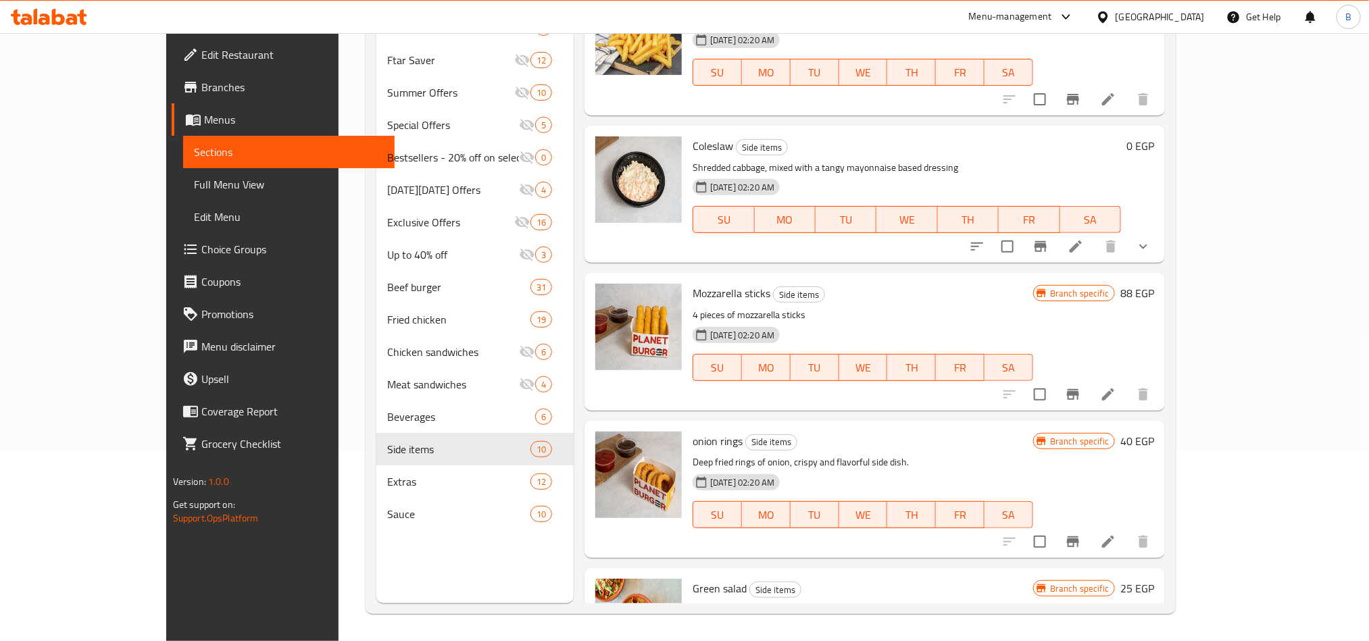
drag, startPoint x: 1289, startPoint y: 242, endPoint x: 1245, endPoint y: 244, distance: 44.6
click at [1151, 242] on icon "show more" at bounding box center [1143, 246] width 16 height 16
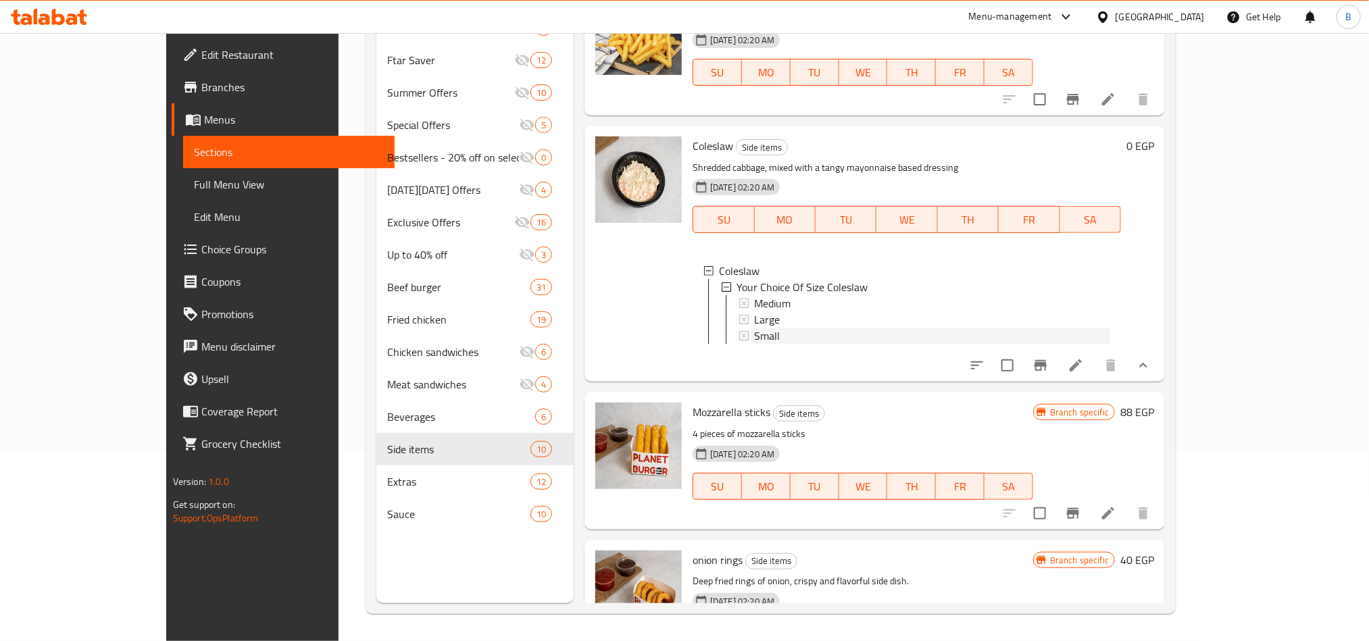
click at [755, 329] on div "Small" at bounding box center [932, 336] width 356 height 16
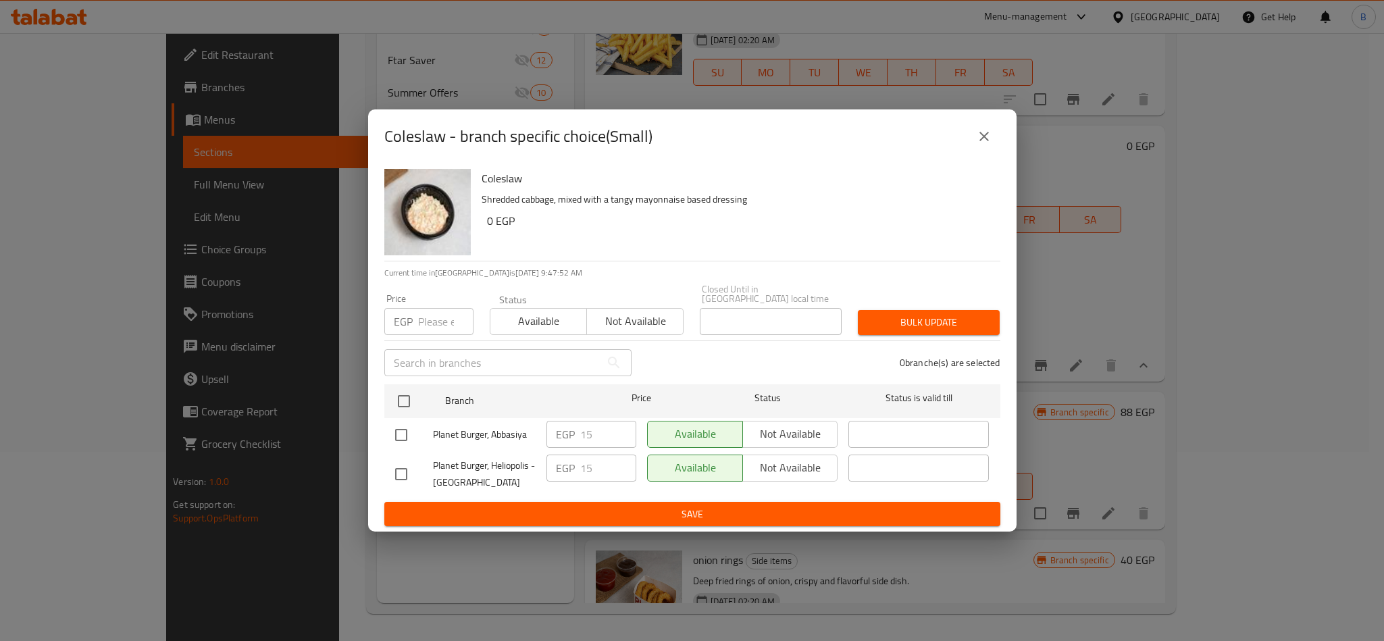
click at [995, 153] on div "Coleslaw - branch specific choice(Small)" at bounding box center [692, 136] width 616 height 32
click at [970, 139] on button "close" at bounding box center [984, 136] width 32 height 32
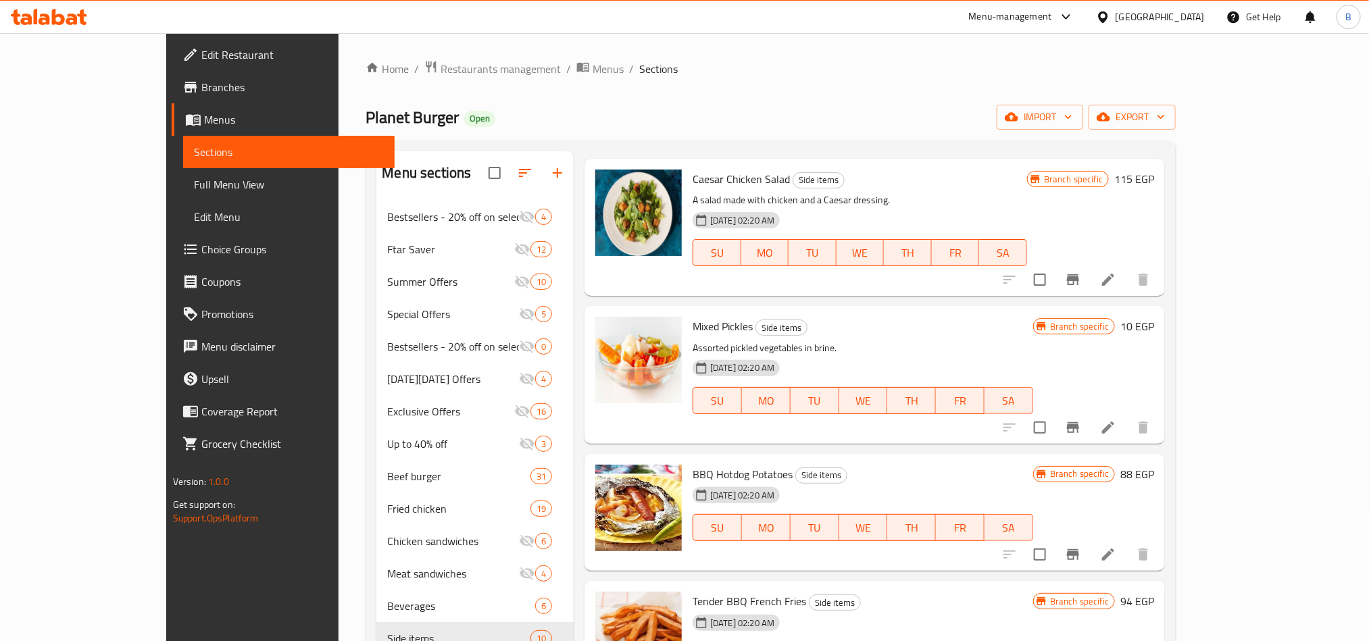
scroll to position [0, 0]
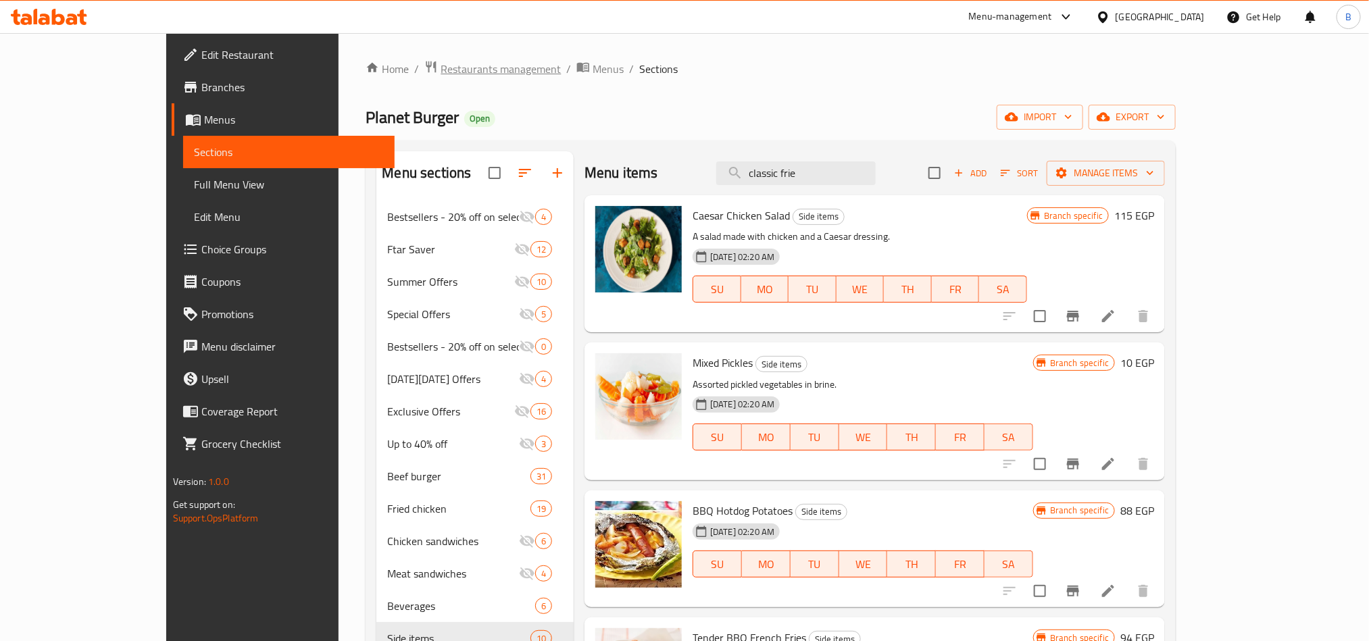
click at [441, 67] on span "Restaurants management" at bounding box center [501, 69] width 120 height 16
